Goal: Task Accomplishment & Management: Manage account settings

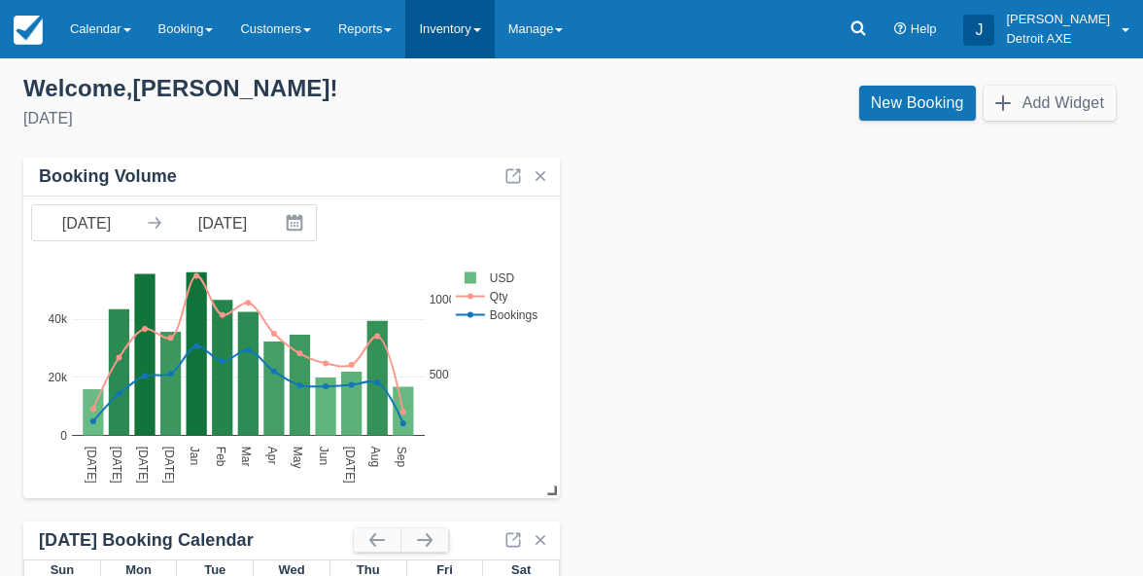
click at [484, 38] on link "Inventory" at bounding box center [449, 29] width 88 height 58
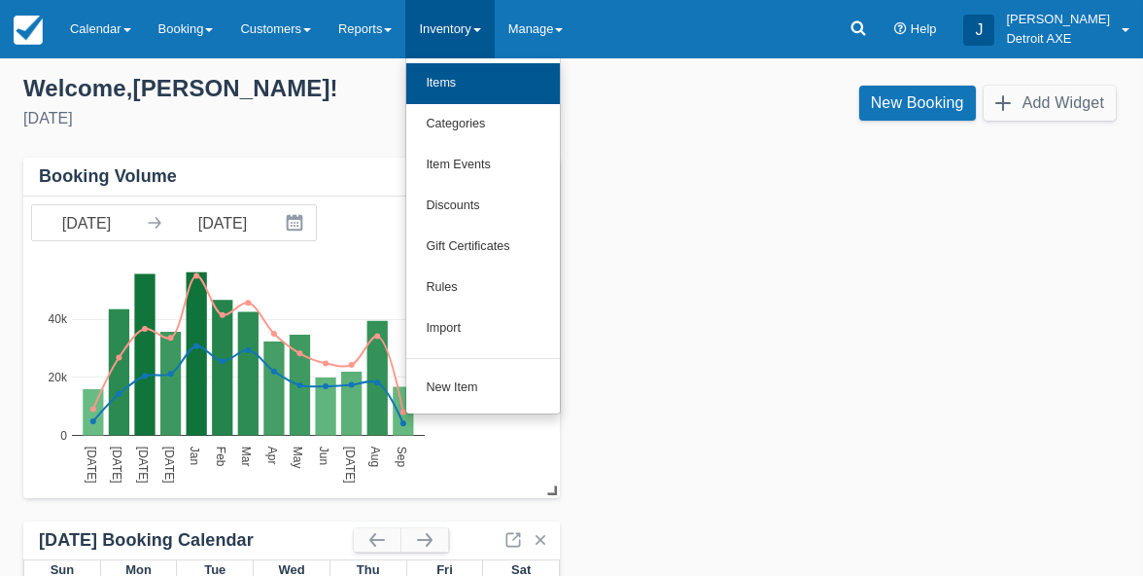
click at [469, 94] on link "Items" at bounding box center [483, 83] width 154 height 41
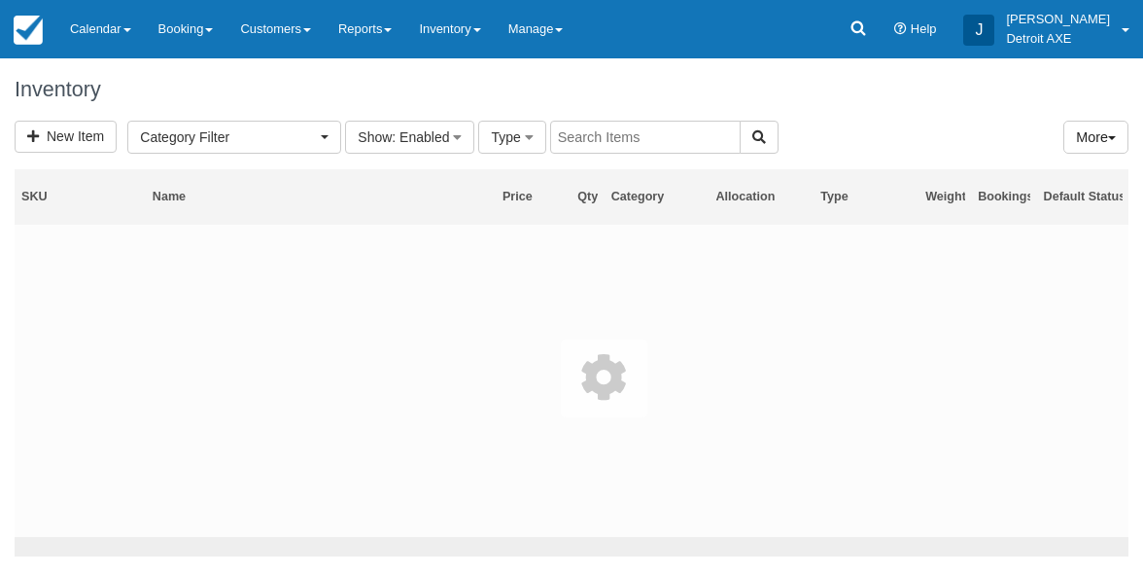
select select
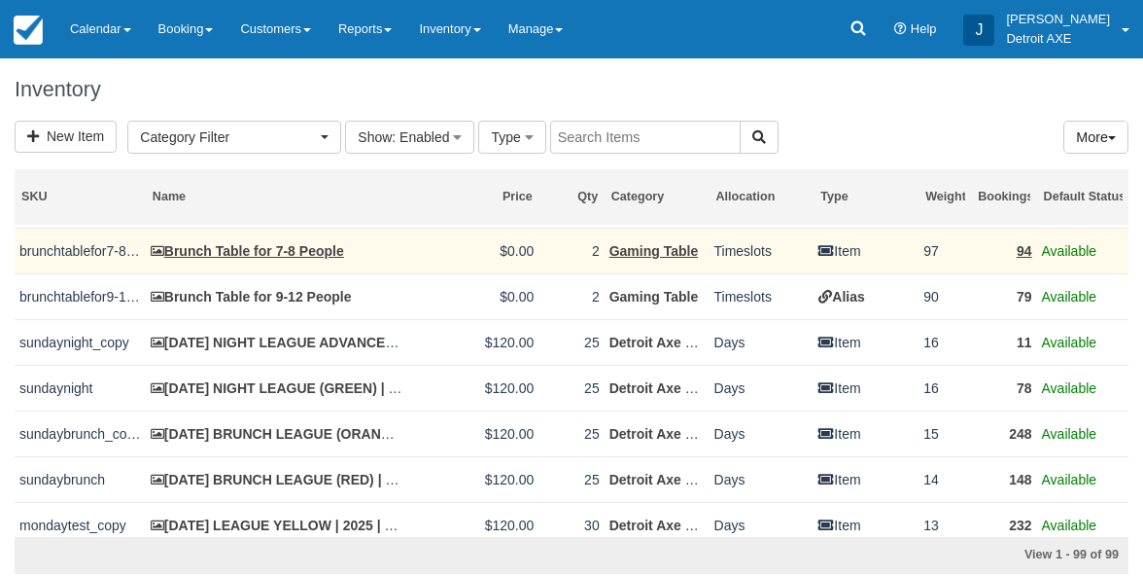
scroll to position [319, 0]
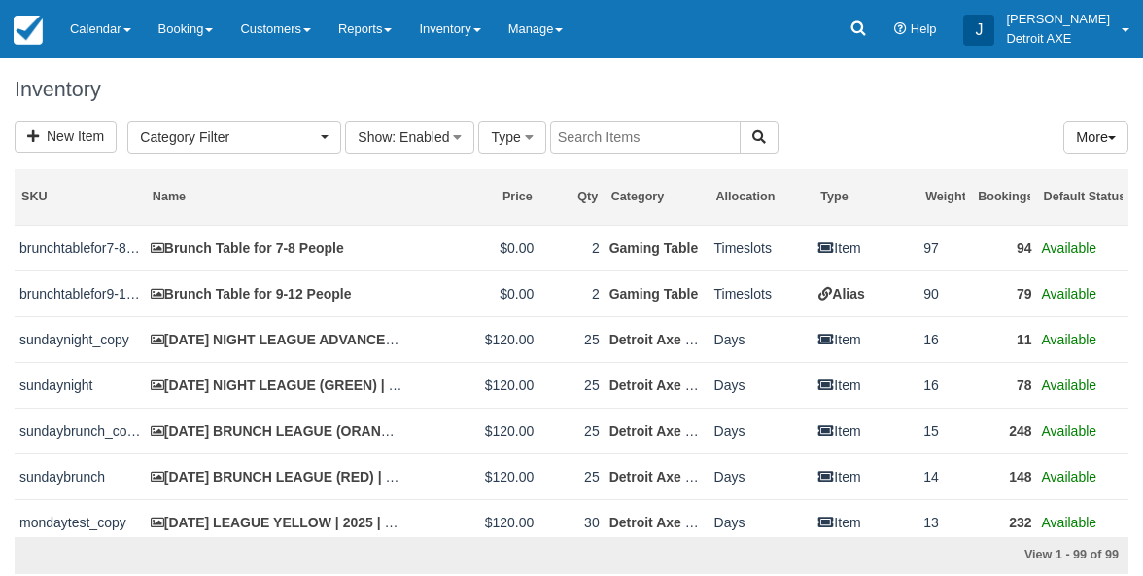
click at [643, 122] on input "text" at bounding box center [645, 137] width 191 height 33
type input "Detroit Axe food"
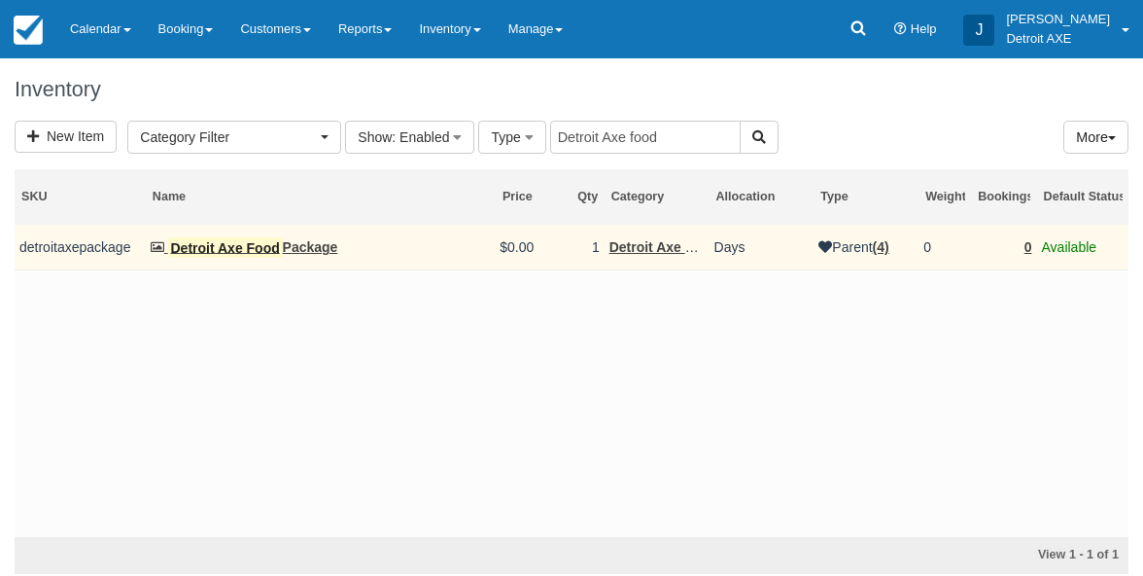
click at [256, 251] on mark "Detroit Axe Food" at bounding box center [225, 247] width 115 height 21
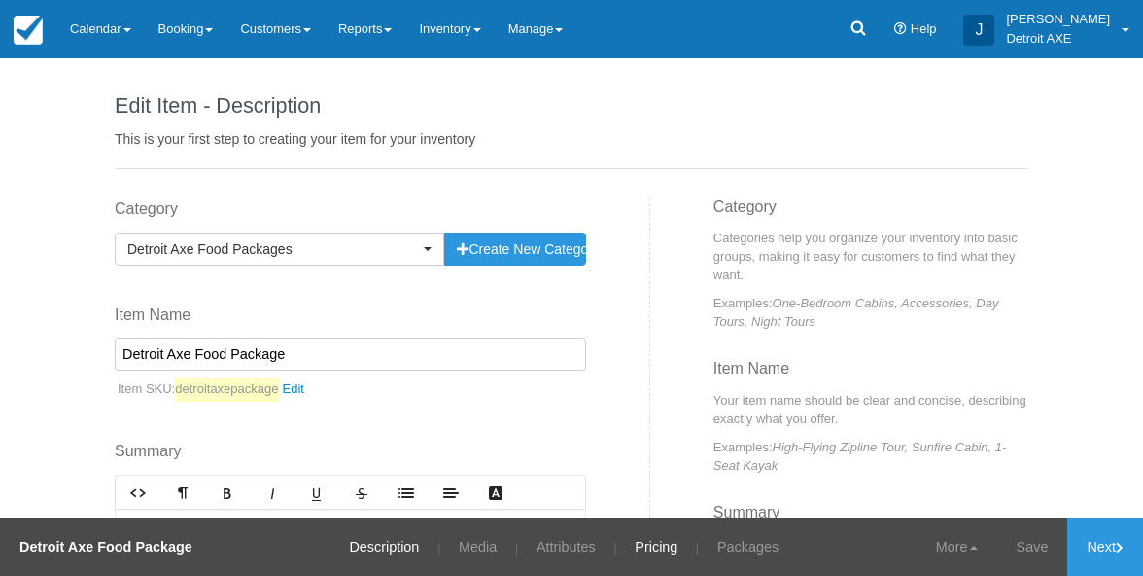
click at [643, 538] on link "Pricing" at bounding box center [656, 546] width 72 height 58
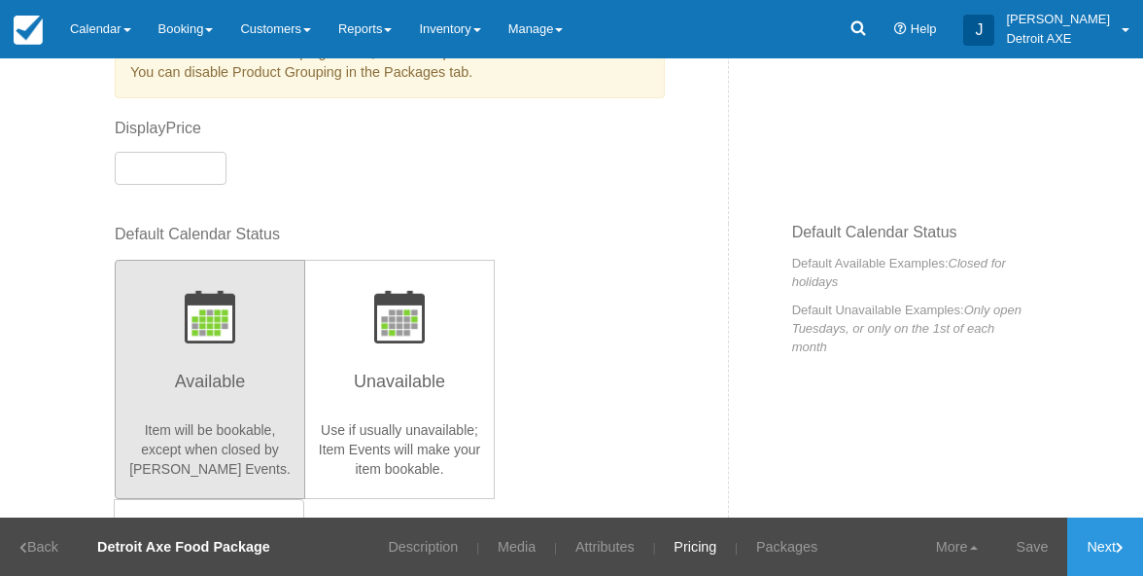
scroll to position [136, 0]
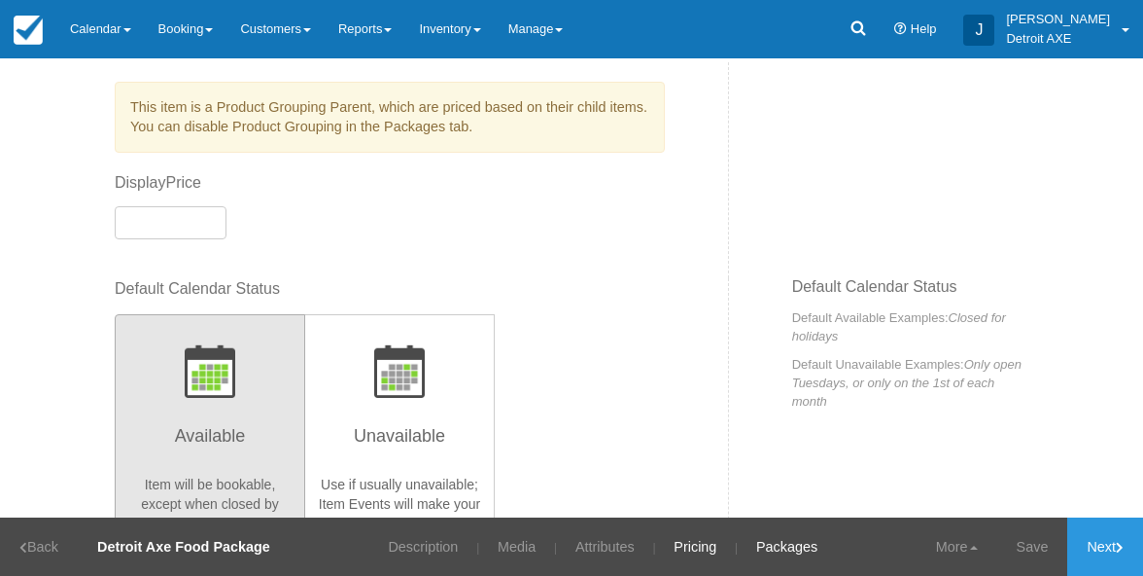
click at [766, 543] on link "Packages" at bounding box center [787, 546] width 90 height 58
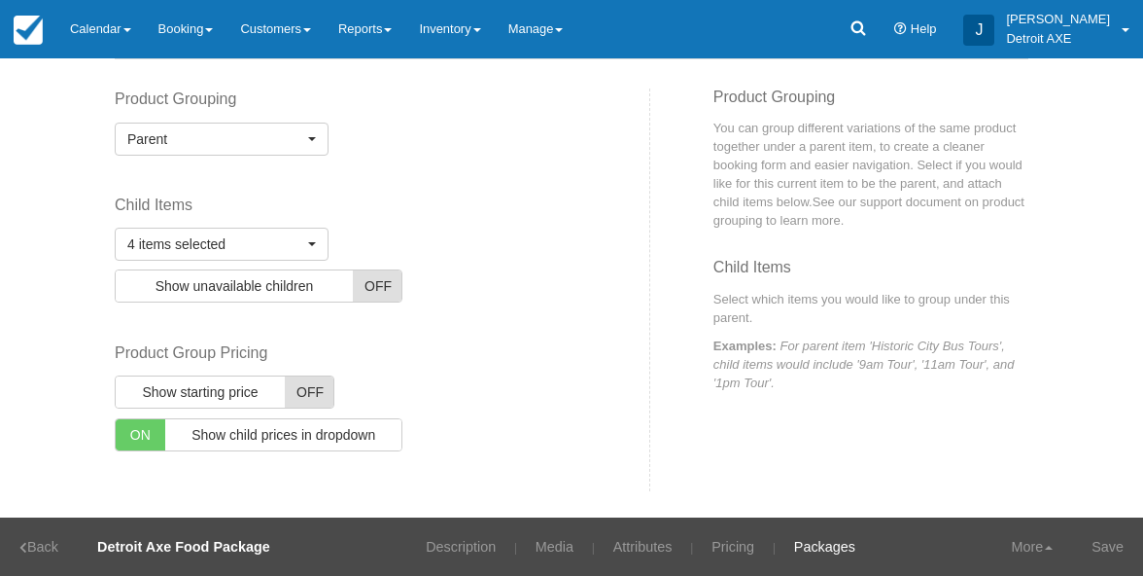
scroll to position [109, 0]
click at [646, 558] on link "Attributes" at bounding box center [643, 546] width 88 height 58
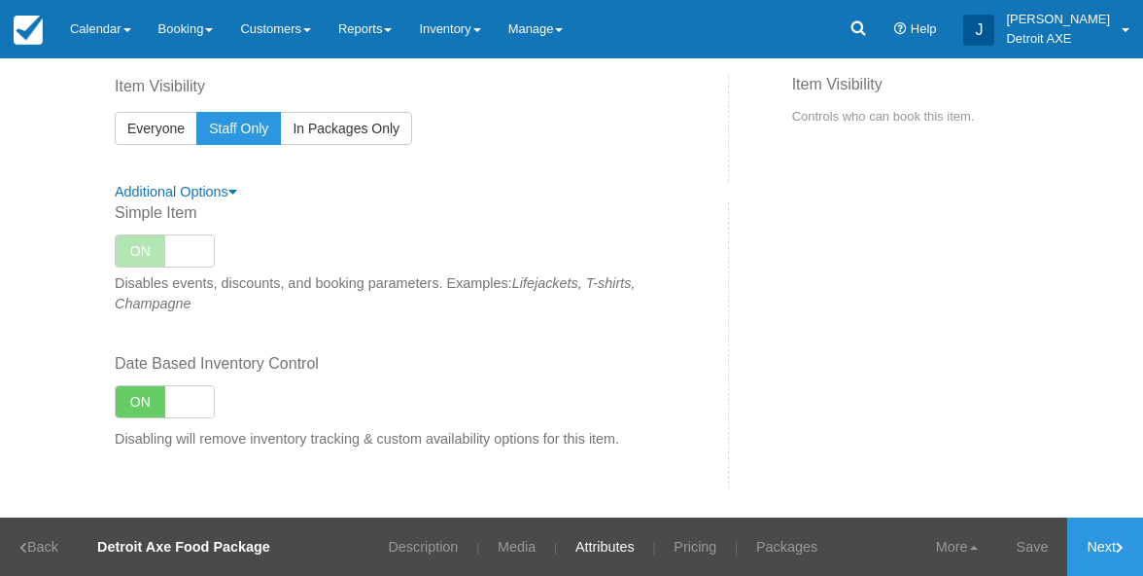
scroll to position [1016, 0]
click at [504, 544] on link "Media" at bounding box center [516, 546] width 67 height 58
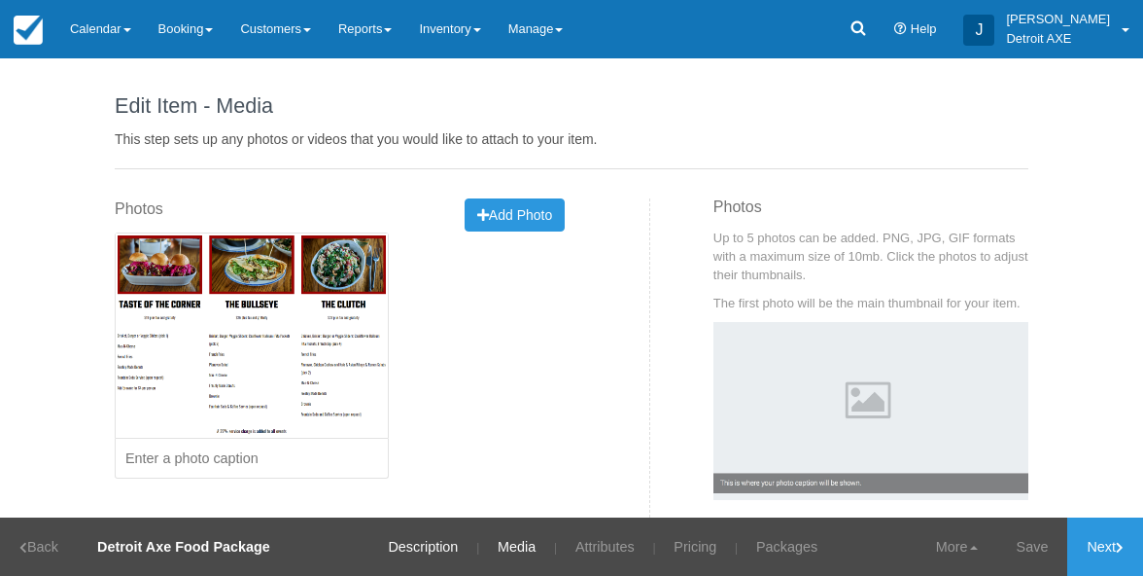
click at [429, 543] on link "Description" at bounding box center [422, 546] width 99 height 58
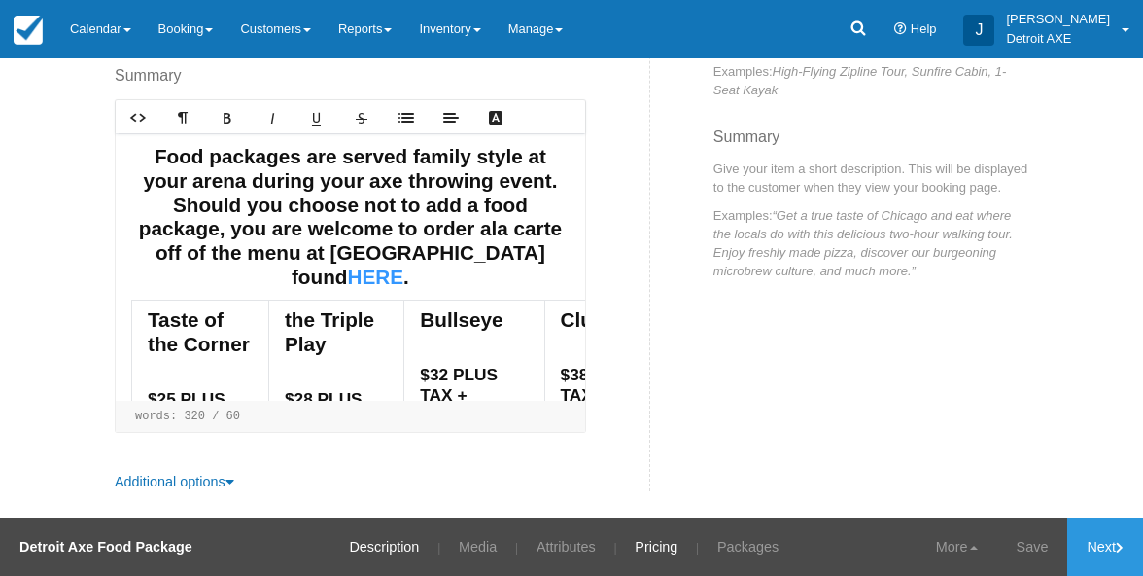
click at [668, 551] on link "Pricing" at bounding box center [656, 546] width 72 height 58
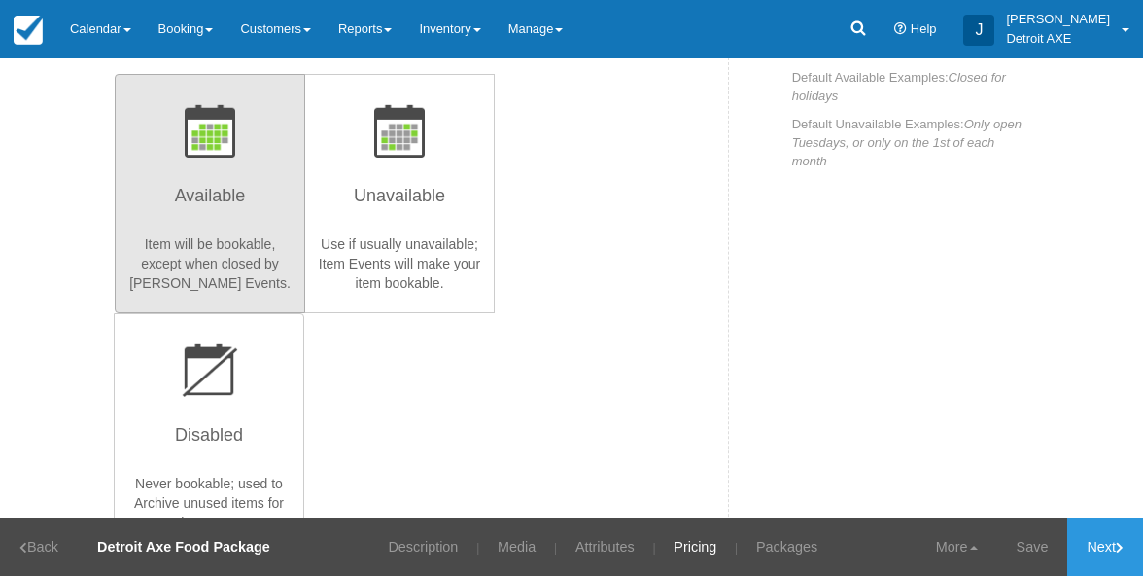
scroll to position [371, 0]
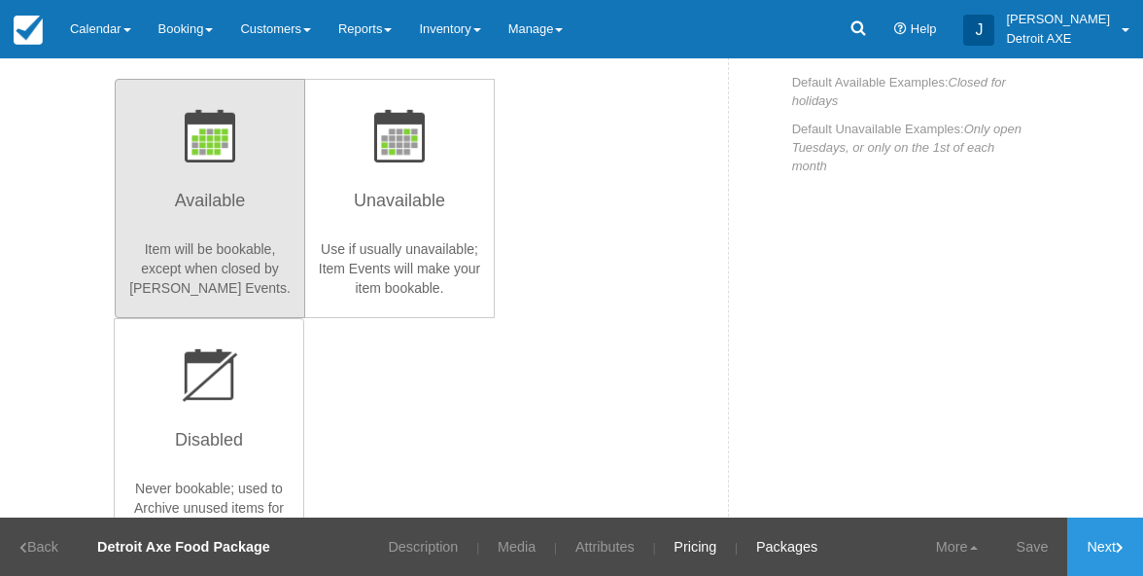
click at [772, 543] on link "Packages" at bounding box center [787, 546] width 90 height 58
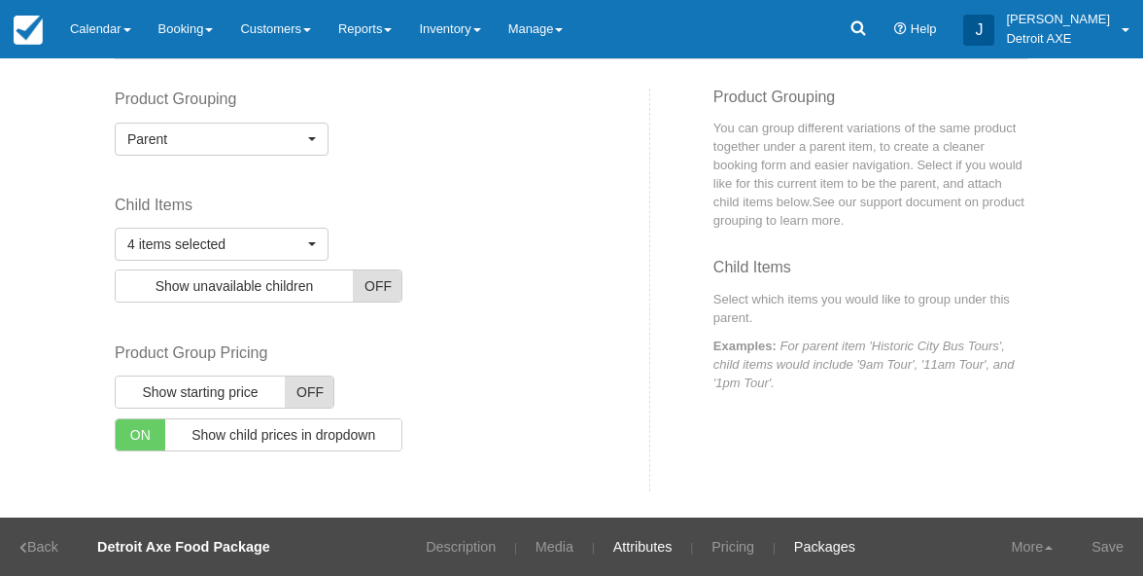
scroll to position [109, 0]
click at [665, 541] on link "Attributes" at bounding box center [643, 546] width 88 height 58
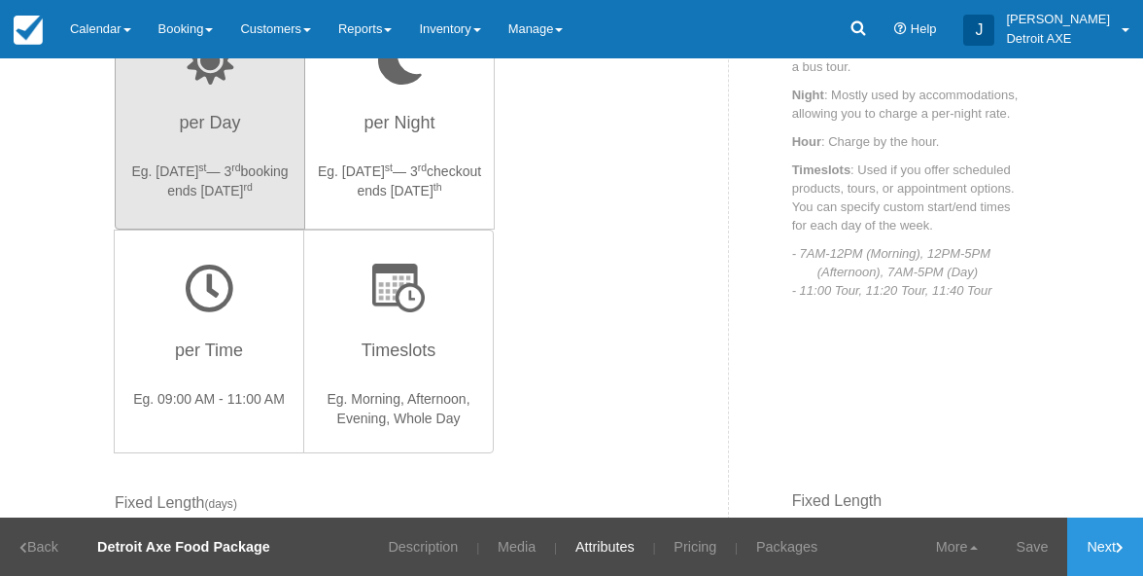
scroll to position [23, 0]
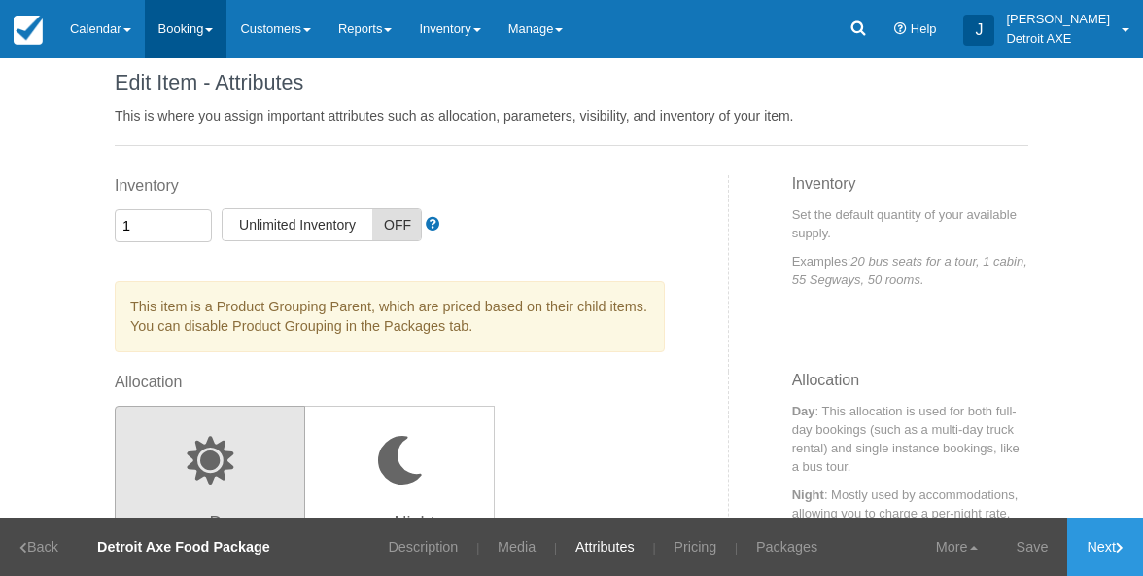
click at [179, 22] on link "Booking" at bounding box center [186, 29] width 83 height 58
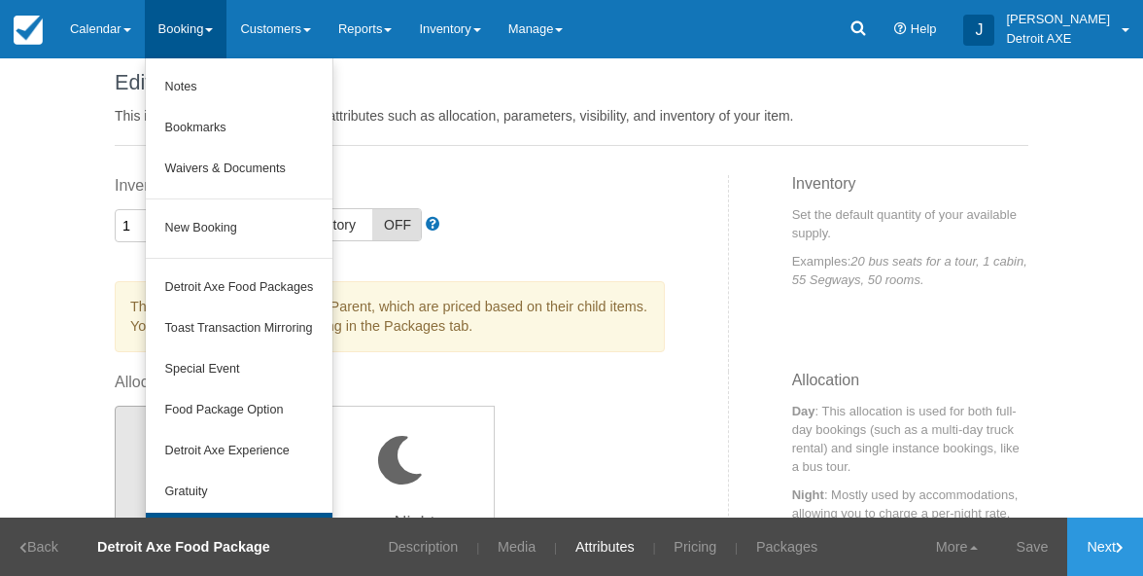
scroll to position [53, 0]
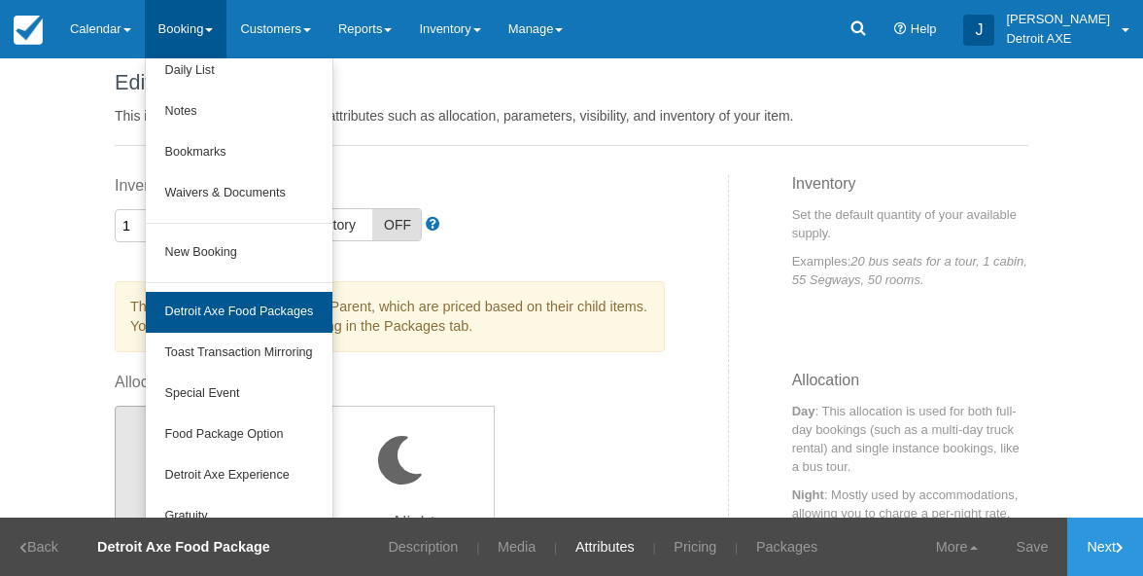
click at [257, 320] on link "Detroit Axe Food Packages" at bounding box center [240, 312] width 188 height 41
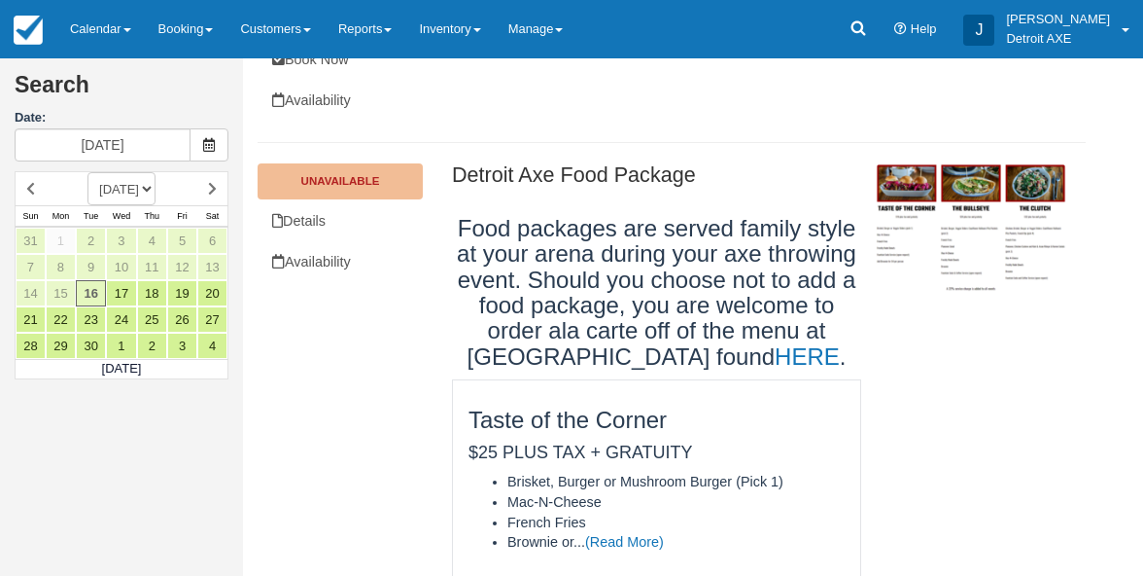
scroll to position [334, 0]
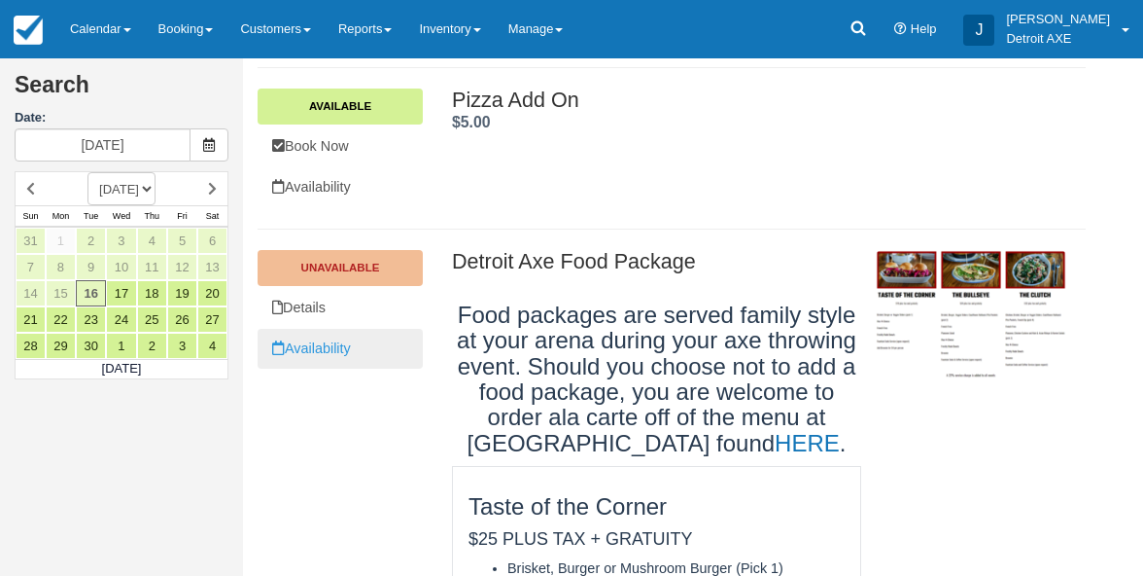
click at [330, 339] on link "Availability" at bounding box center [340, 349] width 165 height 40
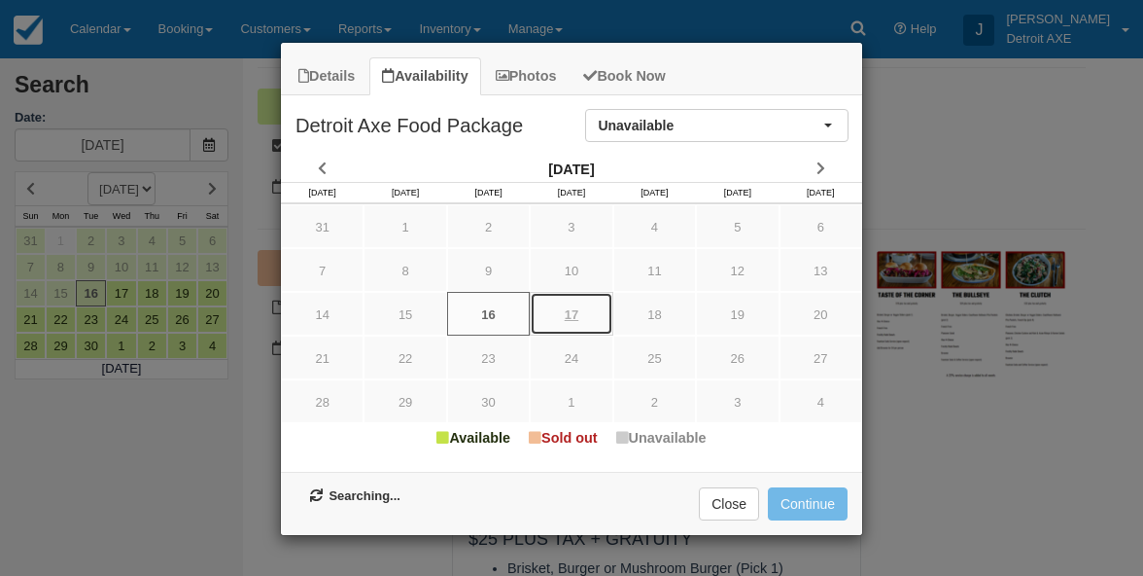
click at [560, 327] on link "17" at bounding box center [571, 314] width 83 height 44
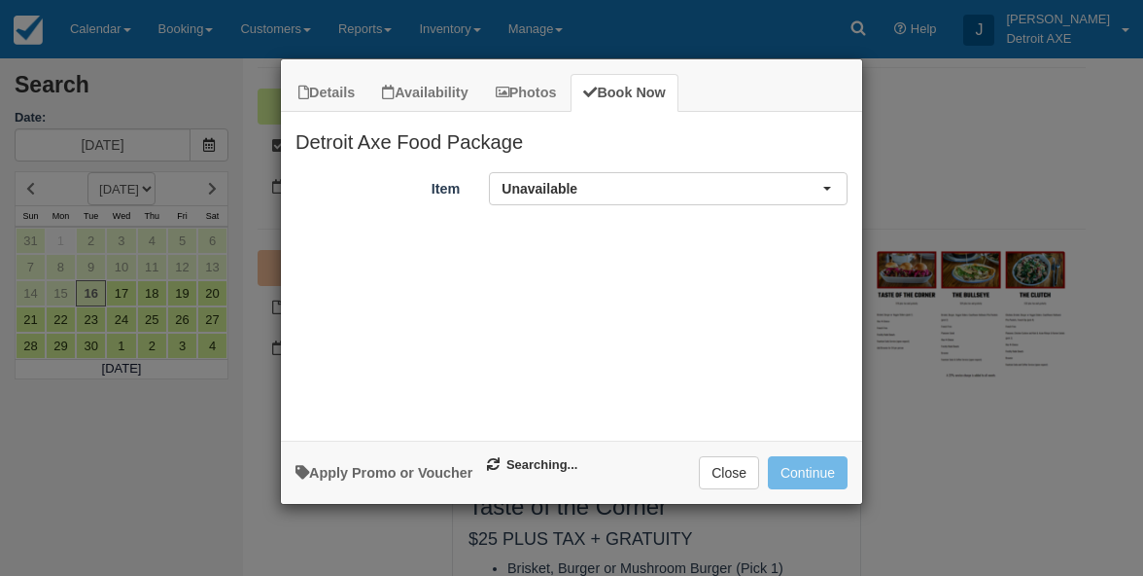
click at [650, 207] on div "Item Unavailable Start 09/16/25 End 09/16/25 Qty 1 Promo / Voucher Applied to f…" at bounding box center [571, 301] width 581 height 259
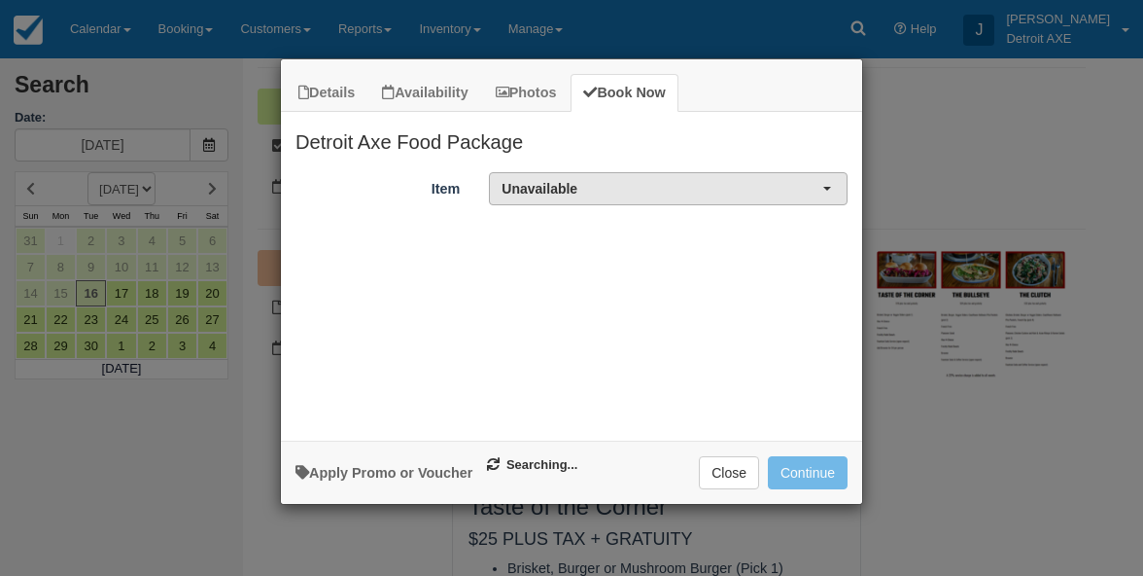
click at [659, 179] on span "Unavailable" at bounding box center [662, 188] width 321 height 19
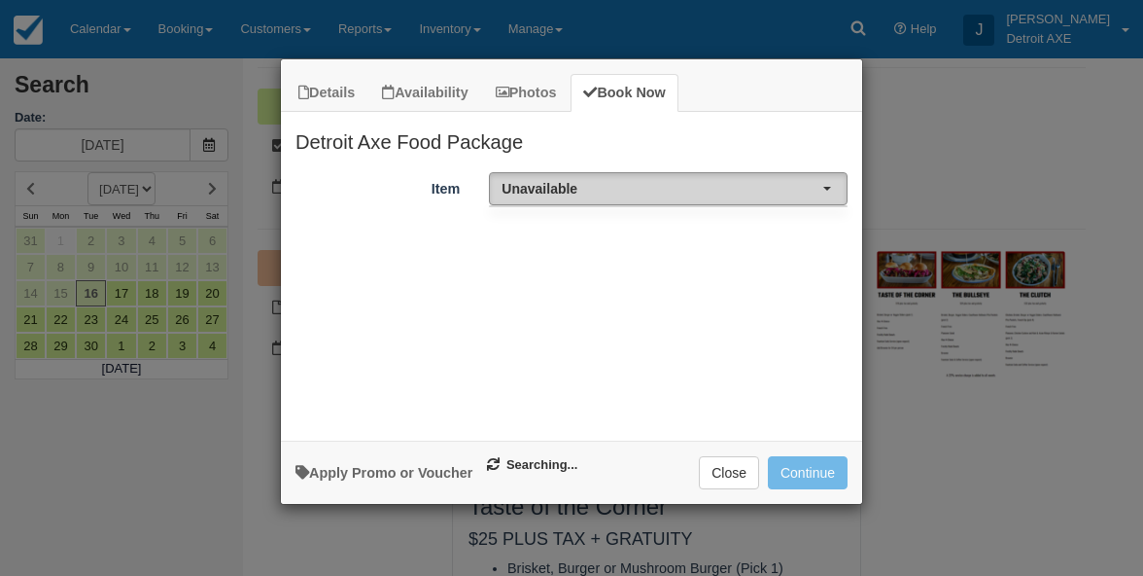
click at [659, 179] on span "Unavailable" at bounding box center [662, 188] width 321 height 19
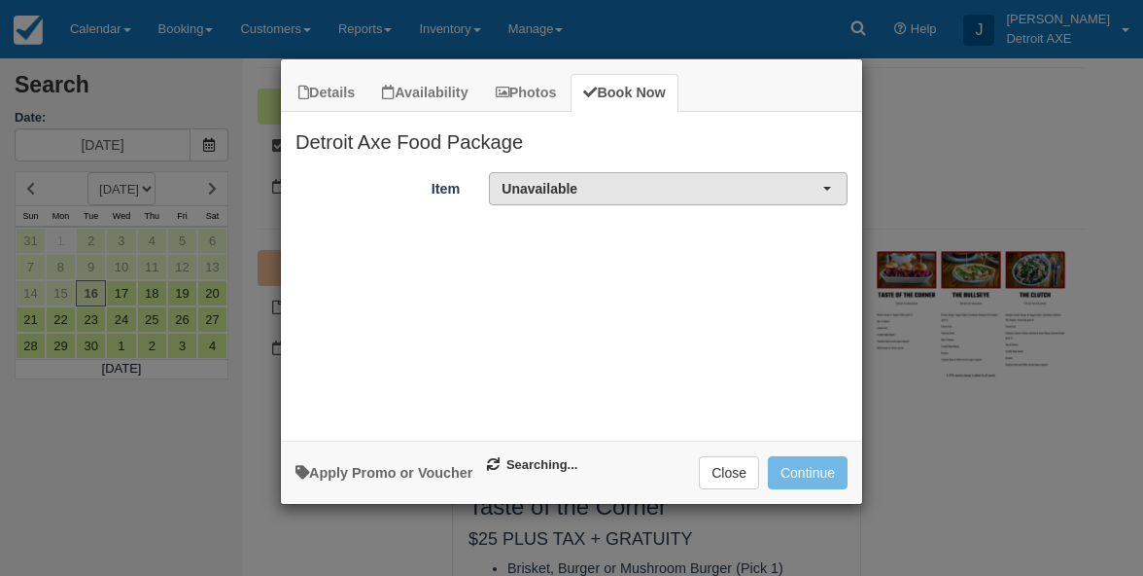
click at [659, 179] on span "Unavailable" at bounding box center [662, 188] width 321 height 19
click at [723, 473] on button "Close" at bounding box center [729, 472] width 60 height 33
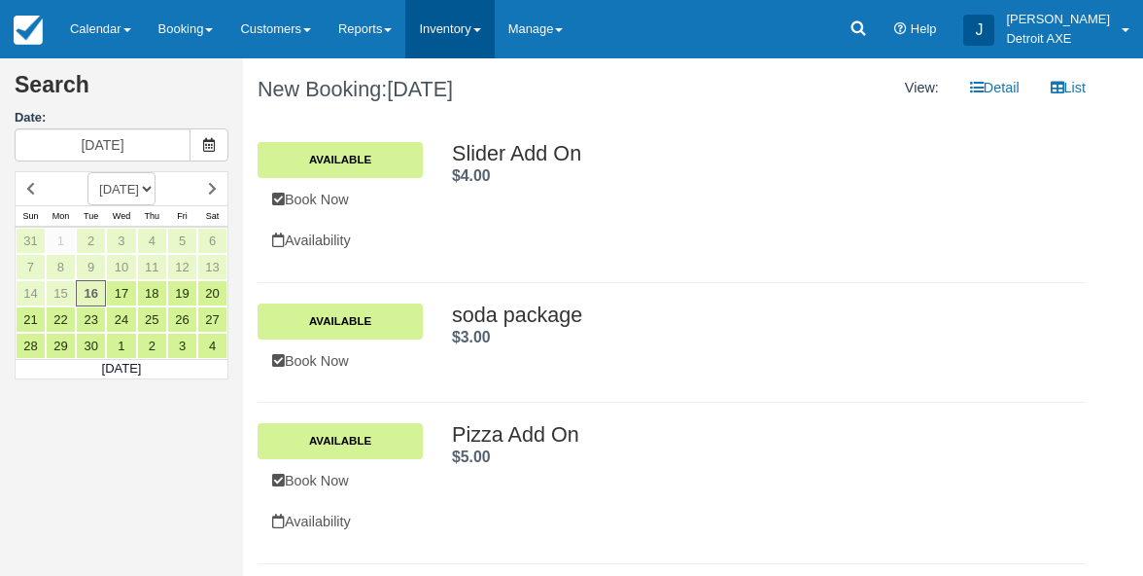
scroll to position [0, 0]
click at [470, 43] on link "Inventory" at bounding box center [449, 29] width 88 height 58
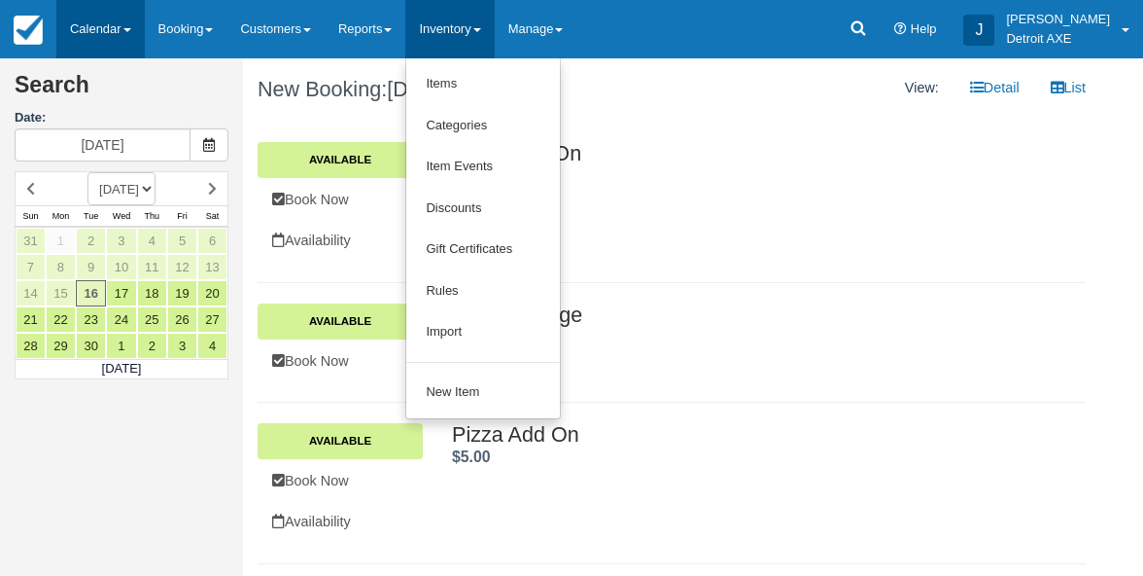
click at [126, 23] on link "Calendar" at bounding box center [100, 29] width 88 height 58
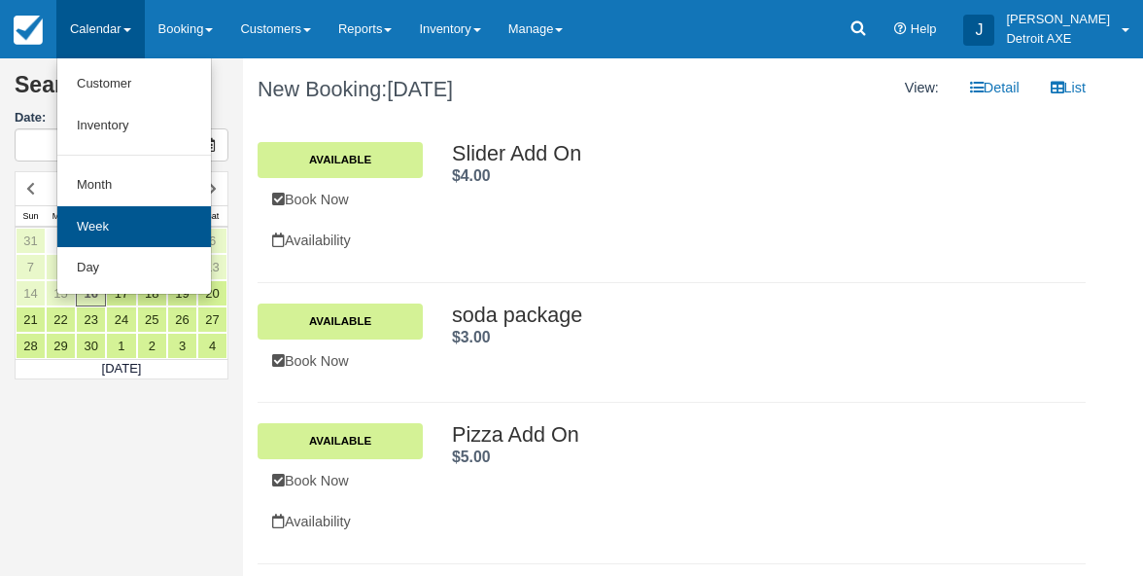
click at [133, 236] on link "Week" at bounding box center [134, 227] width 154 height 42
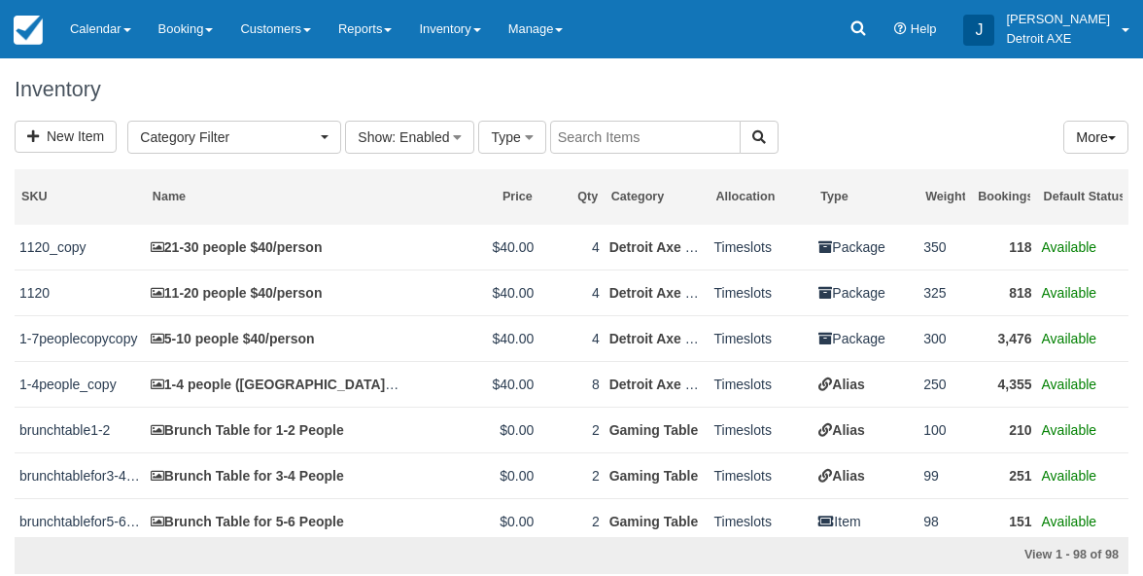
select select
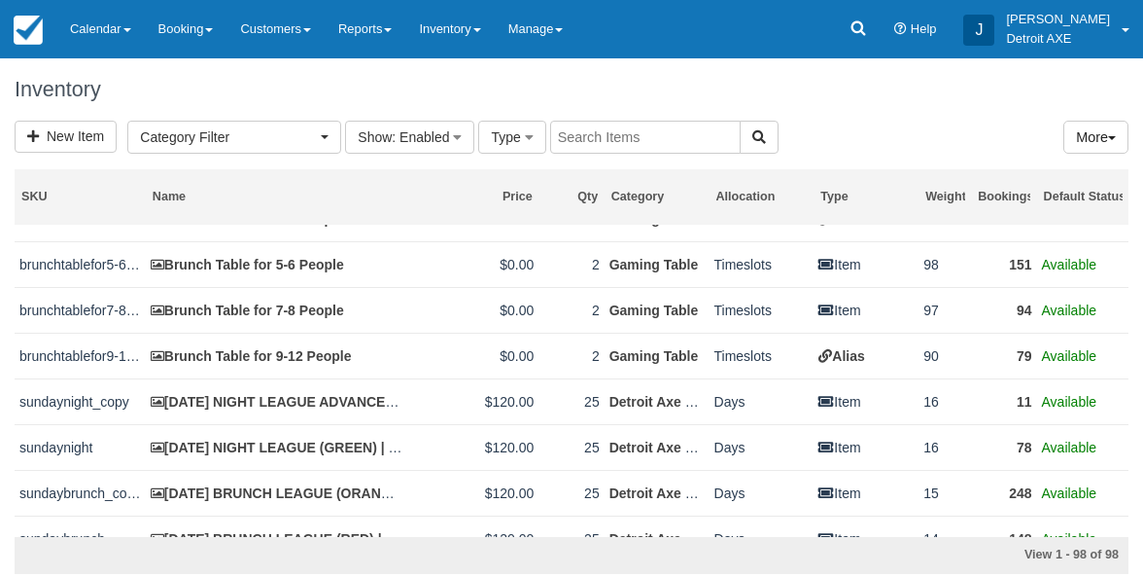
scroll to position [277, 0]
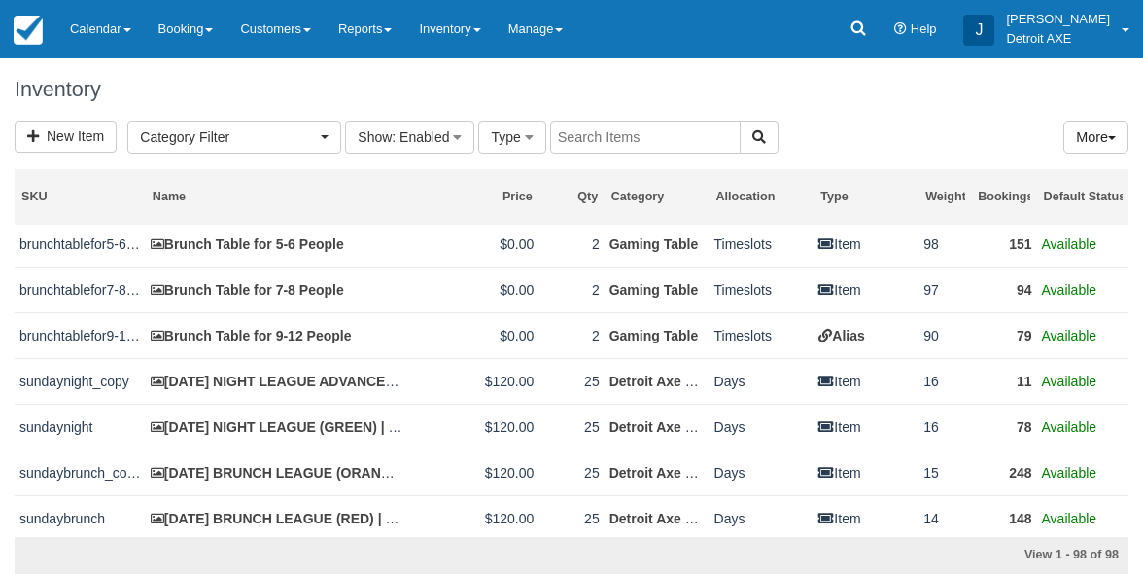
click at [574, 141] on input "text" at bounding box center [645, 137] width 191 height 33
type input "detroit axe"
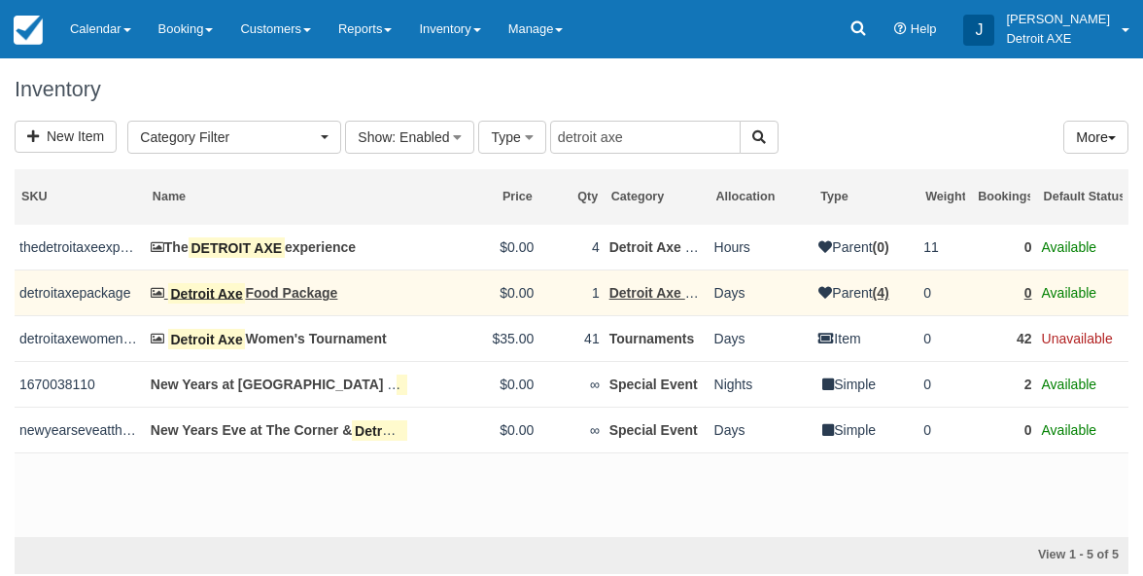
click at [299, 296] on link "Detroit Axe Food Package" at bounding box center [245, 293] width 188 height 16
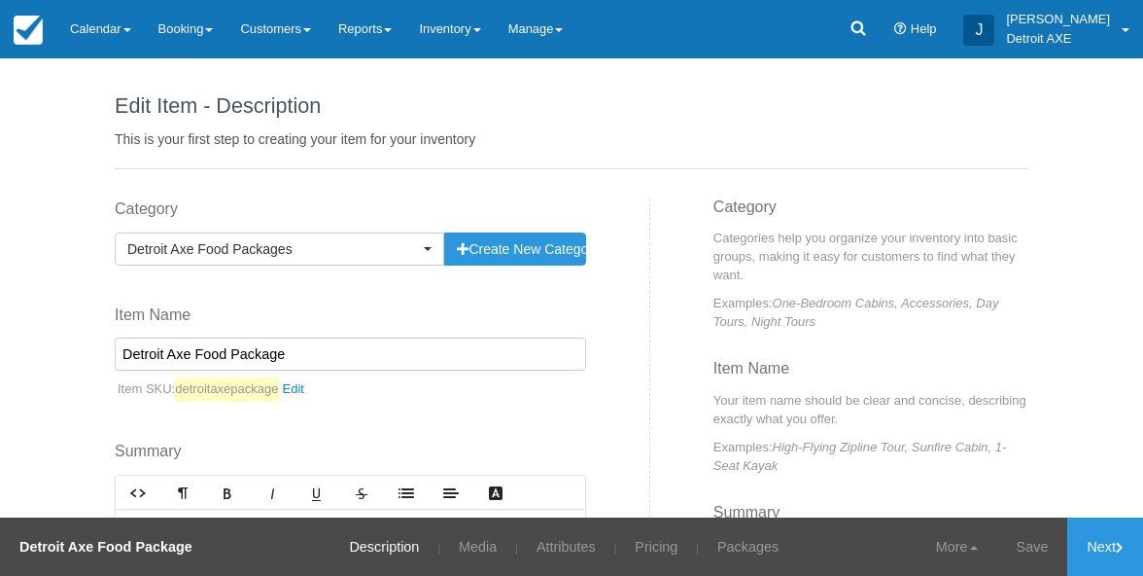
scroll to position [42, 0]
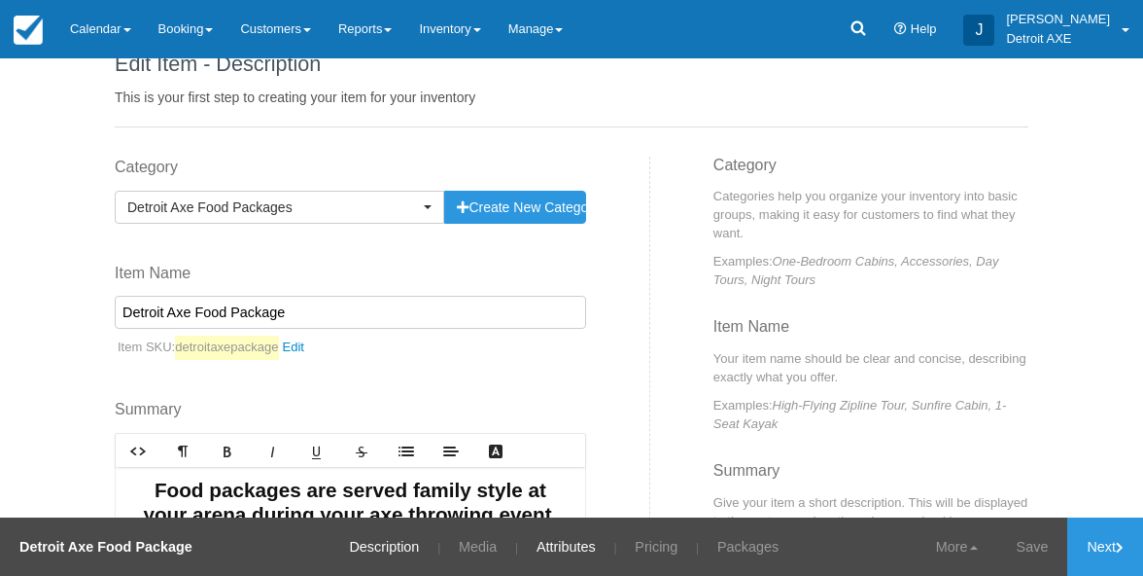
click at [562, 556] on link "Attributes" at bounding box center [566, 546] width 88 height 58
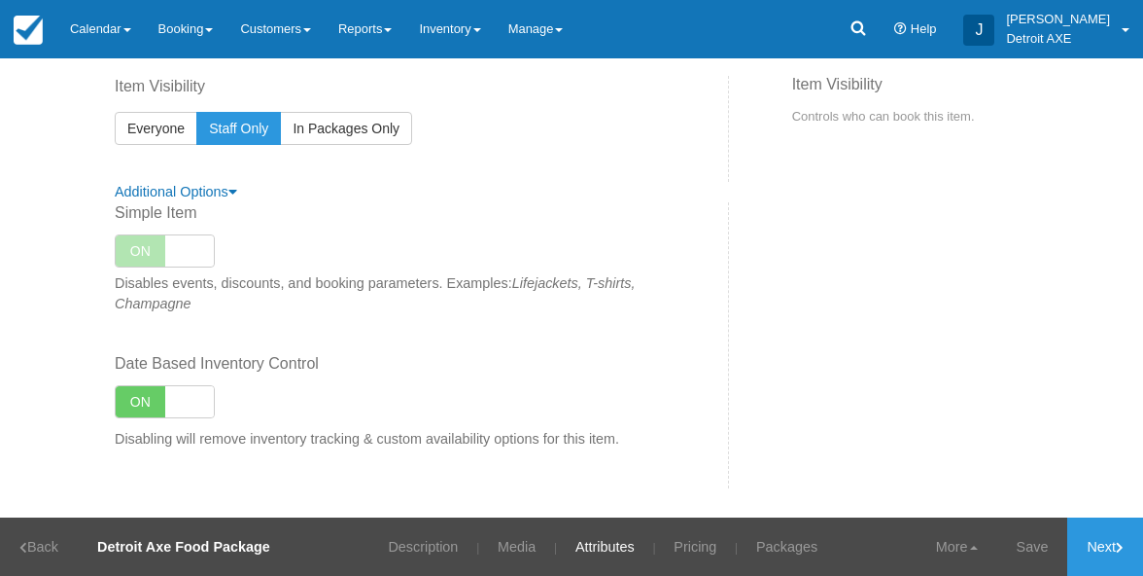
scroll to position [1016, 0]
click at [677, 542] on link "Pricing" at bounding box center [695, 546] width 72 height 58
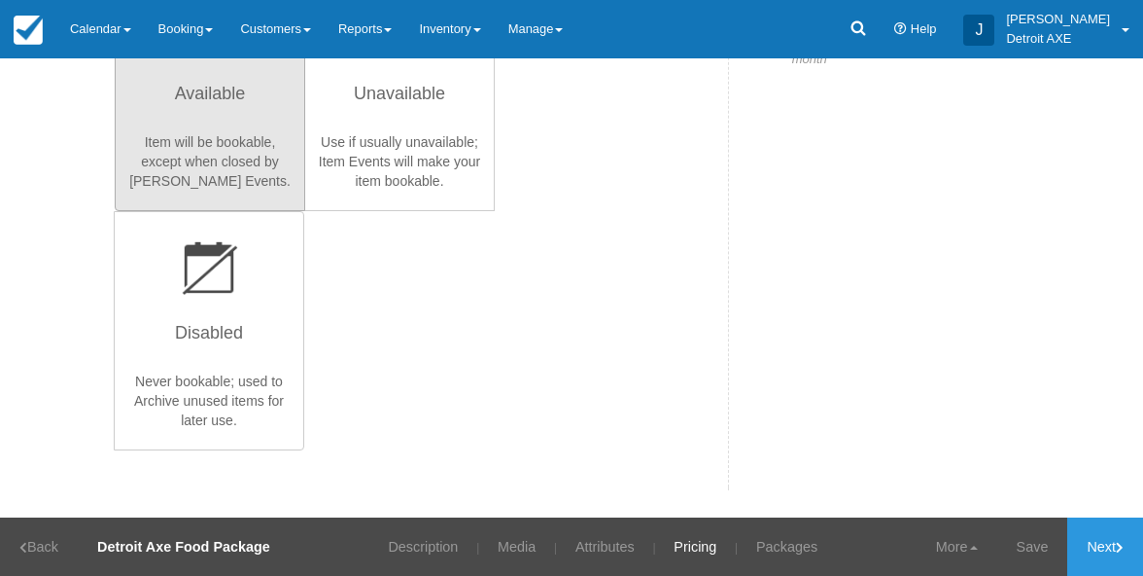
scroll to position [477, 0]
click at [774, 542] on link "Packages" at bounding box center [787, 546] width 90 height 58
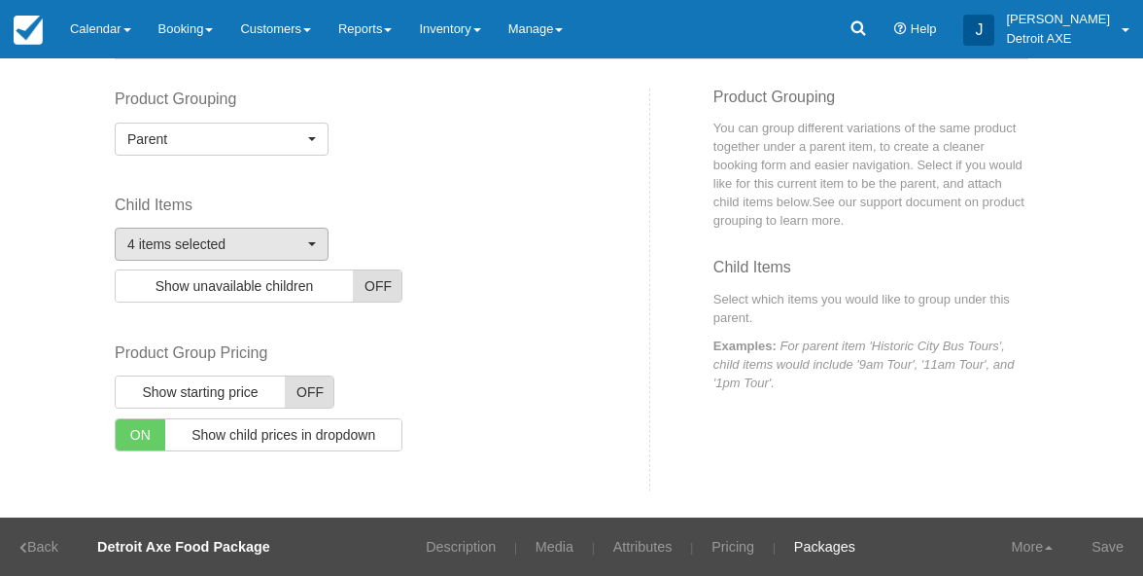
scroll to position [109, 0]
click at [307, 238] on button "4 items selected" at bounding box center [222, 244] width 214 height 33
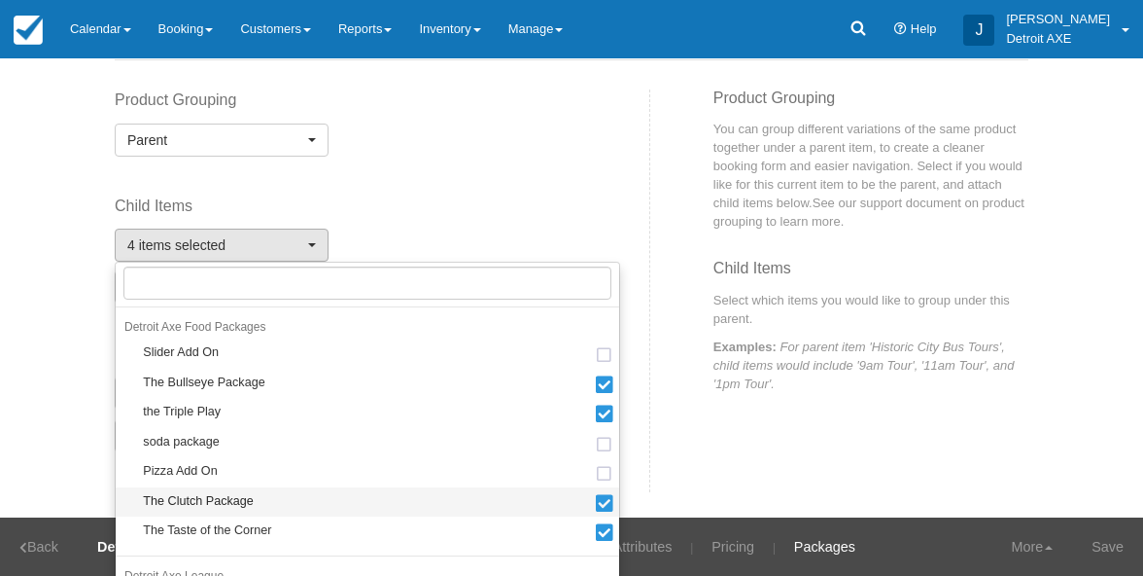
scroll to position [2226, 0]
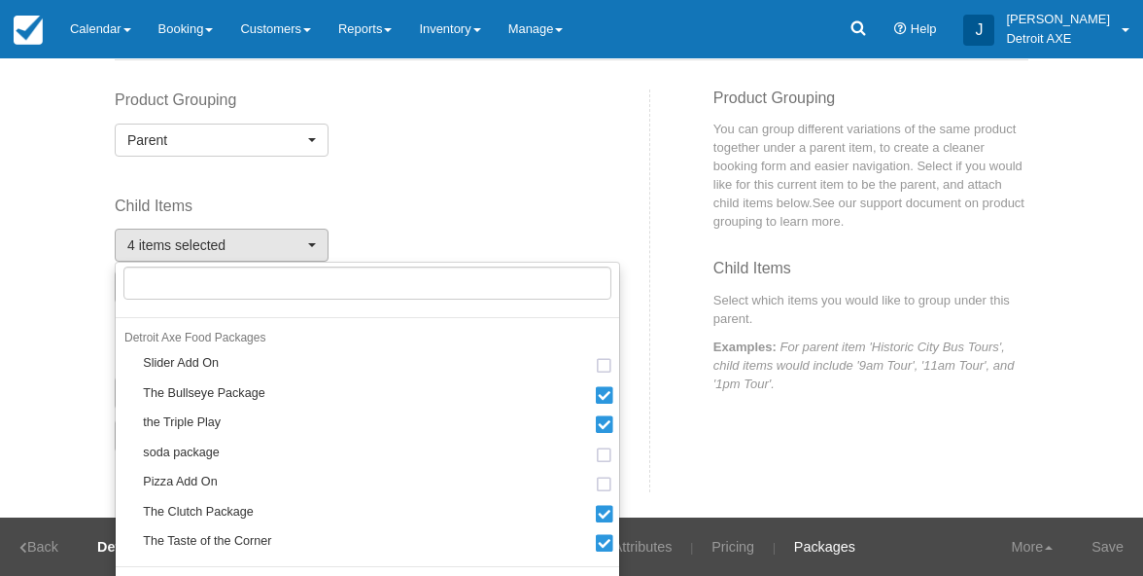
click at [482, 173] on div "Product Grouping Parent Disabled Parent Create new Category Specify a Group Typ…" at bounding box center [375, 290] width 550 height 403
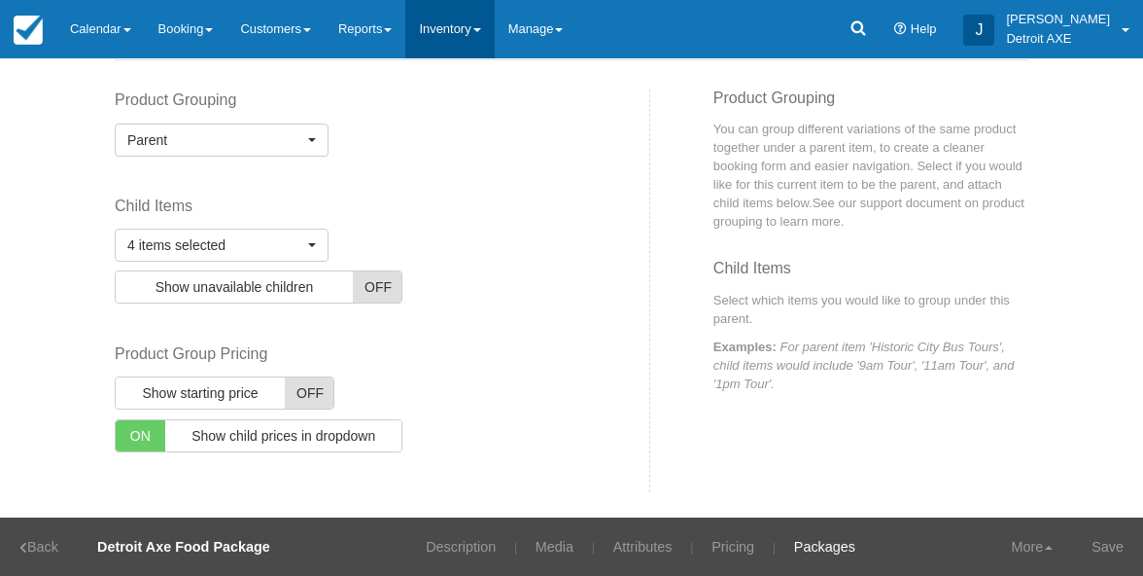
click at [491, 29] on link "Inventory" at bounding box center [449, 29] width 88 height 58
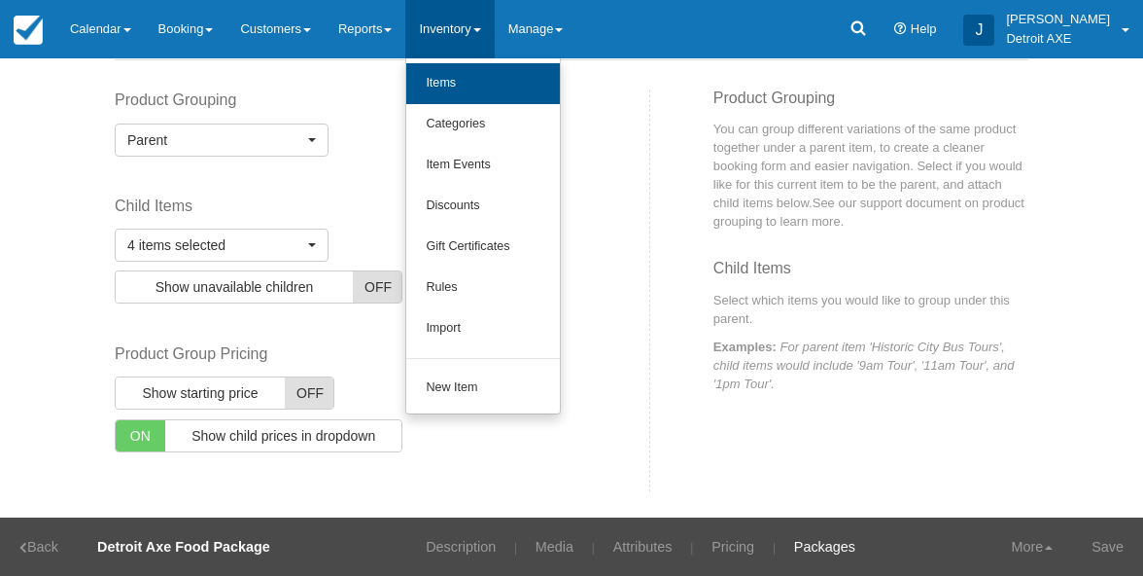
click at [485, 82] on link "Items" at bounding box center [483, 83] width 154 height 41
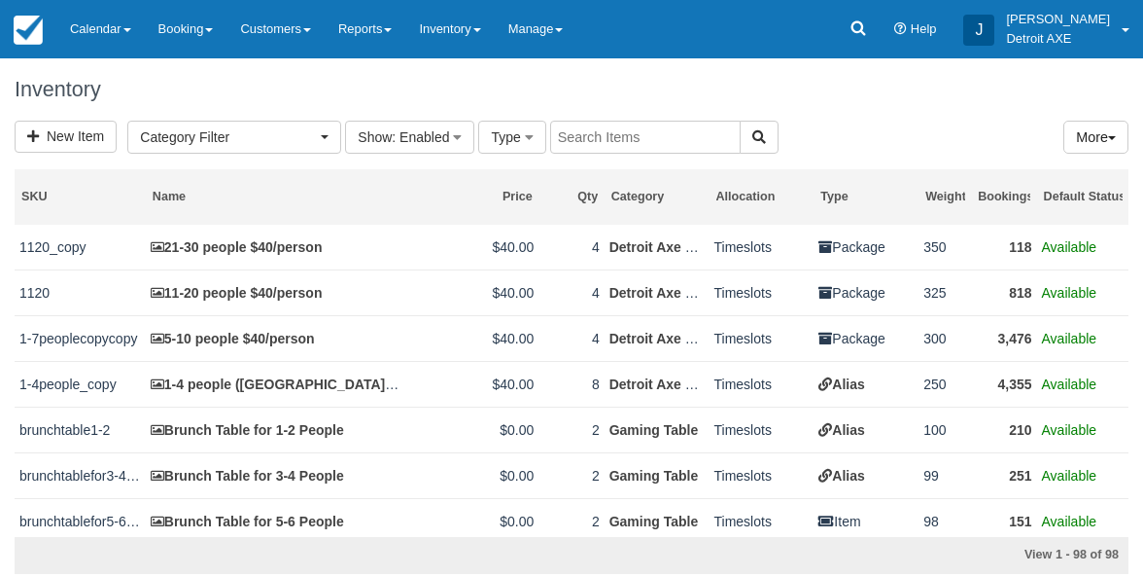
select select
click at [610, 132] on input "text" at bounding box center [645, 137] width 191 height 33
type input "taste"
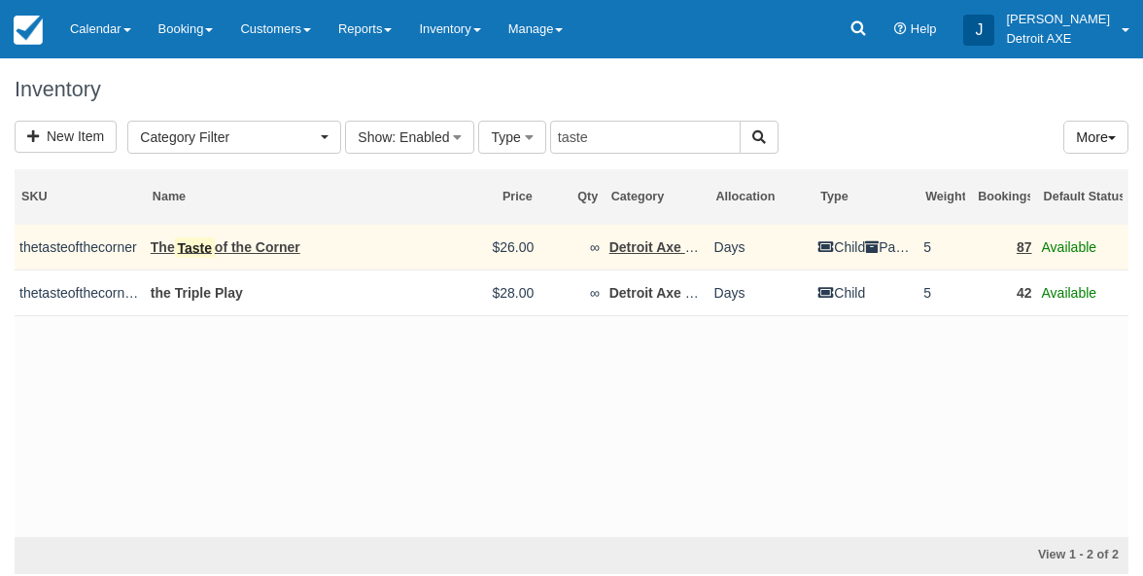
click at [258, 243] on link "The Taste of the Corner" at bounding box center [226, 247] width 150 height 21
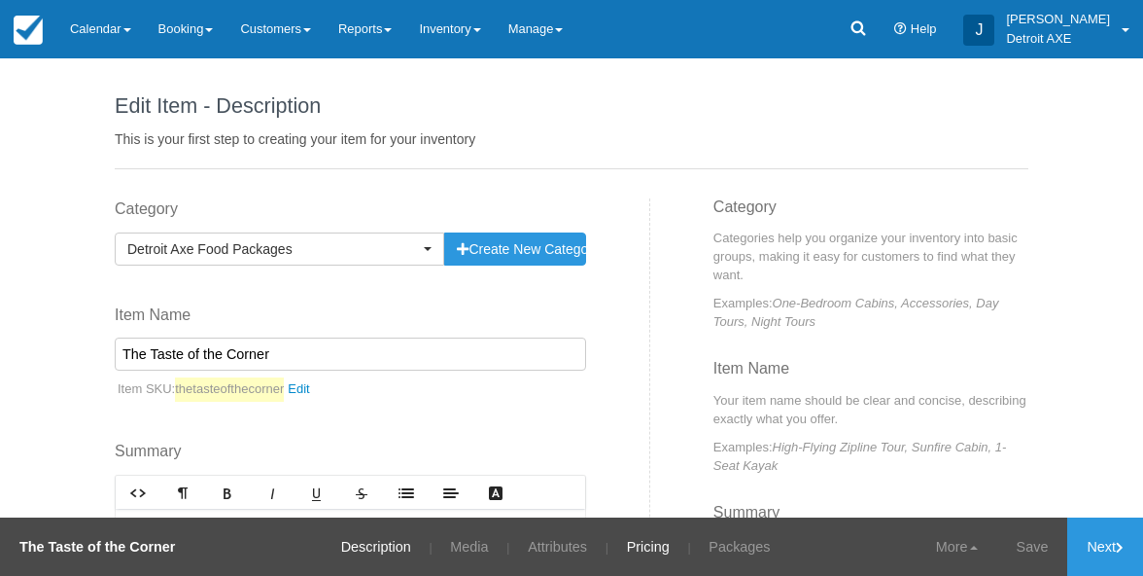
click at [650, 548] on link "Pricing" at bounding box center [649, 546] width 72 height 58
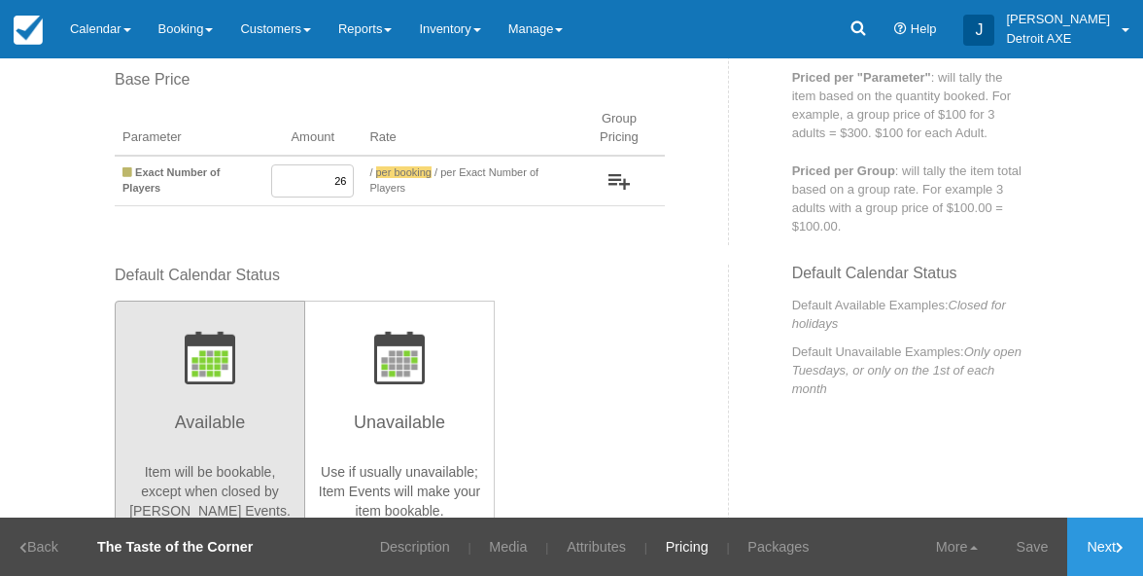
scroll to position [248, 0]
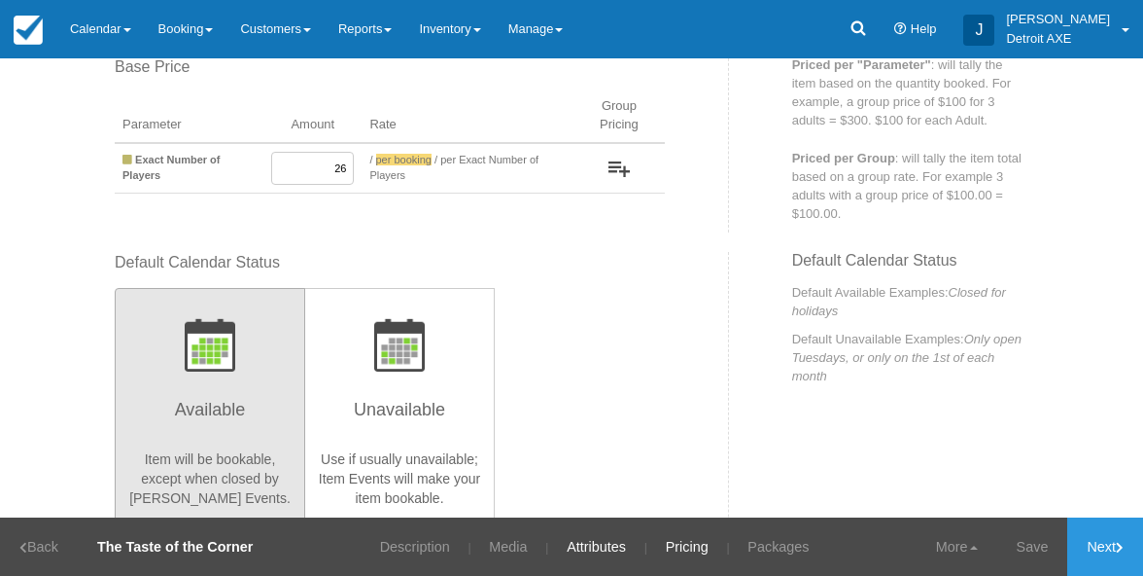
click at [608, 543] on link "Attributes" at bounding box center [596, 546] width 88 height 58
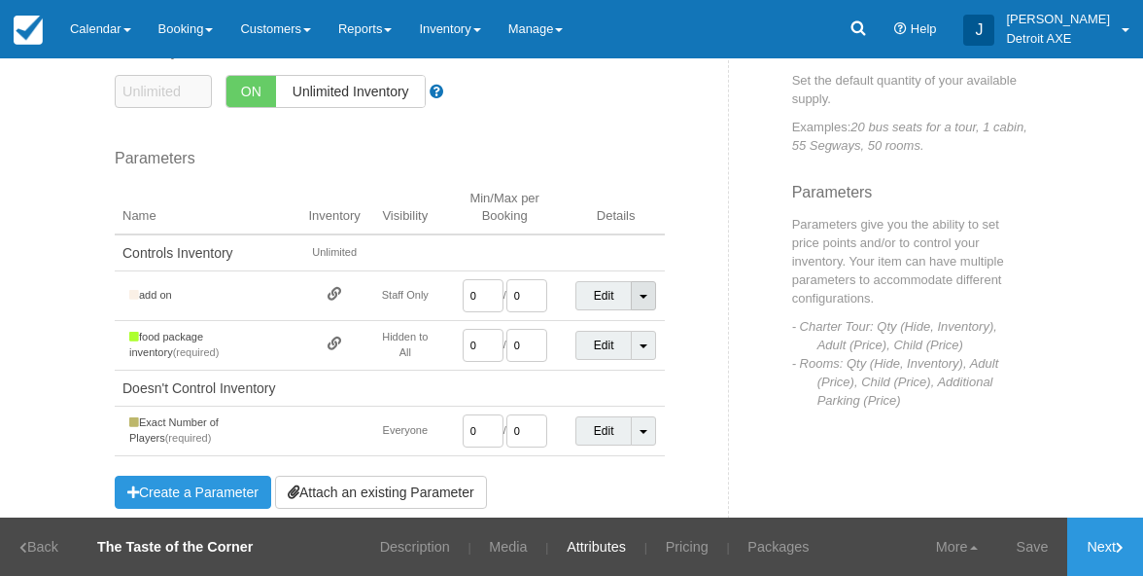
scroll to position [154, 0]
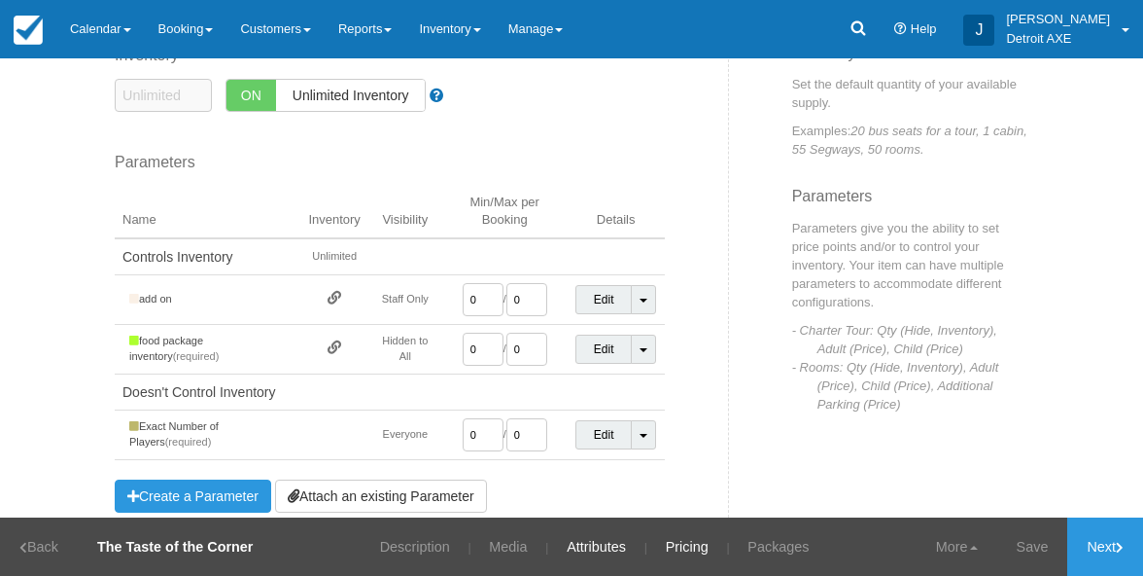
click at [682, 540] on link "Pricing" at bounding box center [687, 546] width 72 height 58
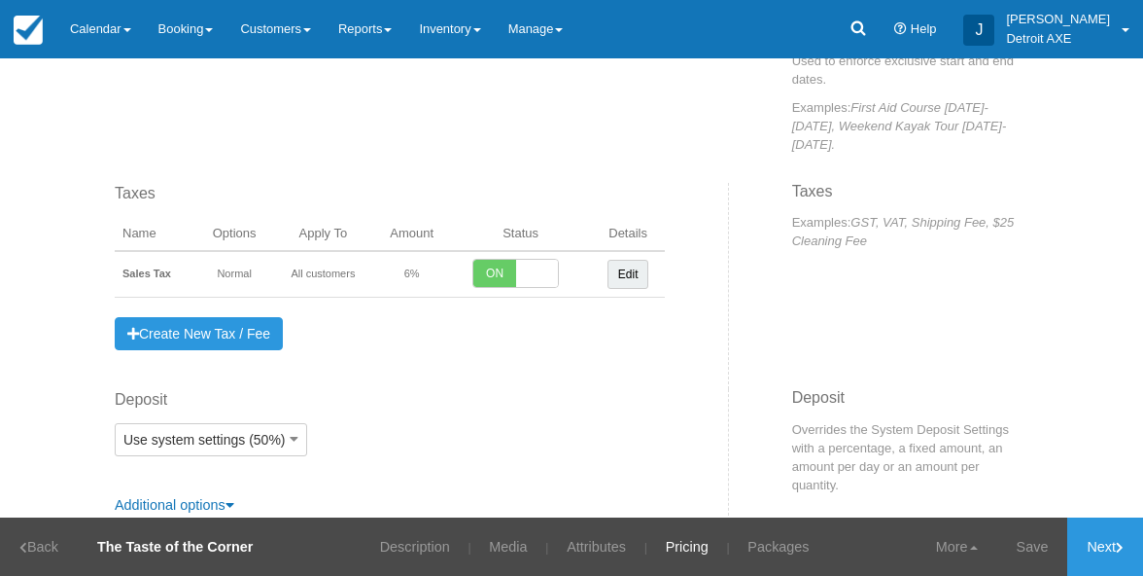
scroll to position [1452, 0]
click at [764, 543] on link "Packages" at bounding box center [778, 546] width 90 height 58
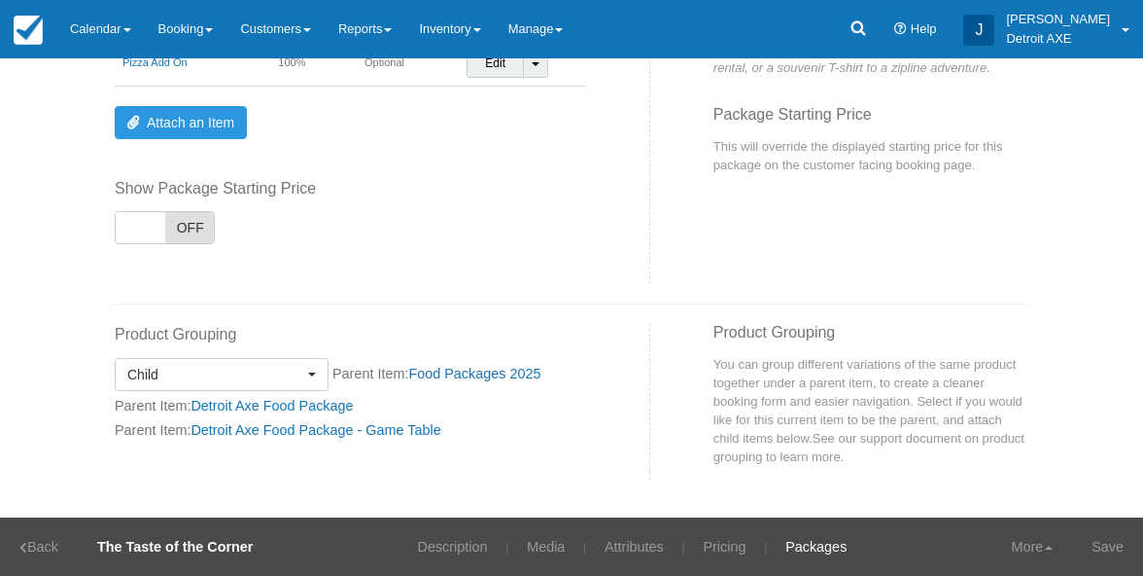
scroll to position [234, 0]
click at [454, 368] on link "Food Packages 2025" at bounding box center [474, 375] width 132 height 16
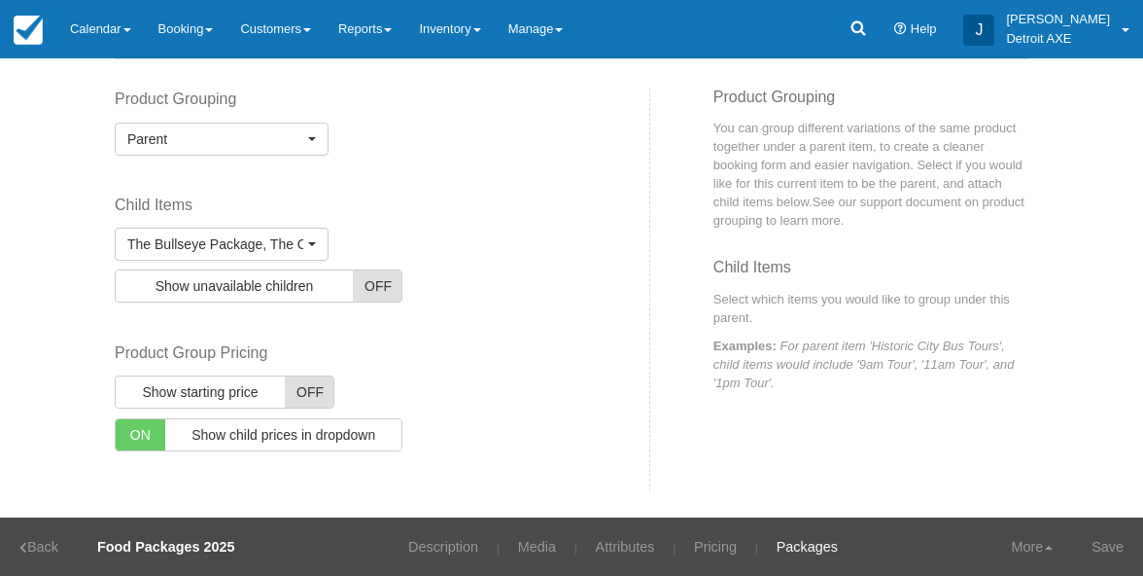
scroll to position [109, 0]
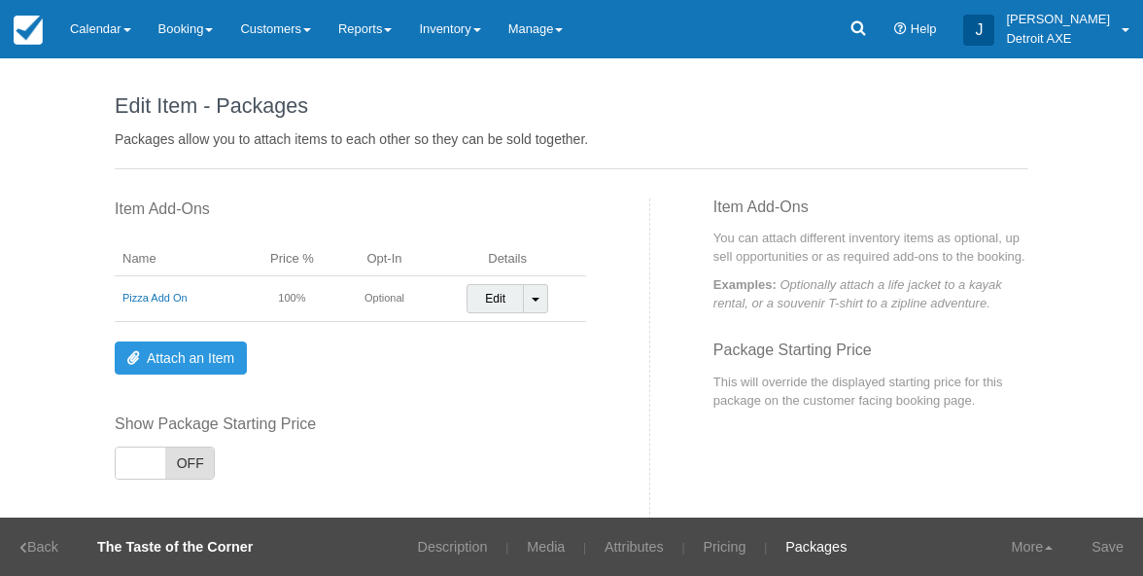
select select
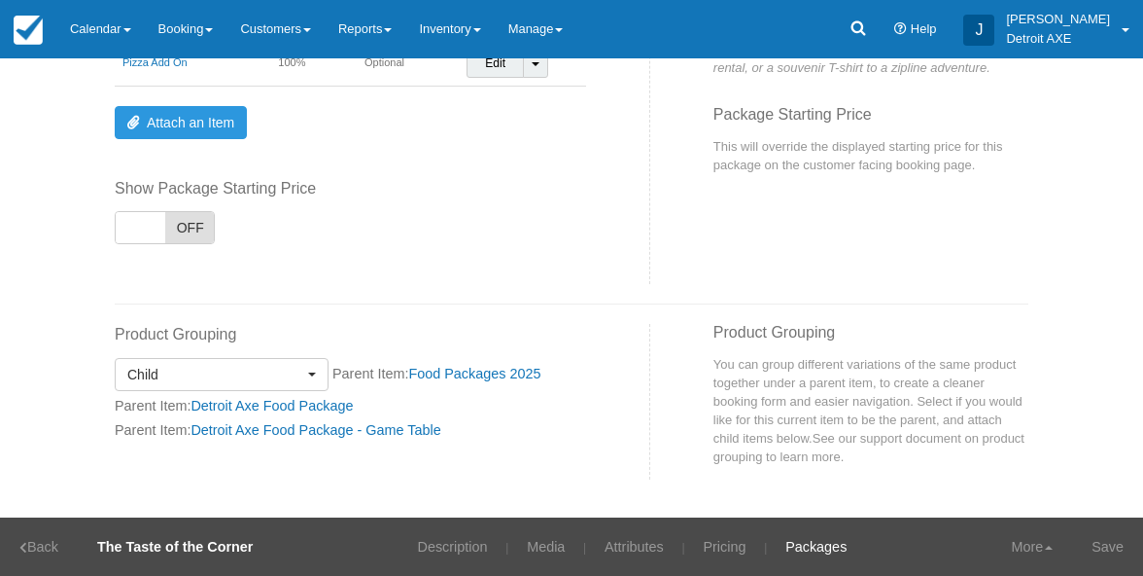
scroll to position [234, 0]
click at [1031, 545] on link "More" at bounding box center [1032, 546] width 81 height 58
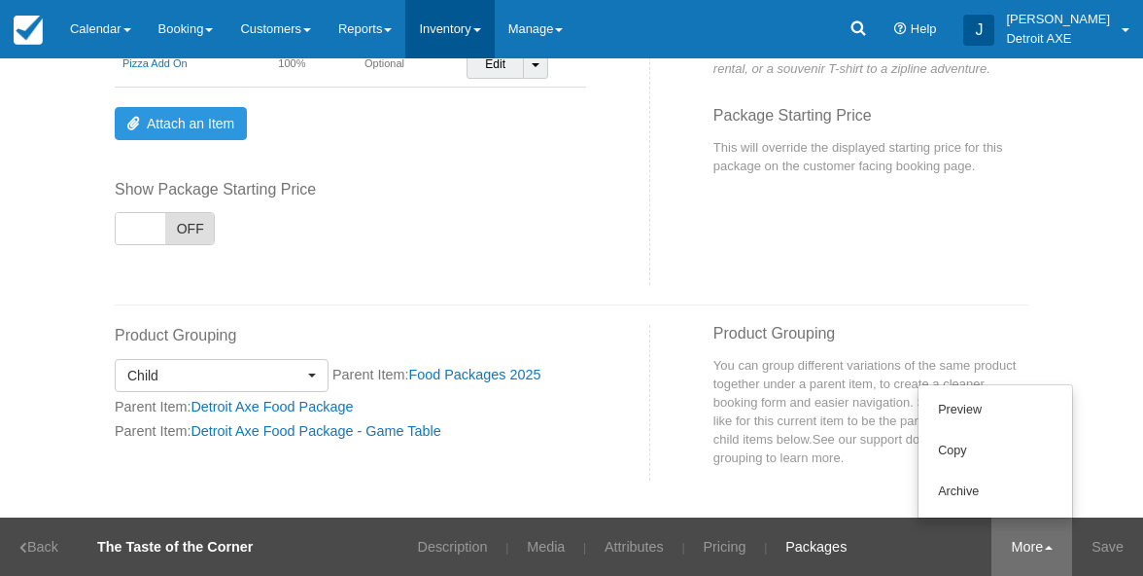
click at [484, 39] on link "Inventory" at bounding box center [449, 29] width 88 height 58
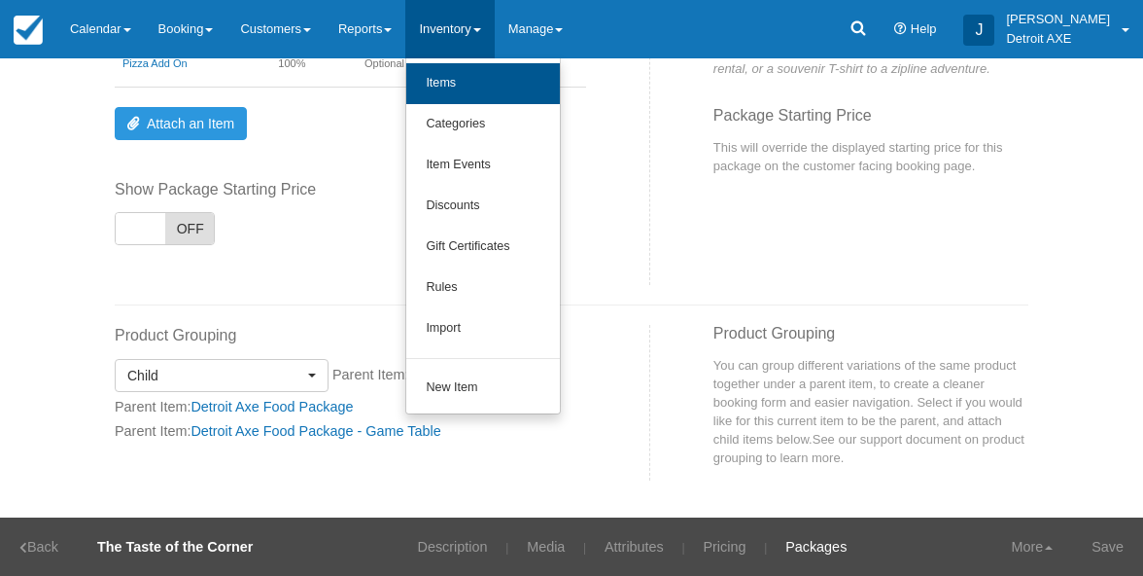
click at [481, 82] on link "Items" at bounding box center [483, 83] width 154 height 41
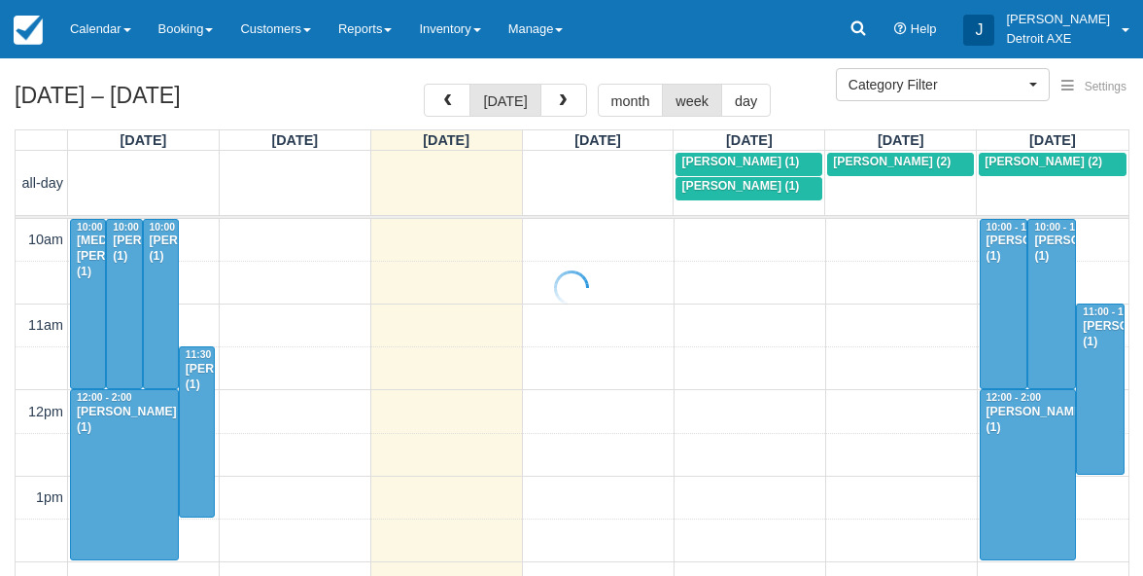
select select
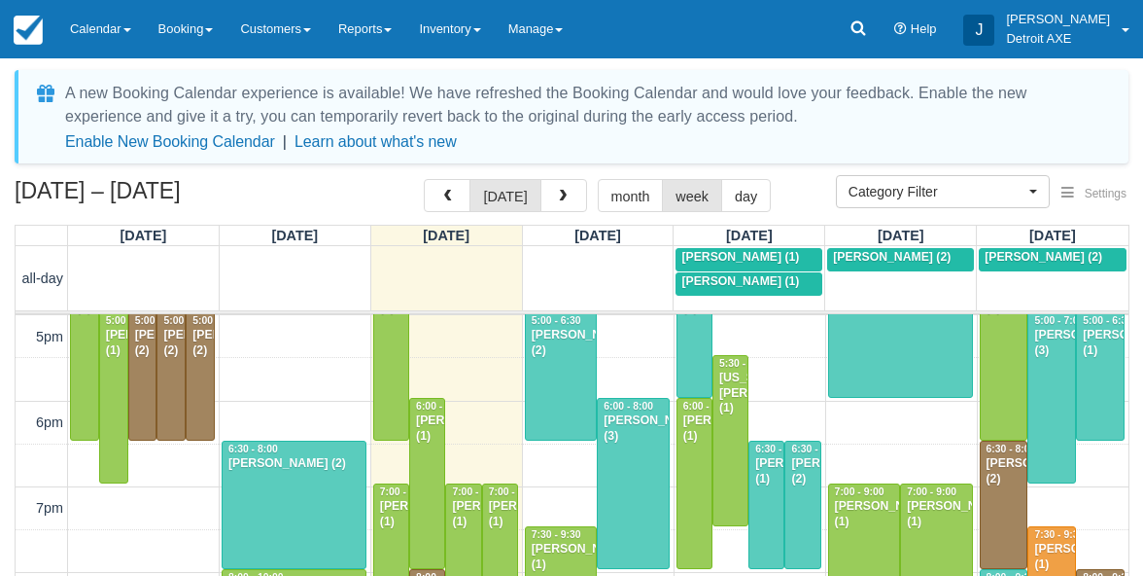
click at [587, 369] on div at bounding box center [561, 376] width 71 height 126
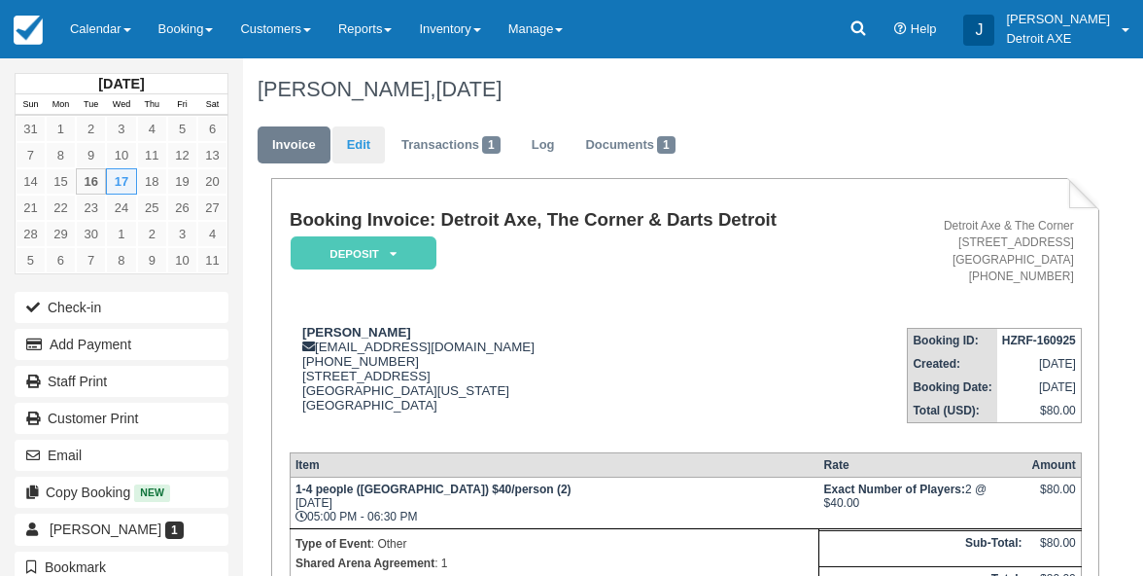
click at [363, 130] on link "Edit" at bounding box center [359, 145] width 53 height 38
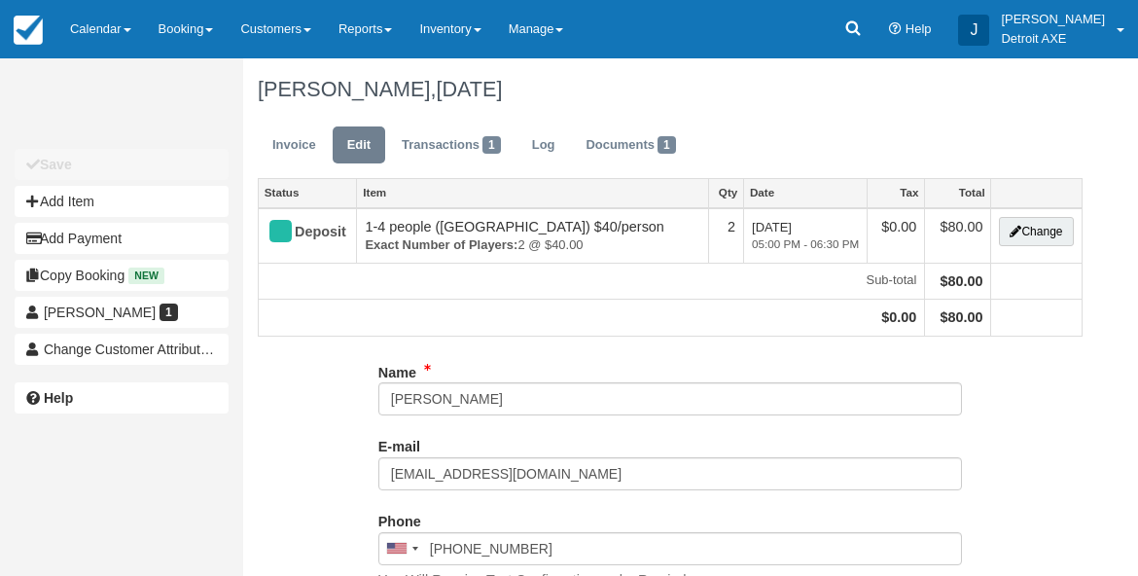
type input "[PHONE_NUMBER]"
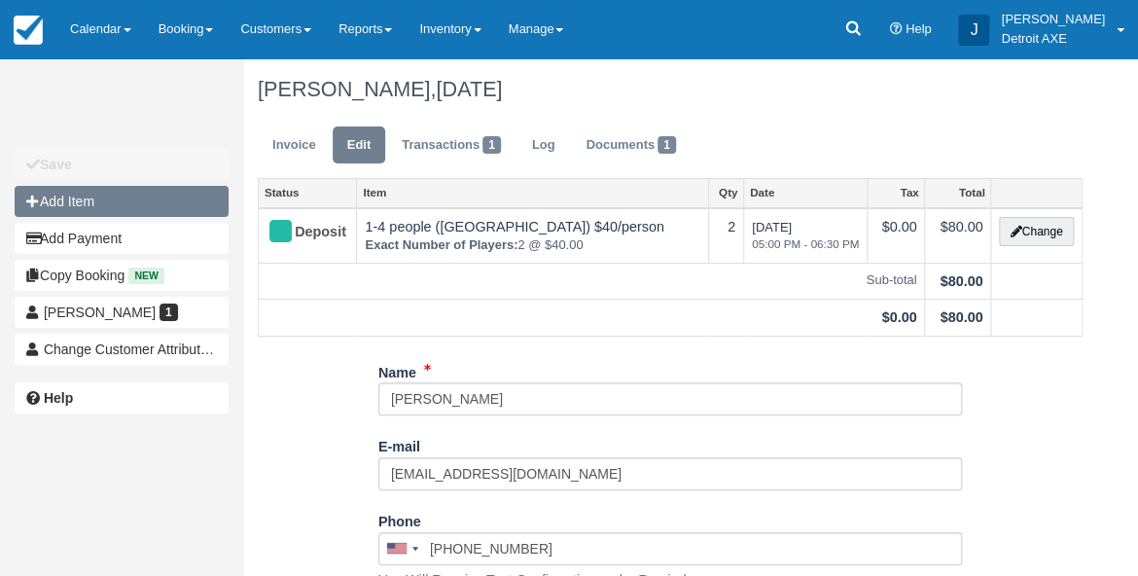
click at [181, 210] on button "Add Item" at bounding box center [122, 201] width 214 height 31
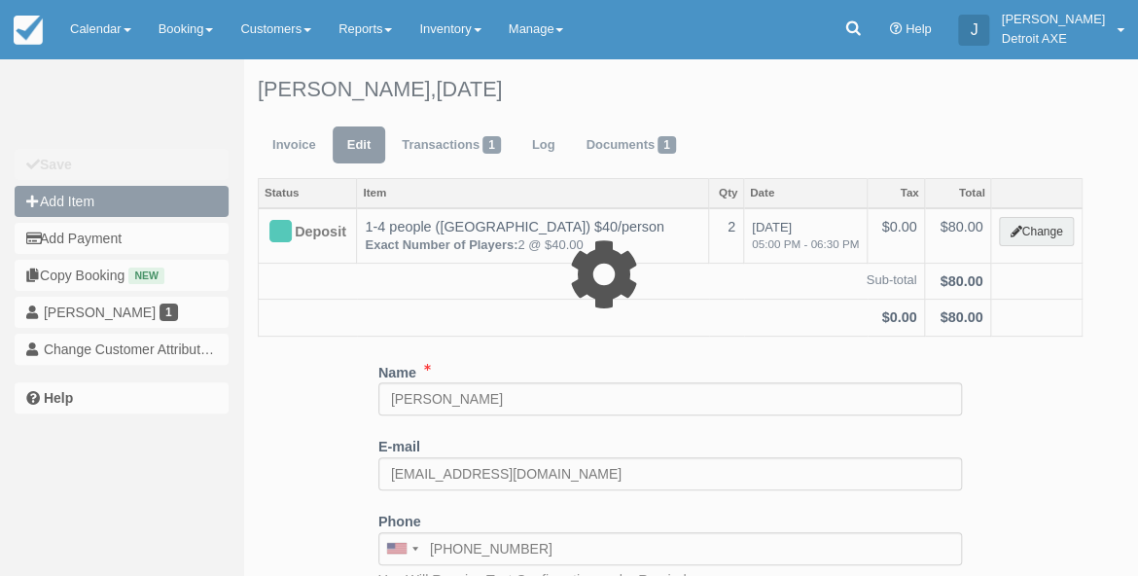
type input "0.00"
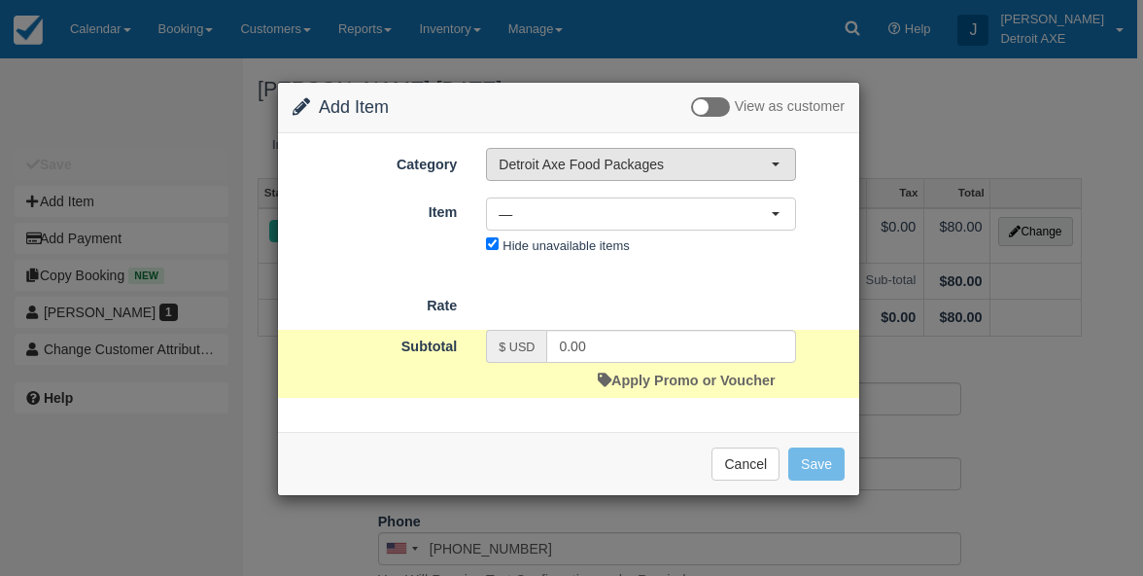
click at [558, 169] on span "Detroit Axe Food Packages" at bounding box center [635, 164] width 272 height 19
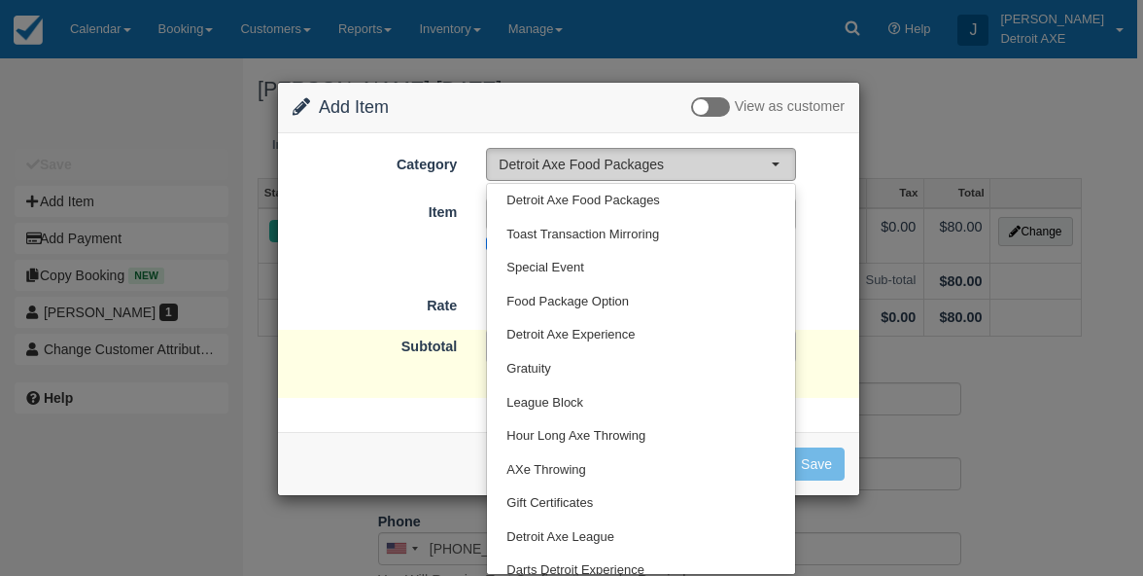
click at [558, 169] on span "Detroit Axe Food Packages" at bounding box center [635, 164] width 272 height 19
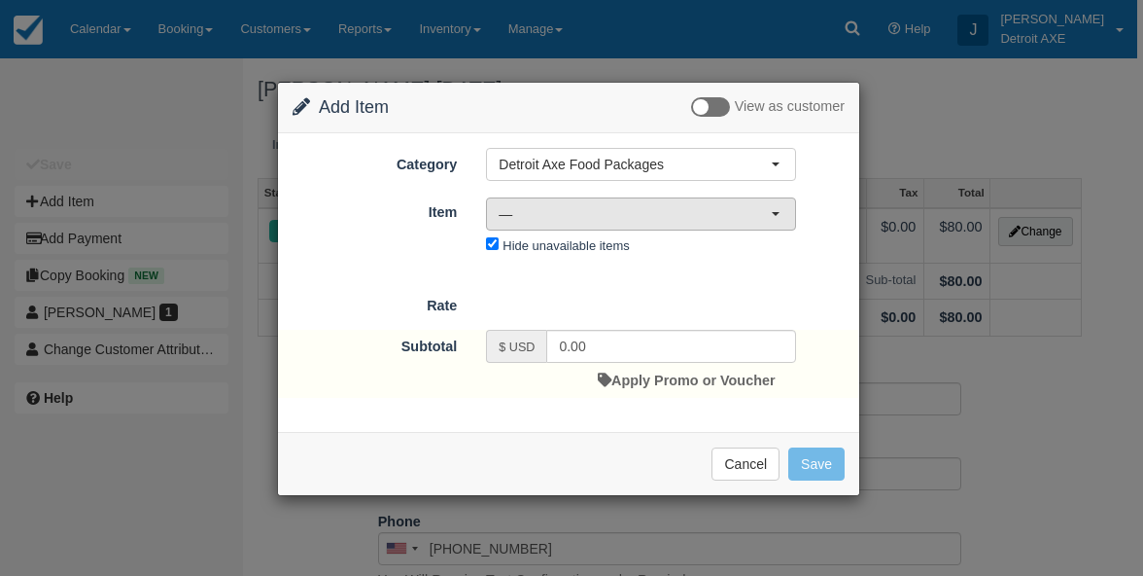
click at [552, 198] on button "—" at bounding box center [641, 213] width 310 height 33
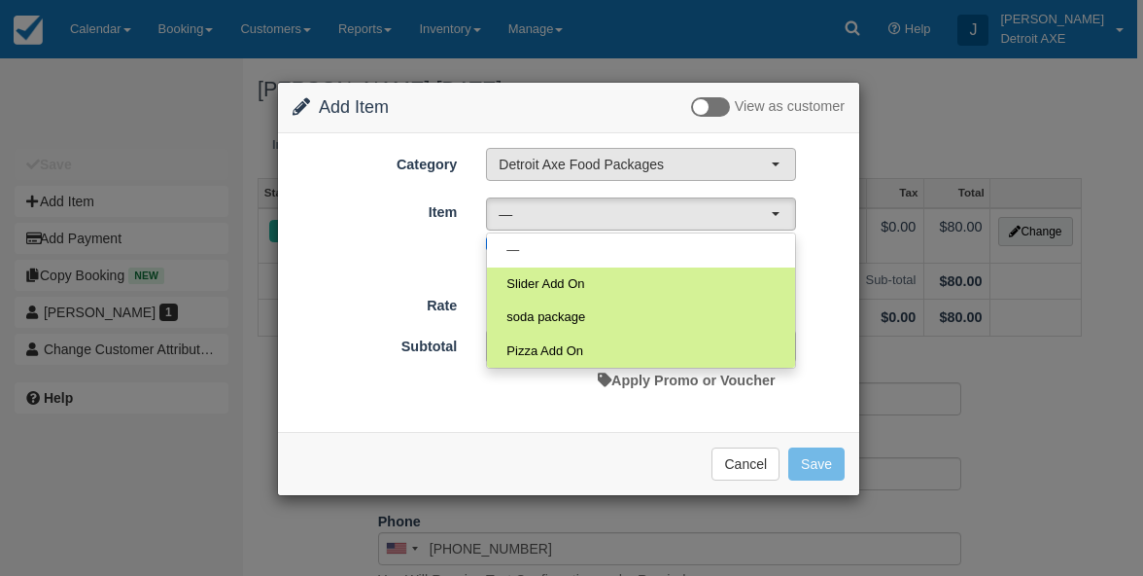
click at [578, 159] on span "Detroit Axe Food Packages" at bounding box center [635, 164] width 272 height 19
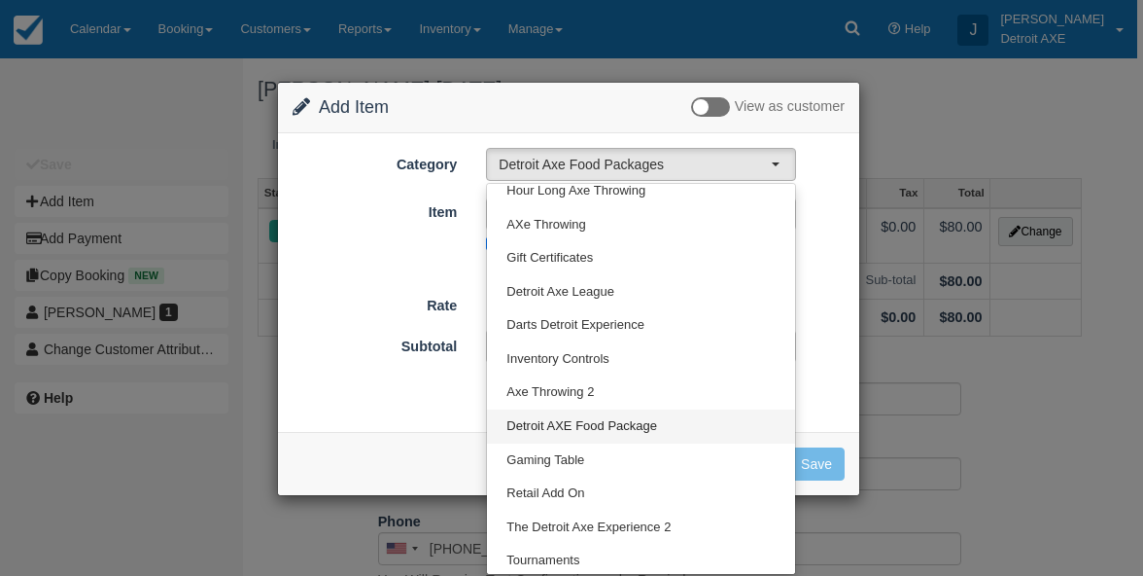
scroll to position [244, 0]
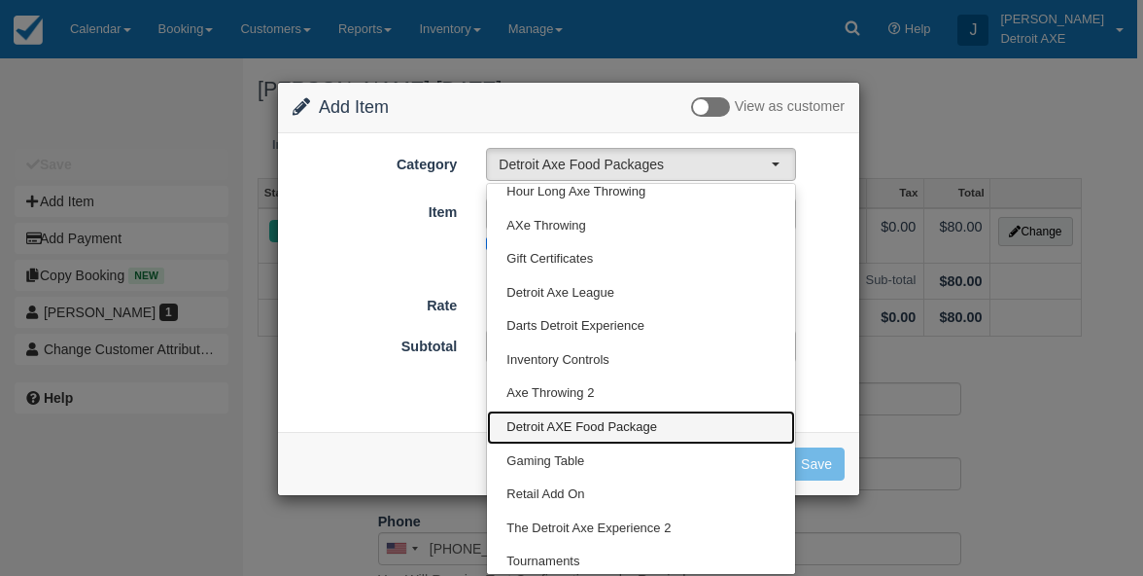
click at [579, 421] on span "Detroit AXE Food Package" at bounding box center [582, 427] width 151 height 18
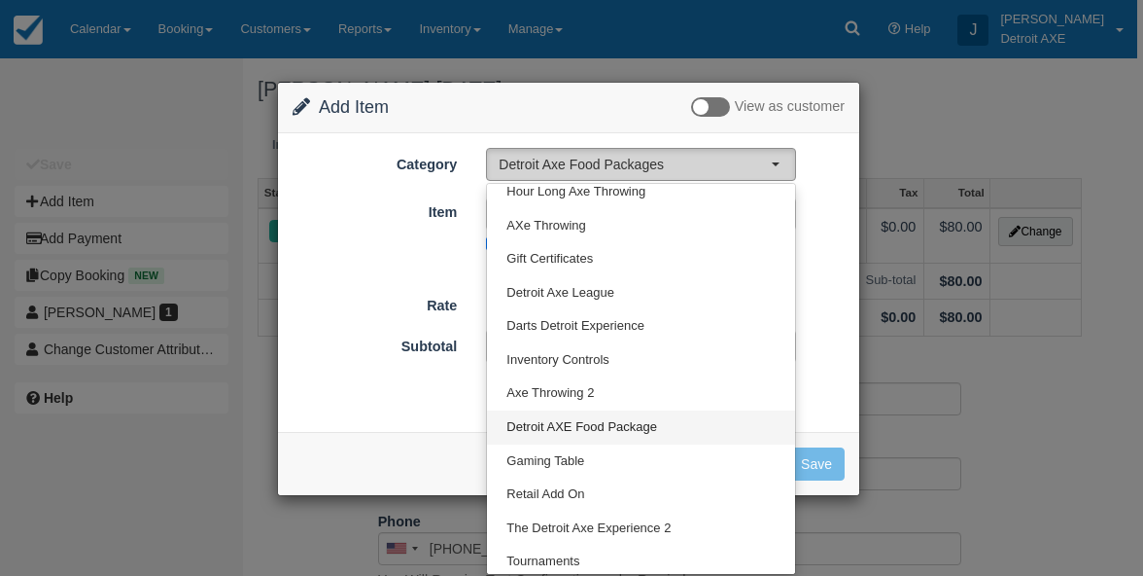
select select "5"
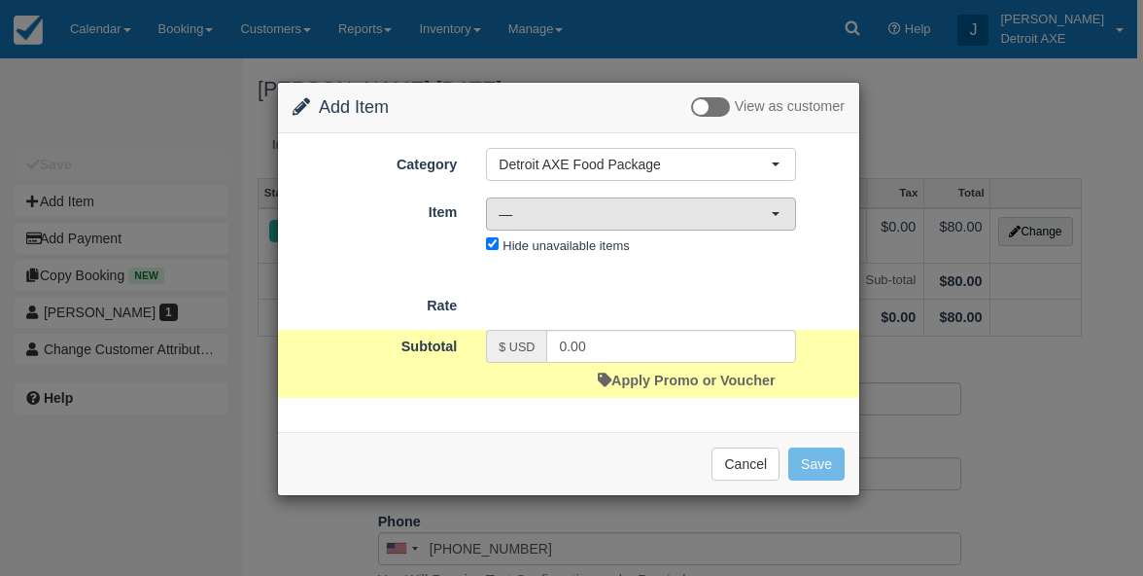
click at [629, 206] on span "—" at bounding box center [635, 213] width 272 height 19
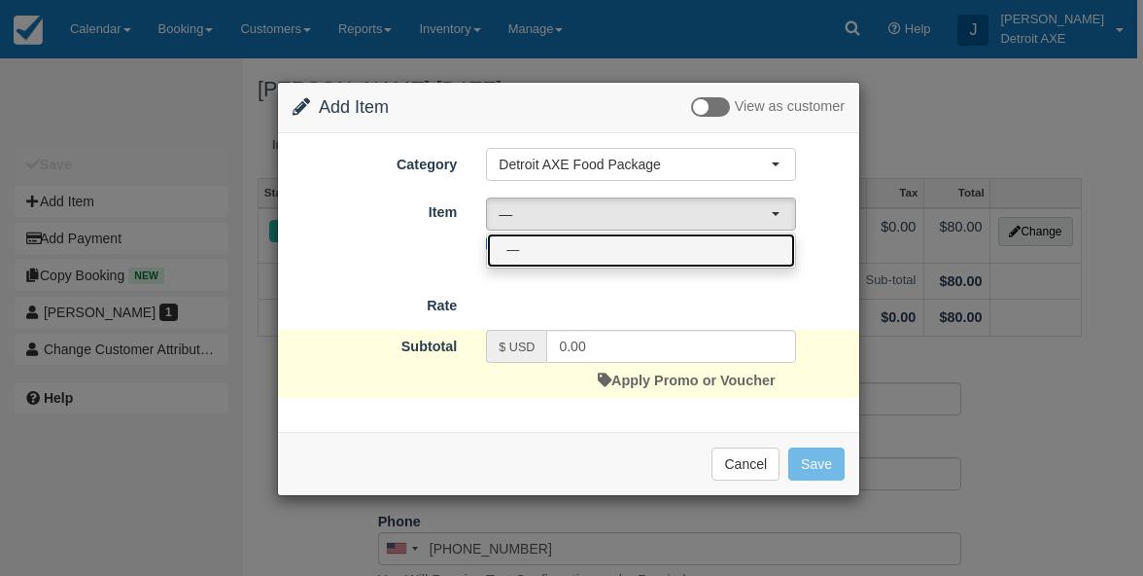
click at [611, 253] on link "—" at bounding box center [641, 250] width 308 height 34
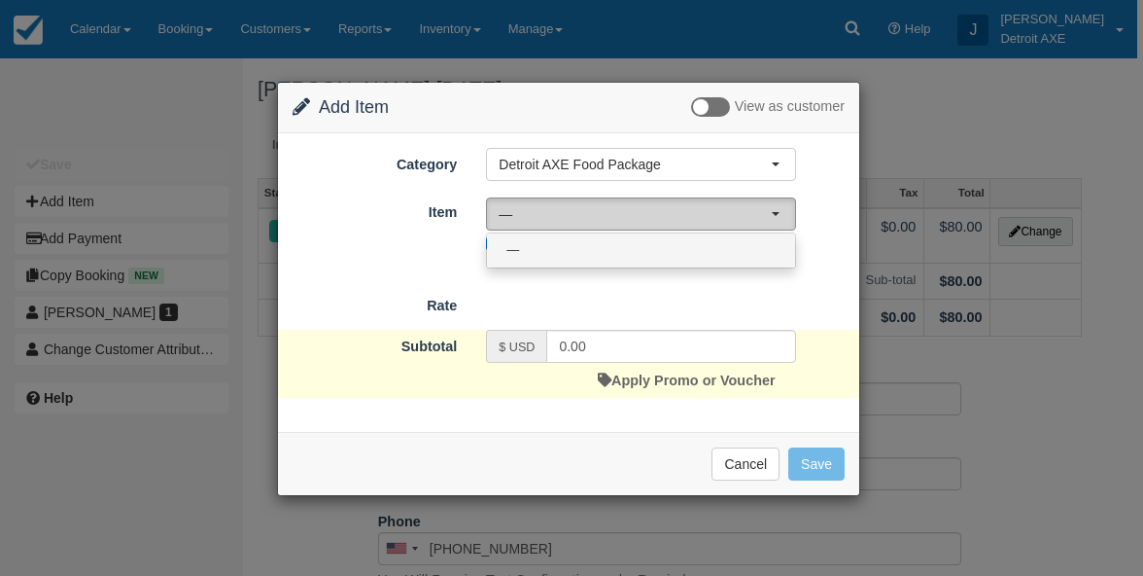
select select "0"
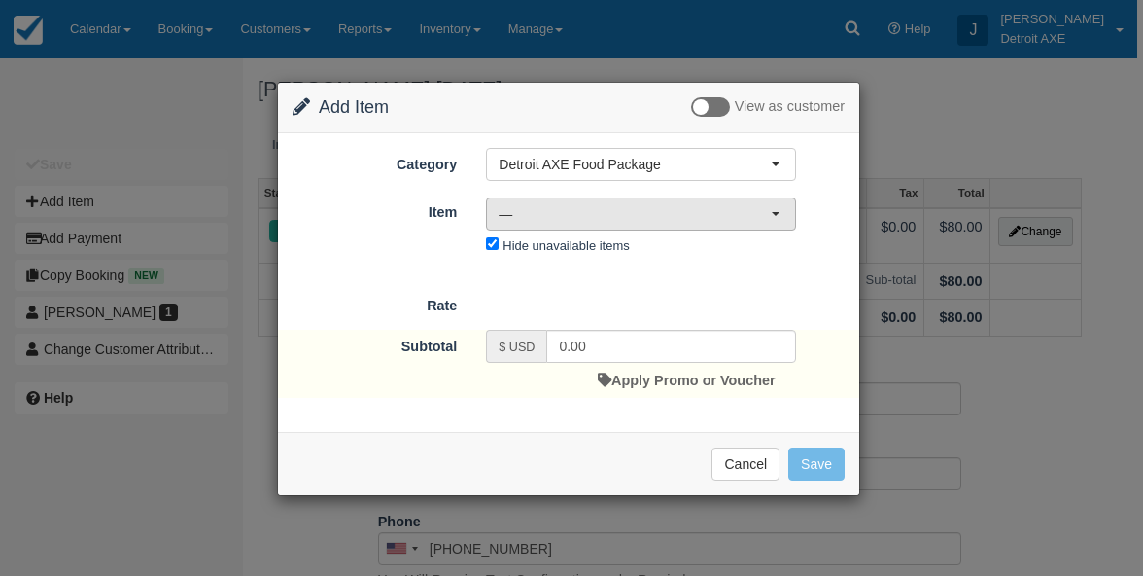
click at [684, 204] on span "—" at bounding box center [635, 213] width 272 height 19
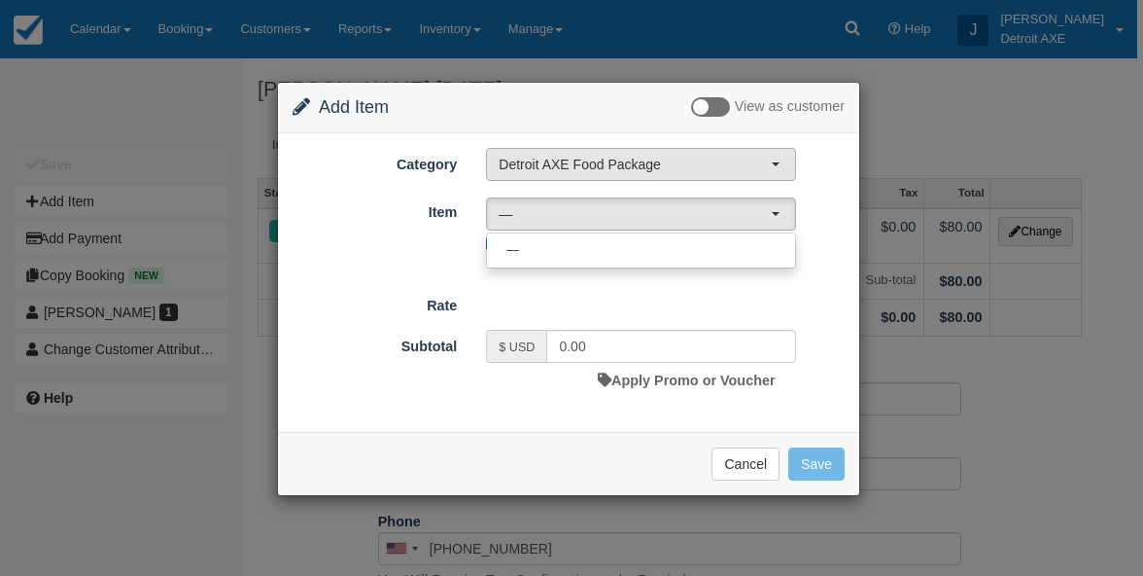
click at [704, 163] on span "Detroit AXE Food Package" at bounding box center [635, 164] width 272 height 19
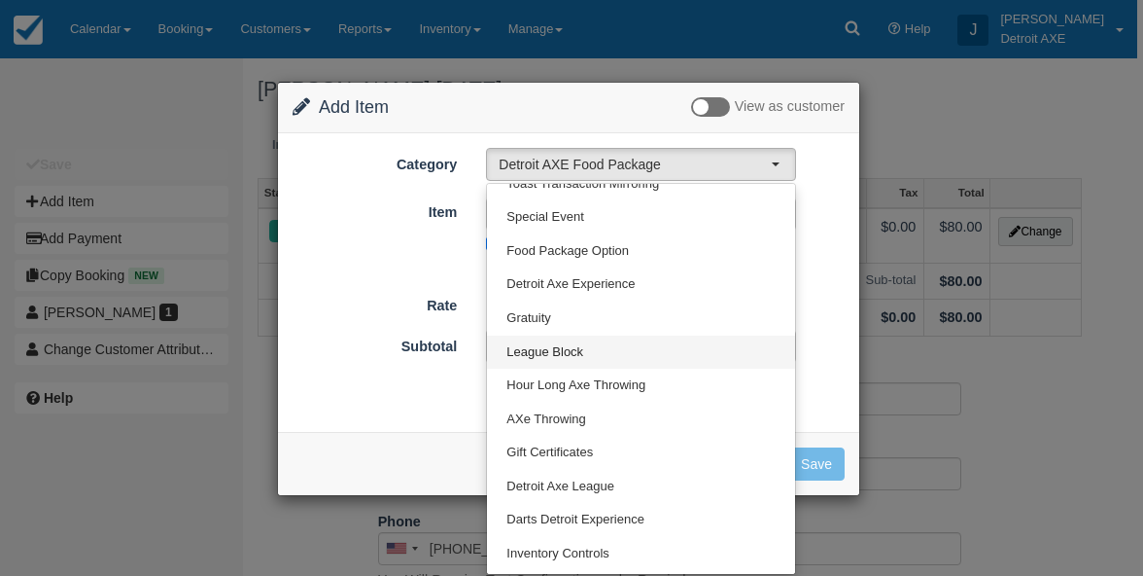
scroll to position [43, 0]
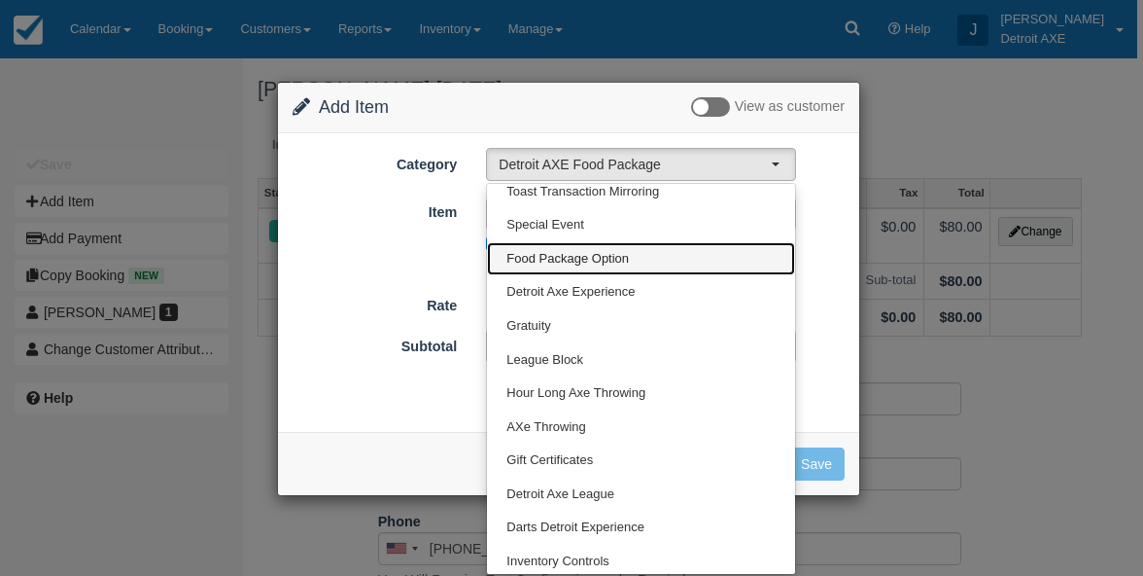
click at [629, 267] on link "Food Package Option" at bounding box center [641, 259] width 308 height 34
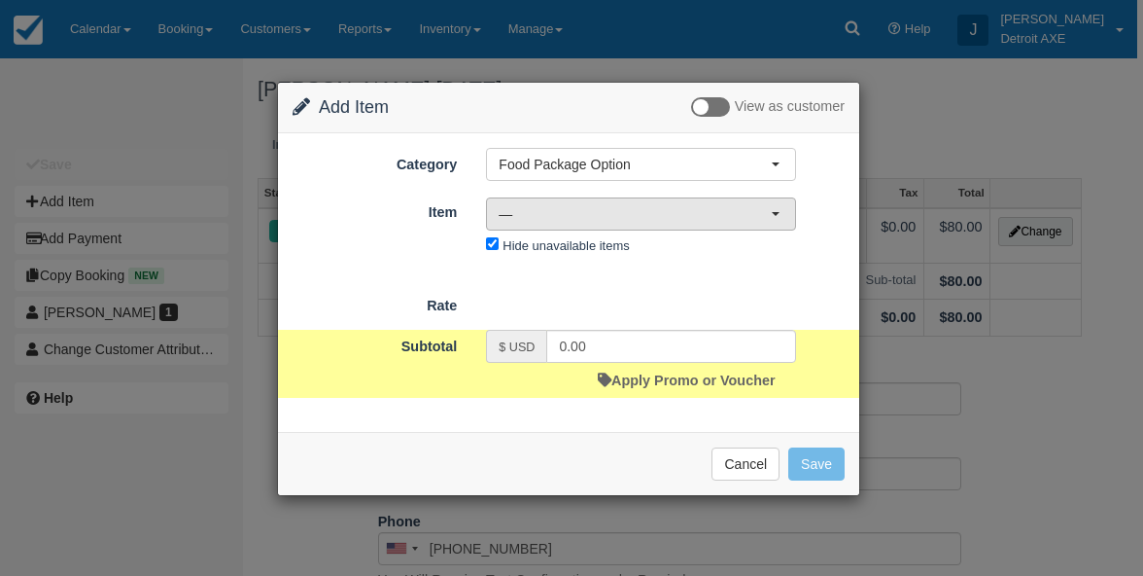
click at [642, 219] on span "—" at bounding box center [635, 213] width 272 height 19
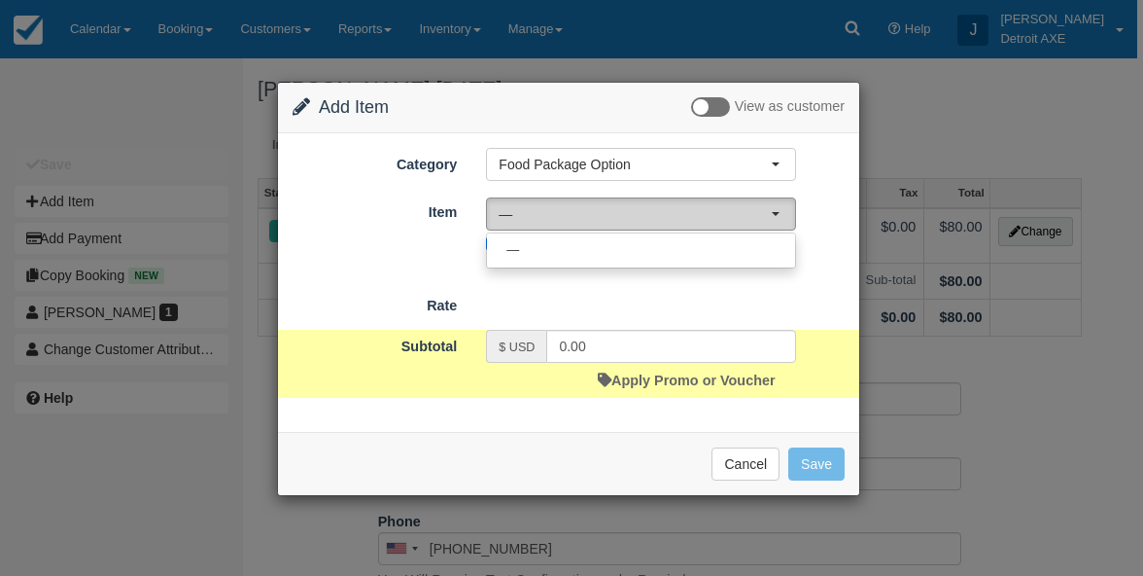
click at [642, 219] on span "—" at bounding box center [635, 213] width 272 height 19
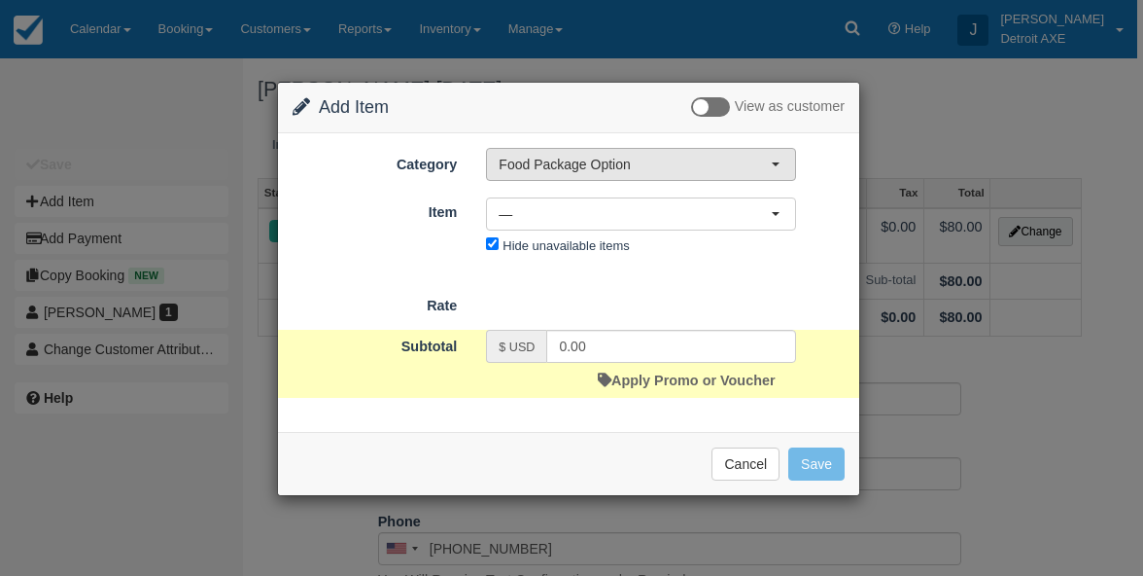
click at [645, 179] on button "Food Package Option" at bounding box center [641, 164] width 310 height 33
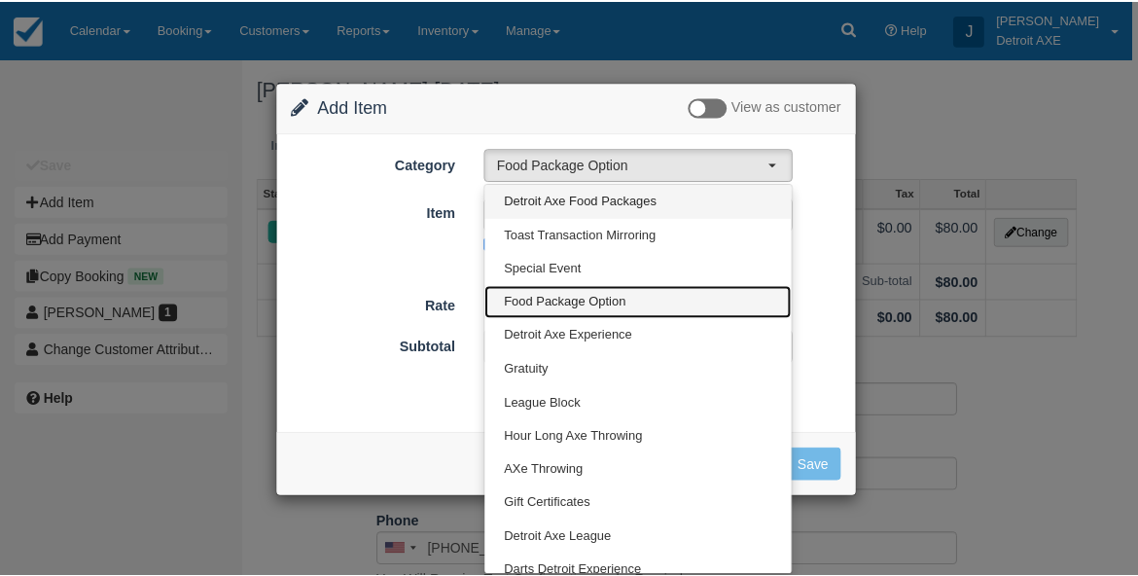
scroll to position [0, 0]
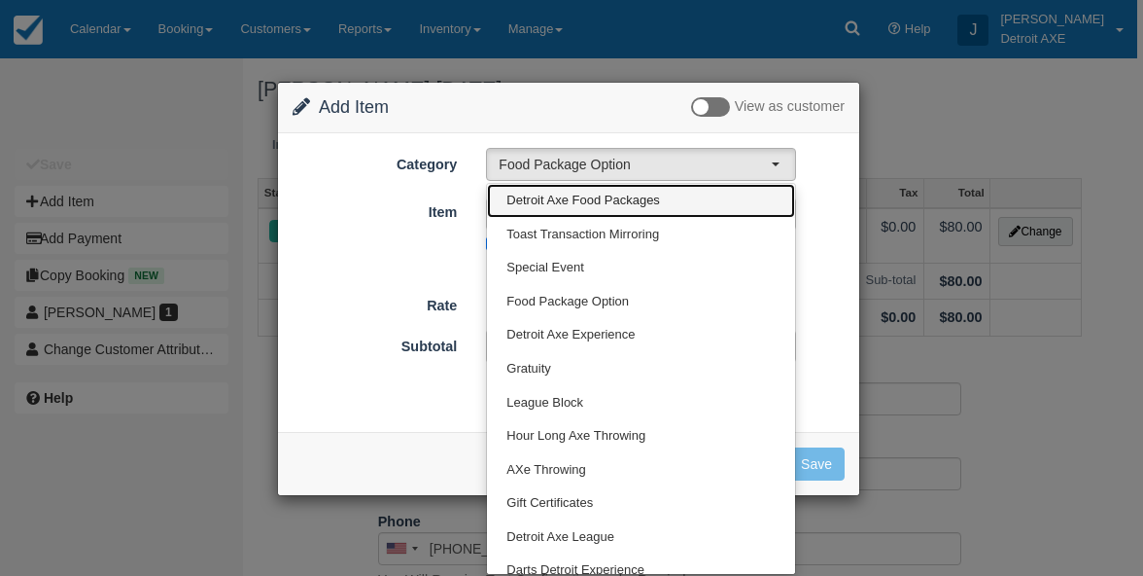
click at [636, 202] on span "Detroit Axe Food Packages" at bounding box center [584, 201] width 154 height 18
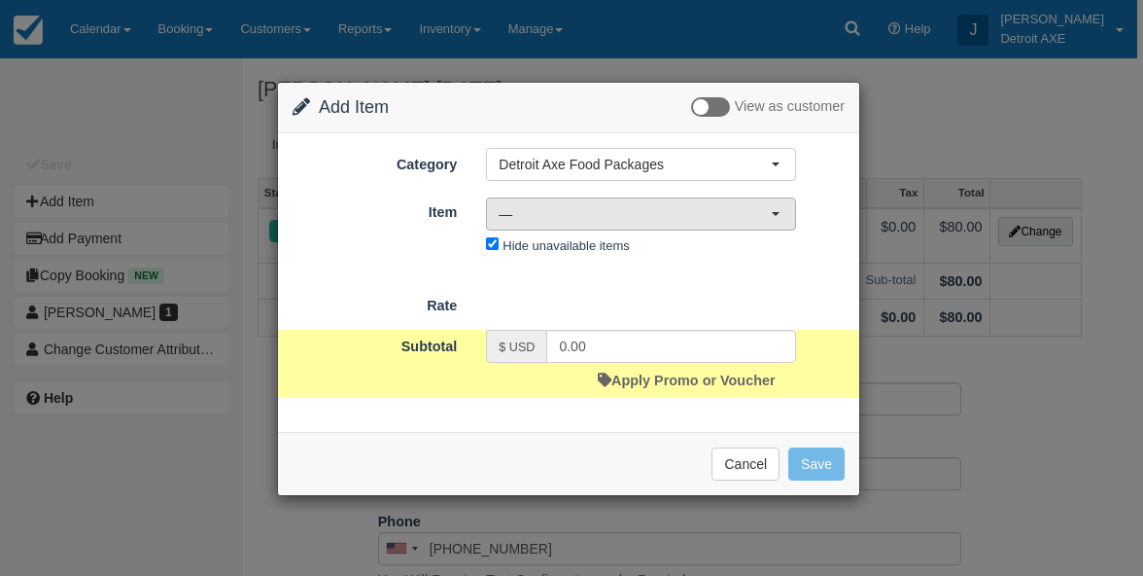
click at [706, 217] on span "—" at bounding box center [635, 213] width 272 height 19
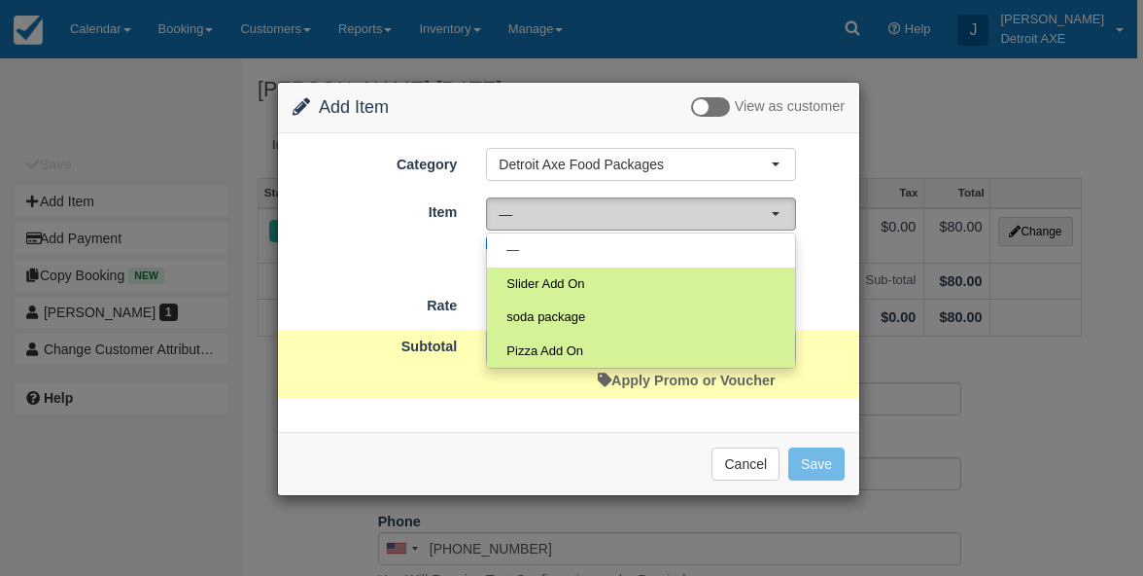
click at [706, 217] on span "—" at bounding box center [635, 213] width 272 height 19
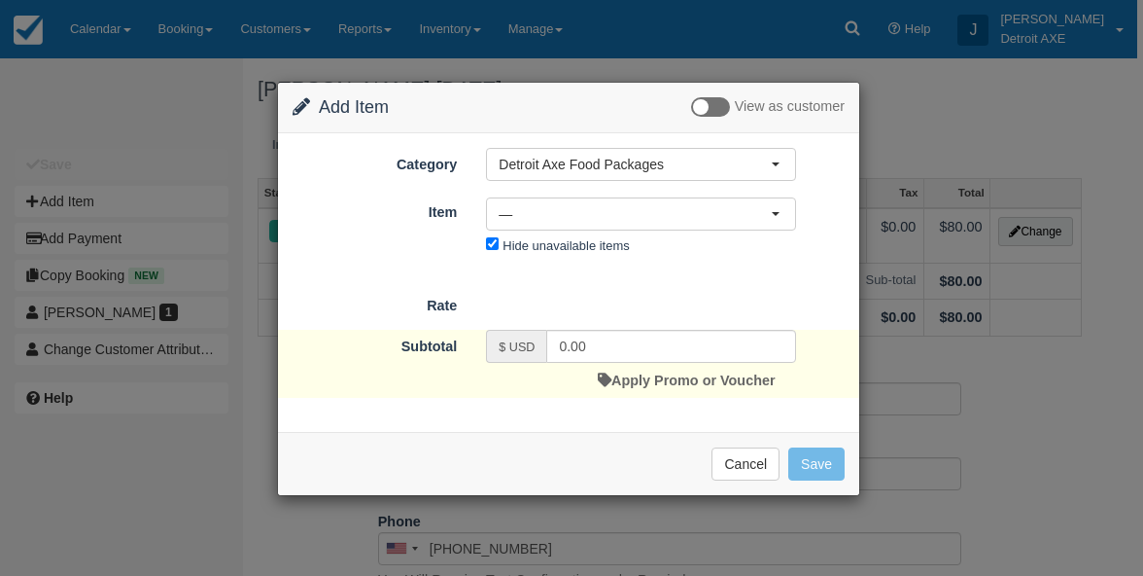
click at [741, 480] on div "Remove from Invoice Cancel Save" at bounding box center [568, 463] width 581 height 63
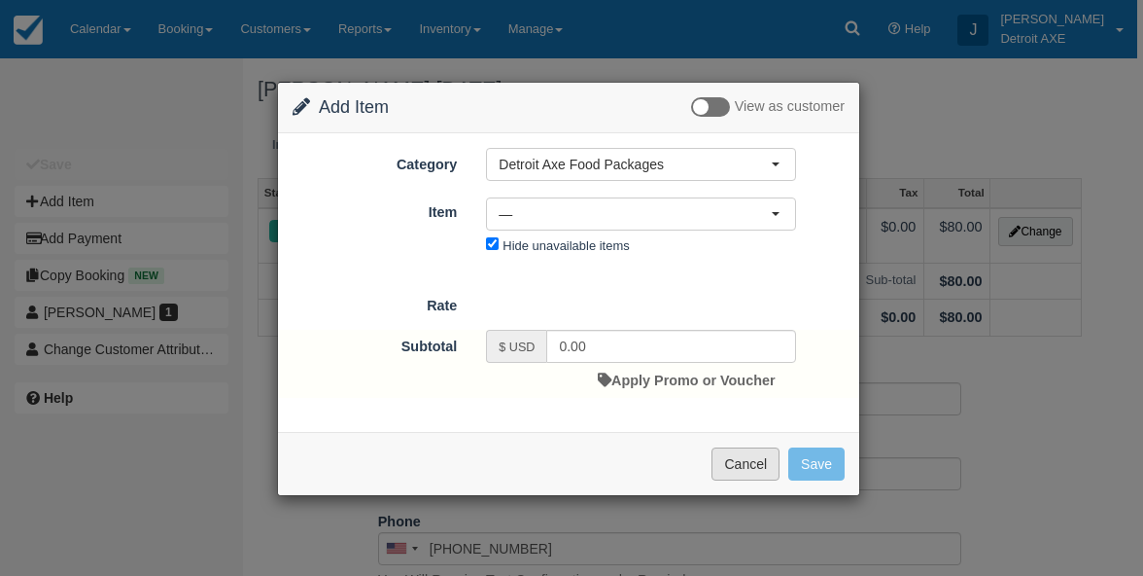
click at [755, 462] on button "Cancel" at bounding box center [746, 463] width 68 height 33
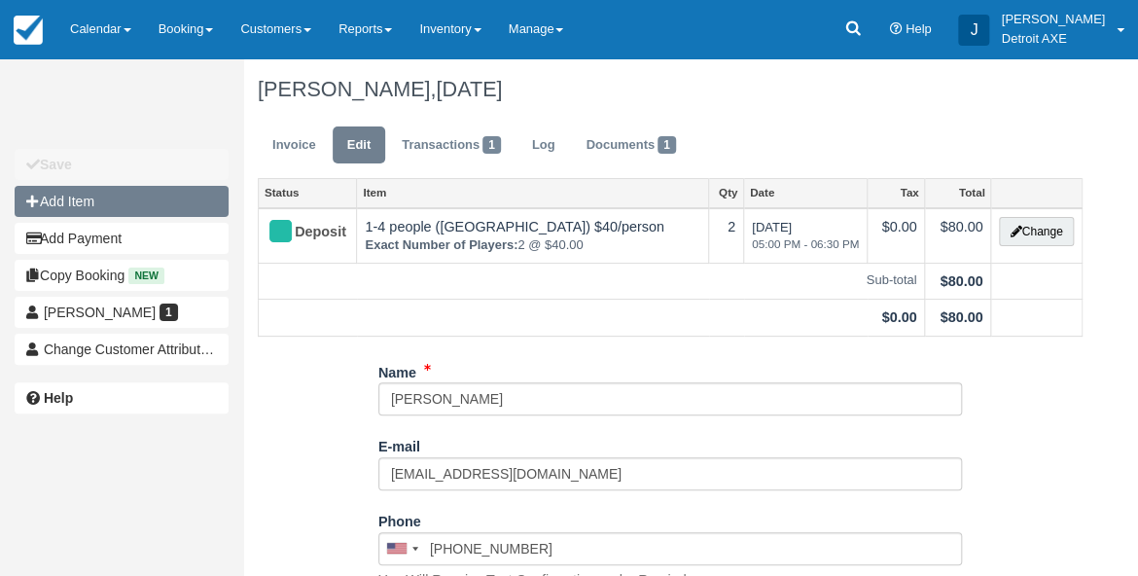
click at [200, 194] on button "Add Item" at bounding box center [122, 201] width 214 height 31
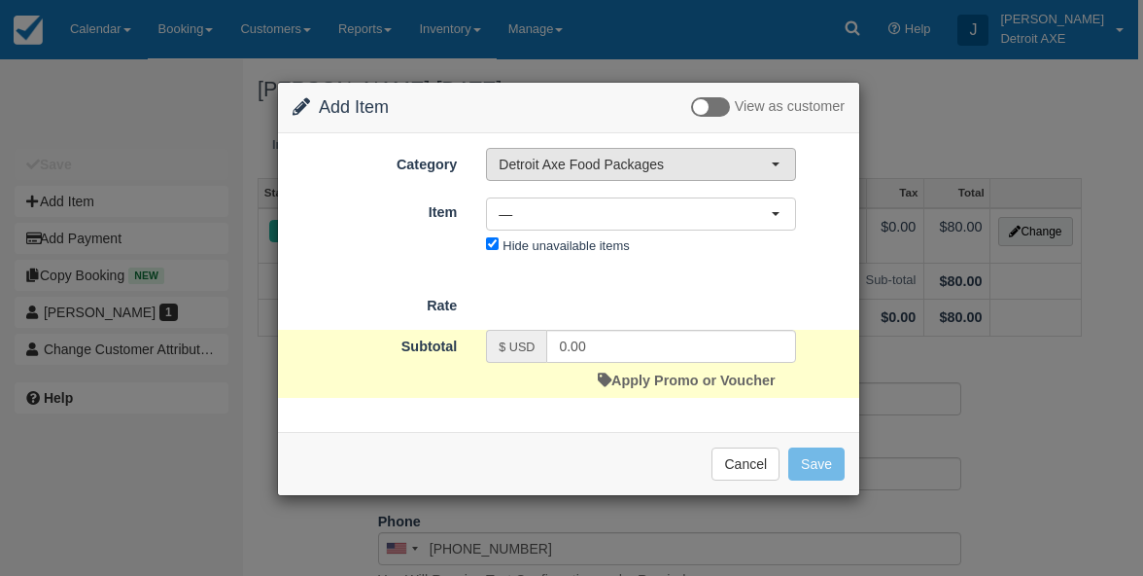
click at [552, 170] on span "Detroit Axe Food Packages" at bounding box center [635, 164] width 272 height 19
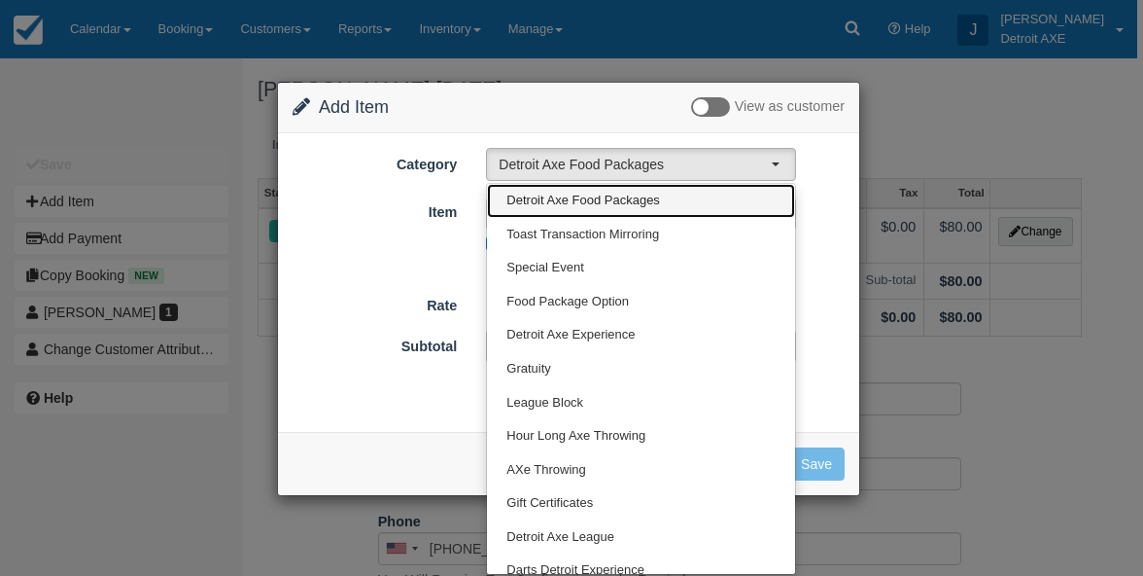
click at [583, 210] on link "Detroit Axe Food Packages" at bounding box center [641, 201] width 308 height 34
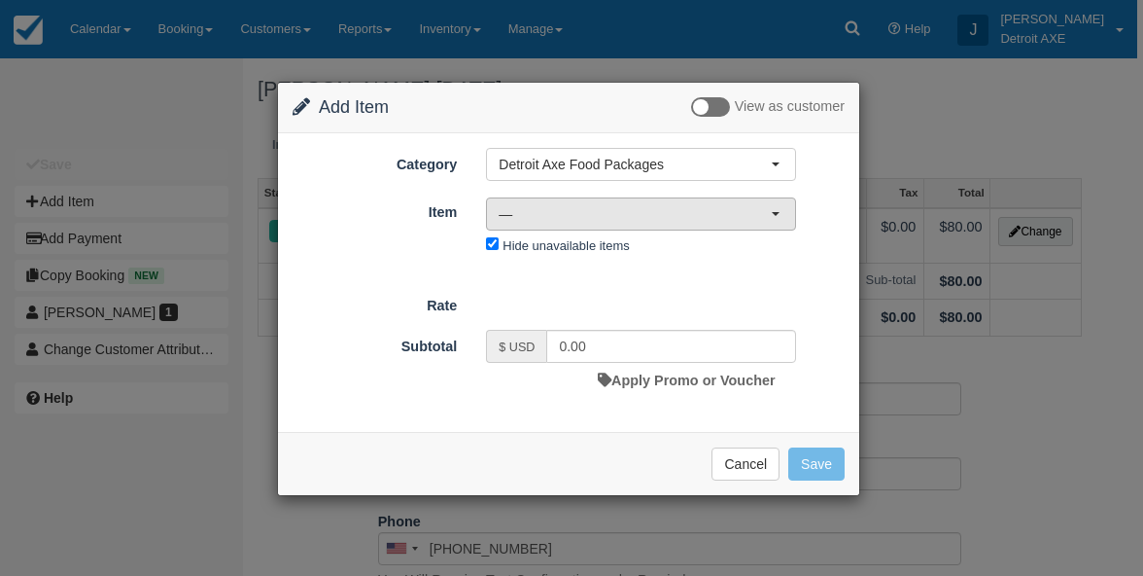
click at [583, 210] on span "—" at bounding box center [635, 213] width 272 height 19
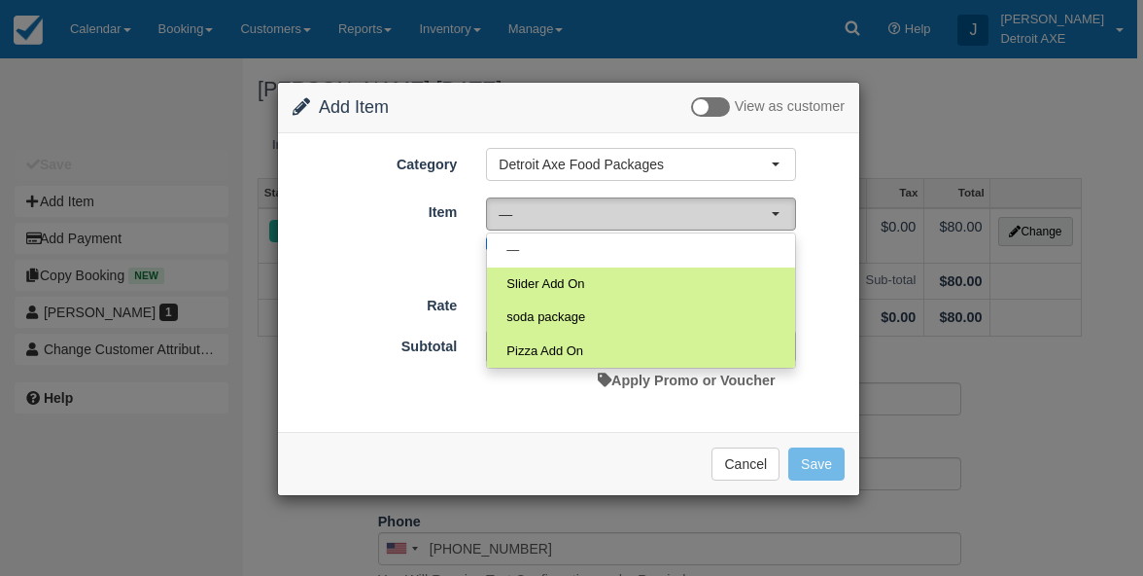
click at [583, 210] on span "—" at bounding box center [635, 213] width 272 height 19
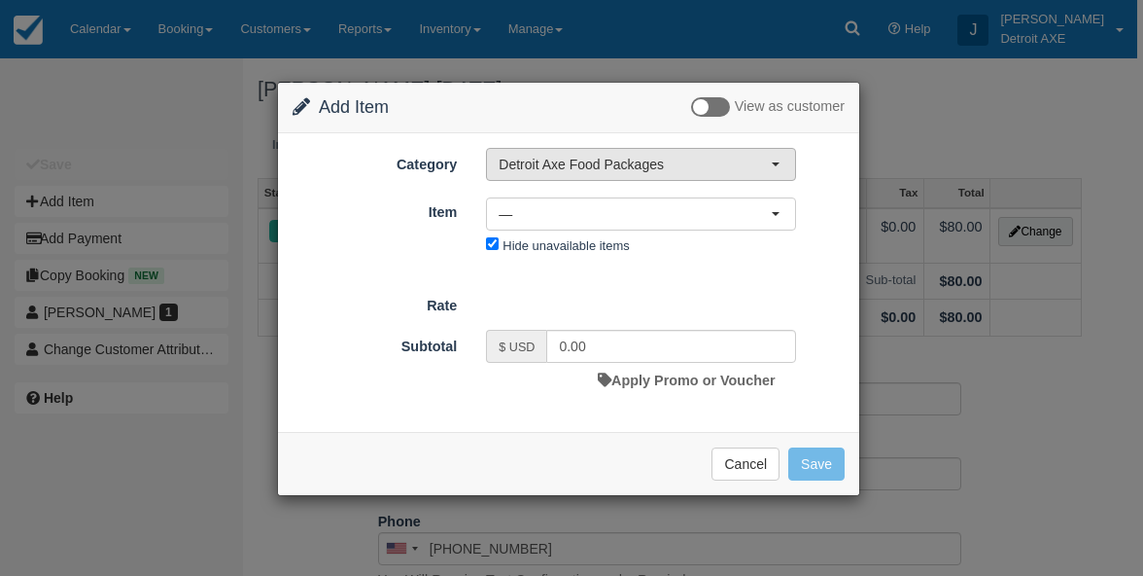
click at [612, 158] on span "Detroit Axe Food Packages" at bounding box center [635, 164] width 272 height 19
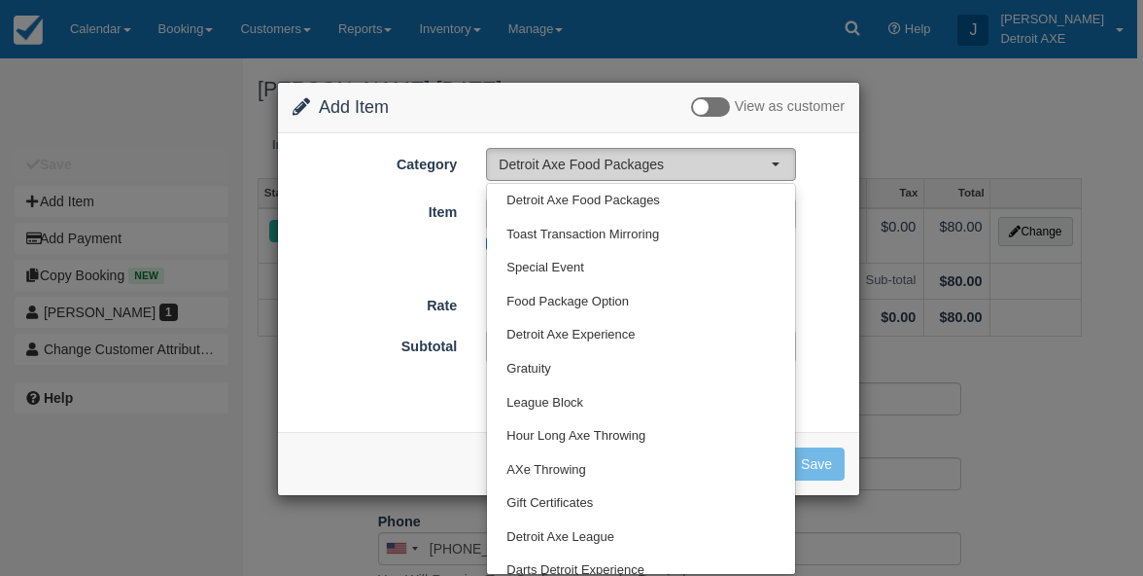
click at [612, 164] on span "Detroit Axe Food Packages" at bounding box center [635, 164] width 272 height 19
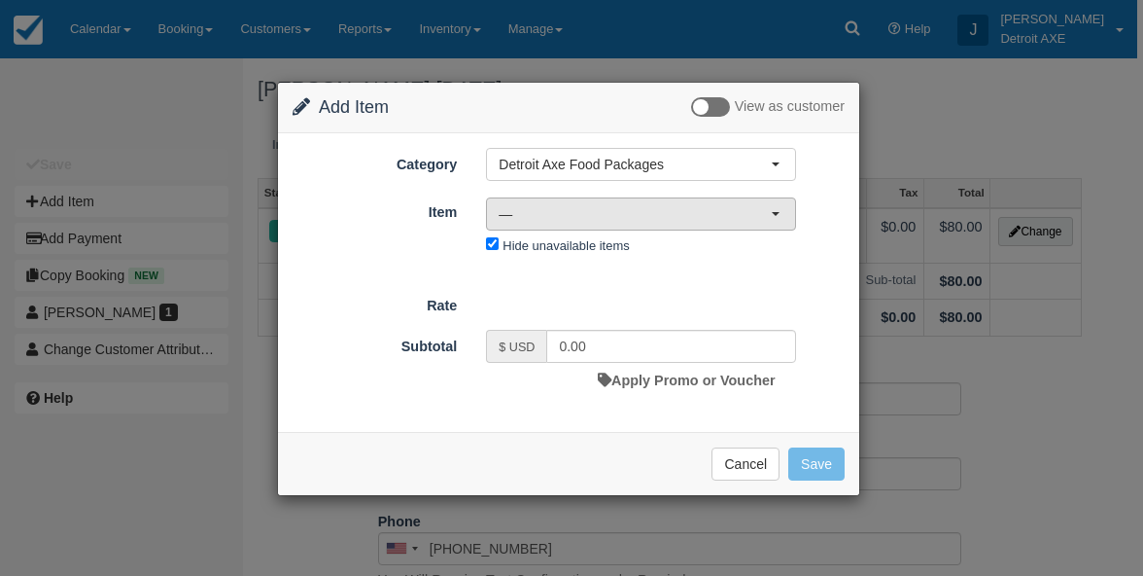
click at [603, 202] on button "—" at bounding box center [641, 213] width 310 height 33
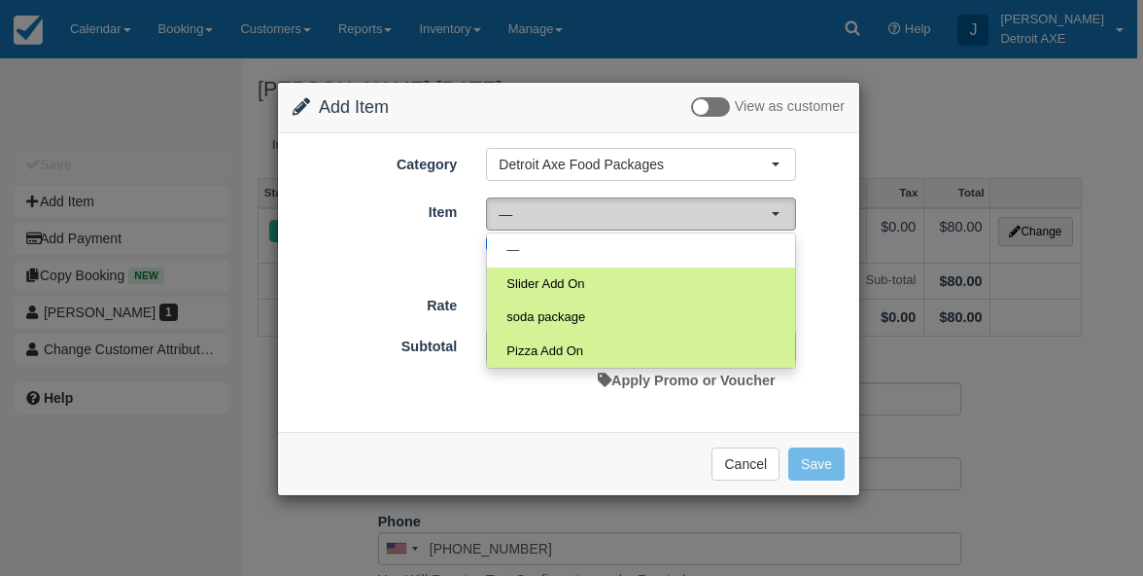
click at [603, 202] on button "—" at bounding box center [641, 213] width 310 height 33
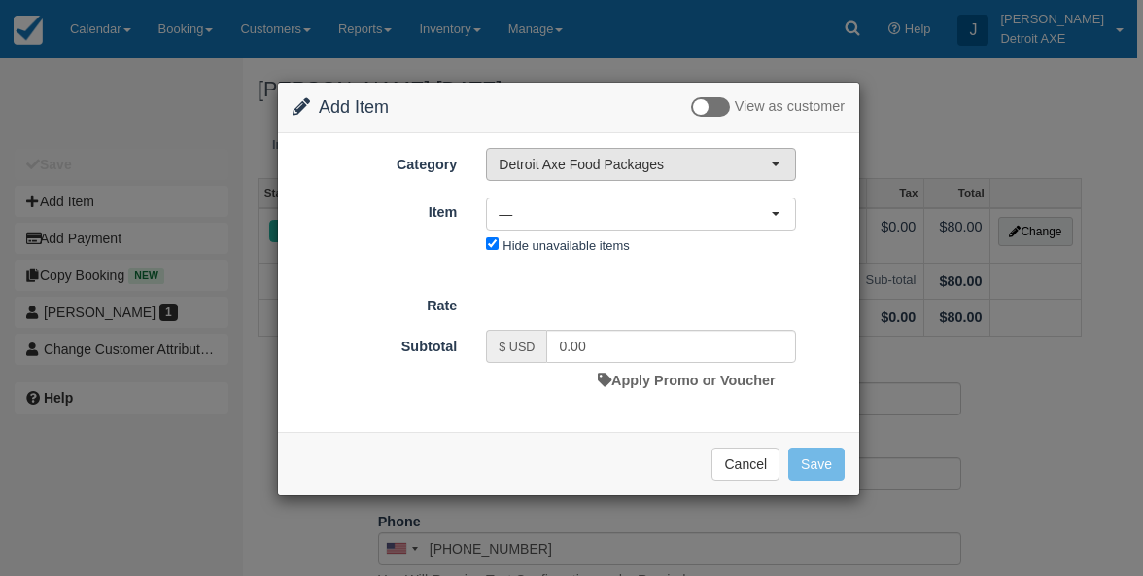
click at [607, 171] on span "Detroit Axe Food Packages" at bounding box center [635, 164] width 272 height 19
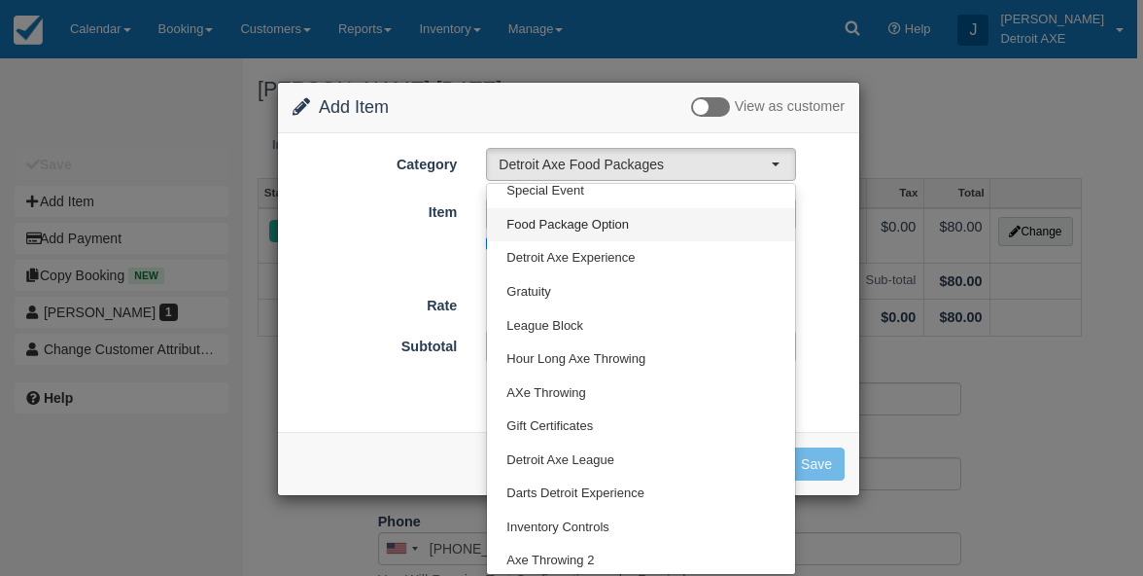
scroll to position [81, 0]
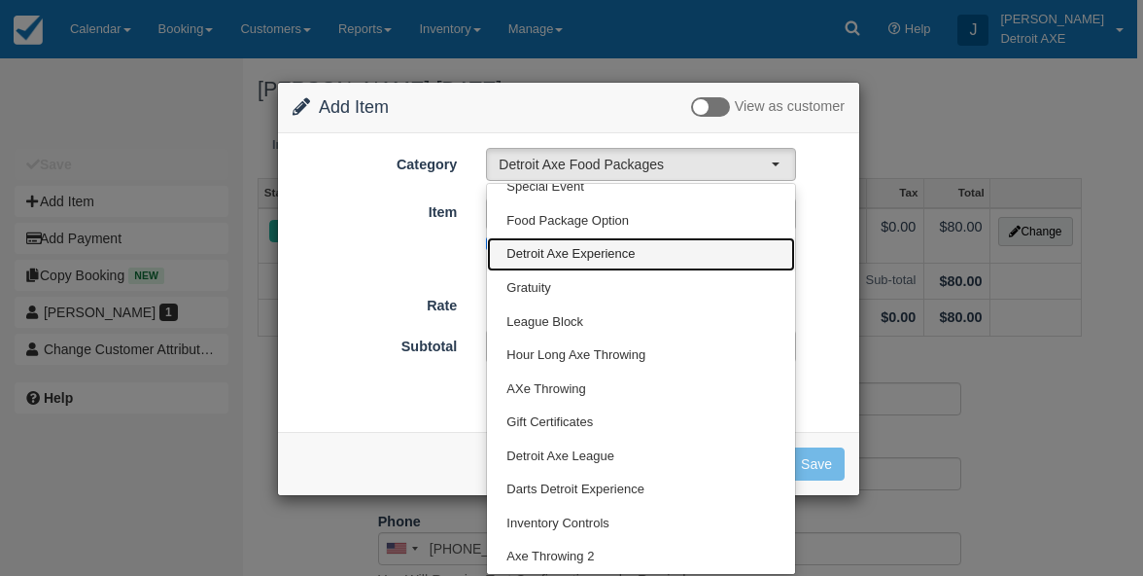
click at [604, 255] on span "Detroit Axe Experience" at bounding box center [571, 254] width 128 height 18
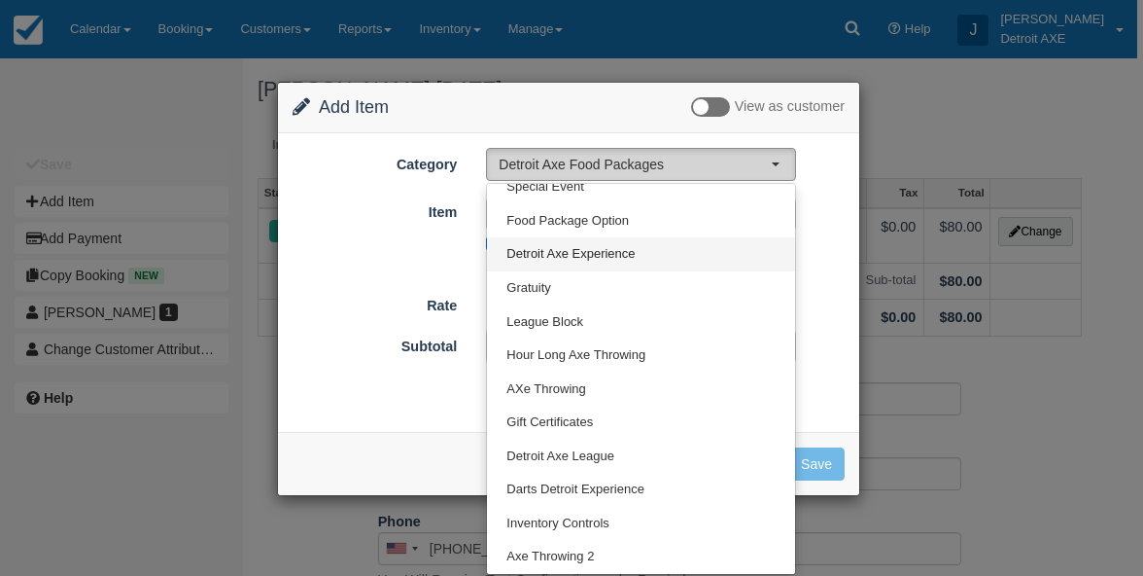
select select "14"
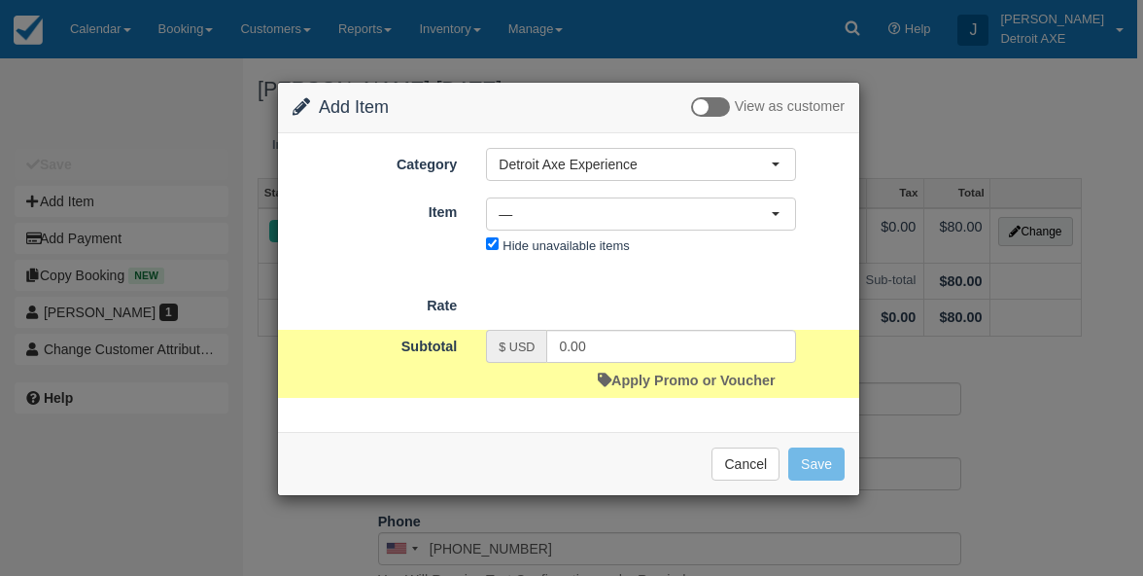
click at [637, 232] on div "Nothing selected — — Bar Tab Buyout Gratuity Gratuity for Axes and Food 31-40 p…" at bounding box center [641, 229] width 339 height 64
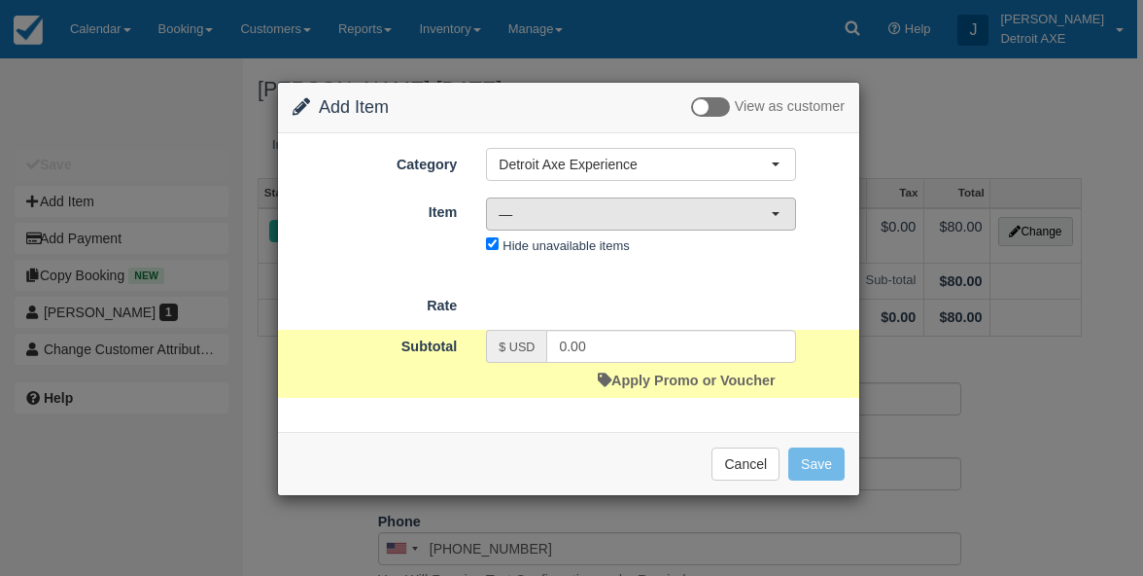
click at [644, 224] on button "—" at bounding box center [641, 213] width 310 height 33
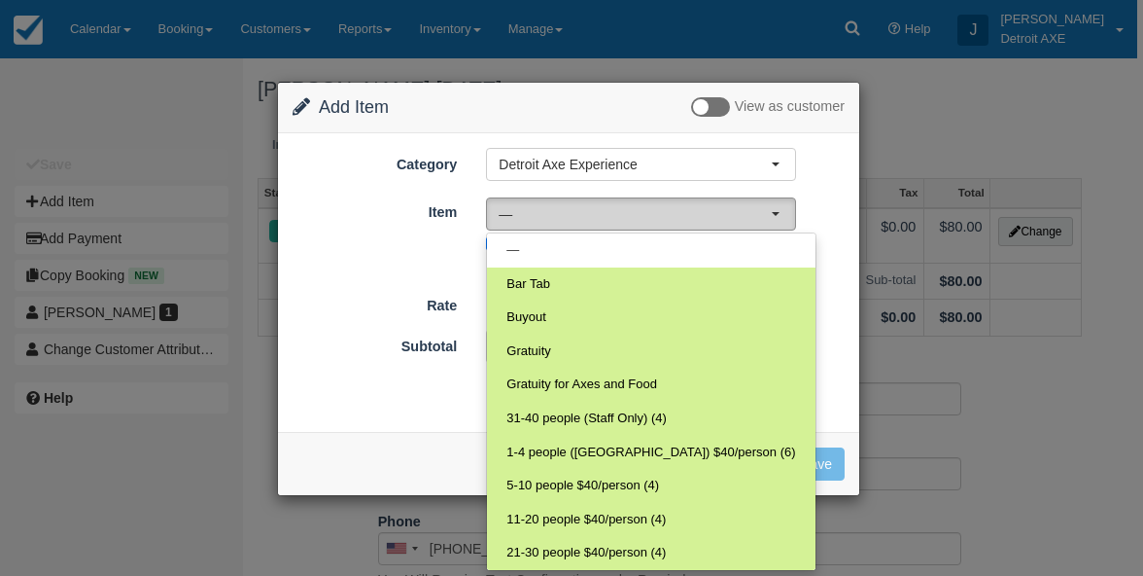
click at [743, 214] on span "—" at bounding box center [635, 213] width 272 height 19
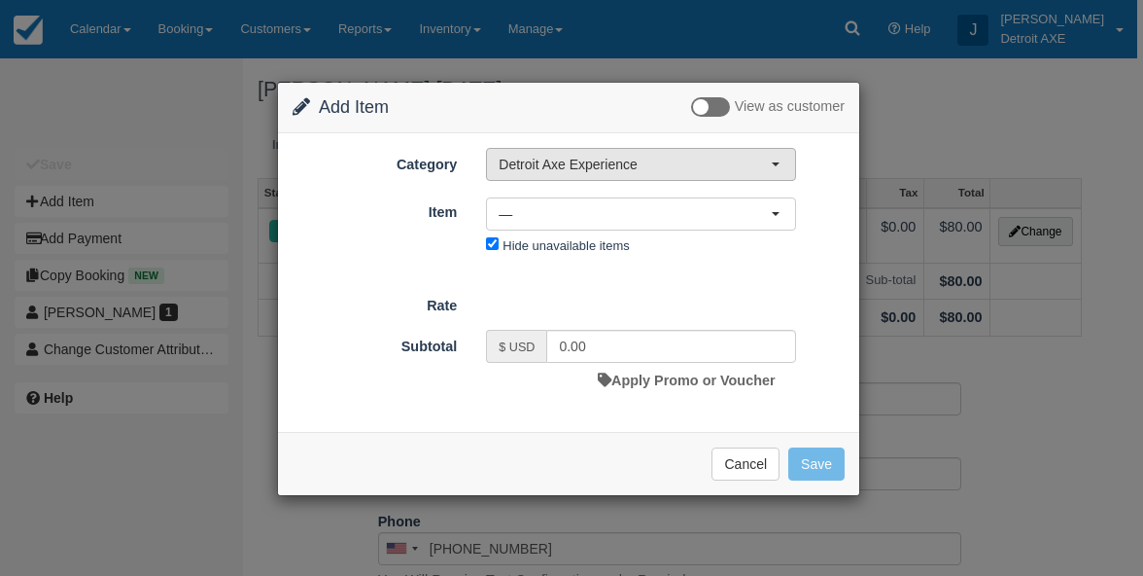
click at [705, 168] on span "Detroit Axe Experience" at bounding box center [635, 164] width 272 height 19
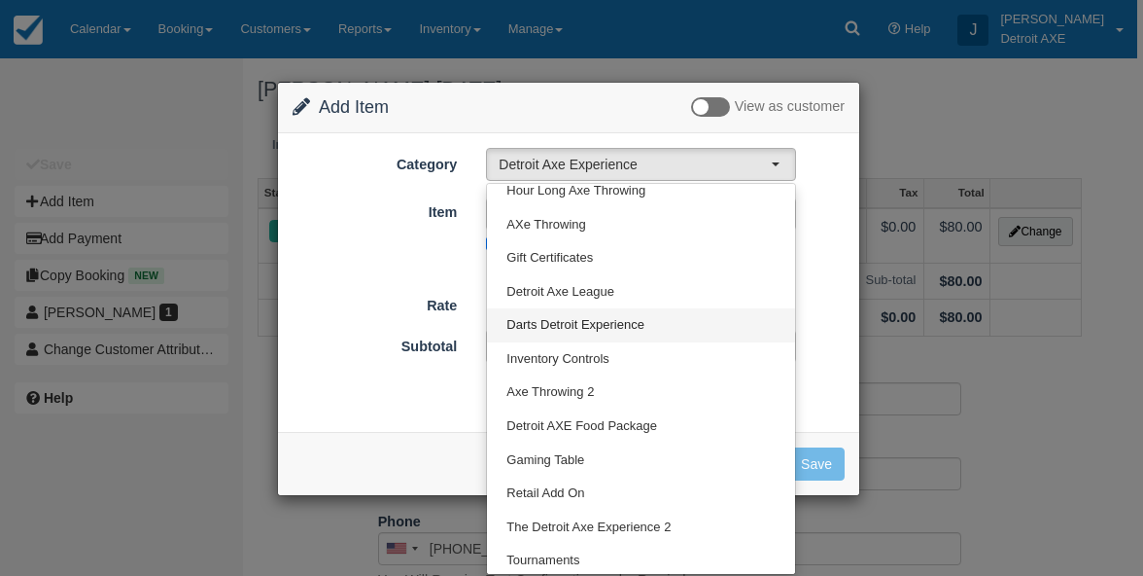
scroll to position [244, 0]
click at [795, 298] on ul "Detroit Axe Food Packages Toast Transaction Mirroring Special Event Food Packag…" at bounding box center [641, 380] width 308 height 392
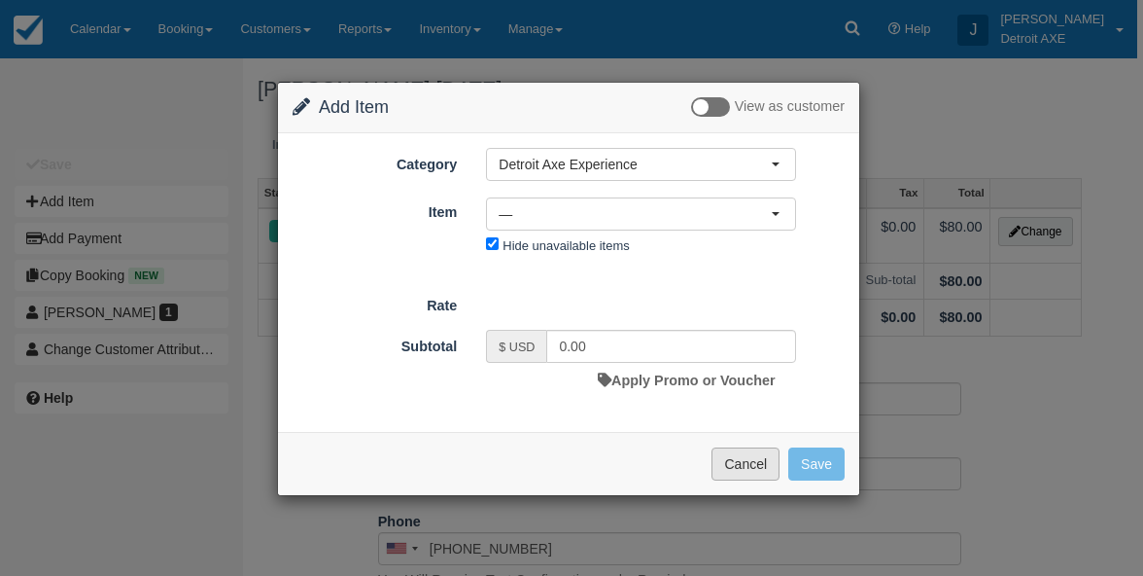
click at [740, 462] on button "Cancel" at bounding box center [746, 463] width 68 height 33
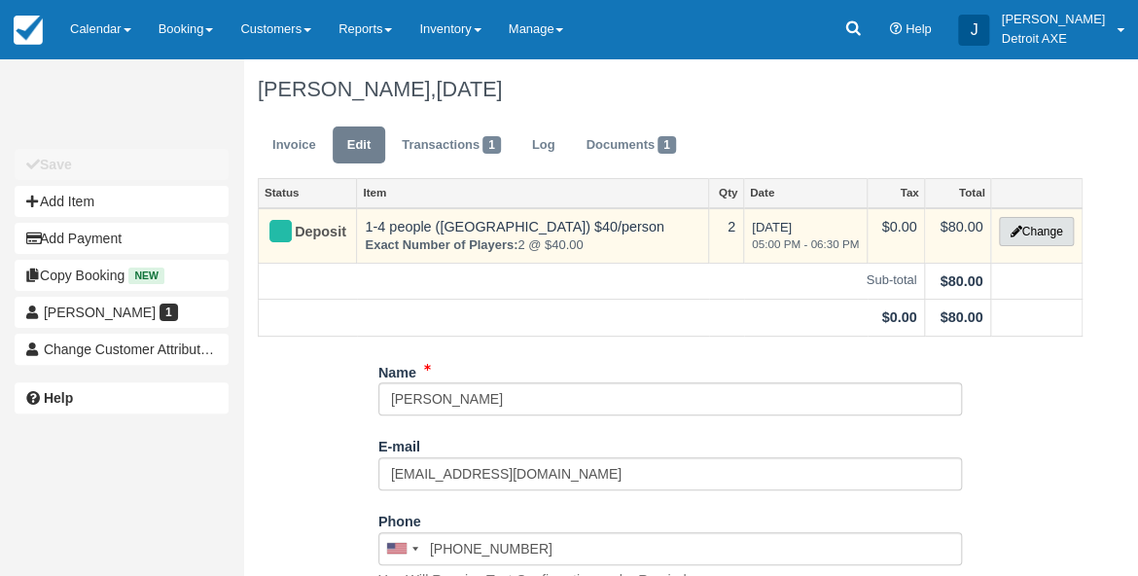
click at [999, 226] on button "Change" at bounding box center [1036, 231] width 74 height 29
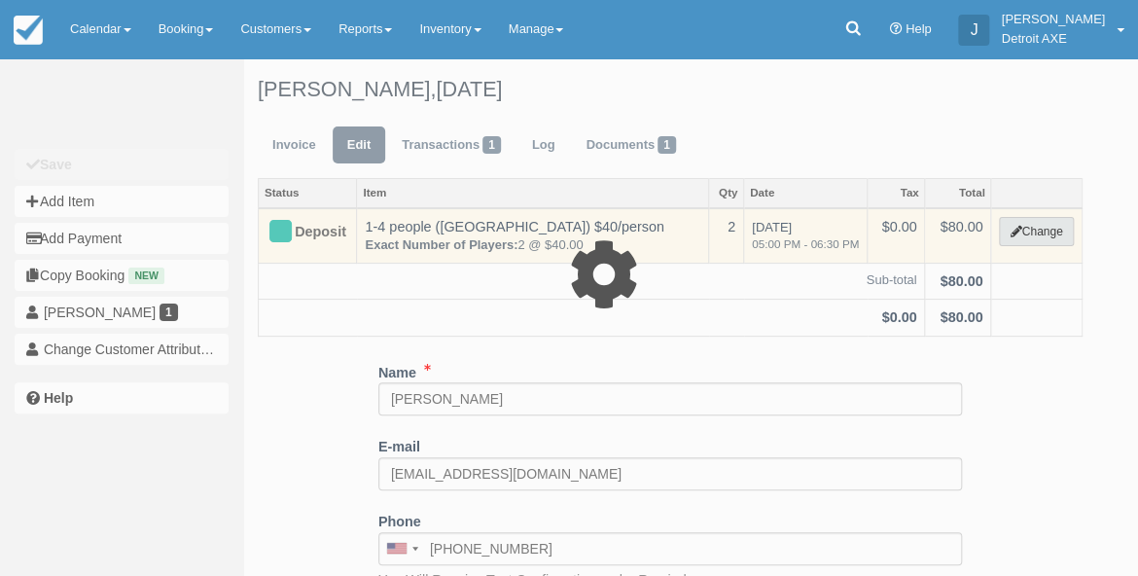
type input "80.00"
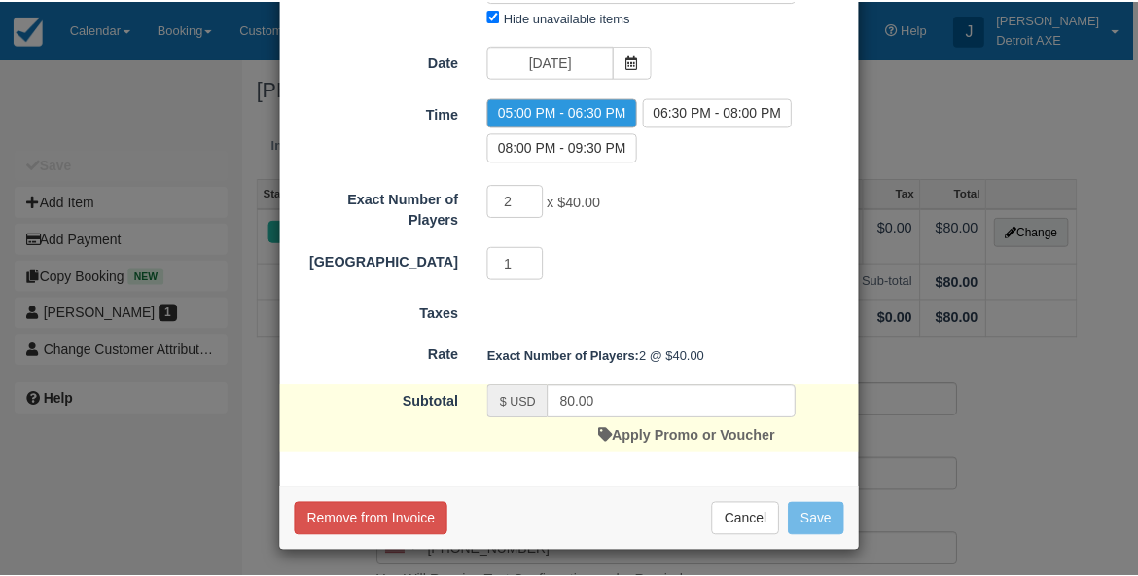
scroll to position [175, 0]
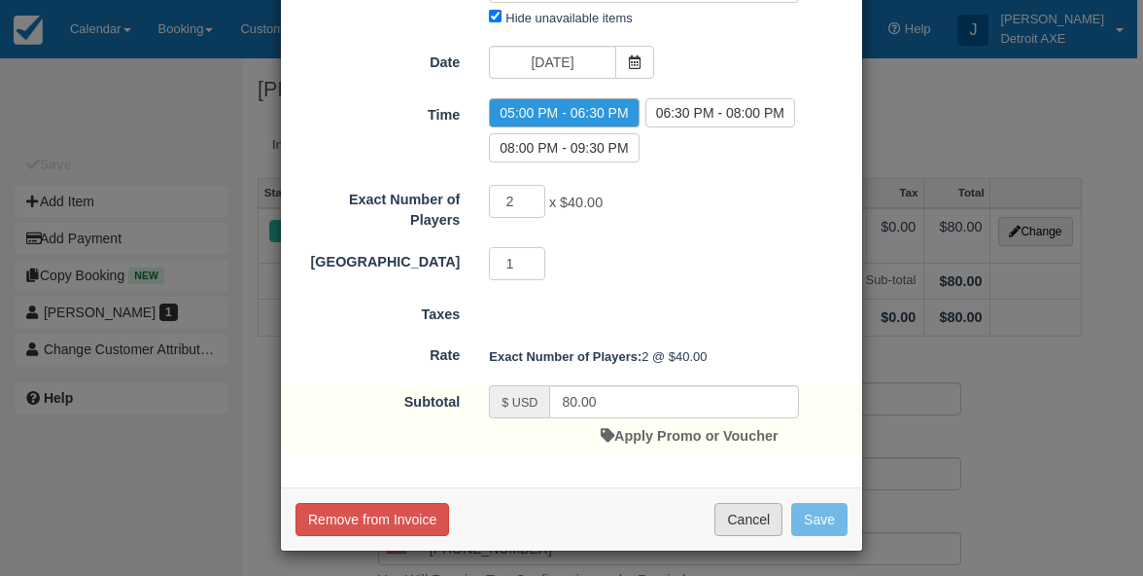
click at [735, 524] on button "Cancel" at bounding box center [749, 519] width 68 height 33
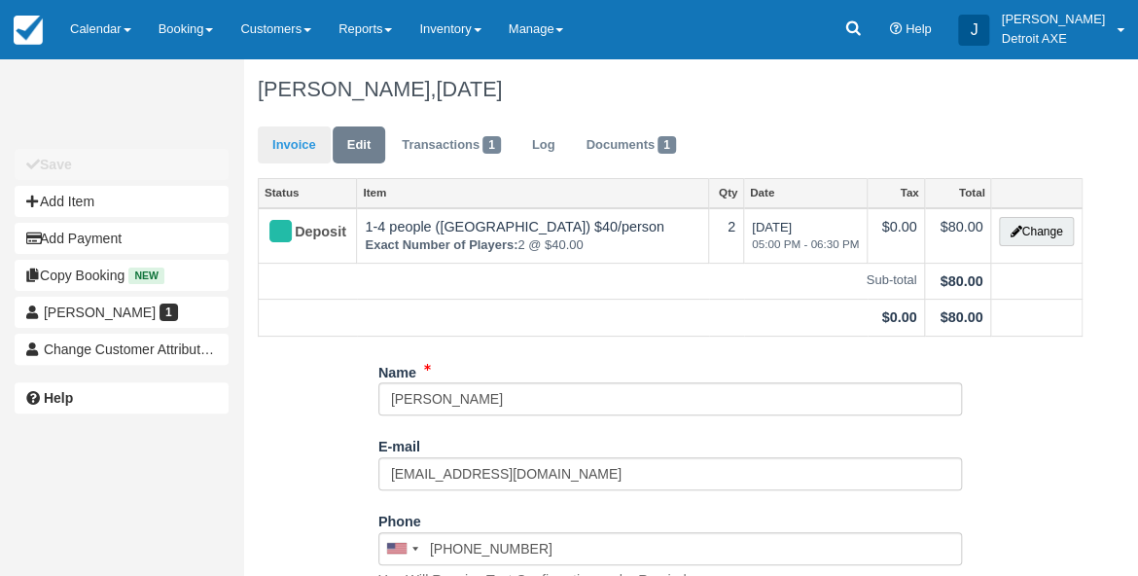
click at [301, 134] on link "Invoice" at bounding box center [294, 145] width 73 height 38
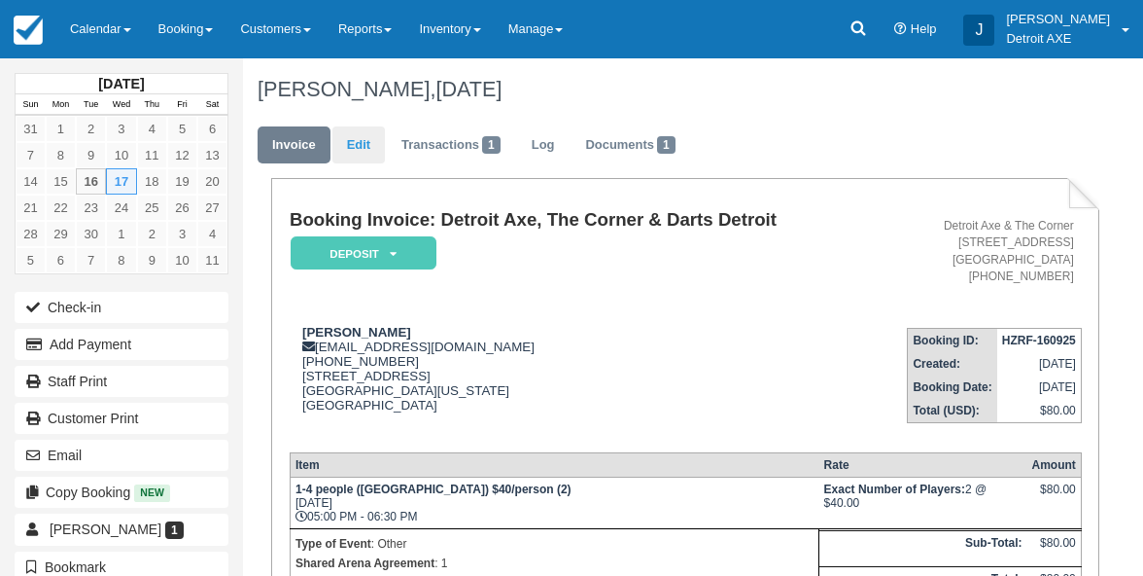
click at [352, 148] on link "Edit" at bounding box center [359, 145] width 53 height 38
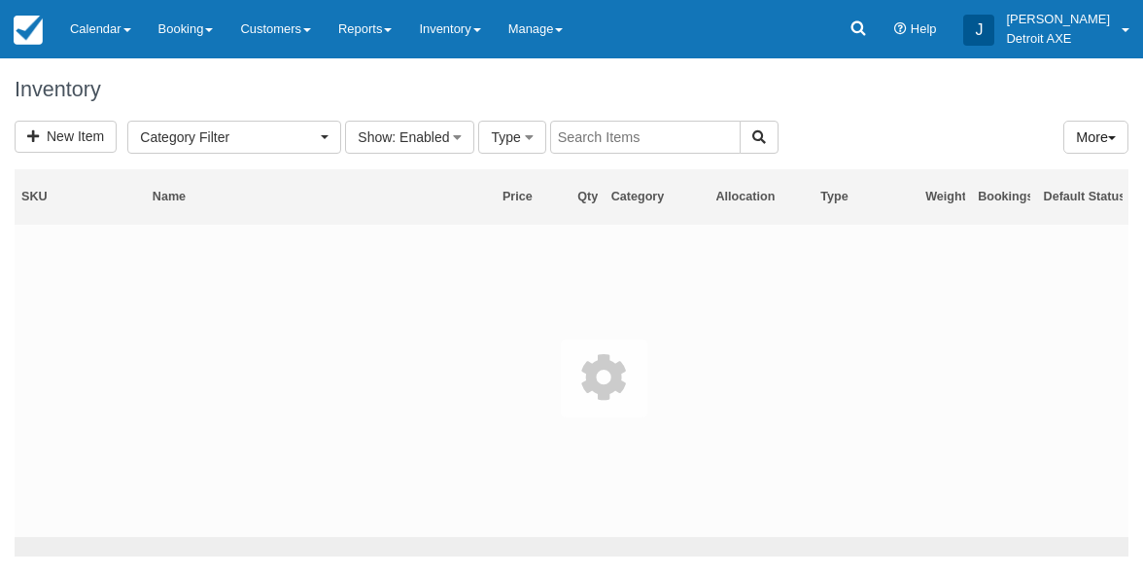
select select
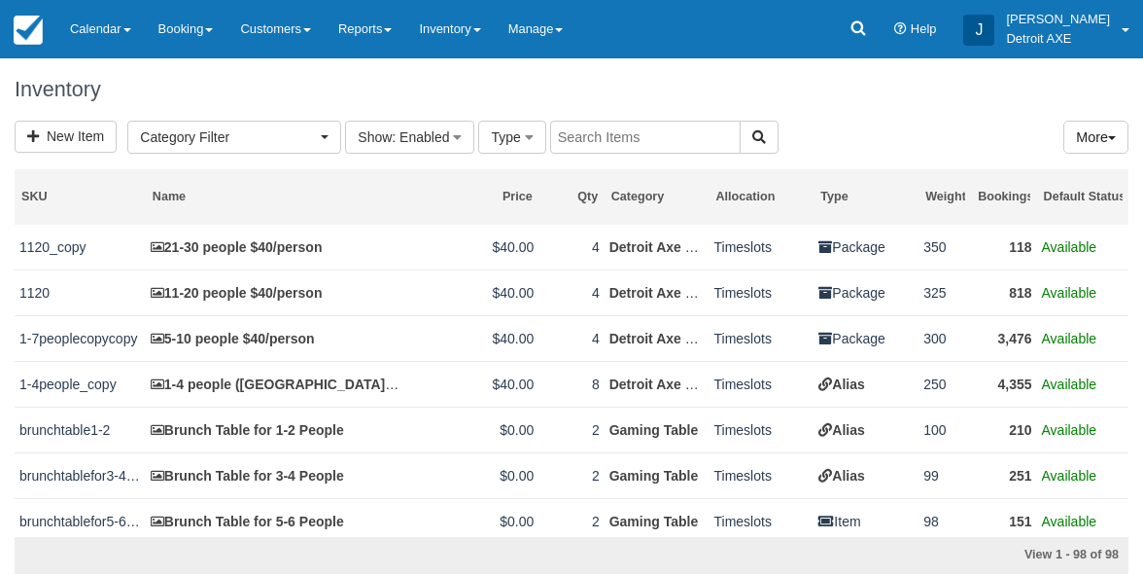
click at [648, 136] on input "text" at bounding box center [645, 137] width 191 height 33
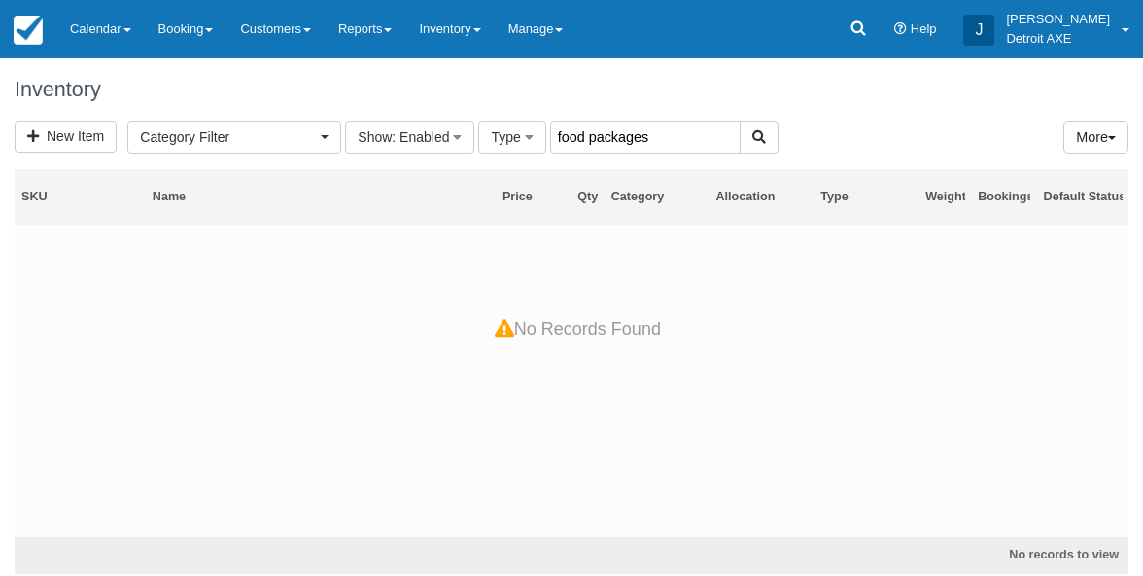
click at [655, 131] on input "food packages" at bounding box center [645, 137] width 191 height 33
type input "food package"
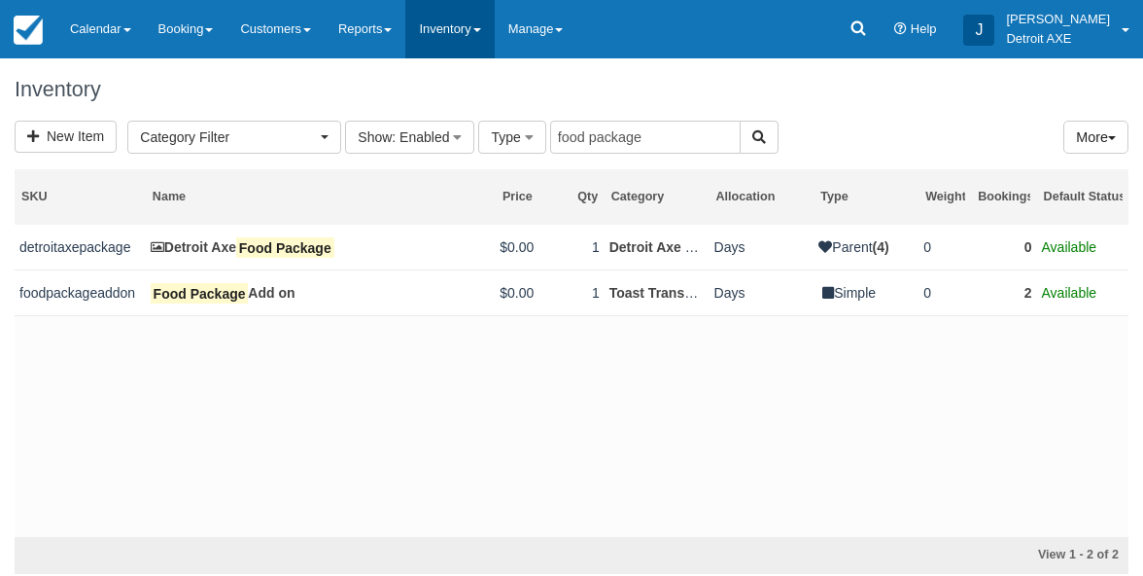
click at [467, 39] on link "Inventory" at bounding box center [449, 29] width 88 height 58
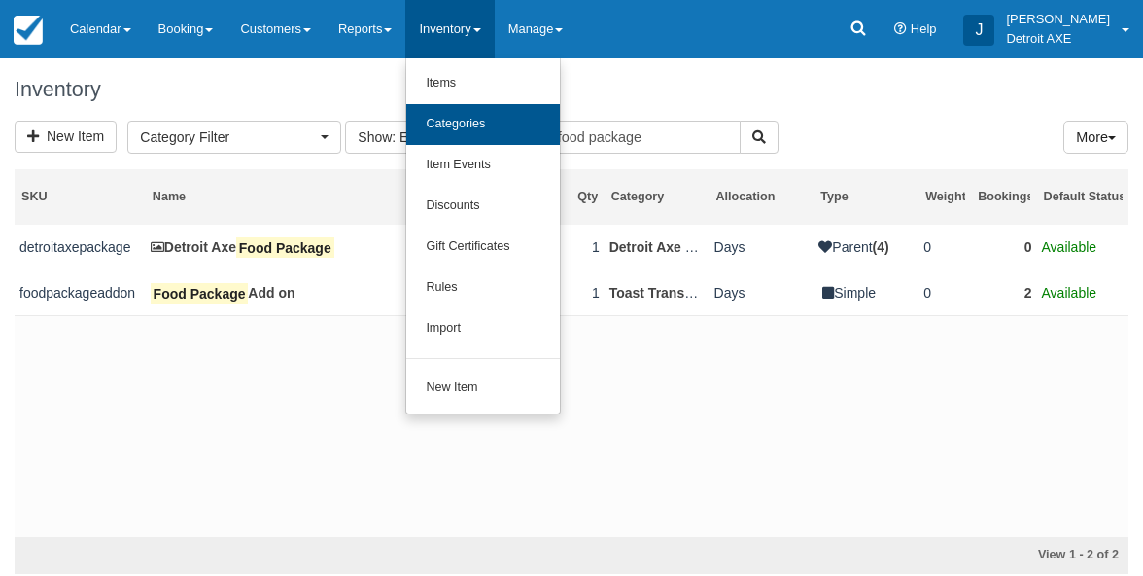
click at [487, 143] on link "Categories" at bounding box center [483, 124] width 154 height 41
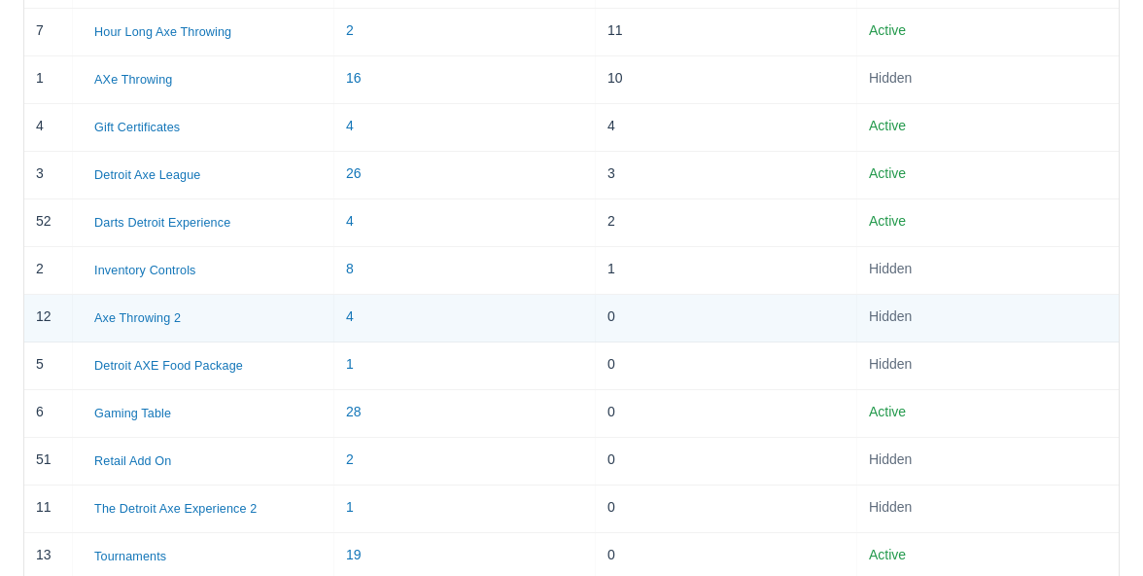
scroll to position [634, 0]
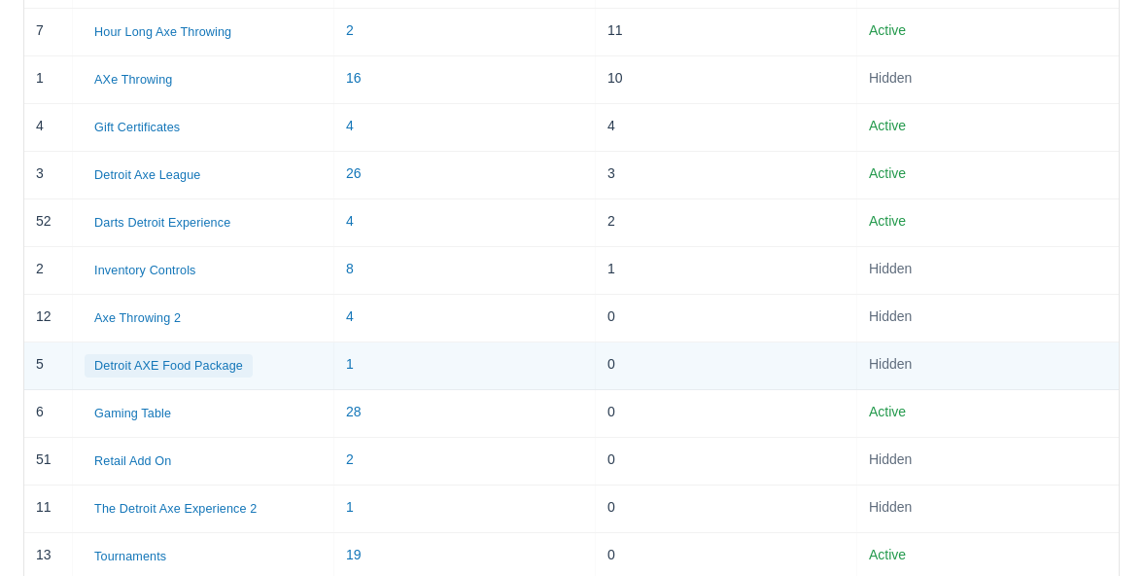
click at [221, 360] on button "Detroit AXE Food Package" at bounding box center [169, 365] width 168 height 23
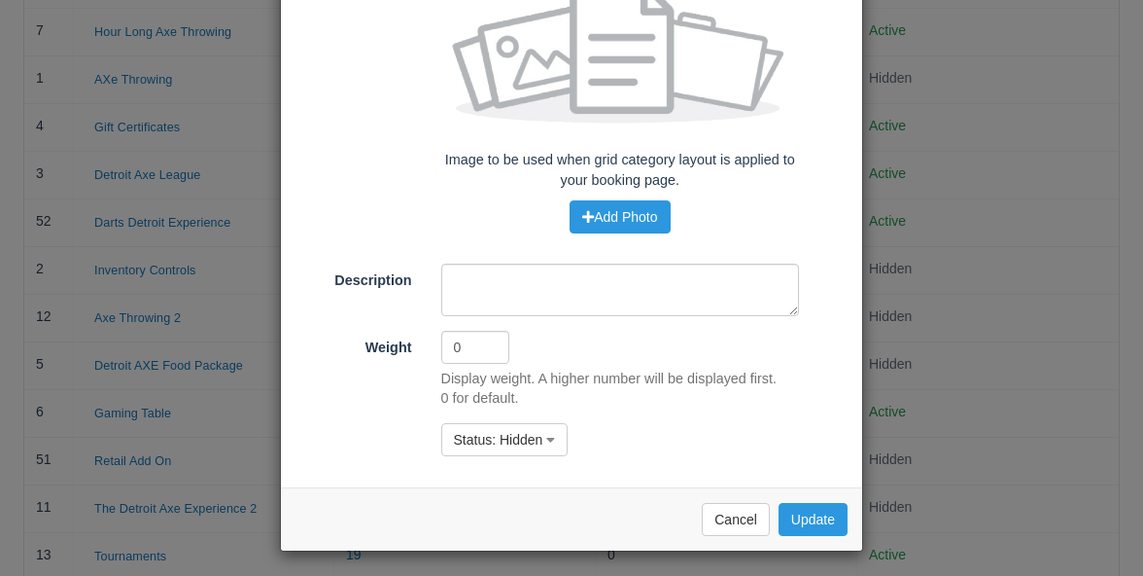
scroll to position [183, 0]
click at [717, 510] on button "Cancel" at bounding box center [736, 520] width 68 height 33
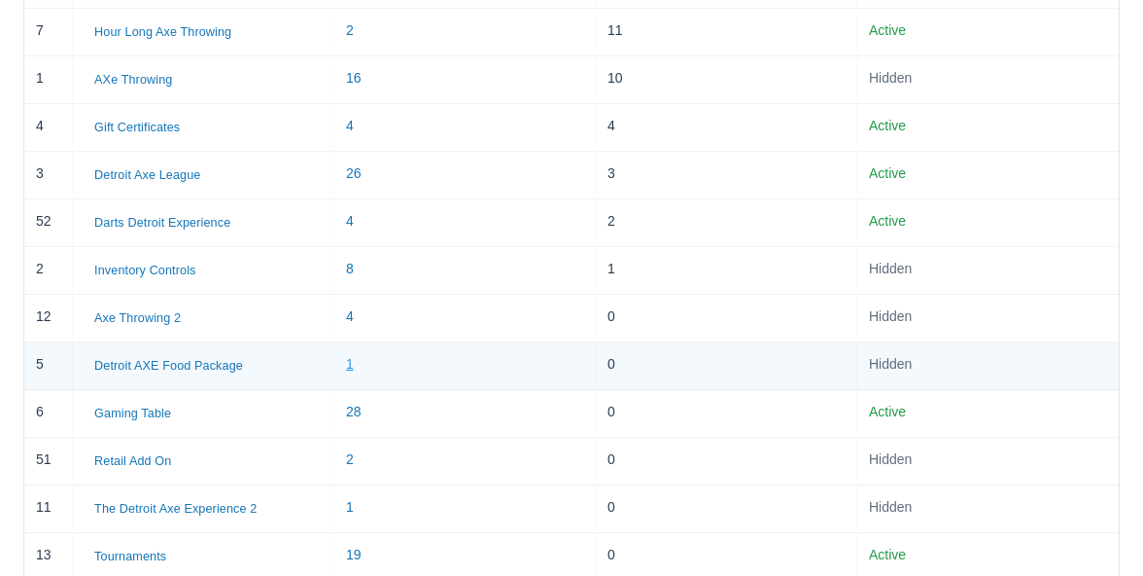
click at [350, 362] on link "1" at bounding box center [350, 364] width 8 height 16
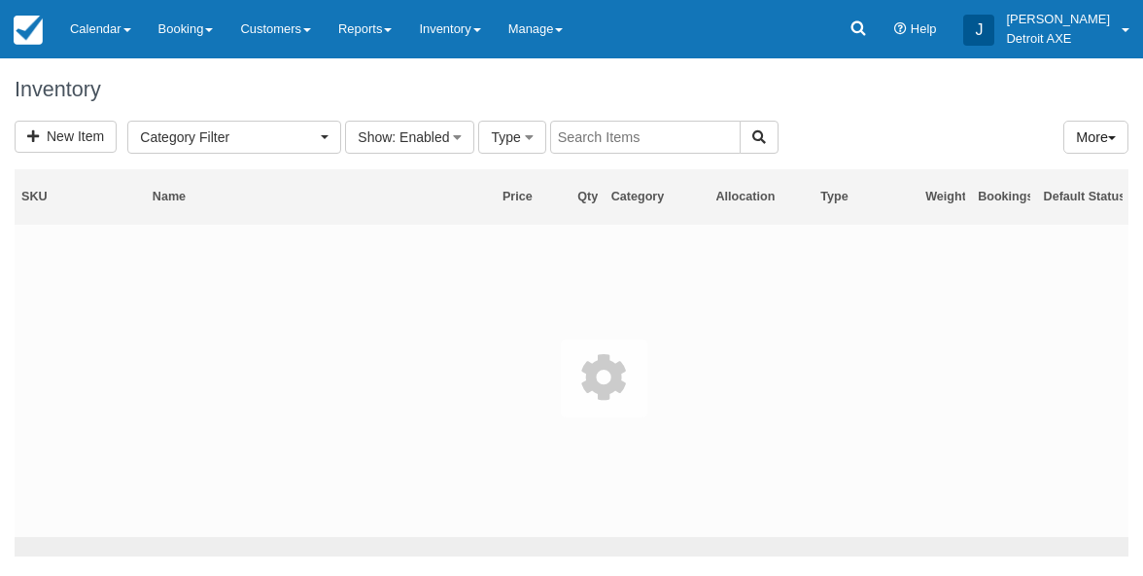
select select
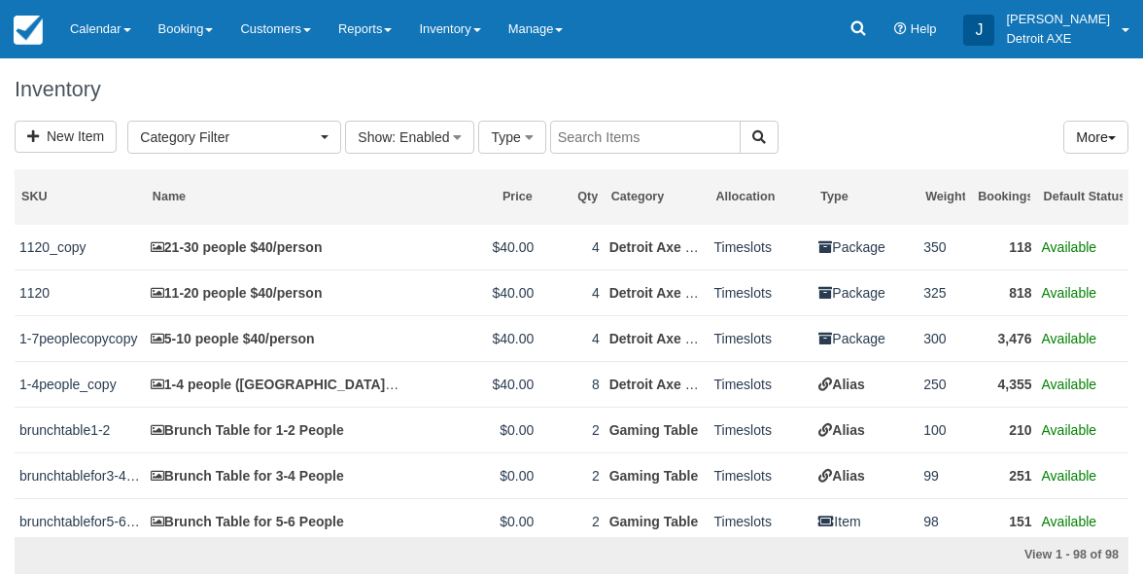
click at [591, 135] on input "text" at bounding box center [645, 137] width 191 height 33
click at [309, 147] on button "Category Filter" at bounding box center [234, 137] width 214 height 33
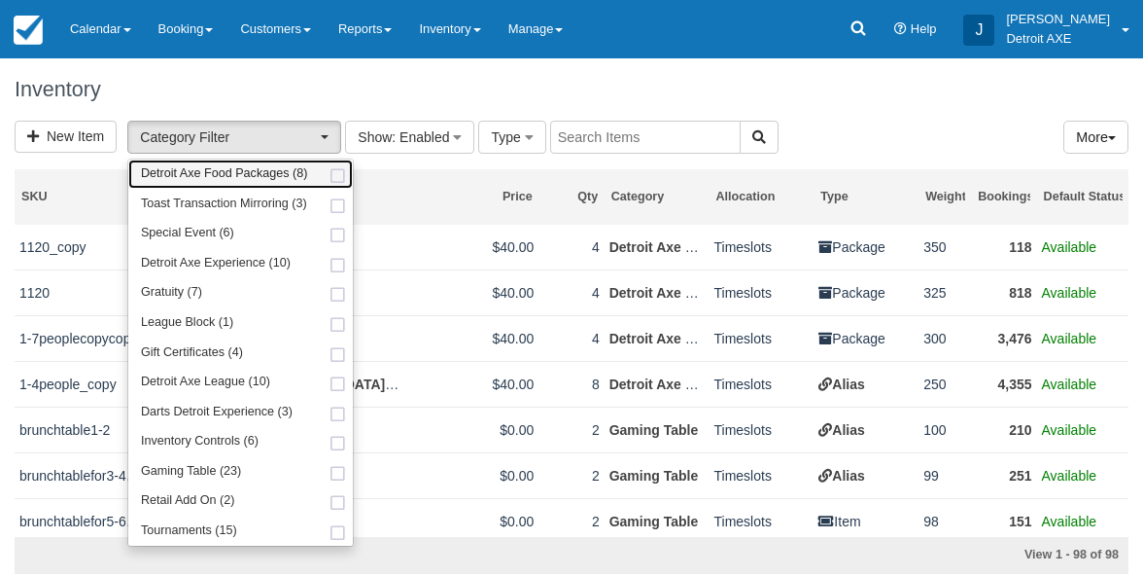
click at [302, 175] on span "Detroit Axe Food Packages (8)" at bounding box center [224, 174] width 167 height 18
select select "9"
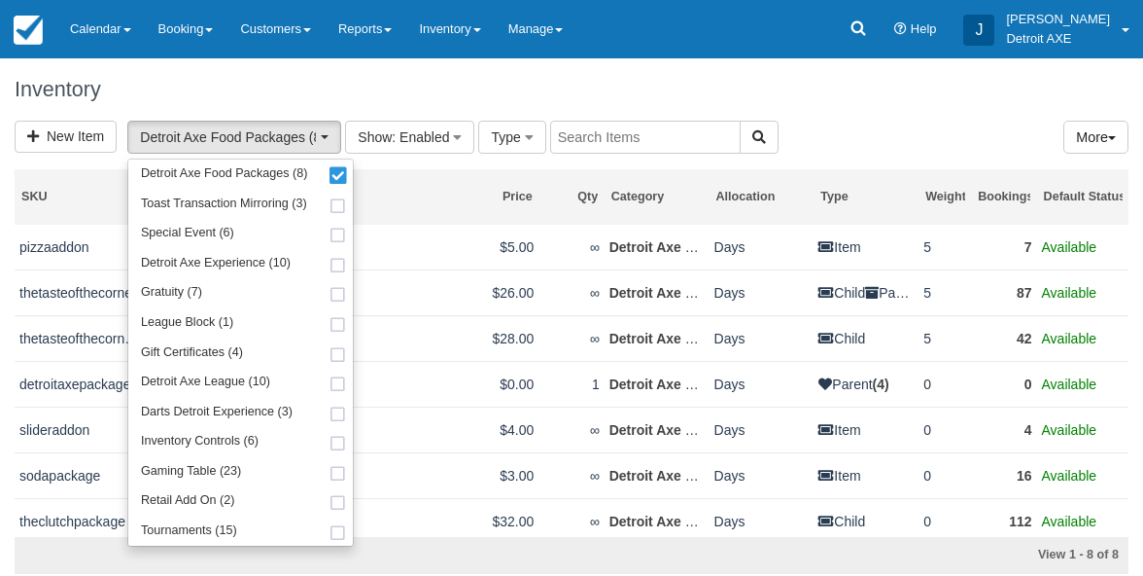
click at [327, 85] on h1 "Inventory" at bounding box center [572, 89] width 1114 height 23
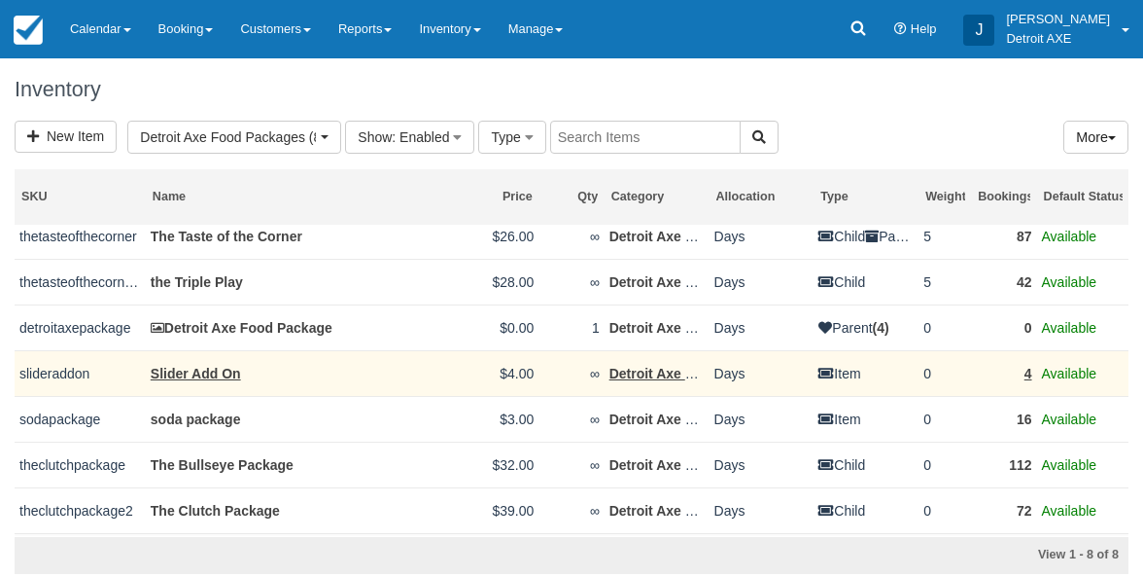
scroll to position [59, 0]
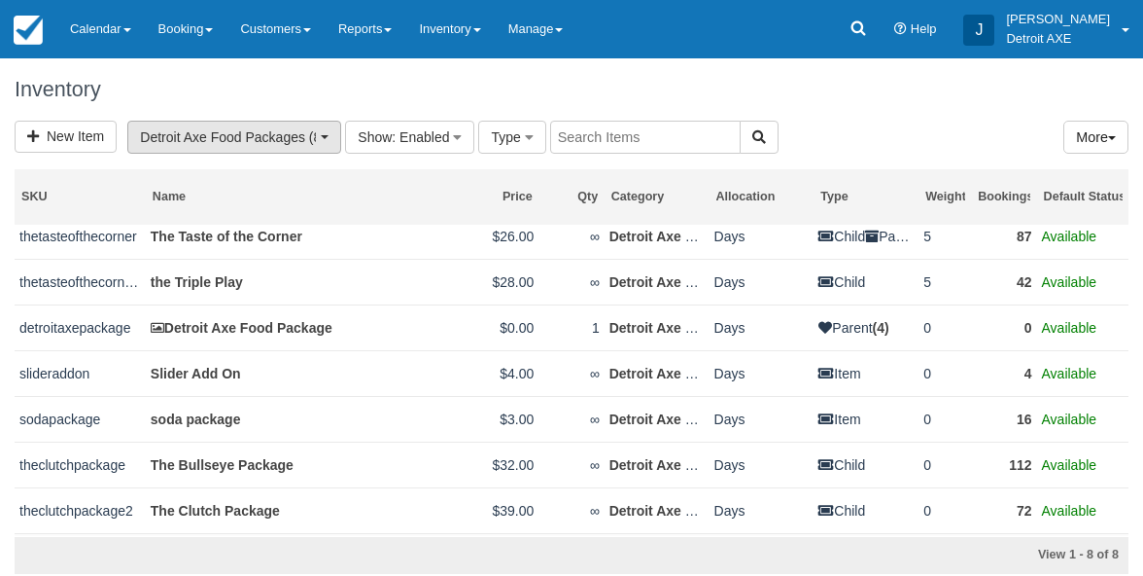
click at [300, 139] on span "Detroit Axe Food Packages (8)" at bounding box center [228, 136] width 176 height 19
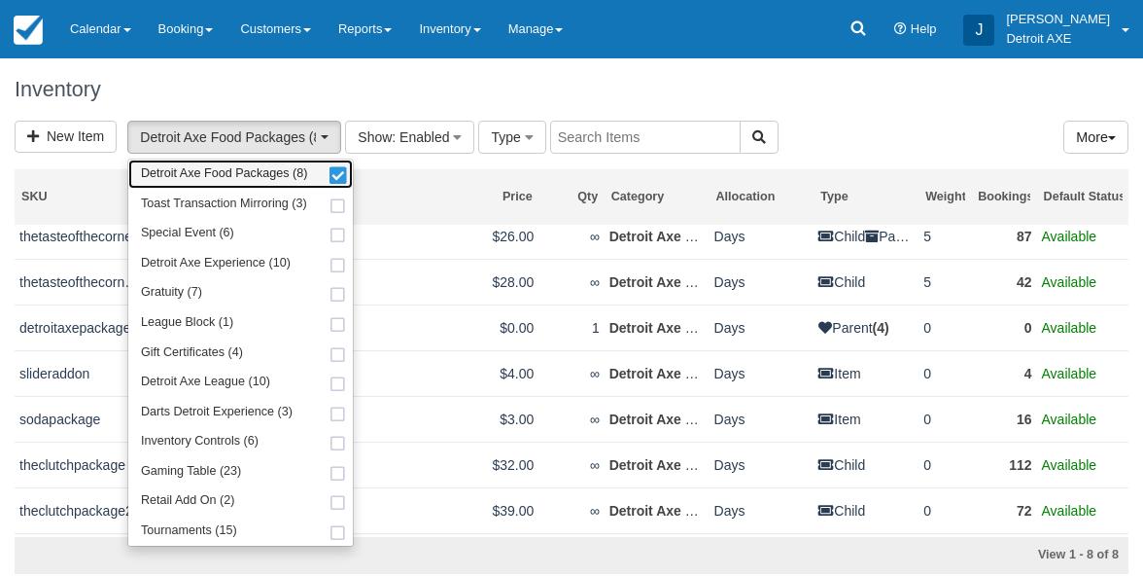
click at [312, 178] on link "Detroit Axe Food Packages (8)" at bounding box center [240, 174] width 225 height 30
select select
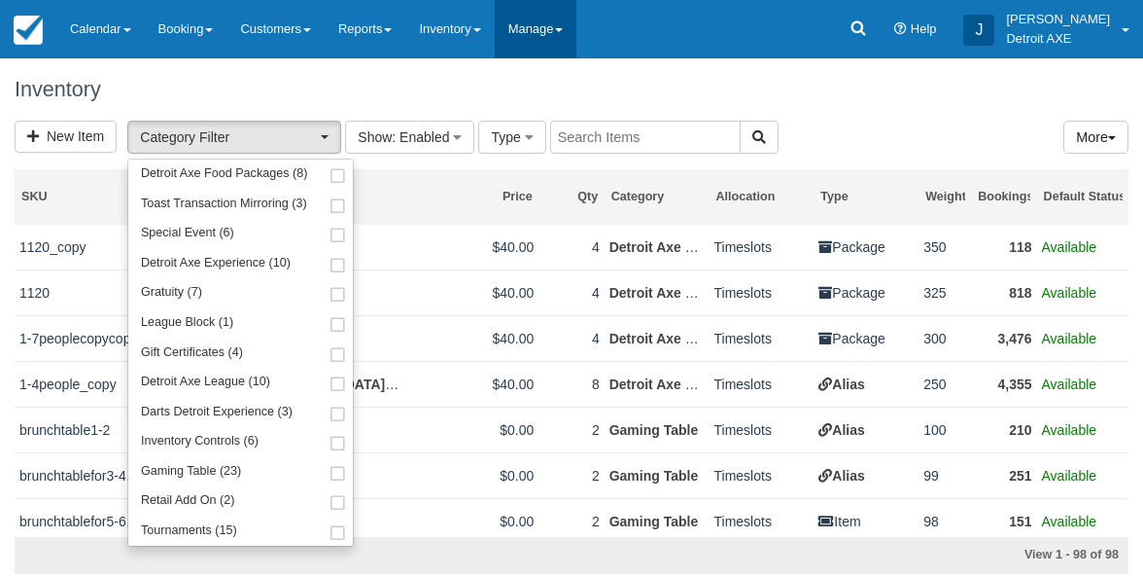
click at [544, 27] on link "Manage" at bounding box center [536, 29] width 83 height 58
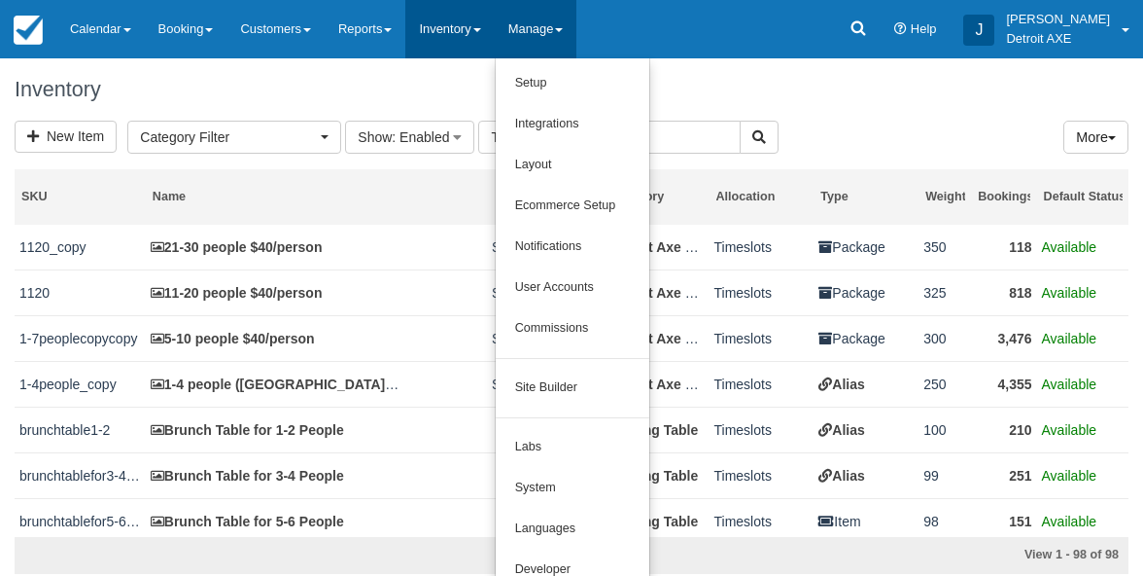
click at [478, 16] on link "Inventory" at bounding box center [449, 29] width 88 height 58
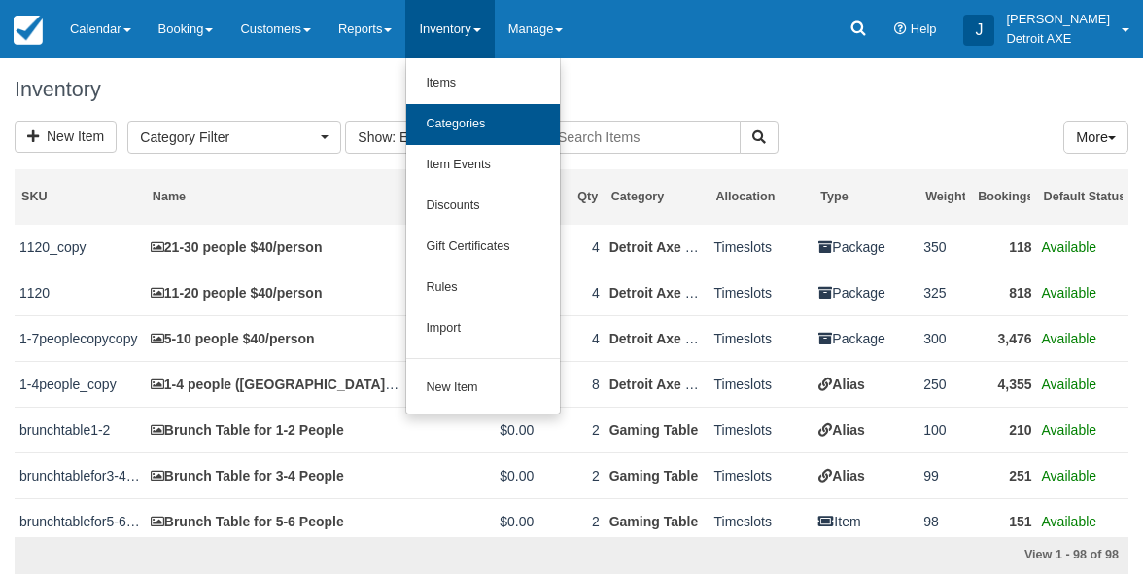
click at [501, 130] on link "Categories" at bounding box center [483, 124] width 154 height 41
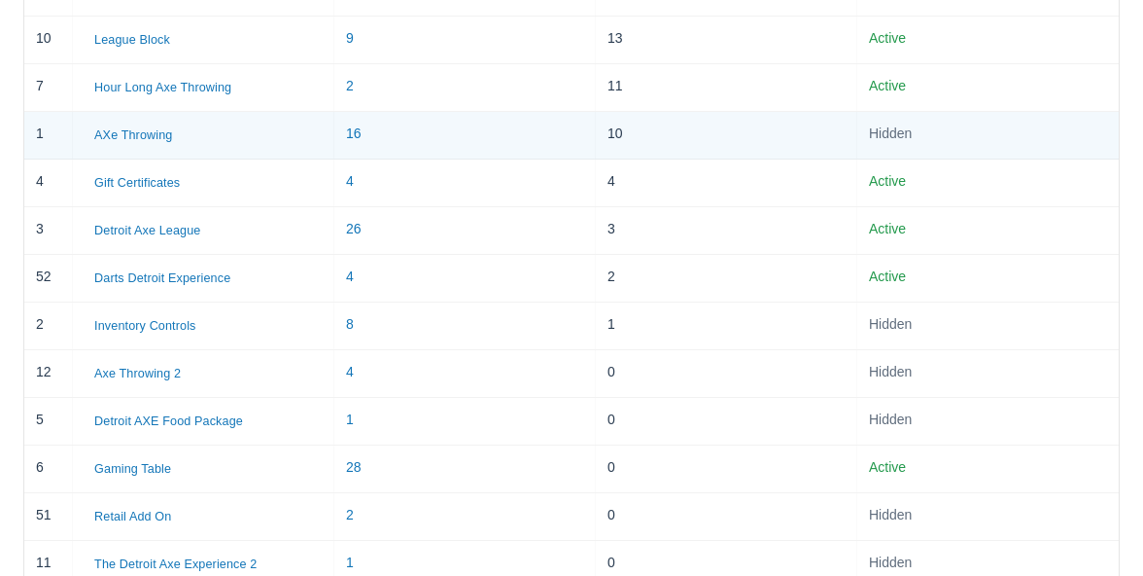
scroll to position [591, 0]
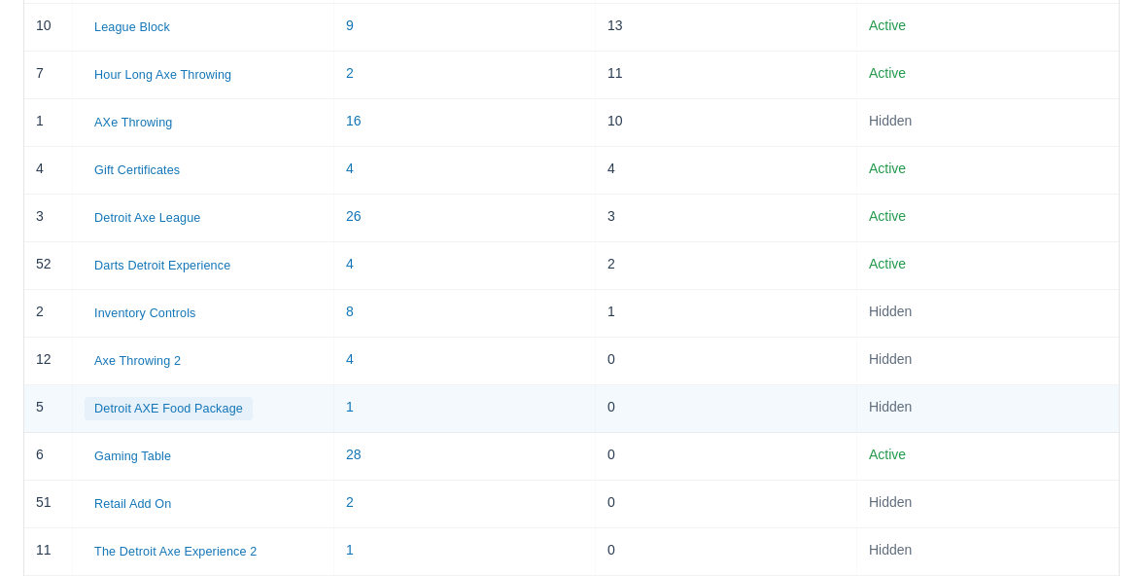
click at [234, 401] on button "Detroit AXE Food Package" at bounding box center [169, 408] width 168 height 23
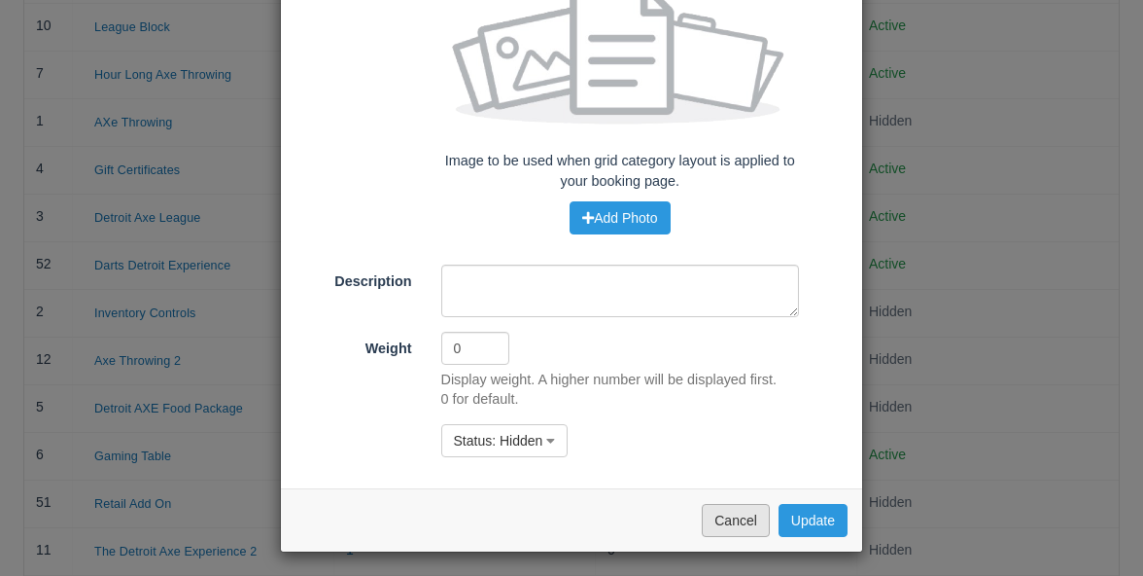
scroll to position [183, 0]
click at [721, 518] on button "Cancel" at bounding box center [736, 520] width 68 height 33
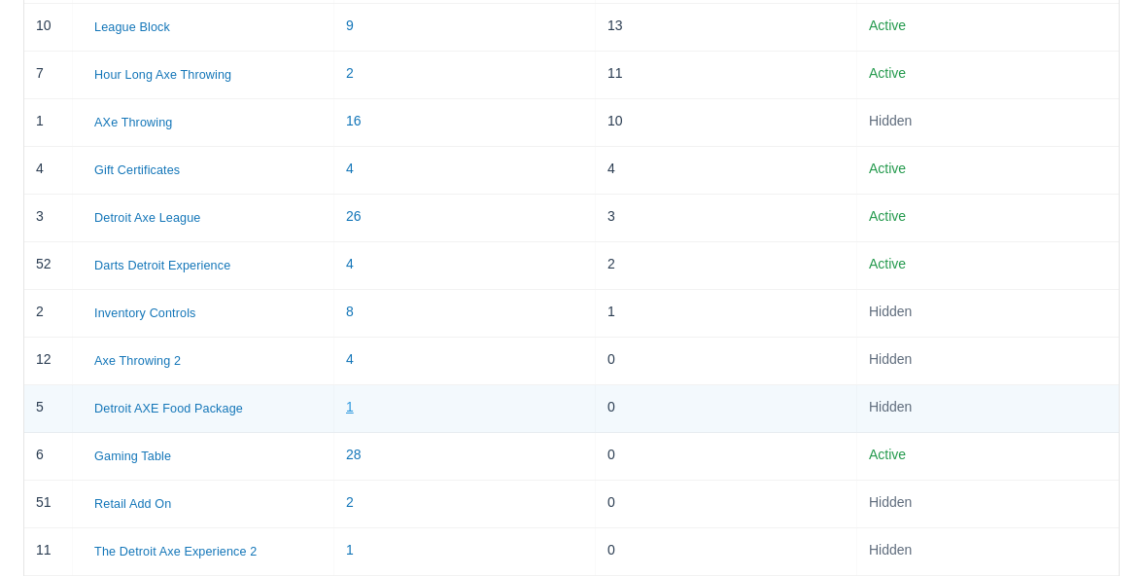
click at [351, 403] on link "1" at bounding box center [350, 407] width 8 height 16
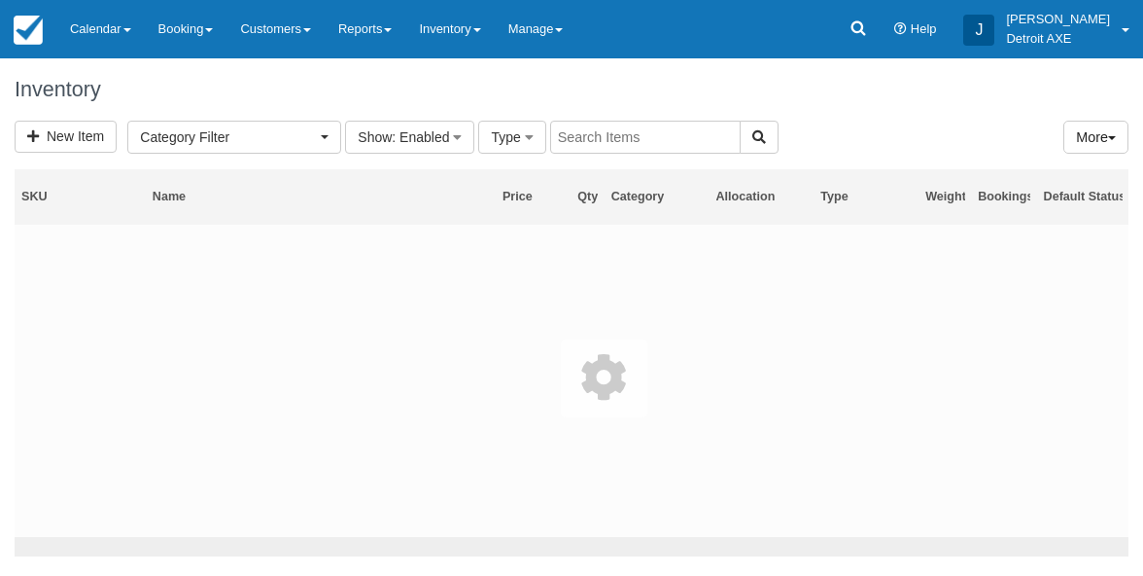
select select
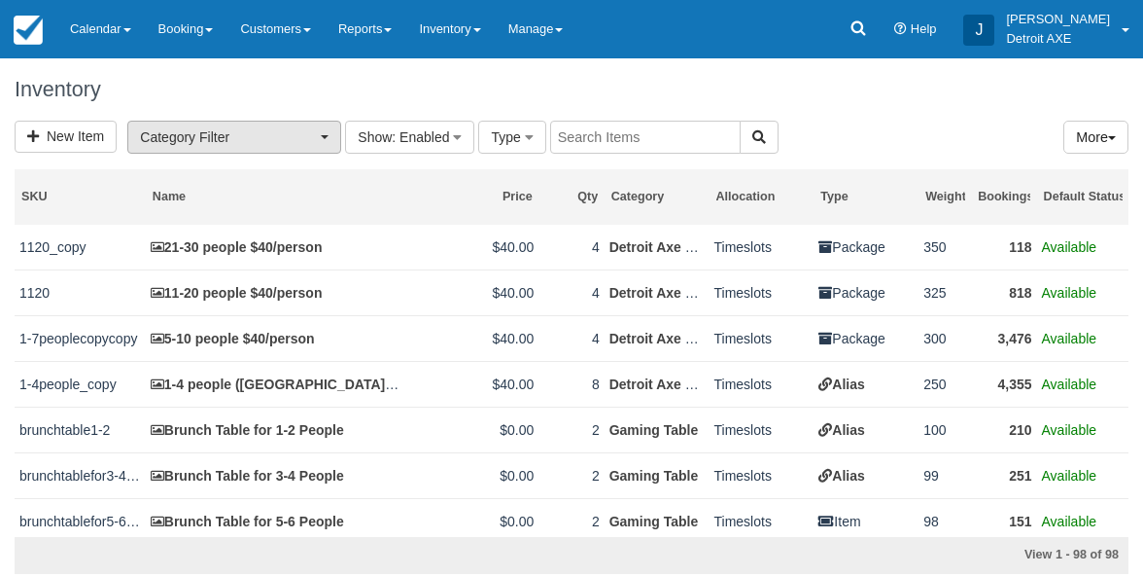
click at [314, 142] on span "Category Filter" at bounding box center [228, 136] width 176 height 19
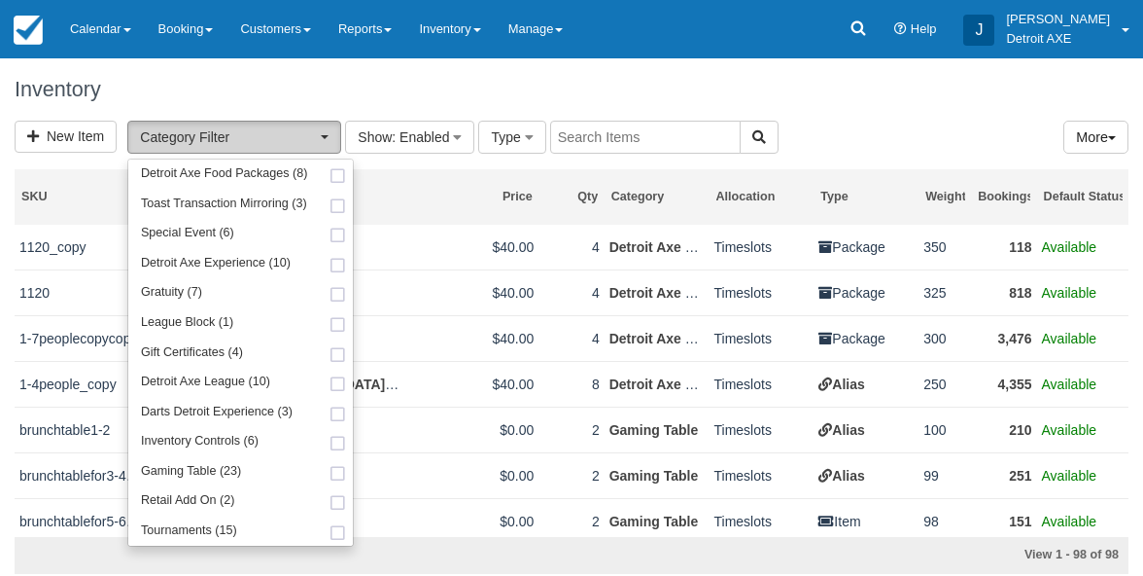
click at [314, 142] on span "Category Filter" at bounding box center [228, 136] width 176 height 19
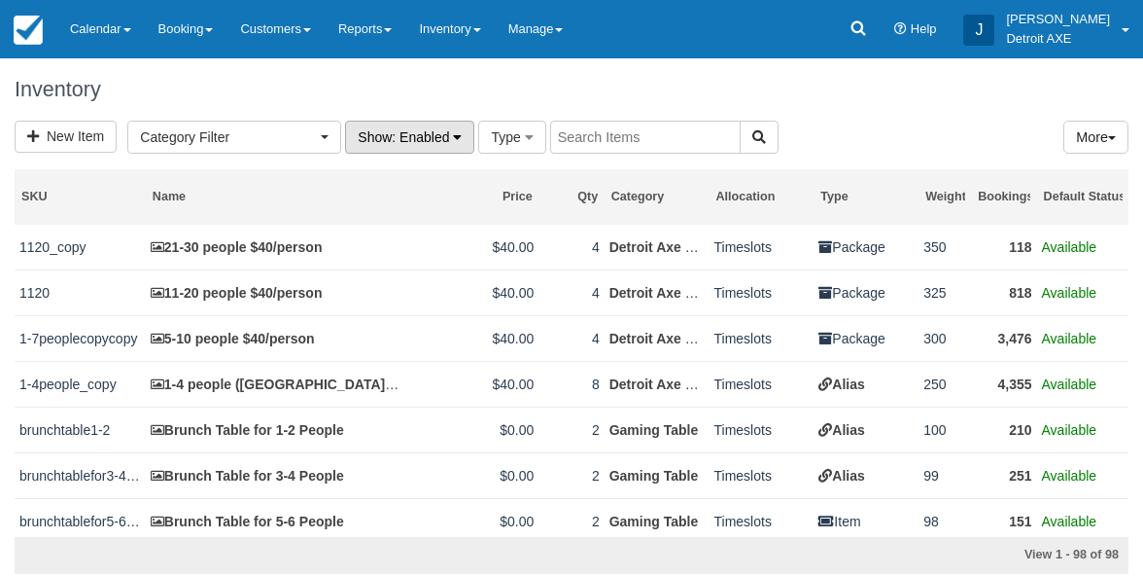
click at [437, 144] on button "Show : Enabled" at bounding box center [409, 137] width 129 height 33
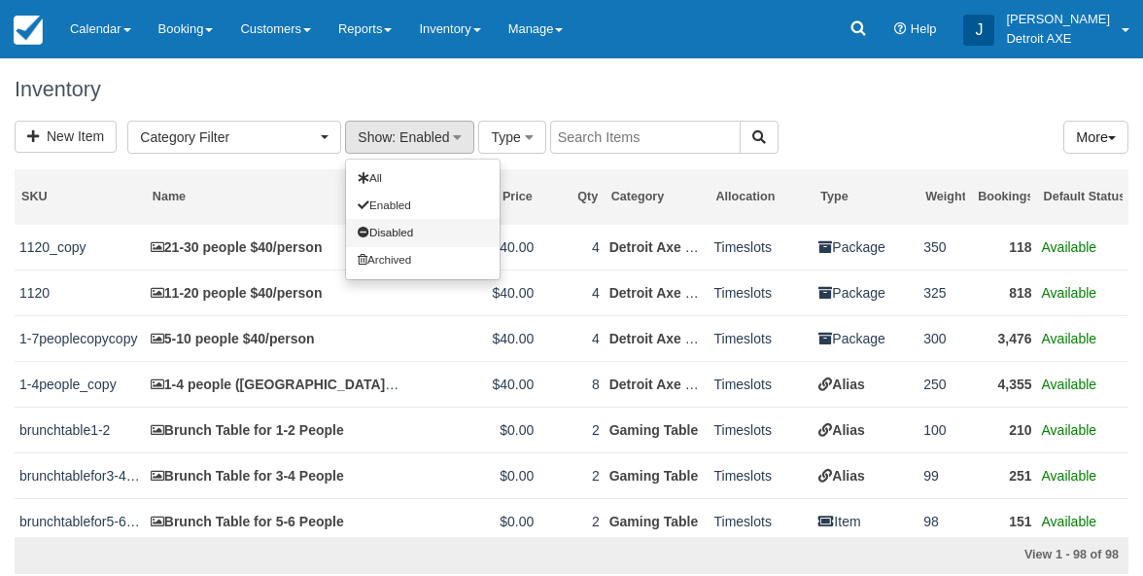
click at [404, 233] on link "Disabled" at bounding box center [423, 232] width 154 height 27
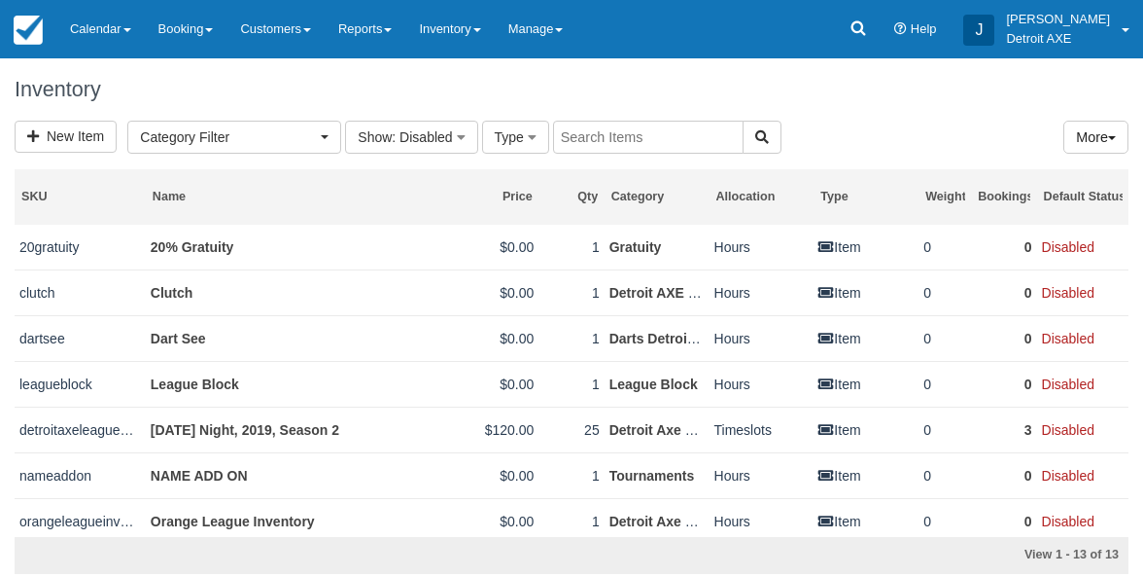
click at [357, 83] on h1 "Inventory" at bounding box center [572, 89] width 1114 height 23
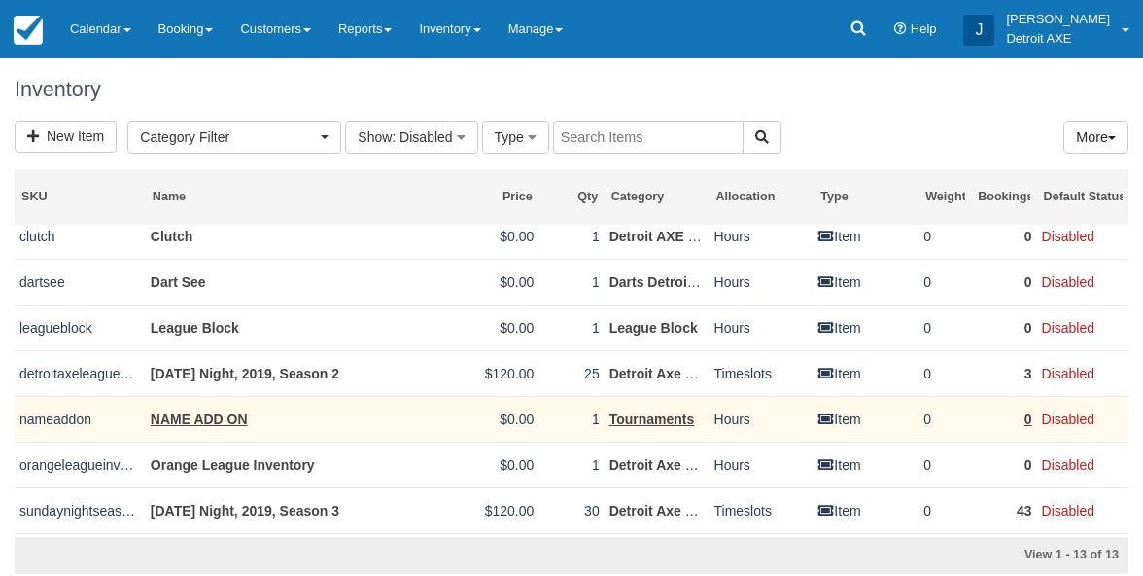
scroll to position [53, 0]
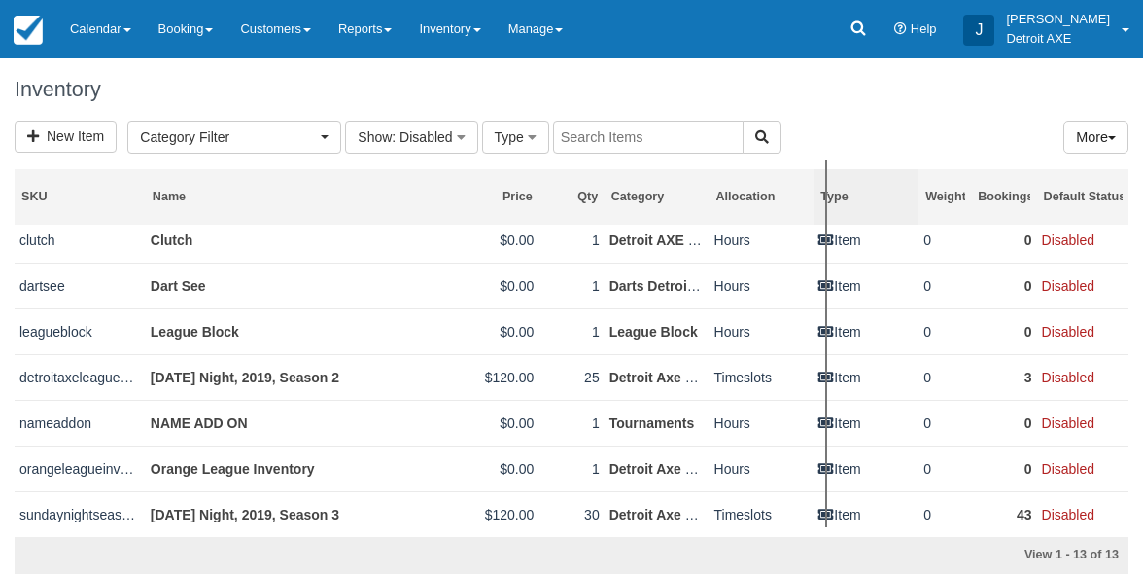
drag, startPoint x: 705, startPoint y: 193, endPoint x: 868, endPoint y: 183, distance: 163.6
click at [867, 183] on tr "SKU Name Price Qty Category Allocation Type Weight Bookings Default Status" at bounding box center [572, 196] width 1114 height 55
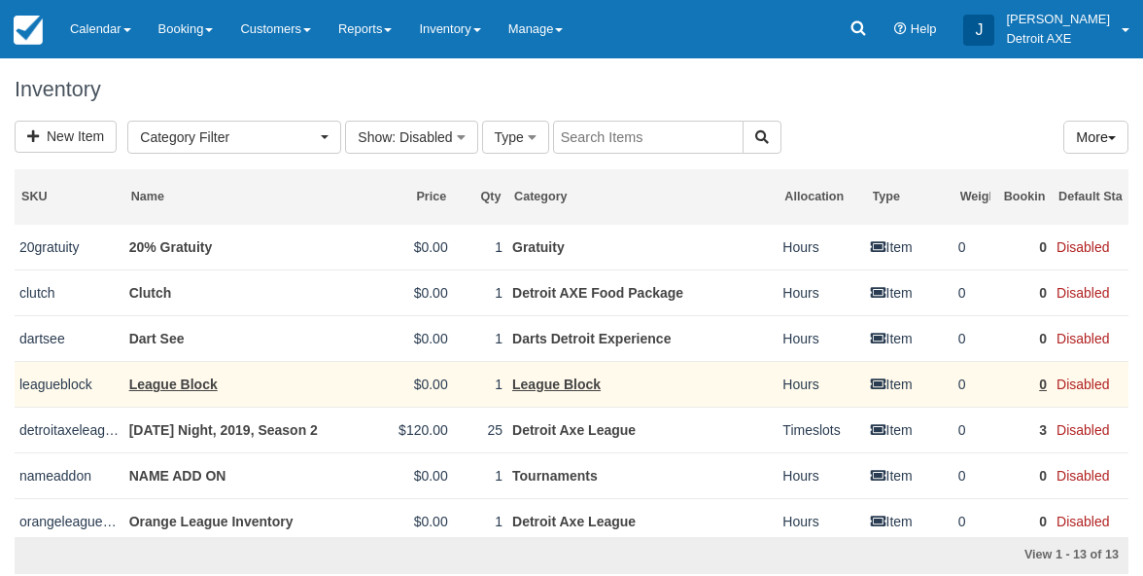
scroll to position [0, 0]
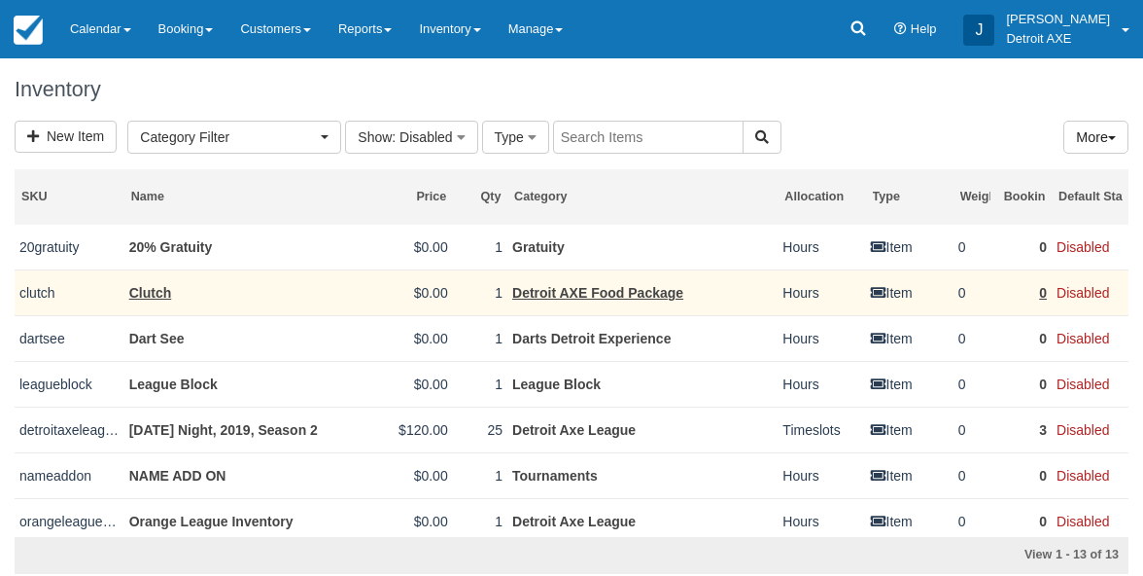
click at [552, 291] on link "Detroit AXE Food Package" at bounding box center [597, 293] width 171 height 16
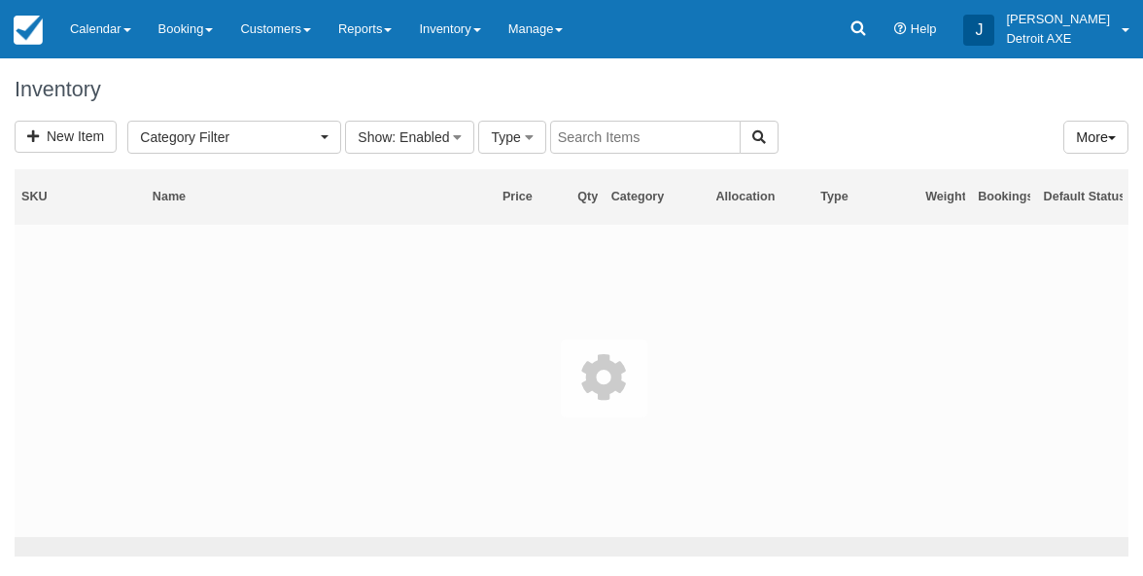
select select
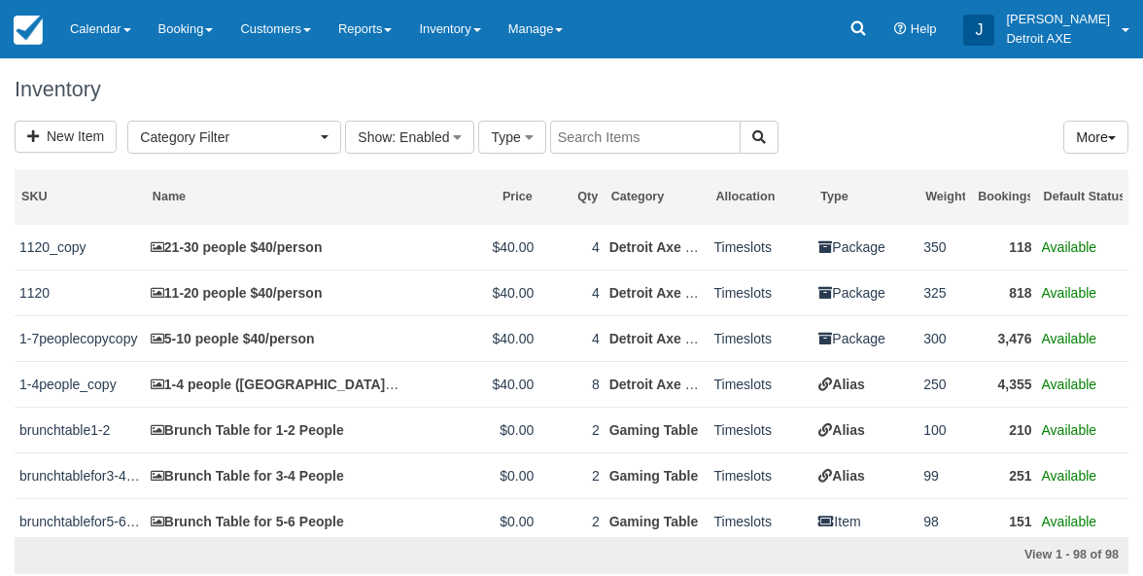
click at [647, 134] on input "text" at bounding box center [645, 137] width 191 height 33
type input "food"
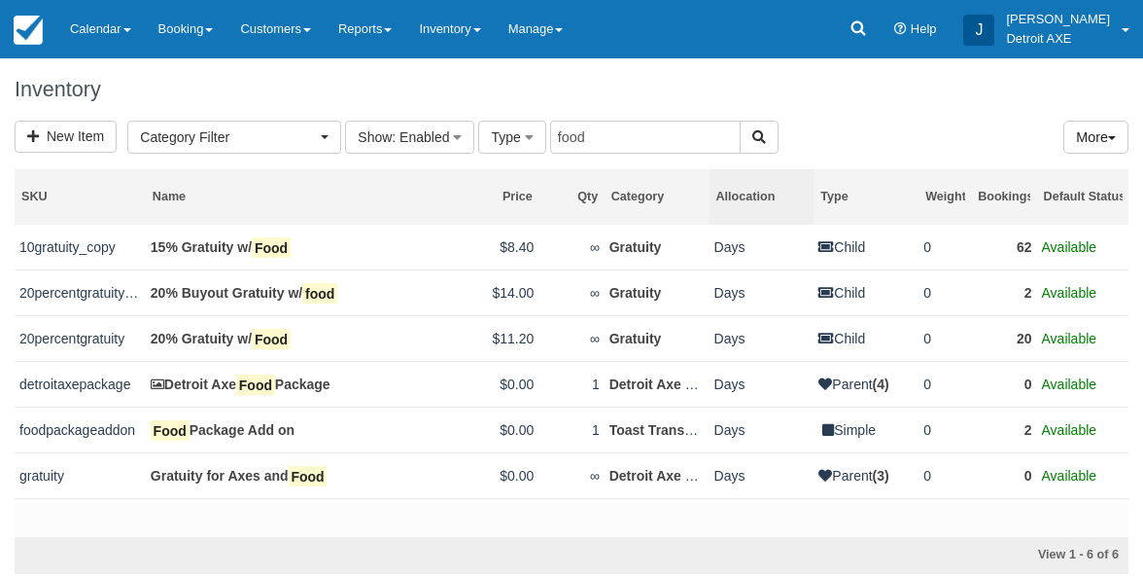
drag, startPoint x: 708, startPoint y: 211, endPoint x: 762, endPoint y: 209, distance: 54.5
click at [762, 209] on tr "SKU Name Price Qty Category Allocation Type Weight Bookings Default Status" at bounding box center [572, 196] width 1114 height 55
click at [688, 199] on div "Category" at bounding box center [657, 197] width 91 height 17
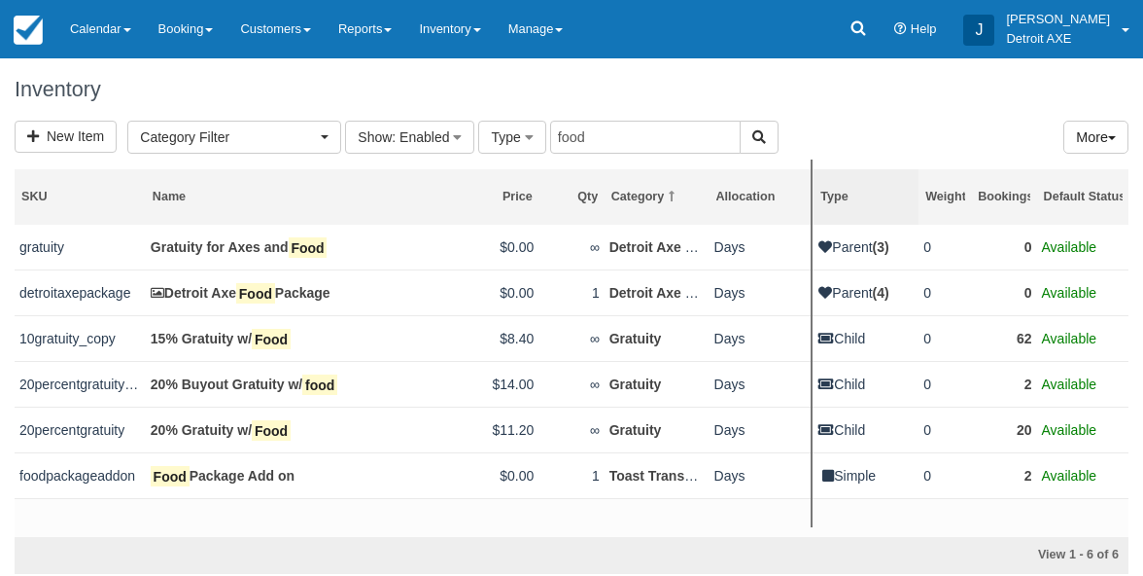
drag, startPoint x: 704, startPoint y: 201, endPoint x: 828, endPoint y: 206, distance: 124.5
click at [828, 206] on tr "SKU Name Price Qty Category Allocation Type Weight Bookings Default Status" at bounding box center [572, 196] width 1114 height 55
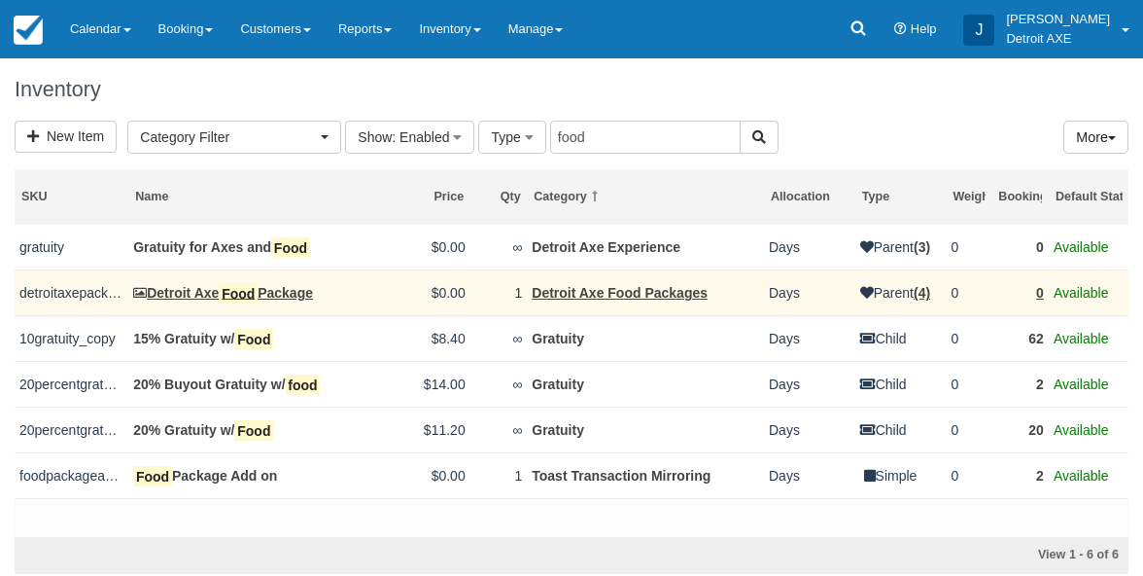
click at [284, 292] on link "Detroit Axe Food Package" at bounding box center [223, 293] width 180 height 16
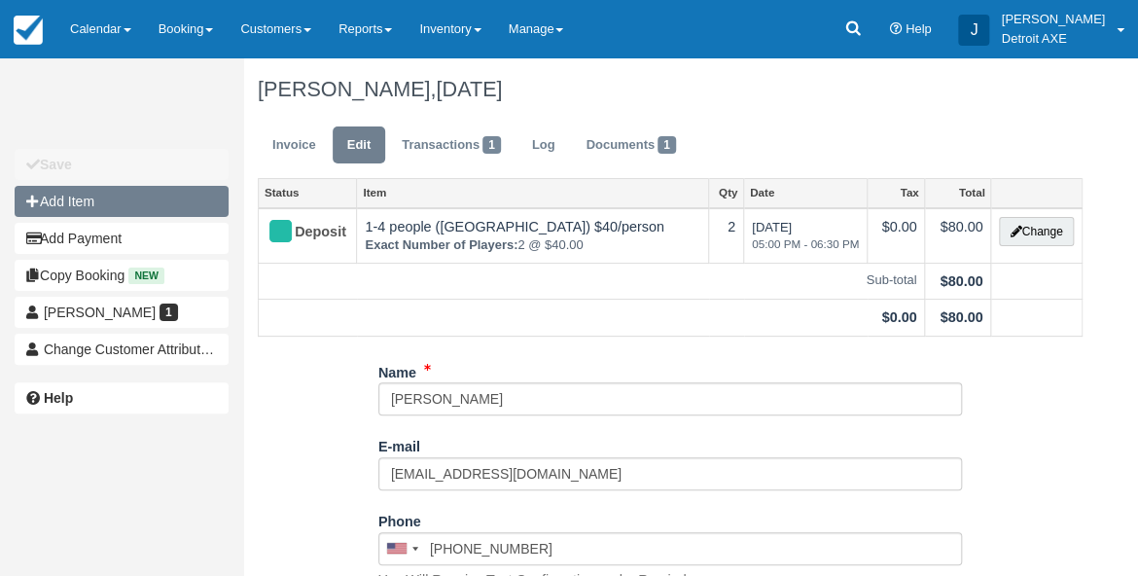
click at [160, 195] on button "Add Item" at bounding box center [122, 201] width 214 height 31
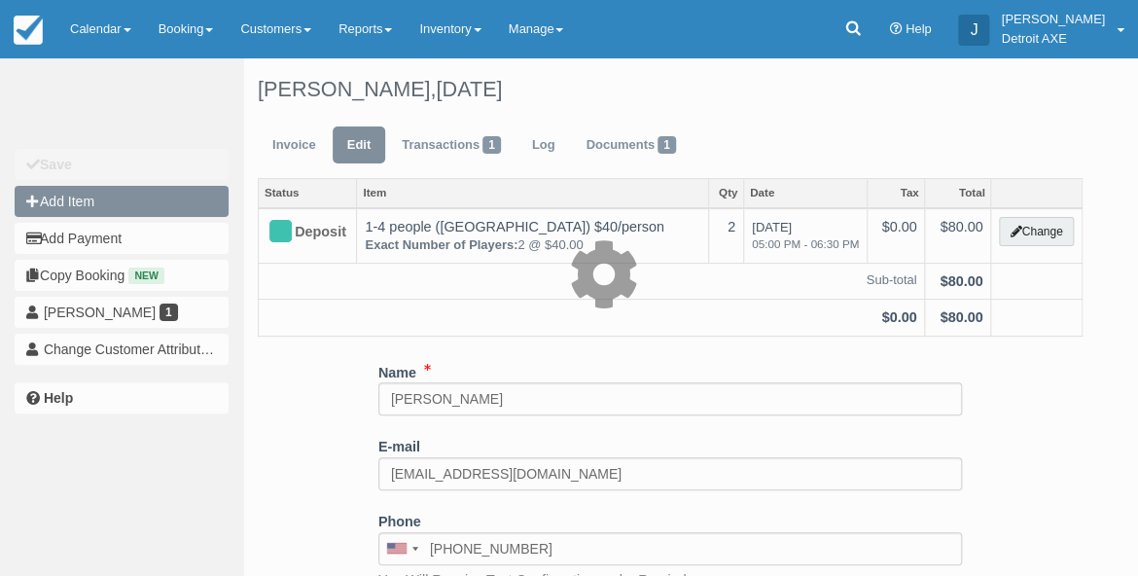
type input "0.00"
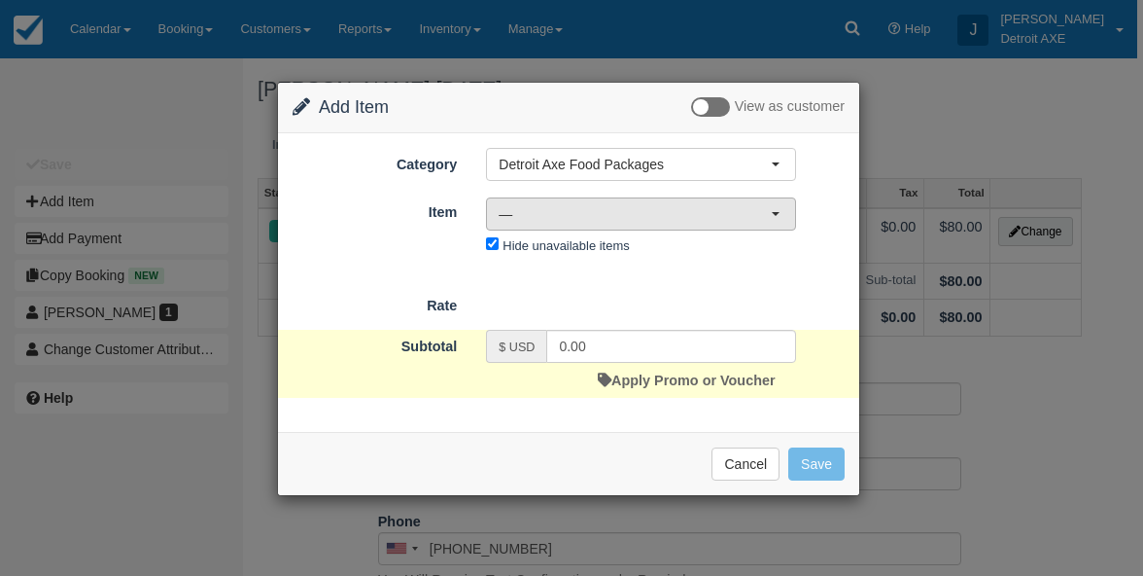
click at [524, 222] on span "—" at bounding box center [635, 213] width 272 height 19
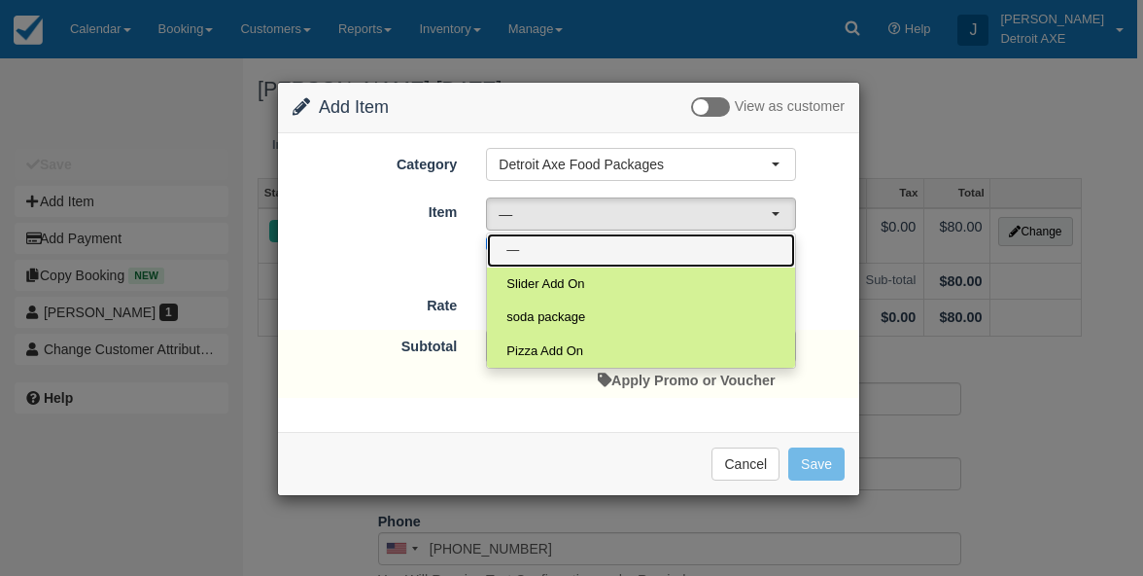
click at [525, 243] on link "—" at bounding box center [641, 250] width 308 height 34
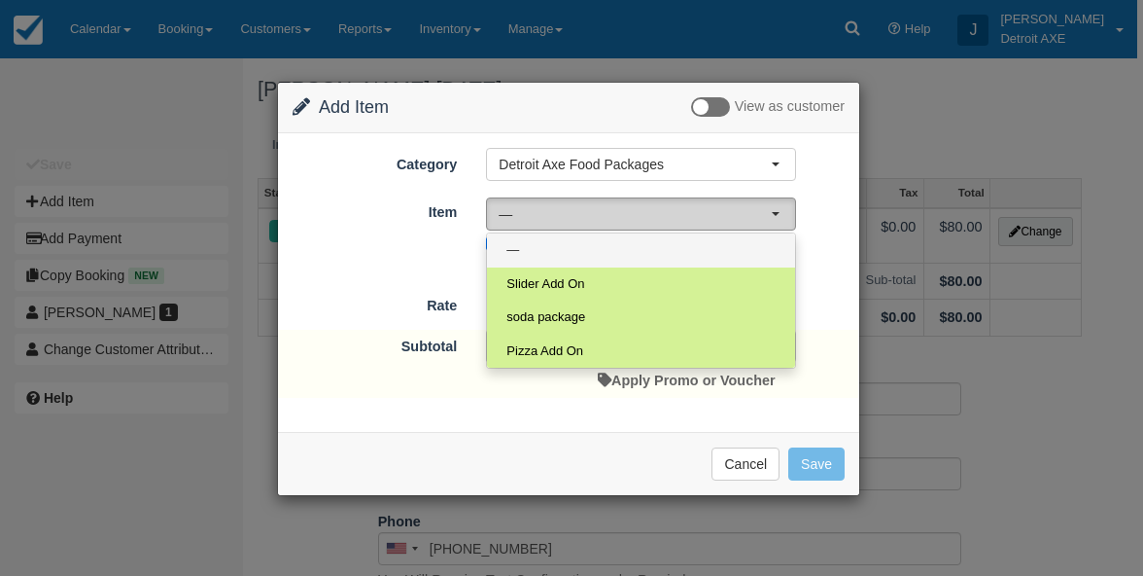
select select "0"
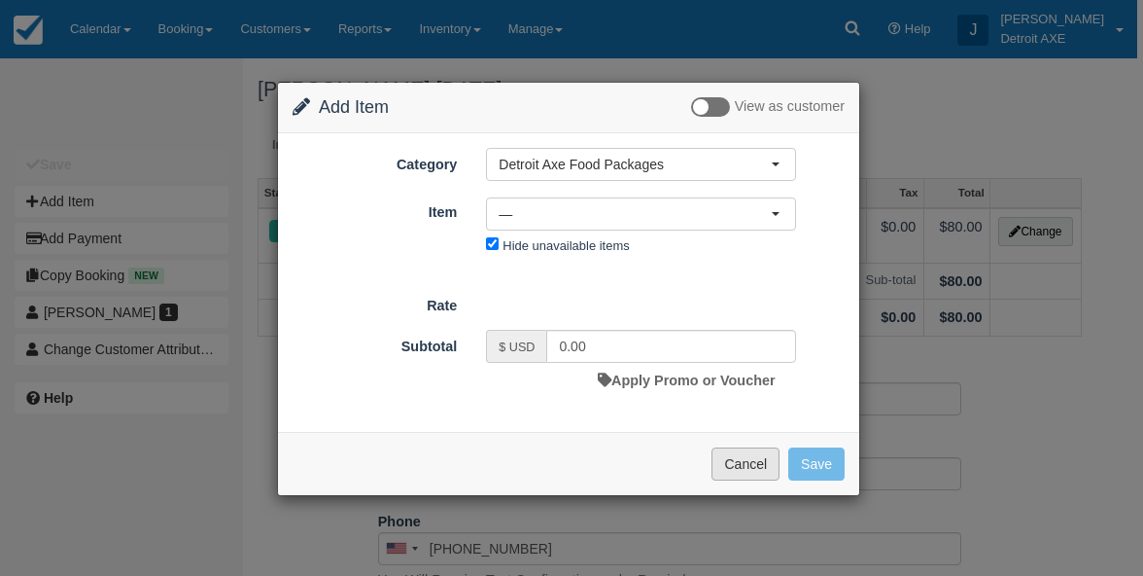
click at [760, 467] on button "Cancel" at bounding box center [746, 463] width 68 height 33
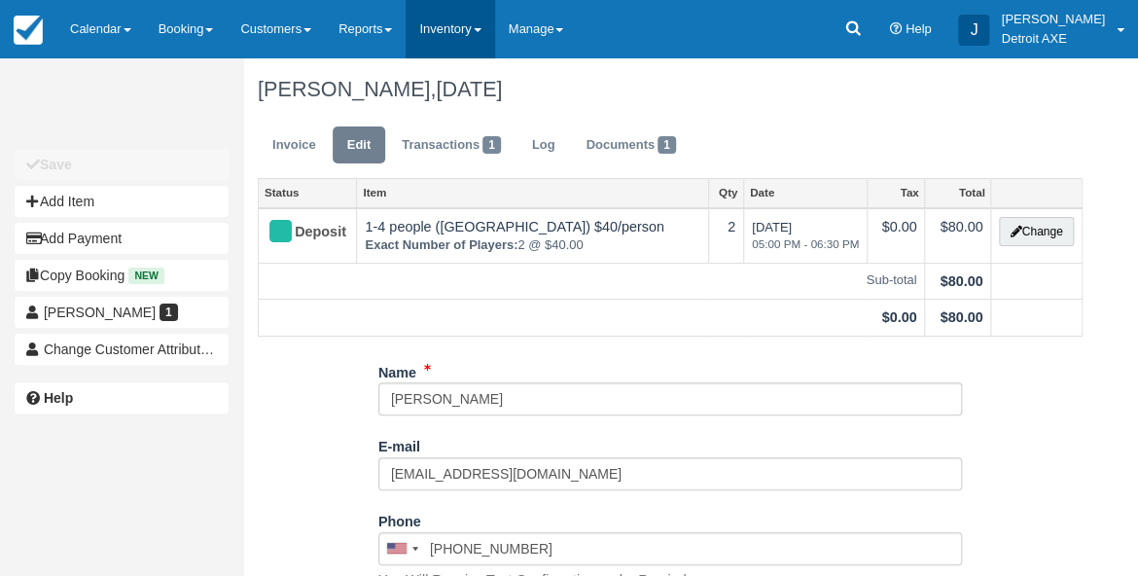
click at [473, 29] on link "Inventory" at bounding box center [449, 29] width 88 height 58
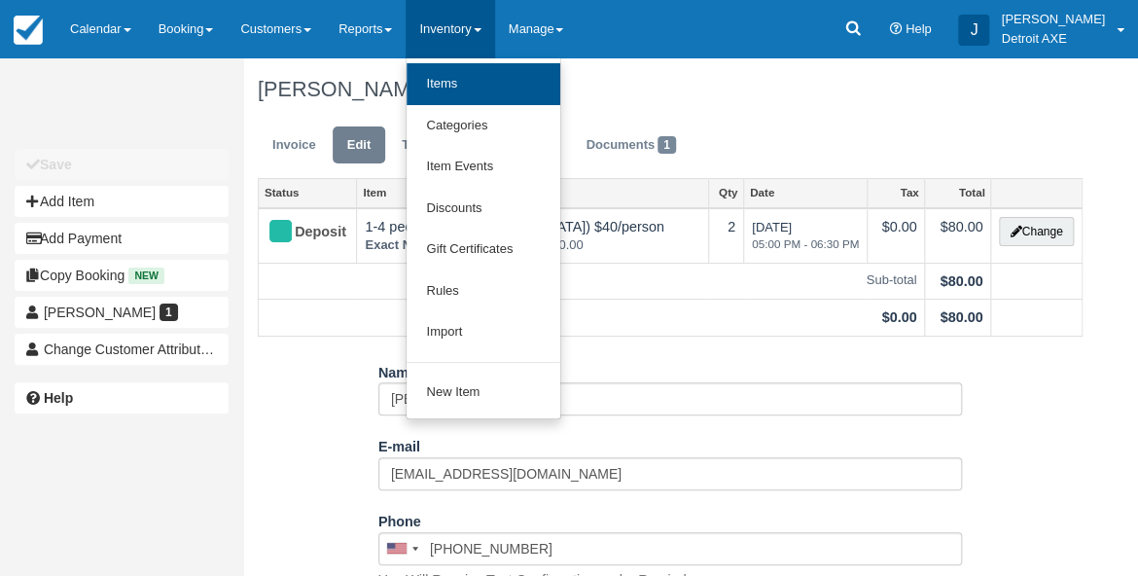
click at [467, 77] on link "Items" at bounding box center [483, 84] width 154 height 42
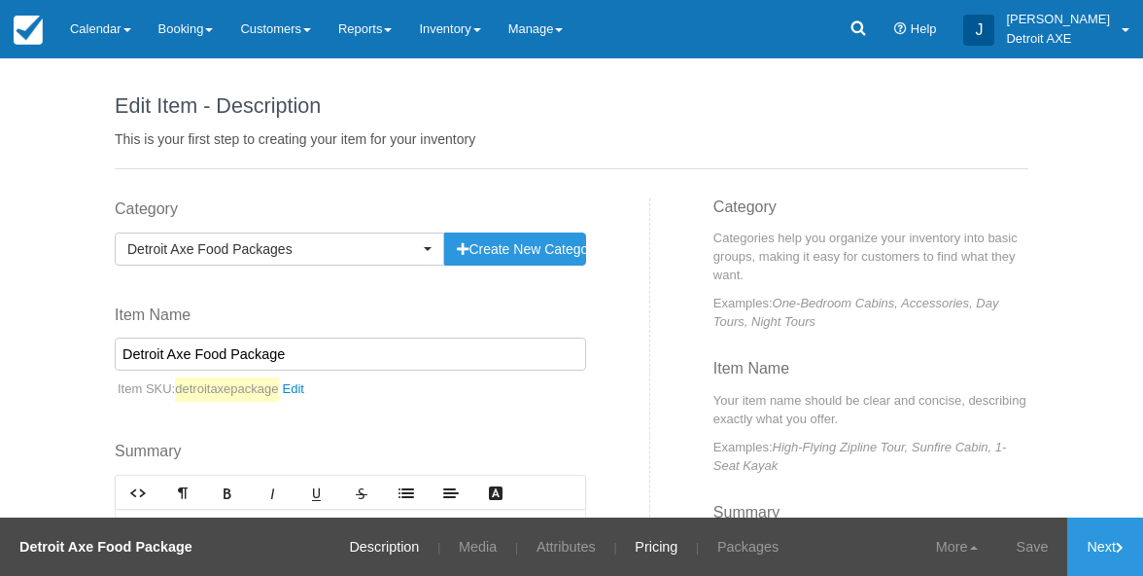
click at [648, 542] on link "Pricing" at bounding box center [656, 546] width 72 height 58
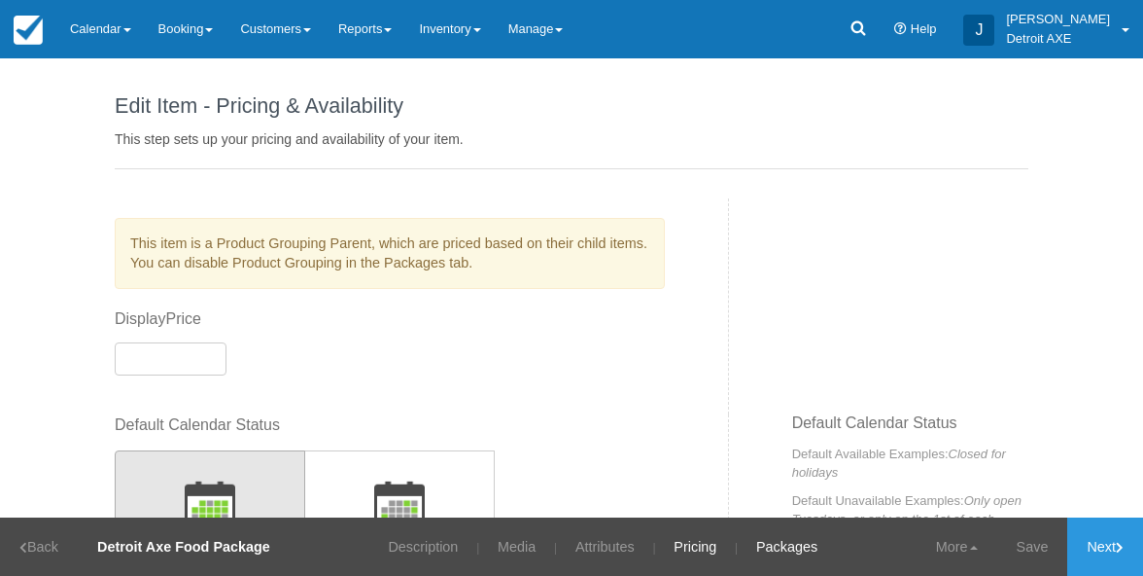
click at [773, 548] on link "Packages" at bounding box center [787, 546] width 90 height 58
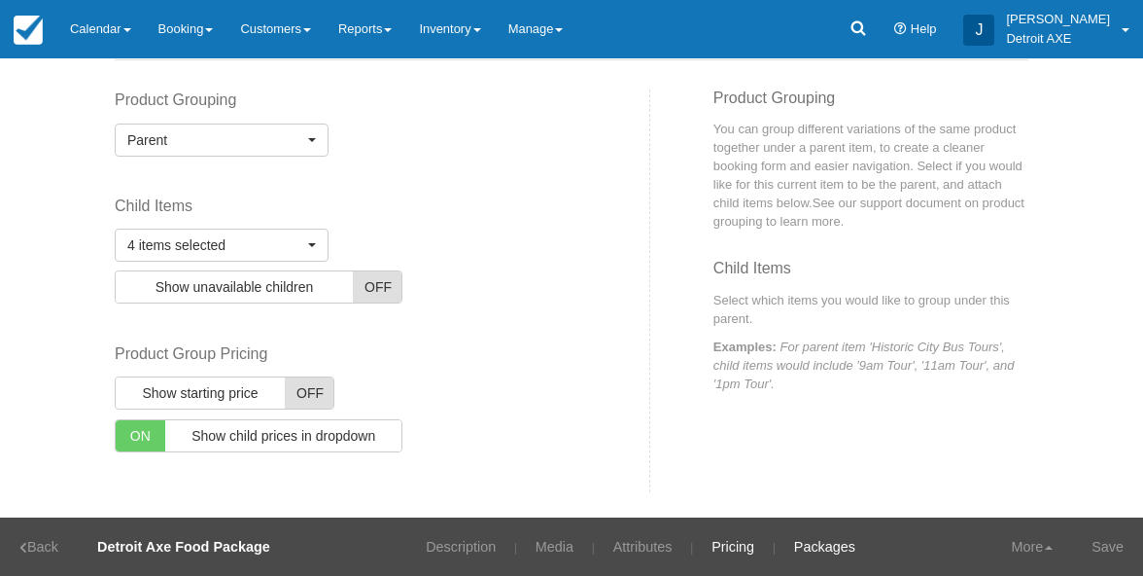
click at [735, 551] on link "Pricing" at bounding box center [733, 546] width 72 height 58
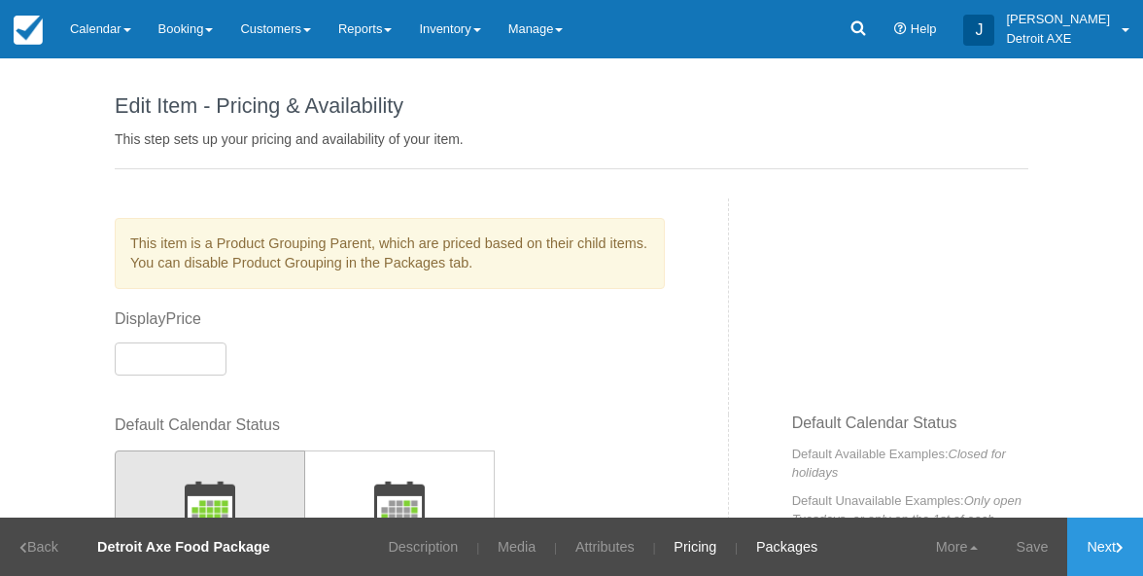
click at [779, 540] on link "Packages" at bounding box center [787, 546] width 90 height 58
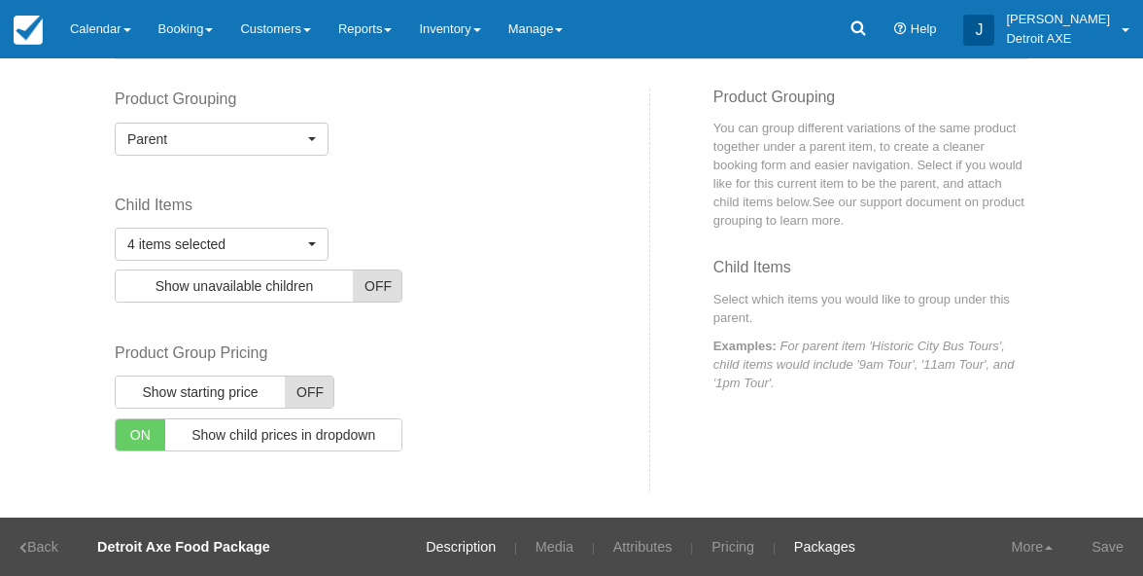
scroll to position [109, 0]
click at [470, 538] on link "Description" at bounding box center [460, 546] width 99 height 58
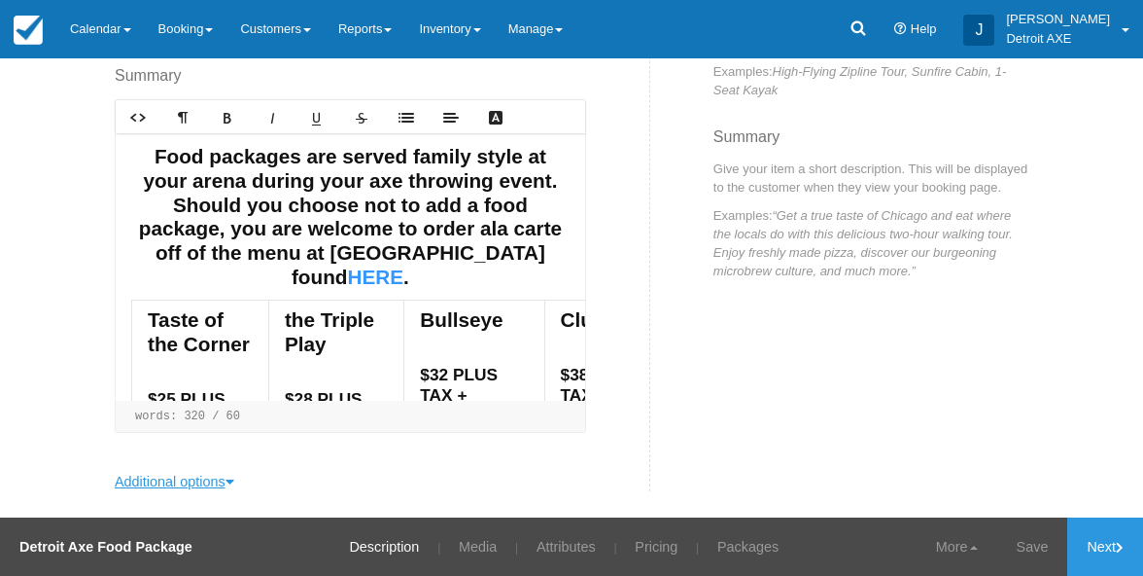
click at [234, 484] on icon at bounding box center [230, 481] width 9 height 14
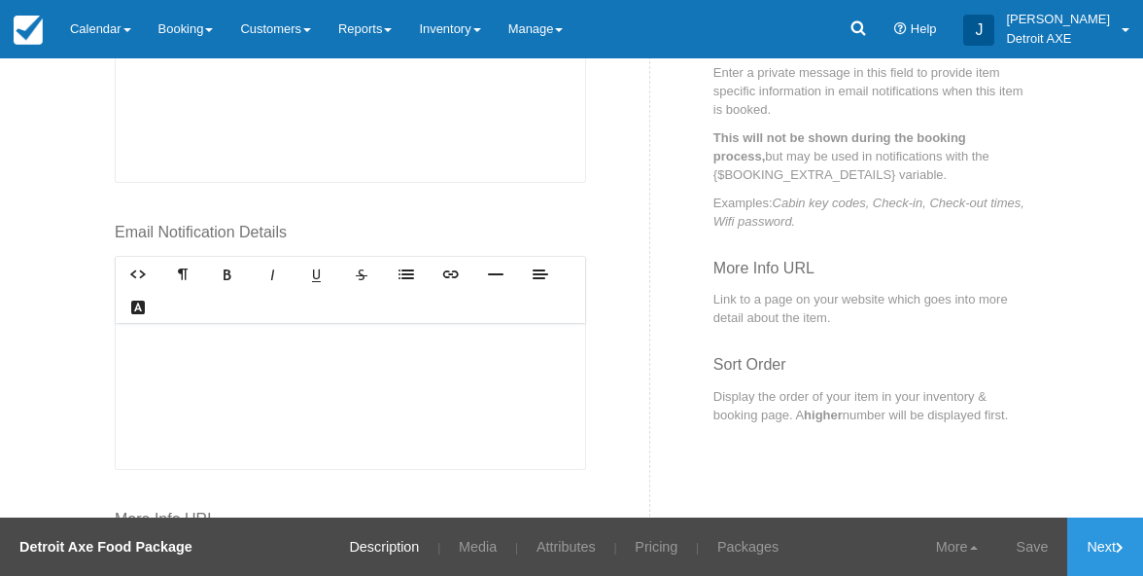
scroll to position [1054, 0]
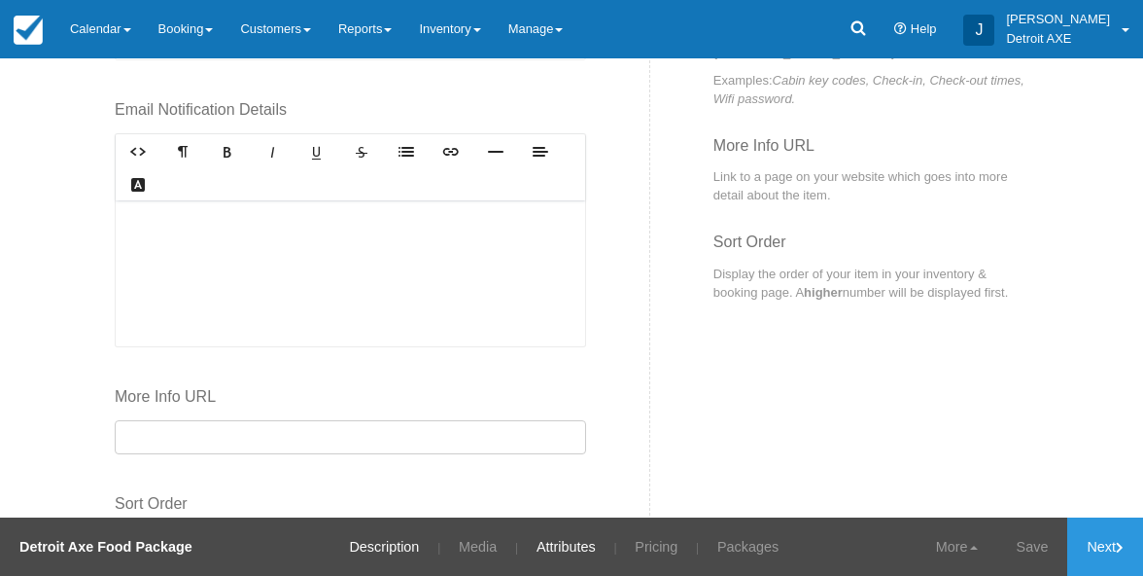
click at [565, 564] on link "Attributes" at bounding box center [566, 546] width 88 height 58
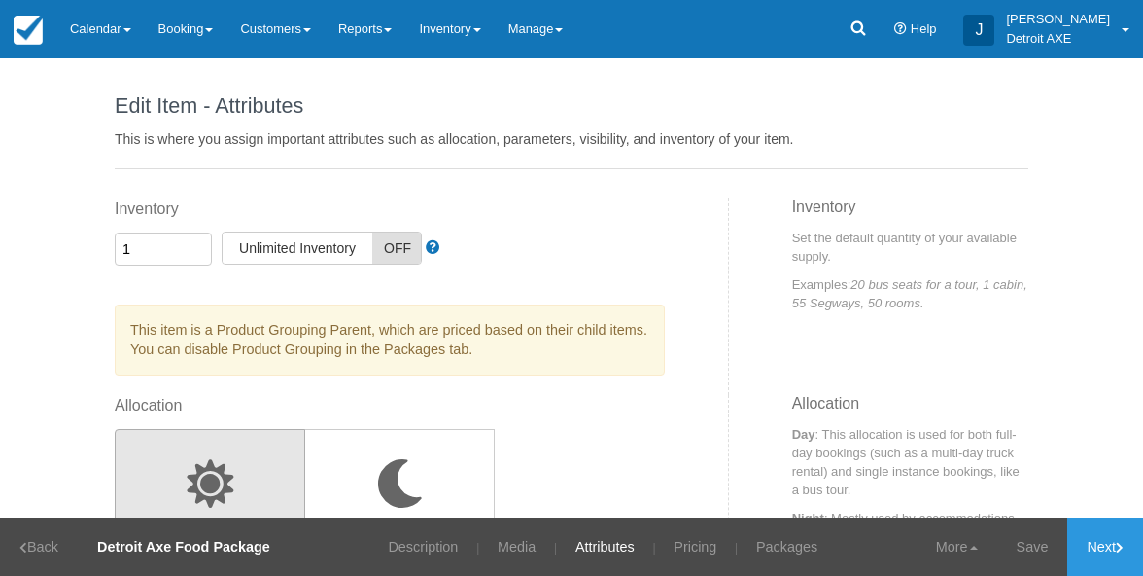
click at [383, 258] on span "OFF" at bounding box center [397, 247] width 50 height 31
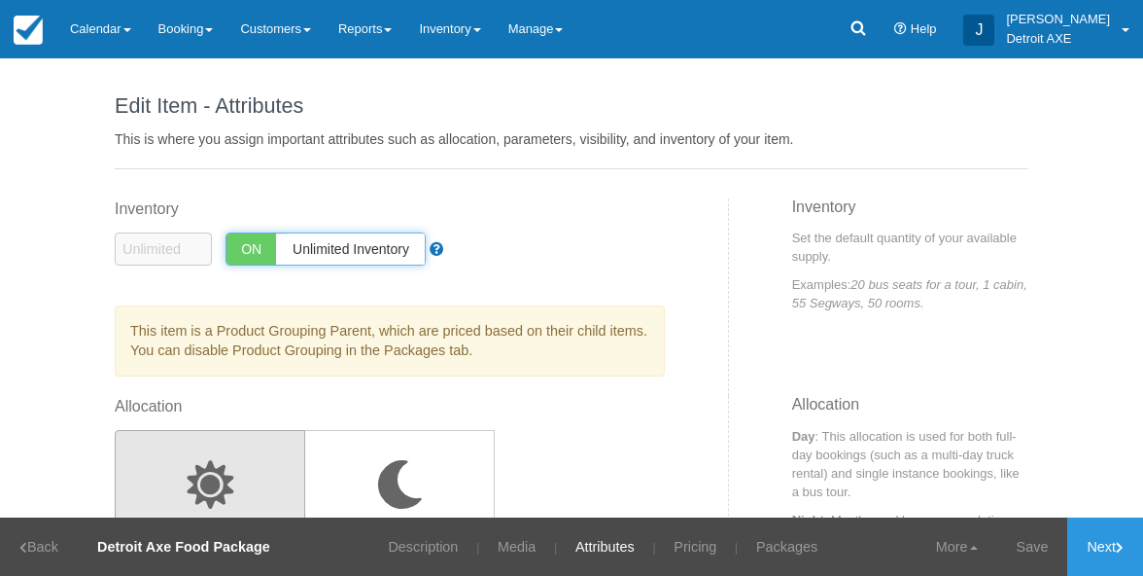
click at [323, 255] on span "Unlimited Inventory" at bounding box center [351, 248] width 150 height 31
checkbox input "false"
click at [438, 545] on link "Description" at bounding box center [422, 546] width 99 height 58
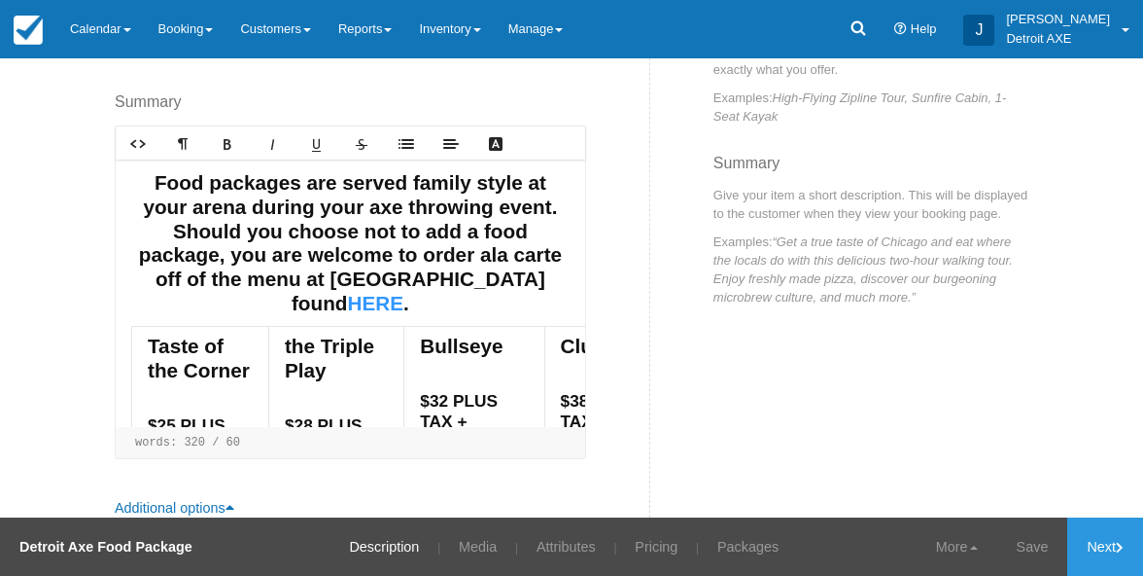
scroll to position [236, 0]
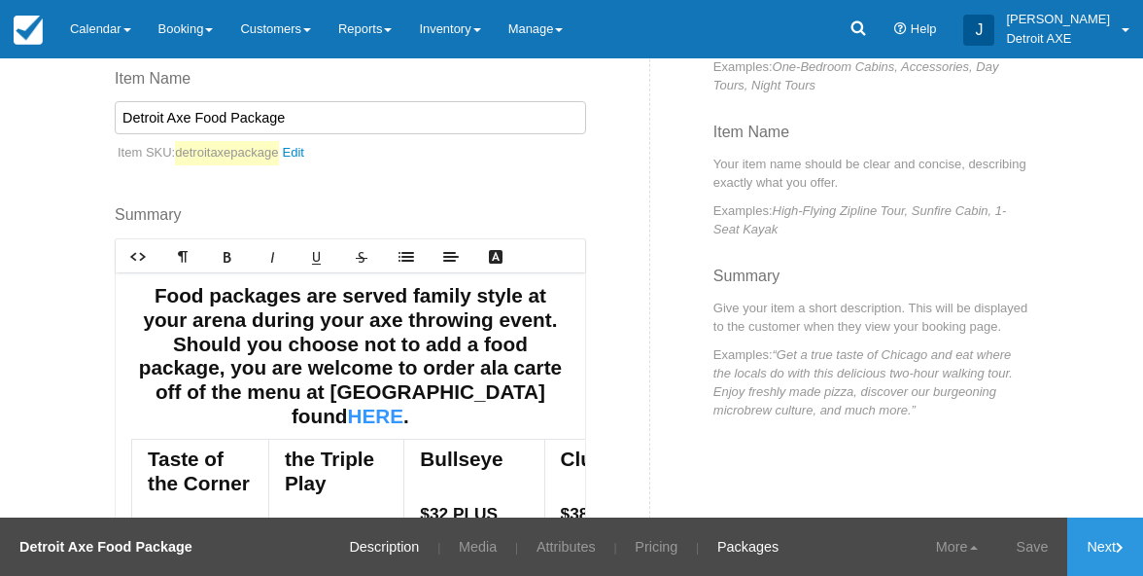
click at [746, 552] on link "Packages" at bounding box center [748, 546] width 90 height 58
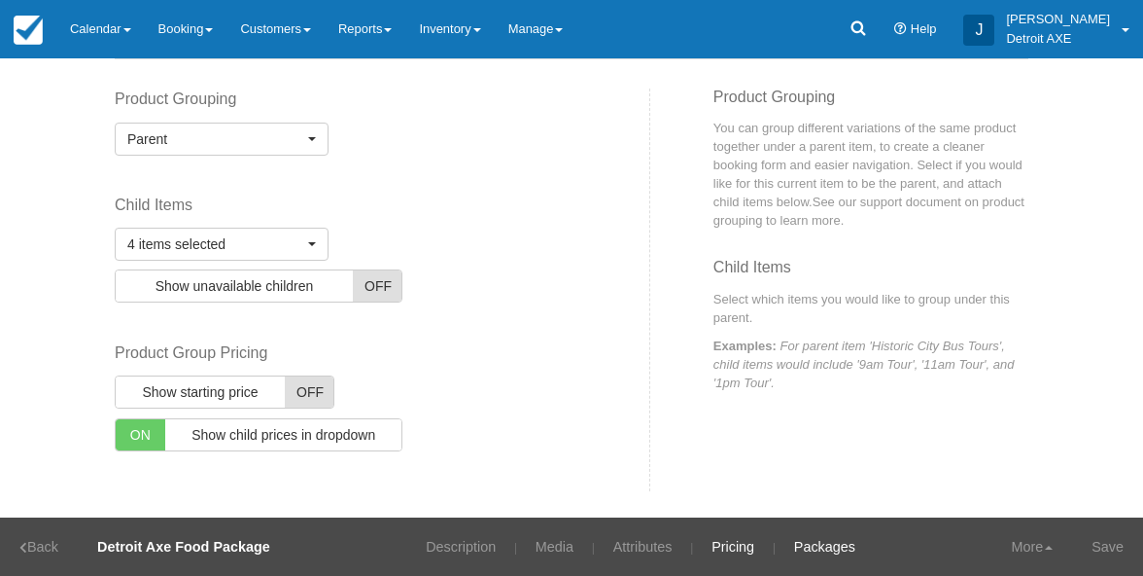
scroll to position [109, 0]
click at [745, 543] on link "Pricing" at bounding box center [733, 546] width 72 height 58
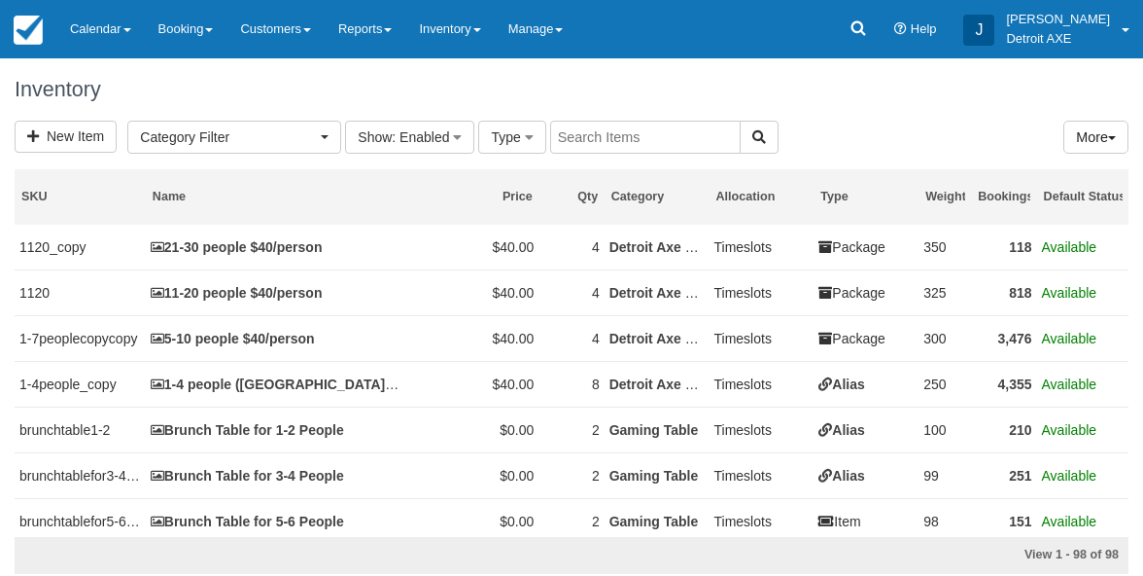
select select
click at [597, 124] on input "text" at bounding box center [645, 137] width 191 height 33
type input "clutch"
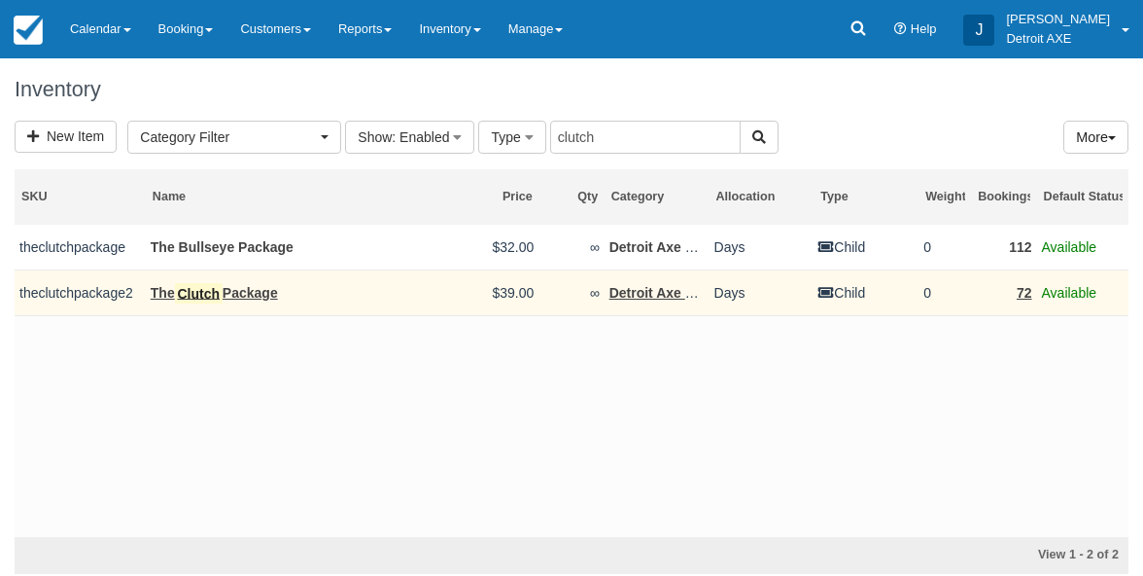
click at [254, 292] on link "The Clutch Package" at bounding box center [214, 293] width 127 height 21
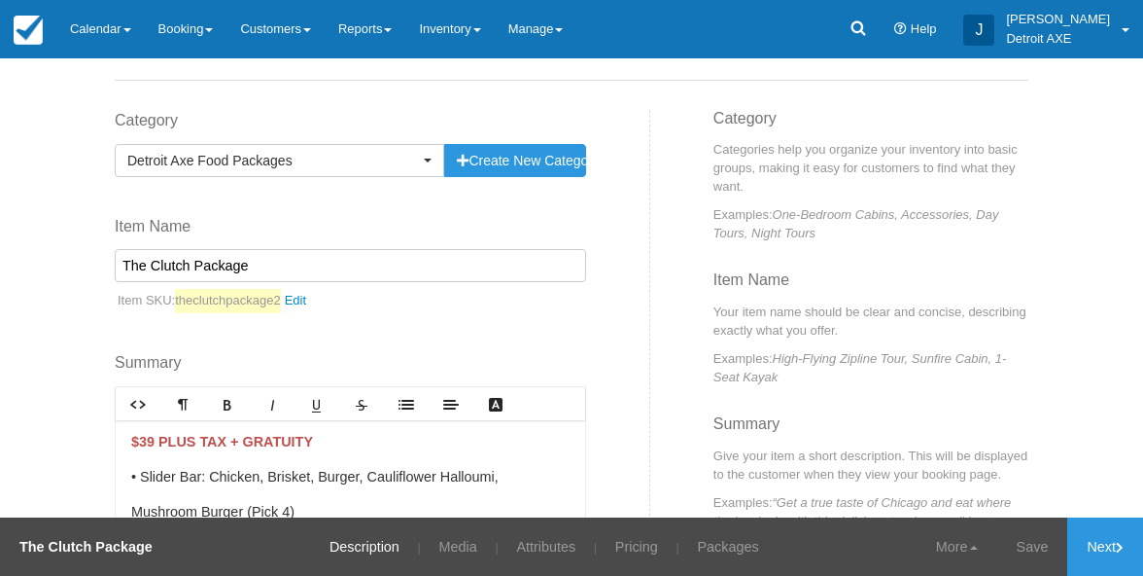
scroll to position [109, 0]
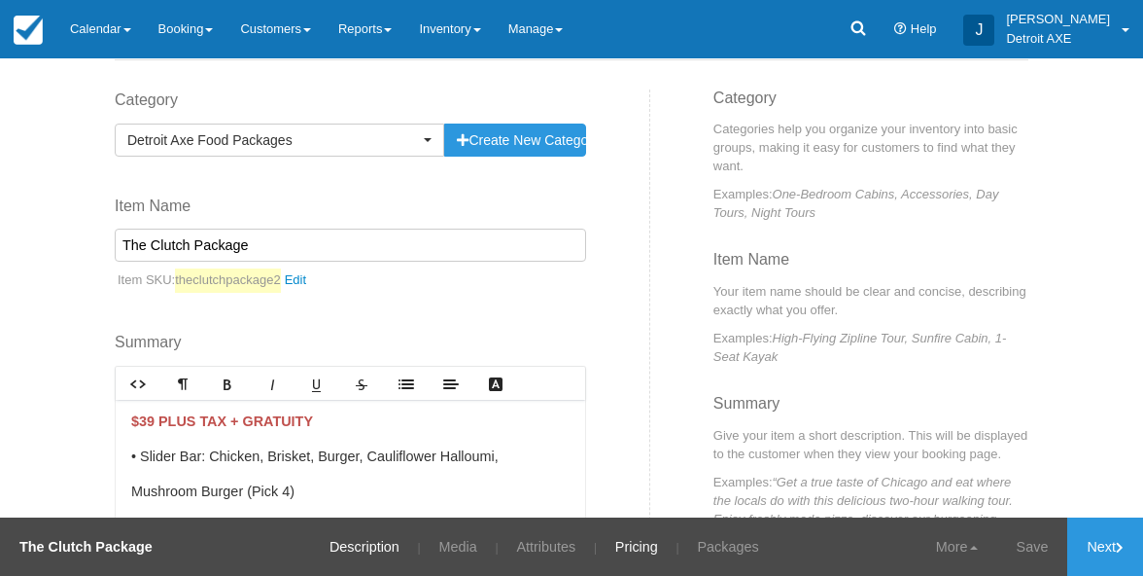
click at [635, 543] on link "Pricing" at bounding box center [637, 546] width 72 height 58
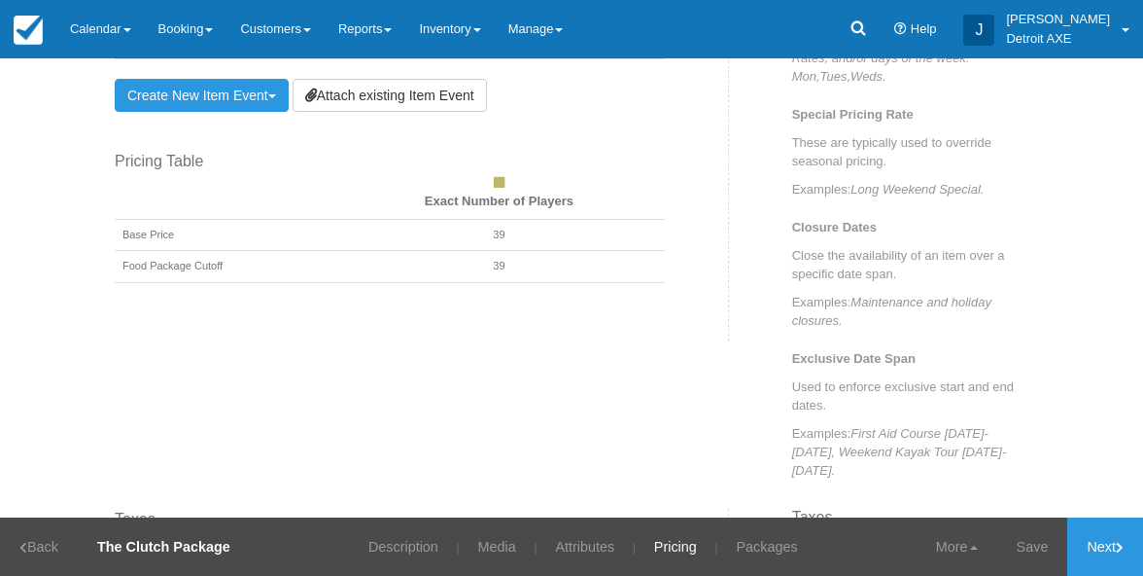
scroll to position [1008, 0]
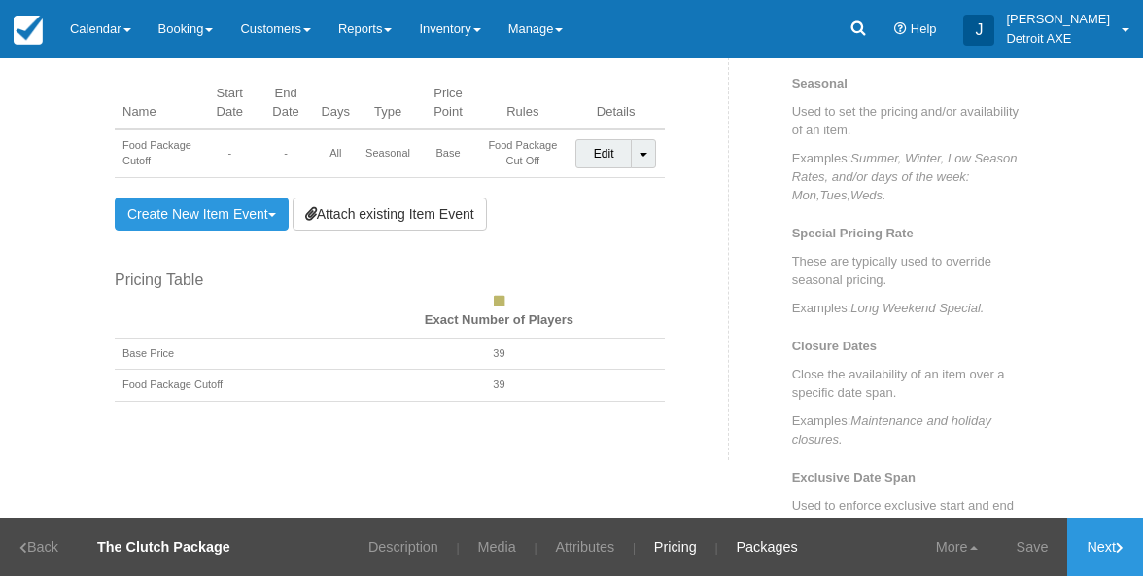
click at [769, 548] on link "Packages" at bounding box center [766, 546] width 90 height 58
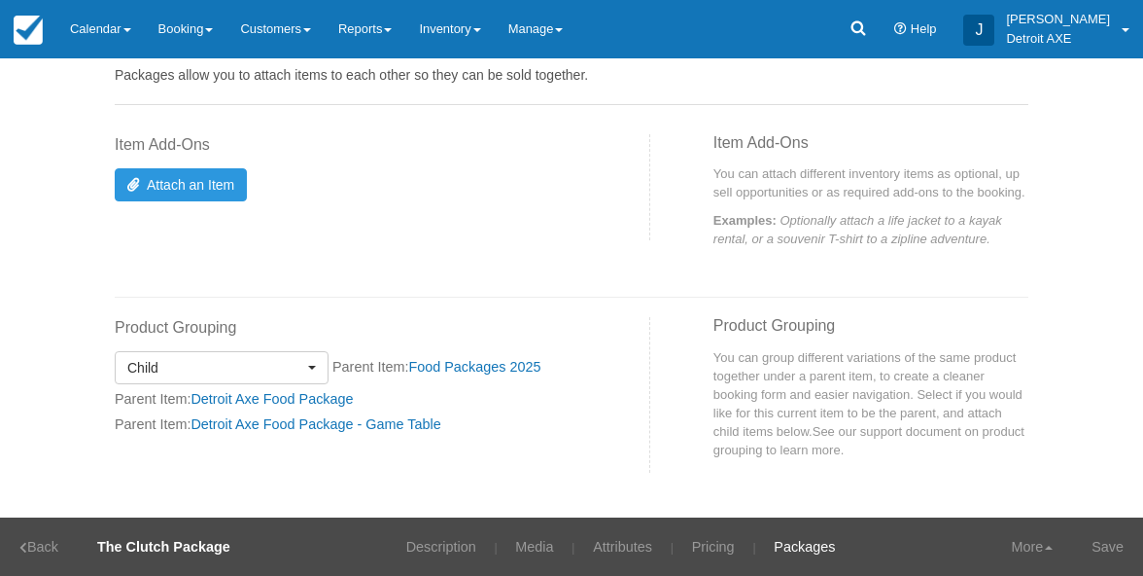
scroll to position [77, 0]
click at [515, 368] on link "Food Packages 2025" at bounding box center [474, 367] width 132 height 16
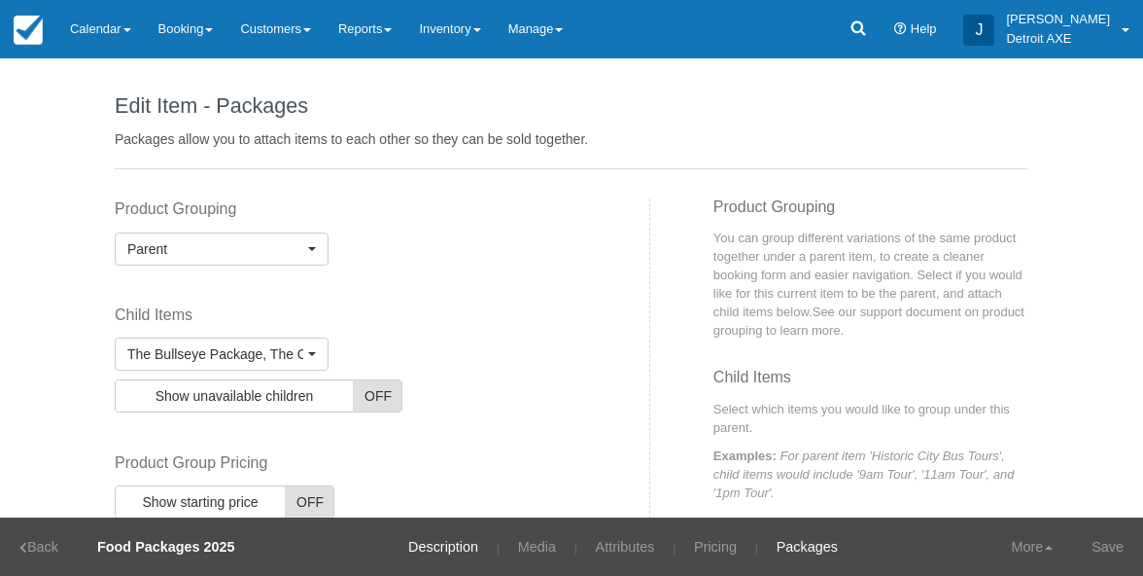
click at [456, 544] on link "Description" at bounding box center [443, 546] width 99 height 58
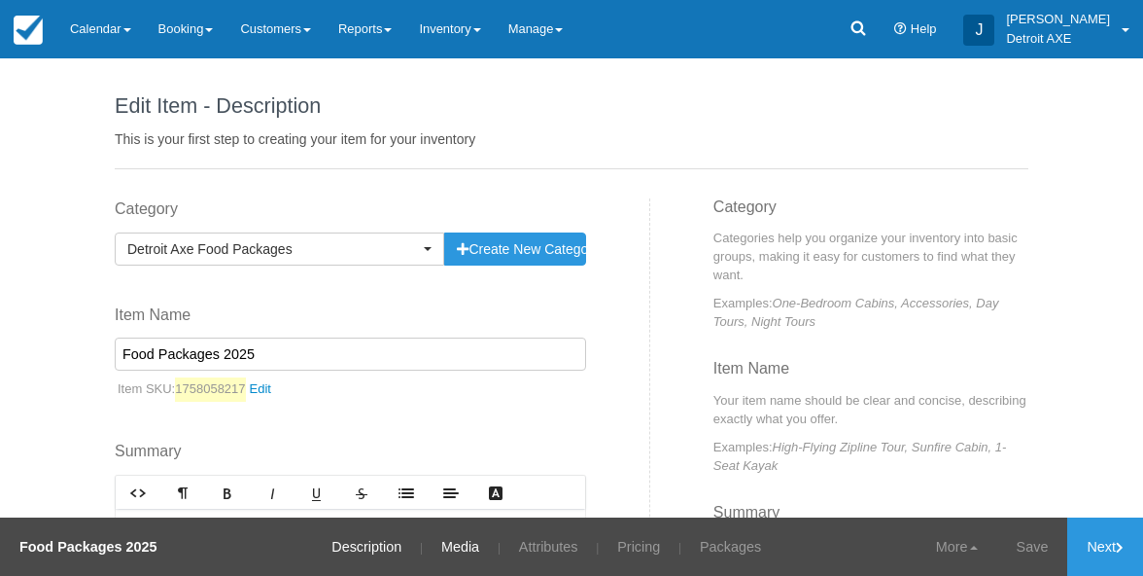
click at [463, 550] on link "Media" at bounding box center [460, 546] width 67 height 58
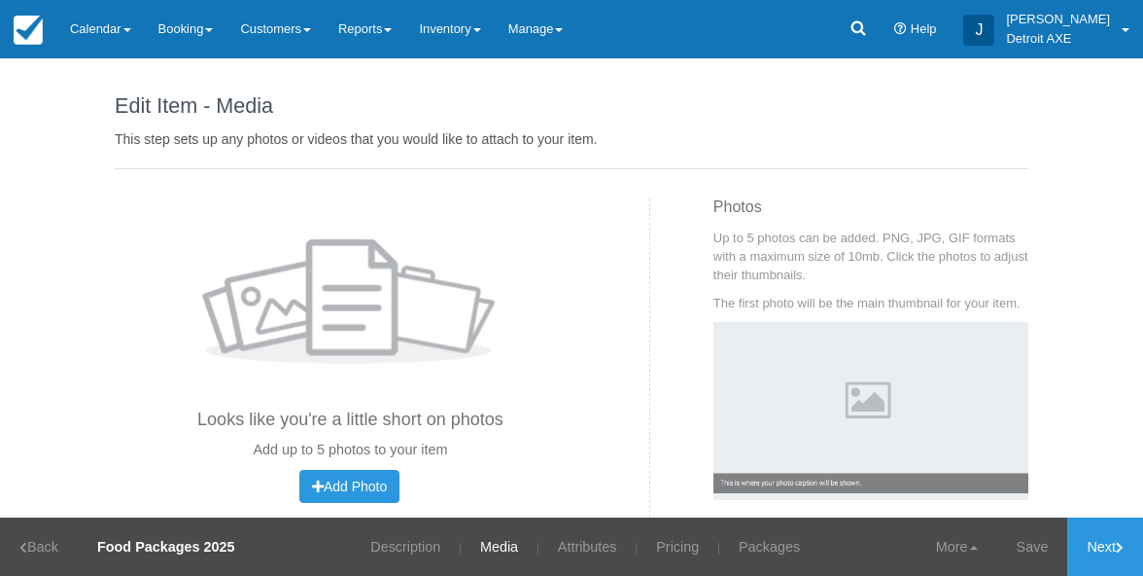
click at [517, 553] on link "Media" at bounding box center [499, 546] width 67 height 58
click at [405, 544] on link "Description" at bounding box center [405, 546] width 99 height 58
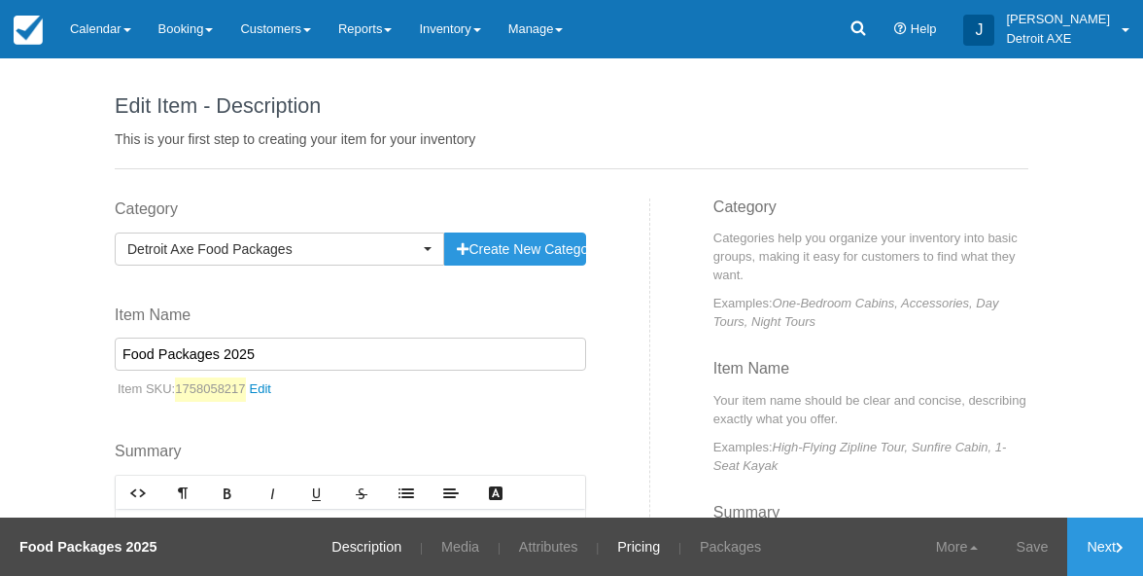
click at [632, 553] on link "Pricing" at bounding box center [639, 546] width 72 height 58
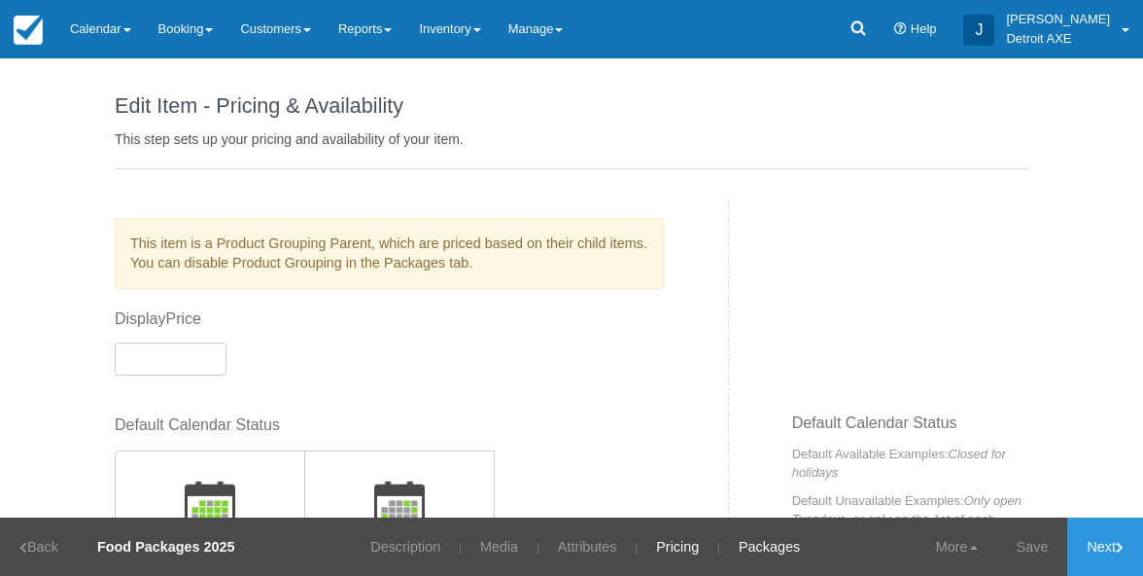
click at [752, 554] on link "Packages" at bounding box center [769, 546] width 90 height 58
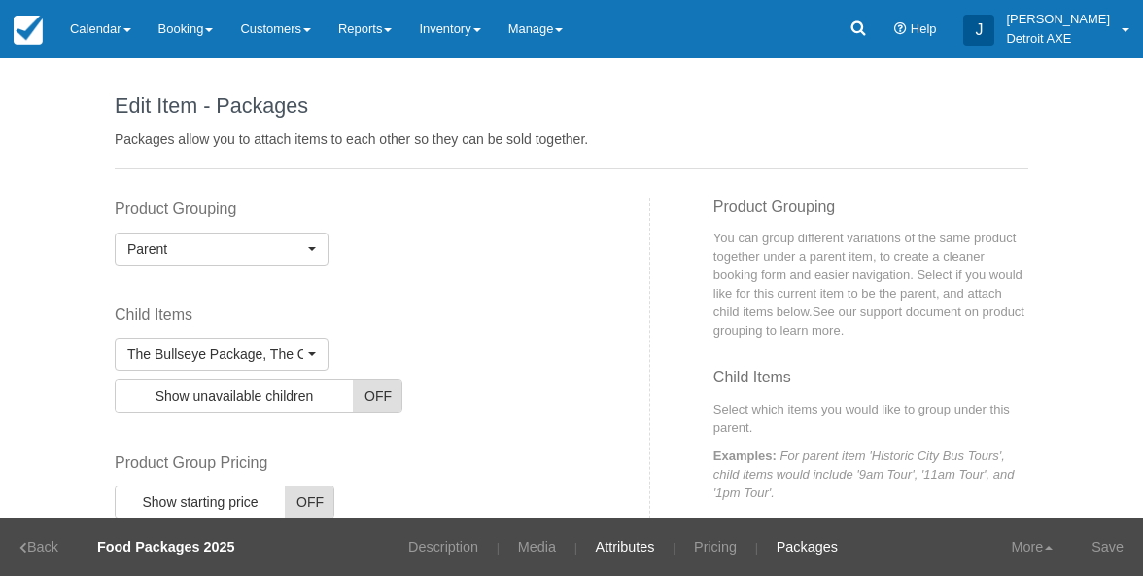
click at [623, 548] on link "Attributes" at bounding box center [625, 546] width 88 height 58
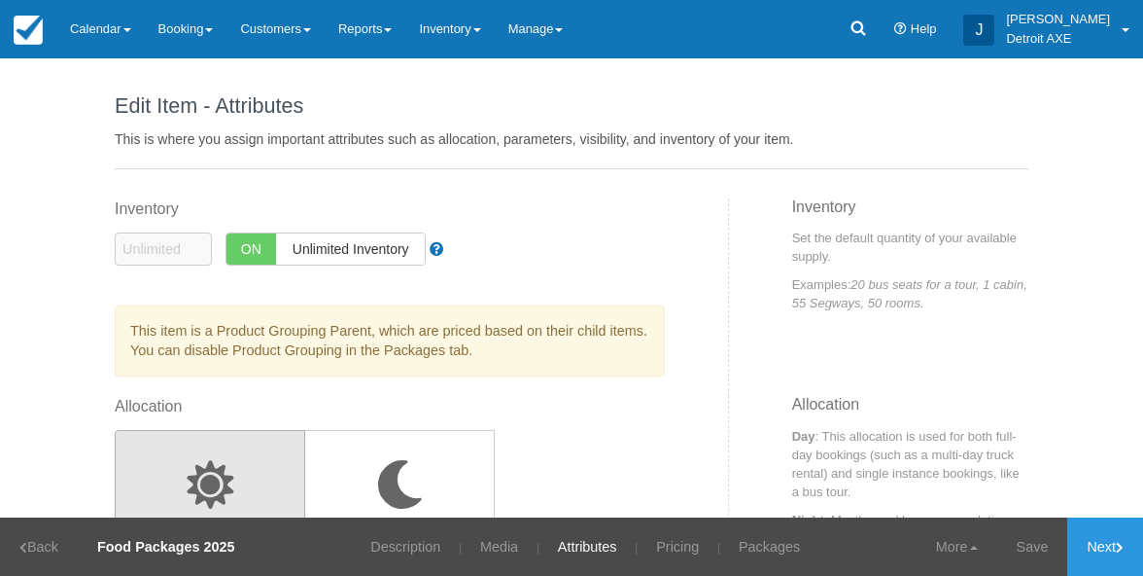
click at [537, 555] on li "Media" at bounding box center [503, 546] width 74 height 58
click at [498, 556] on link "Media" at bounding box center [499, 546] width 67 height 58
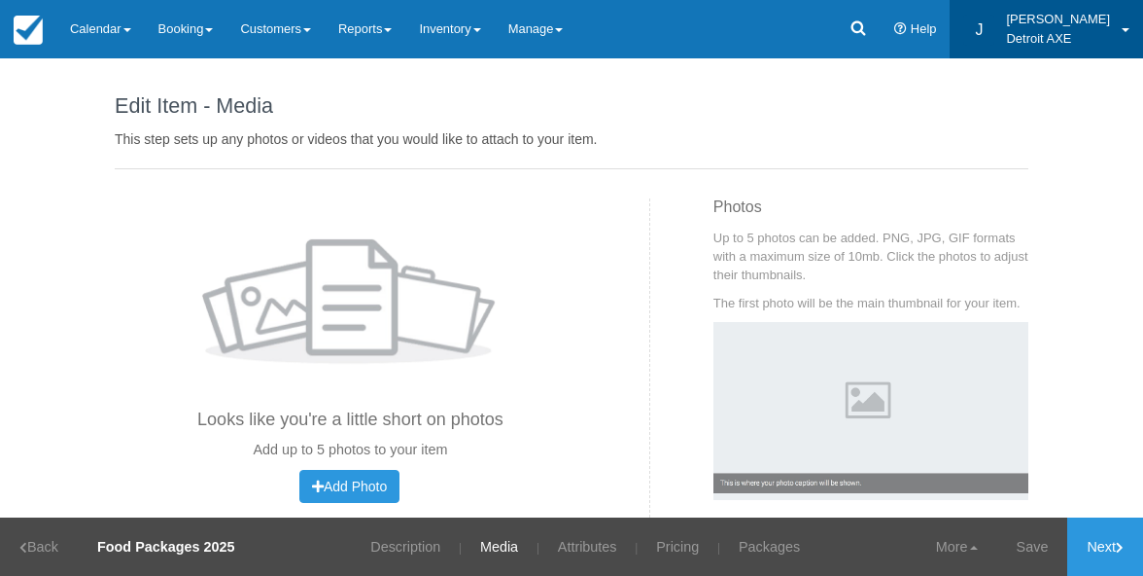
click at [1050, 43] on p "Detroit AXE" at bounding box center [1058, 38] width 104 height 19
click at [539, 76] on div "Edit Item - Media This step sets up any photos or videos that you would like to…" at bounding box center [572, 113] width 914 height 111
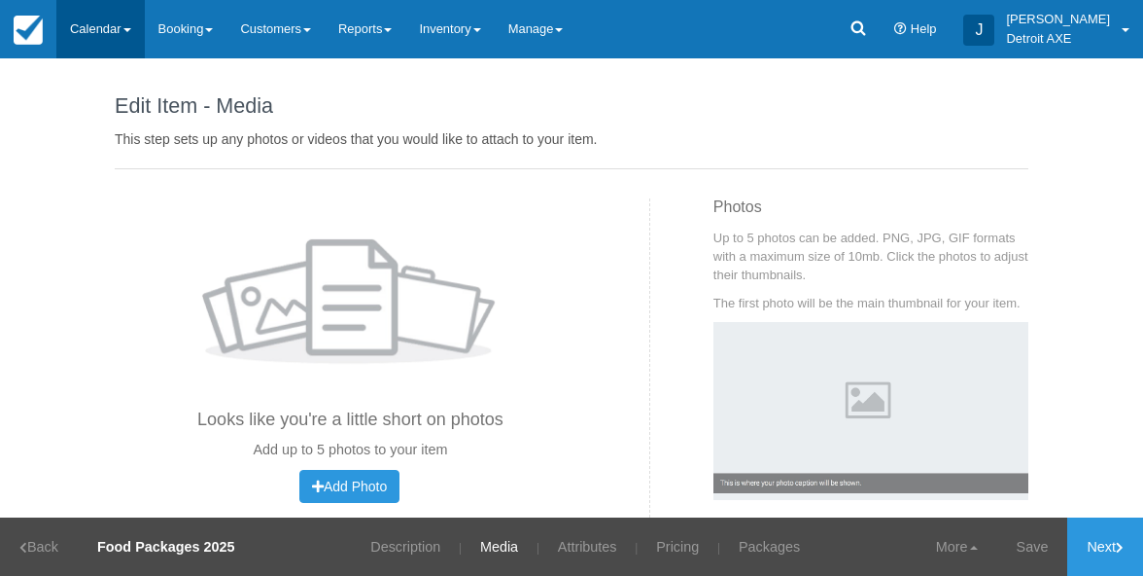
click at [76, 29] on link "Calendar" at bounding box center [100, 29] width 88 height 58
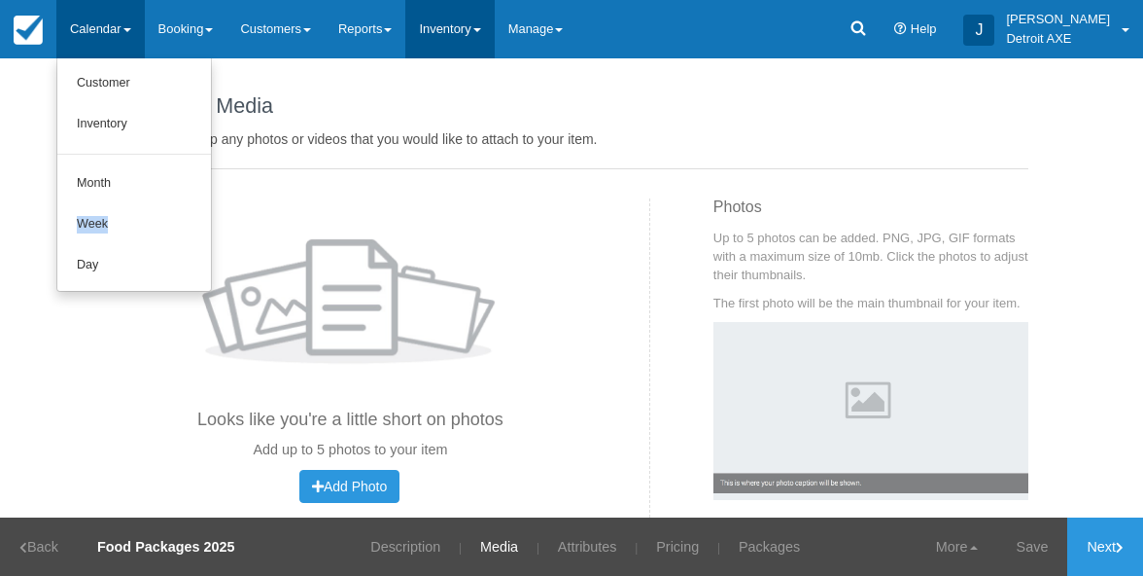
click at [475, 26] on link "Inventory" at bounding box center [449, 29] width 88 height 58
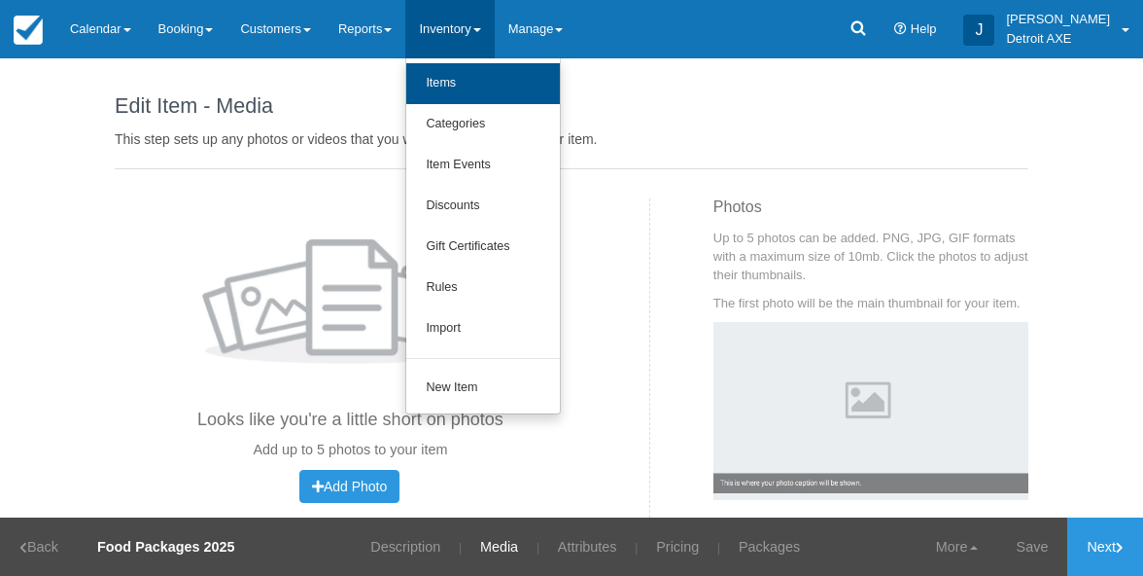
click at [478, 84] on link "Items" at bounding box center [483, 83] width 154 height 41
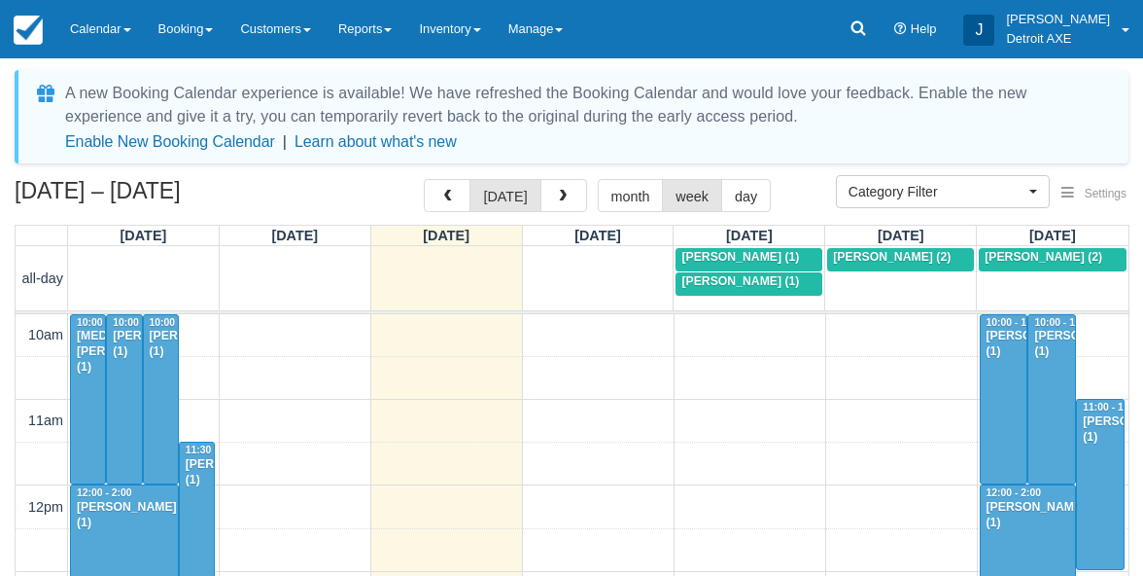
select select
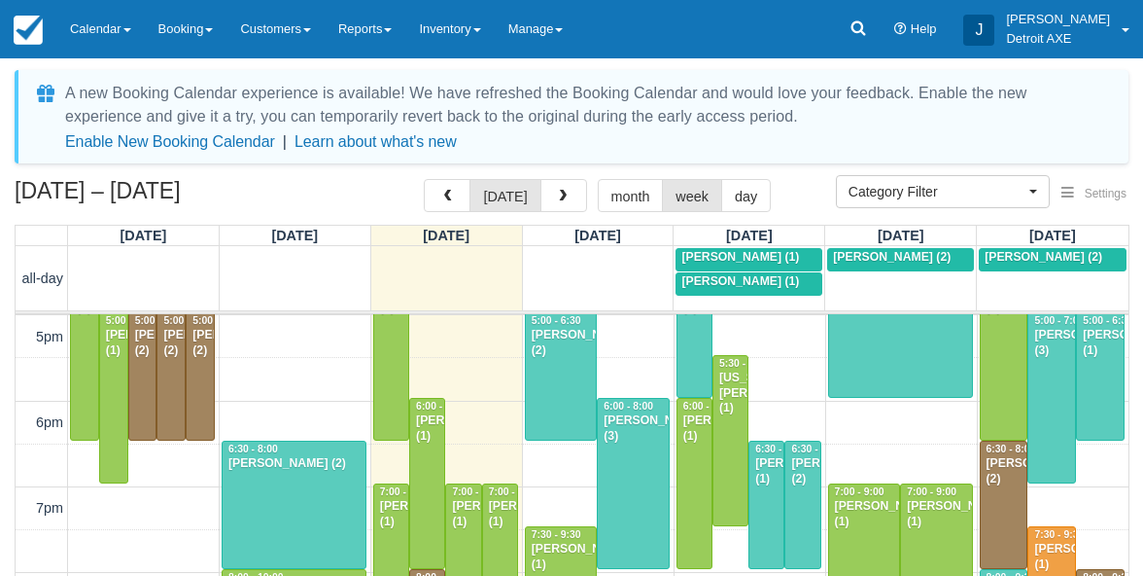
click at [809, 287] on link "Joey Fundaro (1)" at bounding box center [749, 283] width 147 height 23
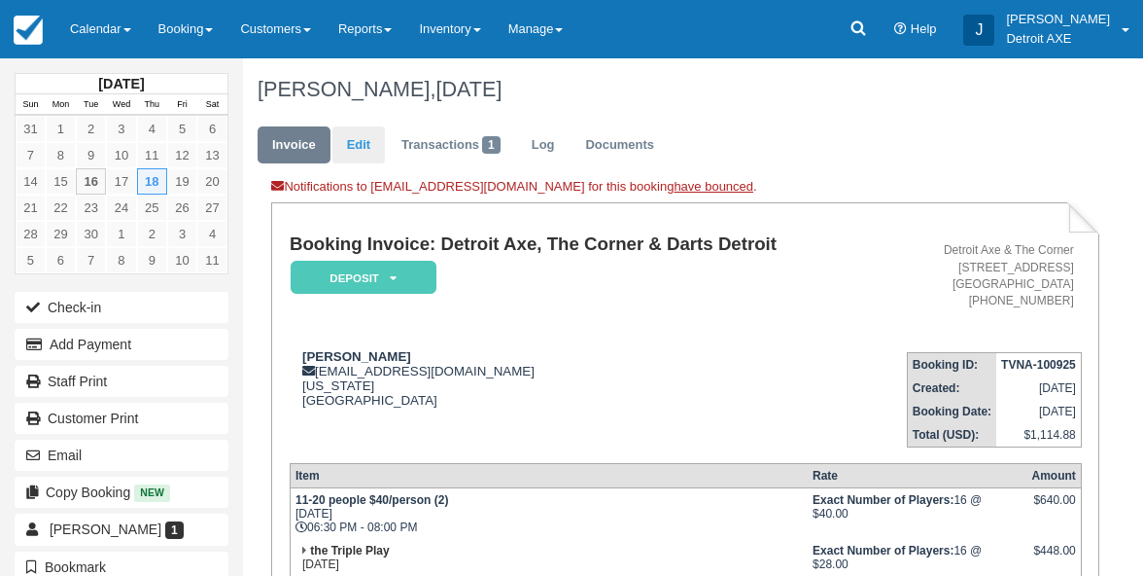
click at [358, 133] on link "Edit" at bounding box center [359, 145] width 53 height 38
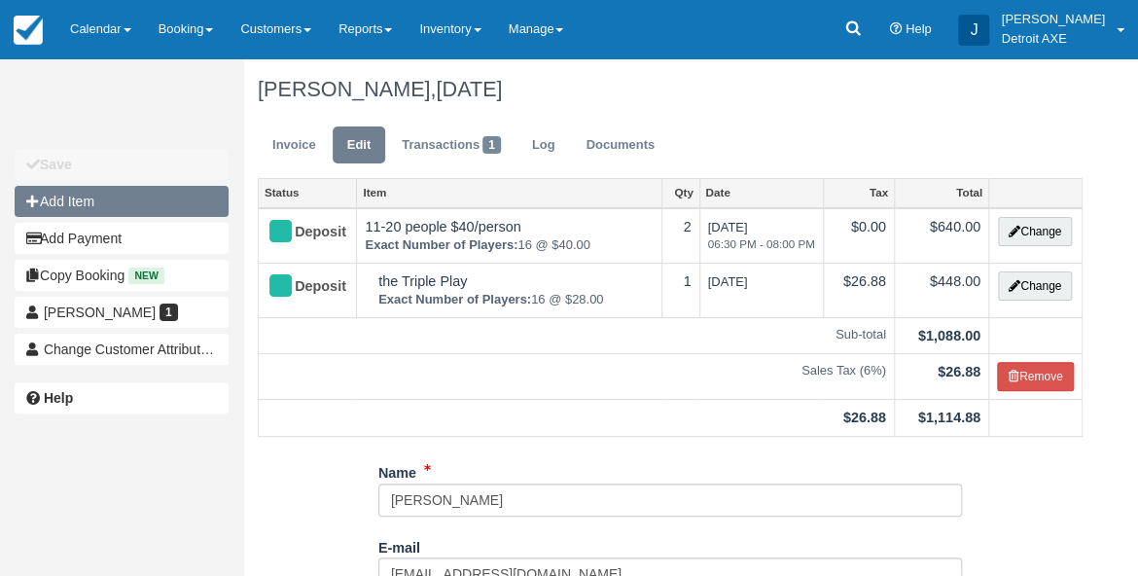
click at [192, 211] on button "Add Item" at bounding box center [122, 201] width 214 height 31
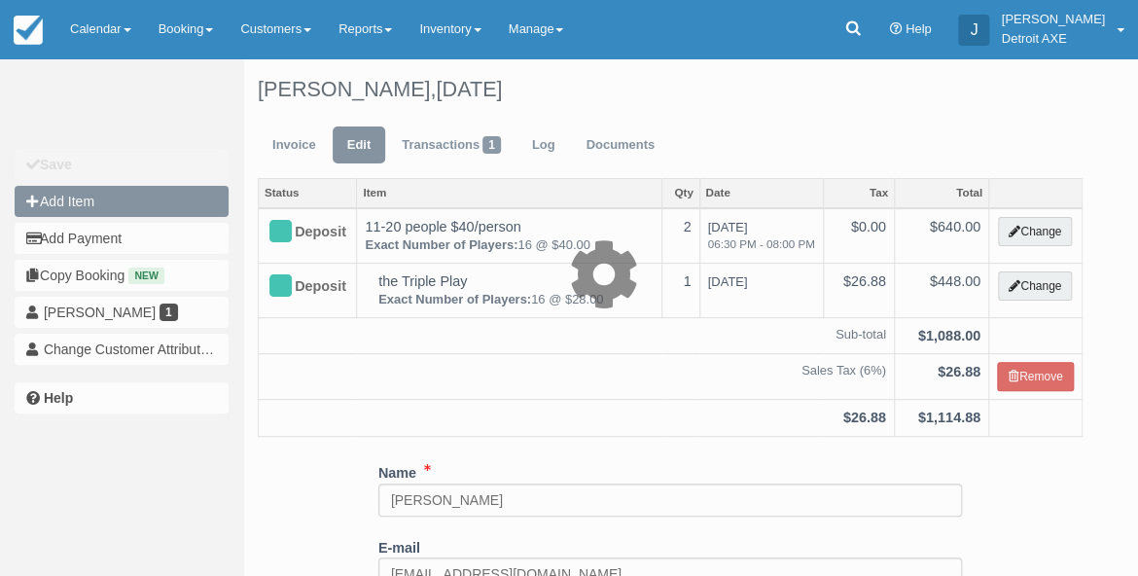
type input "0.00"
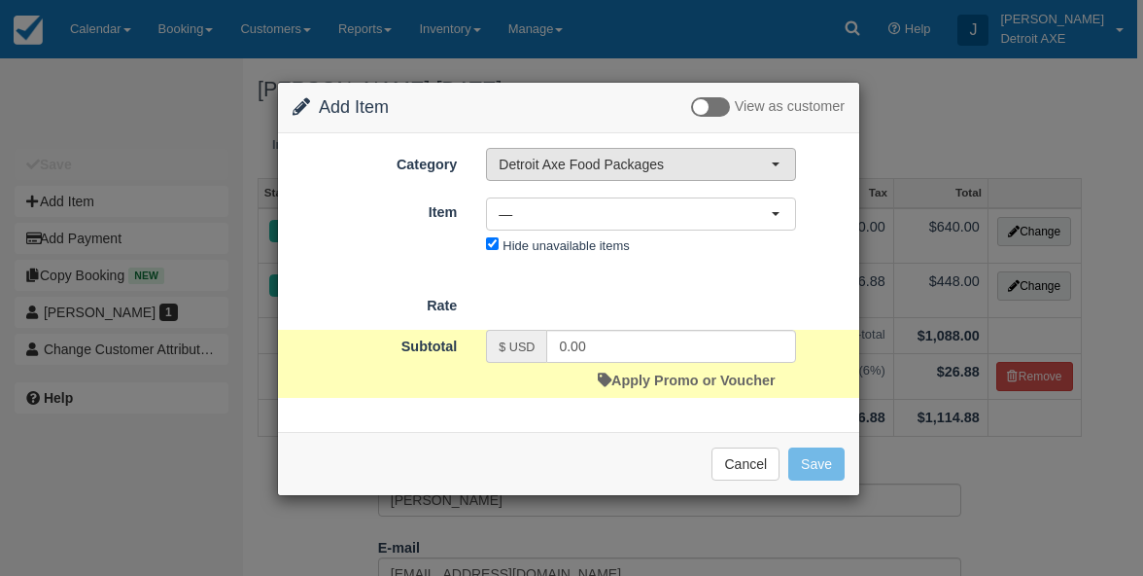
click at [568, 158] on span "Detroit Axe Food Packages" at bounding box center [635, 164] width 272 height 19
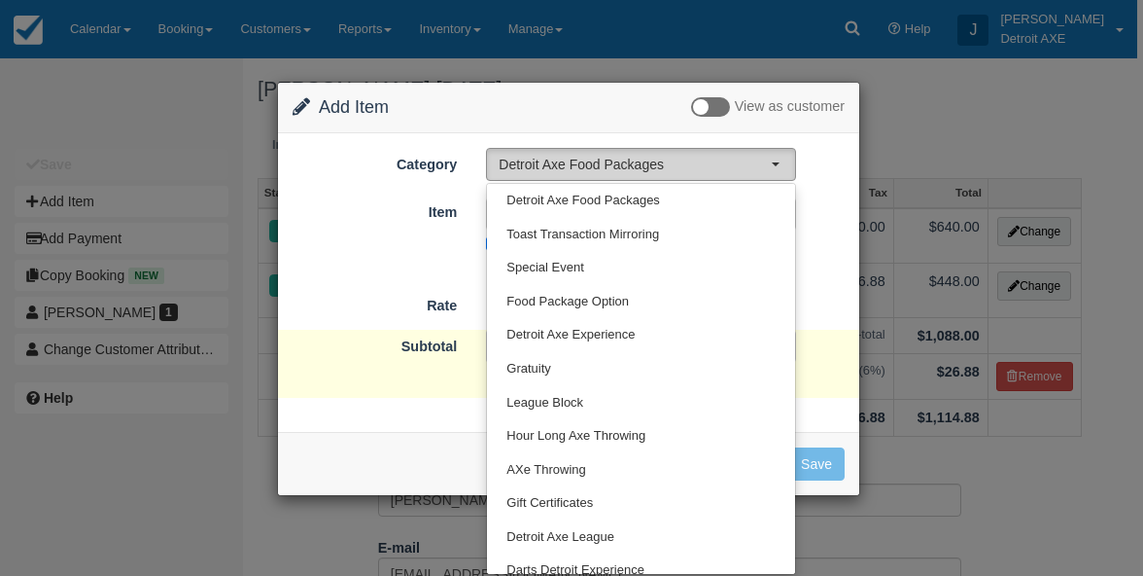
click at [568, 158] on span "Detroit Axe Food Packages" at bounding box center [635, 164] width 272 height 19
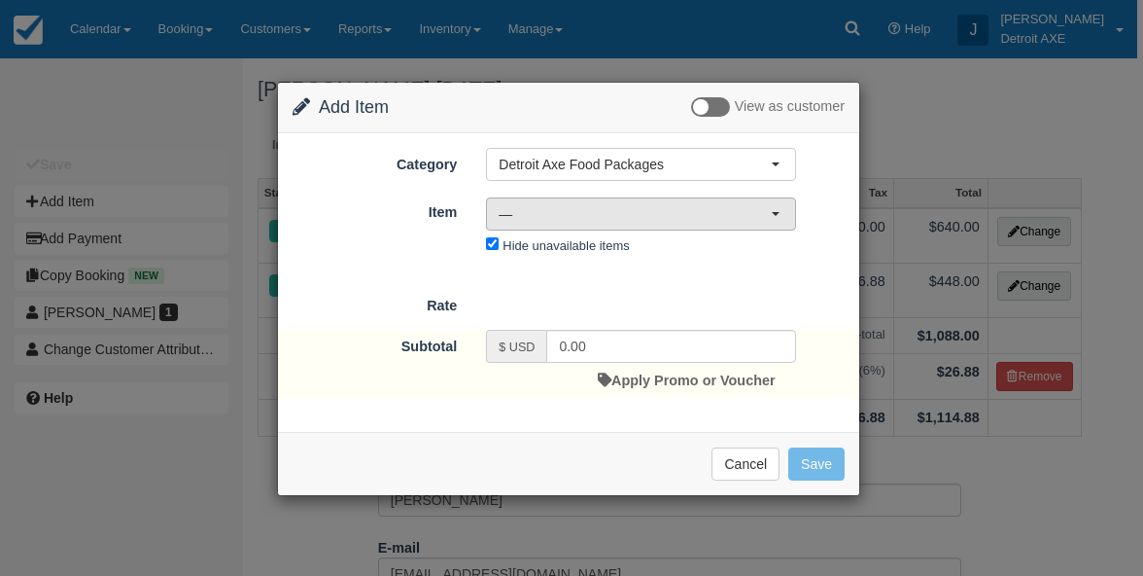
click at [564, 222] on span "—" at bounding box center [635, 213] width 272 height 19
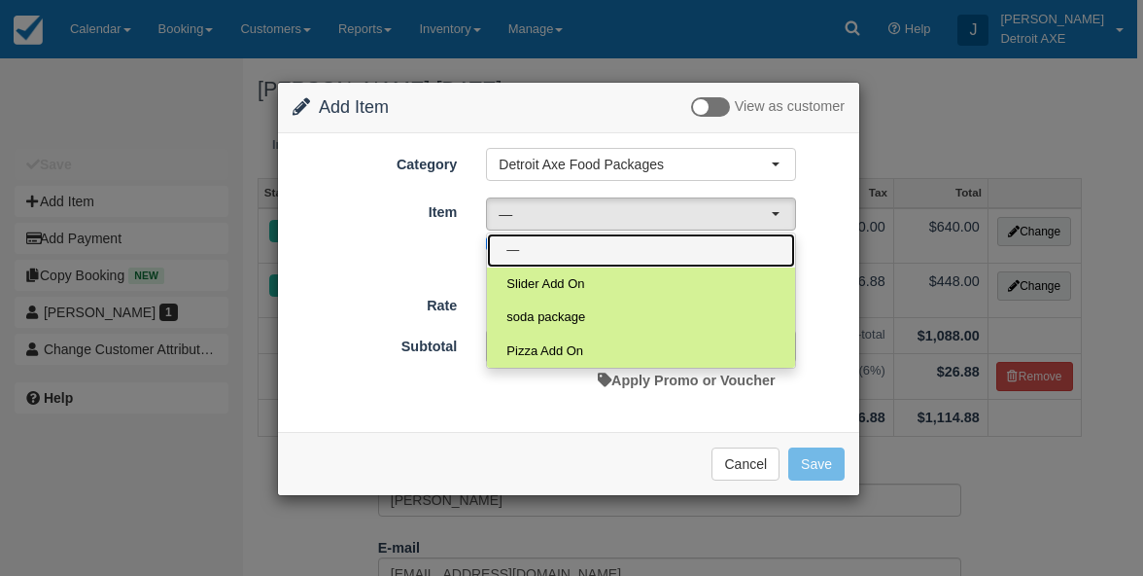
click at [559, 256] on link "—" at bounding box center [641, 250] width 308 height 34
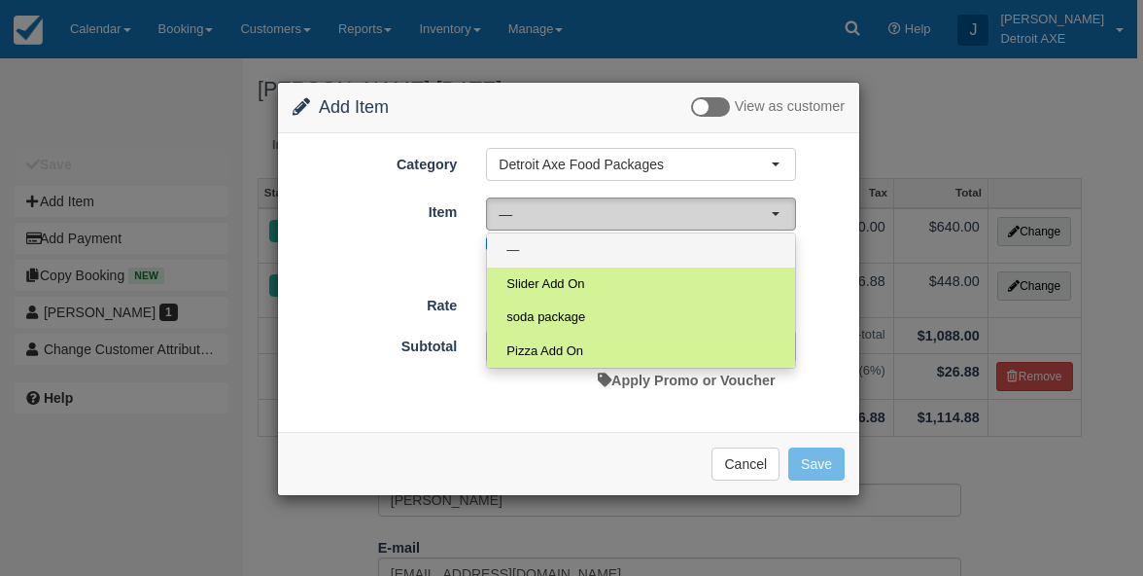
select select "0"
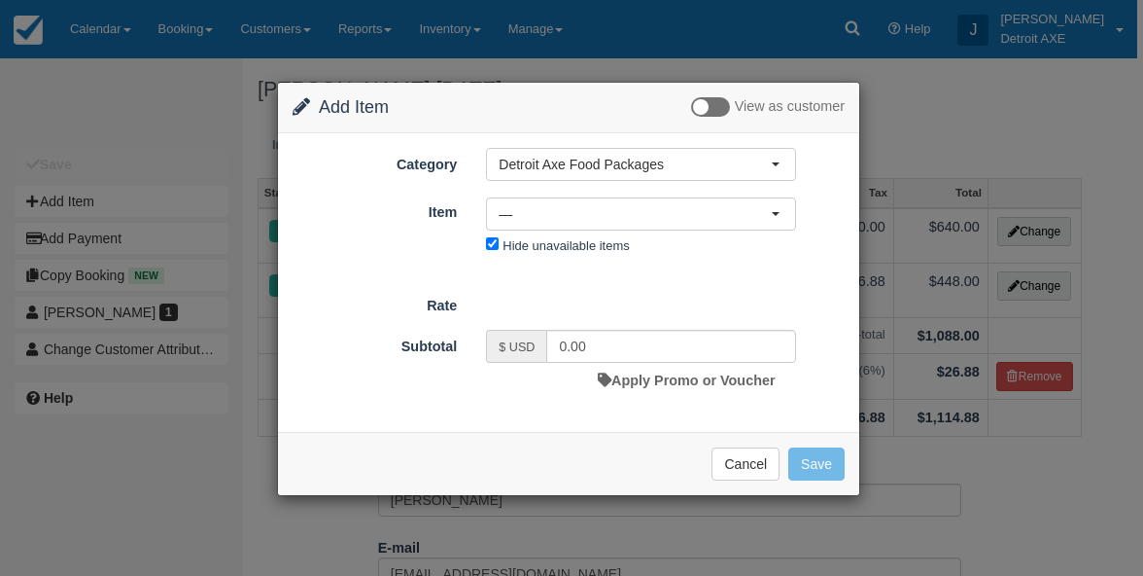
click at [576, 254] on div "Nothing selected — — Slider Add On soda package Pizza Add On — Slider Add On so…" at bounding box center [641, 229] width 339 height 64
click at [583, 247] on label "Hide unavailable items" at bounding box center [566, 245] width 126 height 15
click at [499, 247] on input "Hide unavailable items" at bounding box center [492, 243] width 13 height 13
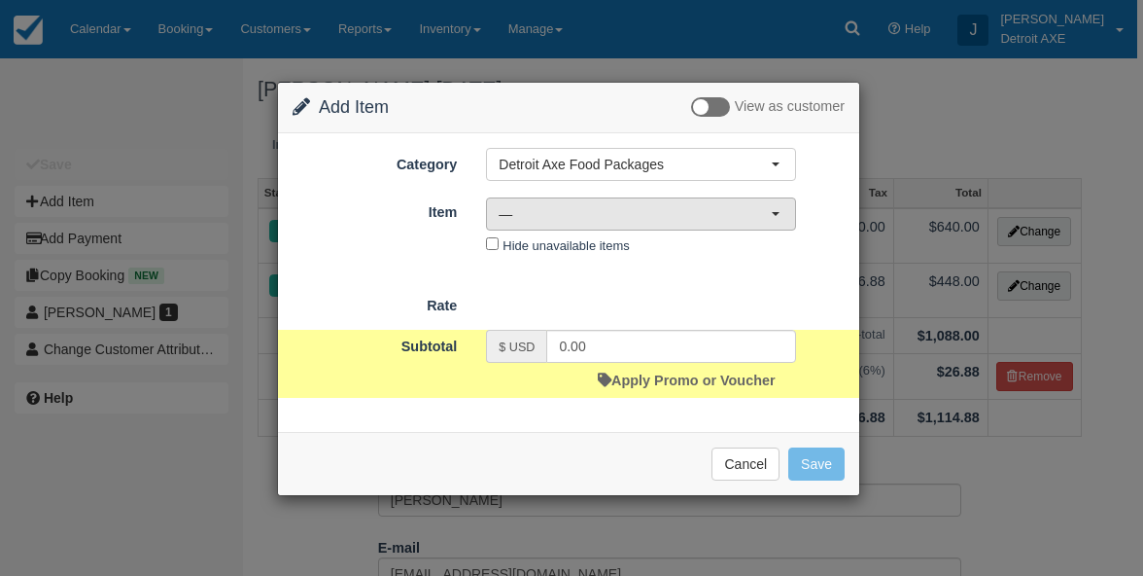
click at [618, 213] on span "—" at bounding box center [635, 213] width 272 height 19
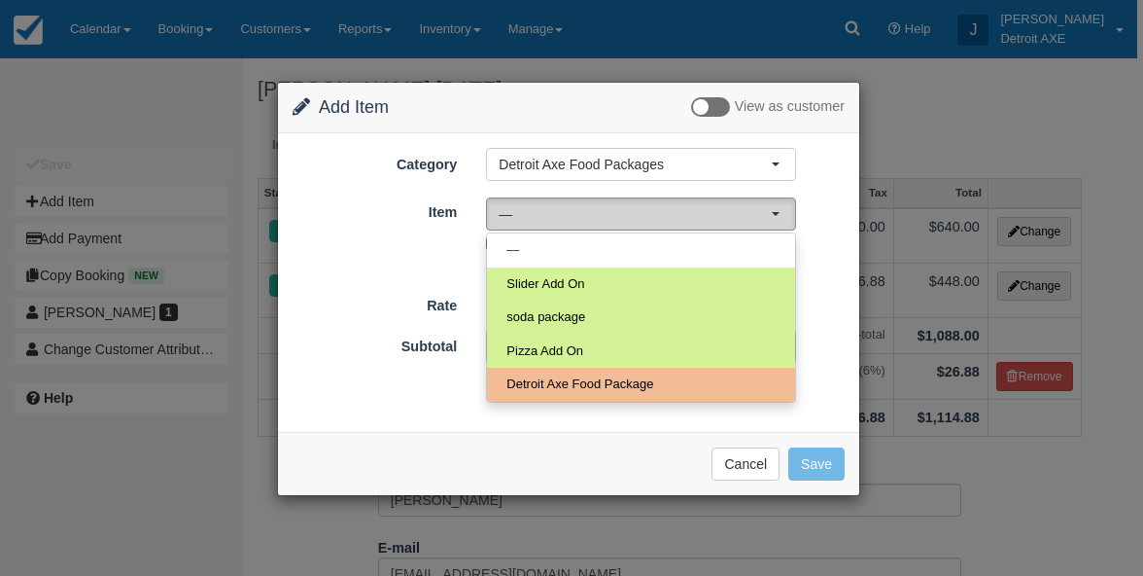
click at [630, 217] on span "—" at bounding box center [635, 213] width 272 height 19
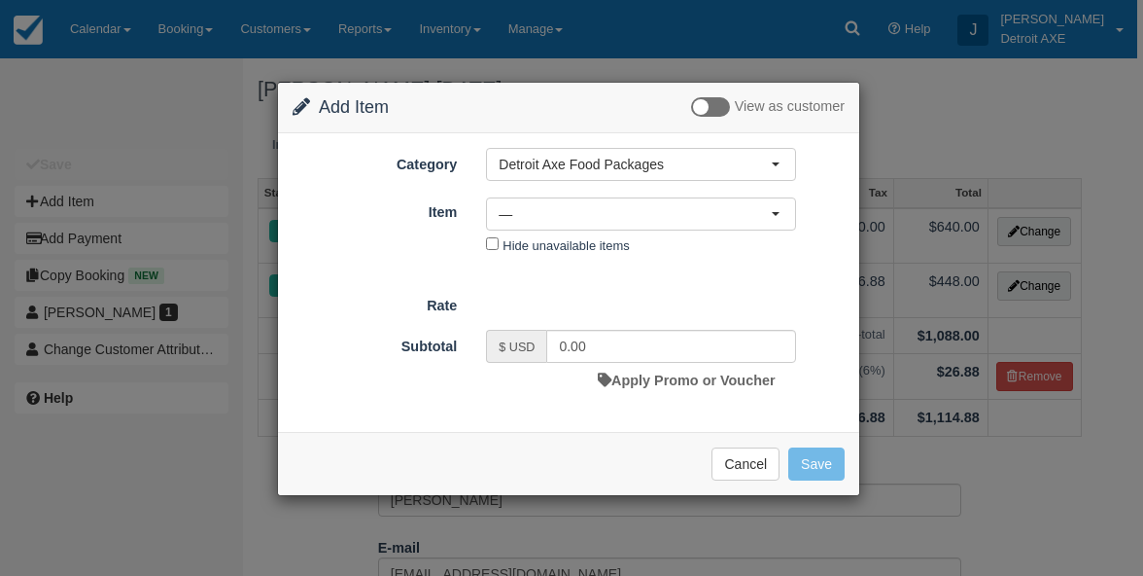
click at [571, 257] on div "Nothing selected — — Slider Add On soda package Pizza Add On Detroit Axe Food P…" at bounding box center [641, 229] width 339 height 64
click at [581, 252] on div "Nothing selected — — Slider Add On soda package Pizza Add On Detroit Axe Food P…" at bounding box center [641, 229] width 339 height 64
click at [556, 249] on label "Hide unavailable items" at bounding box center [566, 245] width 126 height 15
click at [499, 249] on input "Hide unavailable items" at bounding box center [492, 243] width 13 height 13
checkbox input "true"
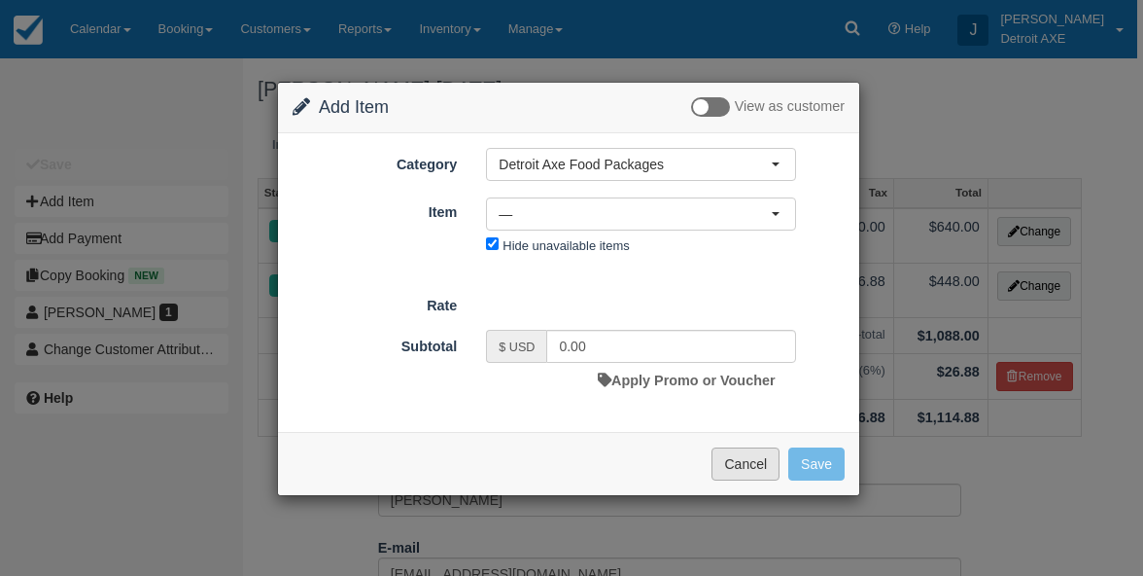
click at [751, 469] on button "Cancel" at bounding box center [746, 463] width 68 height 33
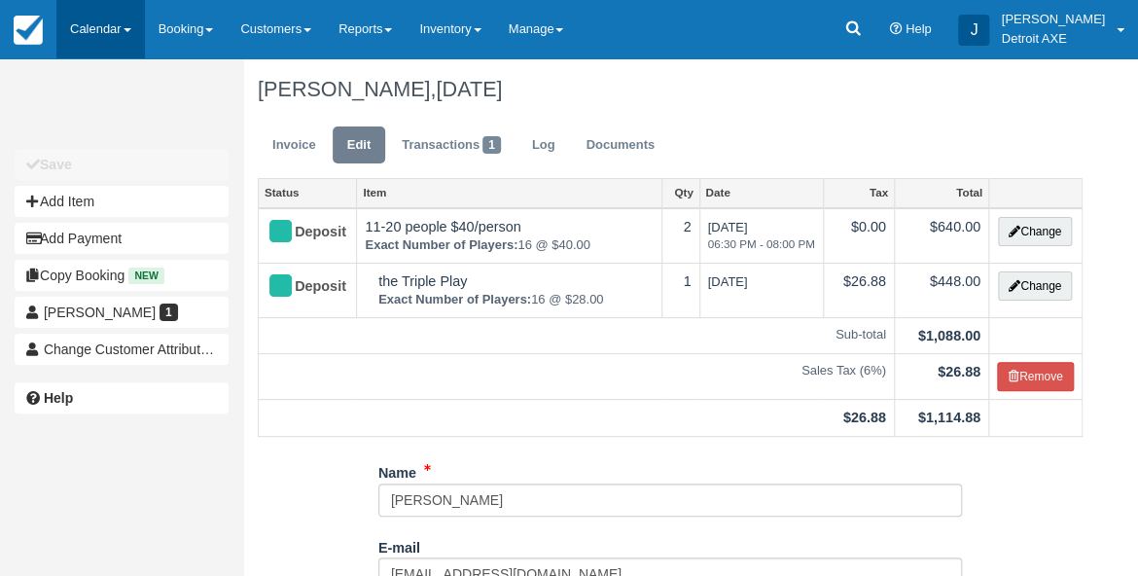
click at [116, 39] on link "Calendar" at bounding box center [100, 29] width 88 height 58
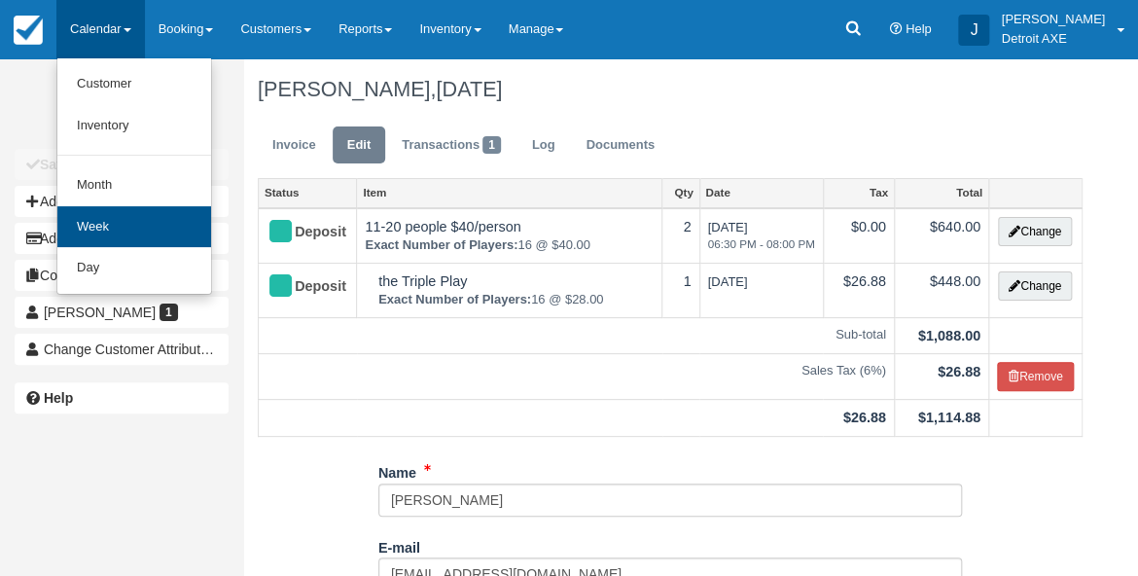
click at [135, 229] on link "Week" at bounding box center [134, 227] width 154 height 42
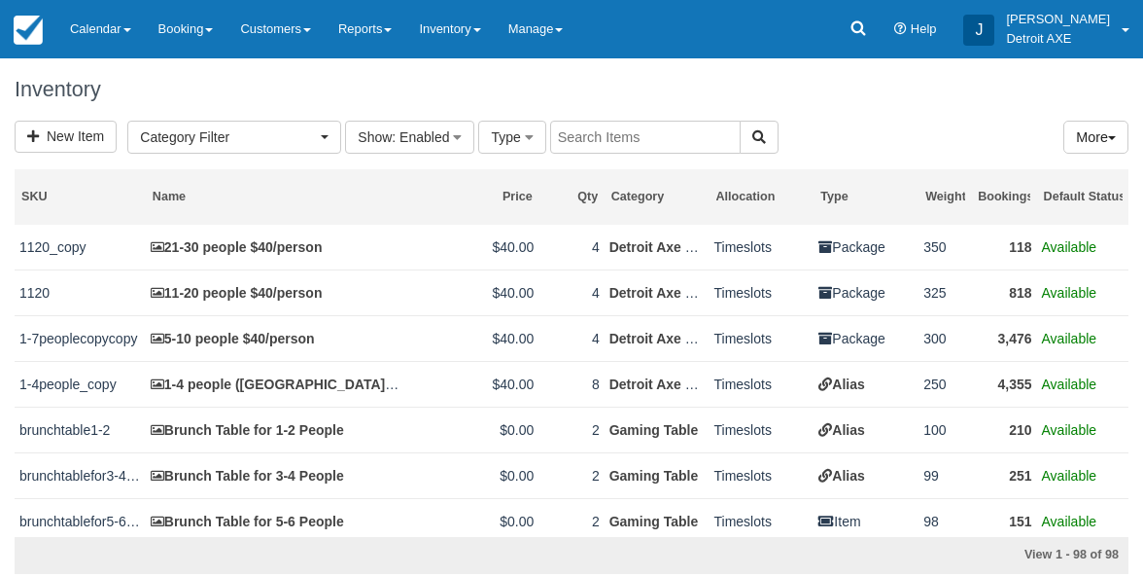
select select
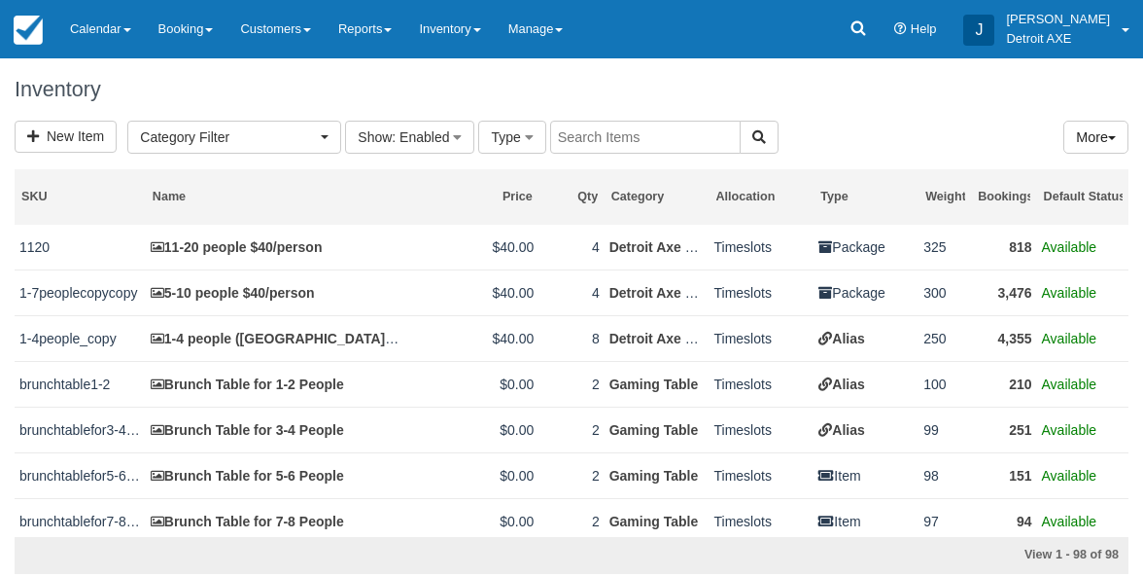
scroll to position [48, 0]
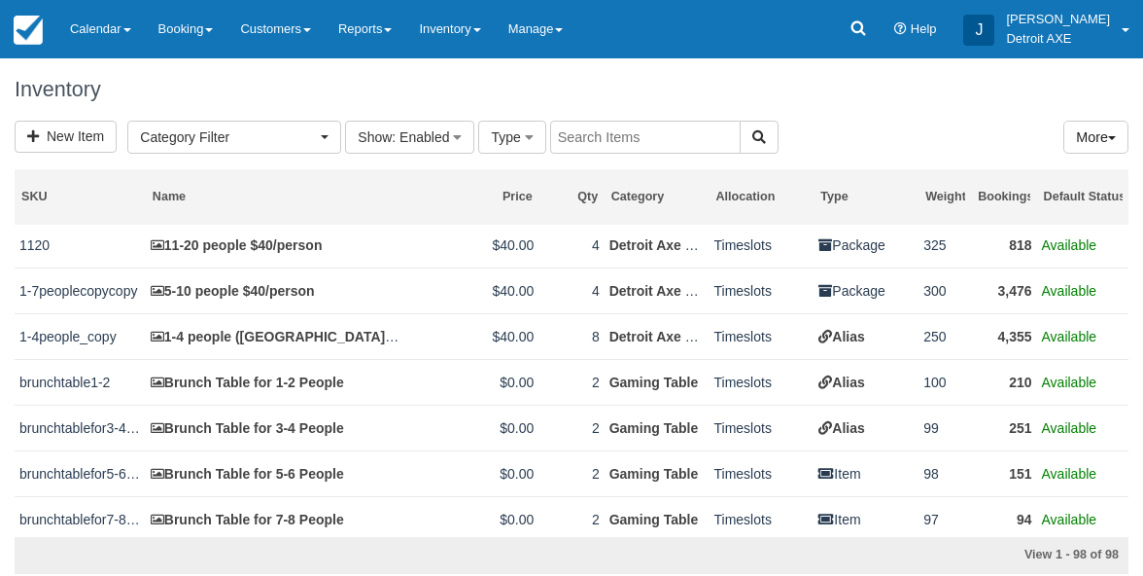
click at [593, 142] on input "text" at bounding box center [645, 137] width 191 height 33
type input "Detroit Axe food package"
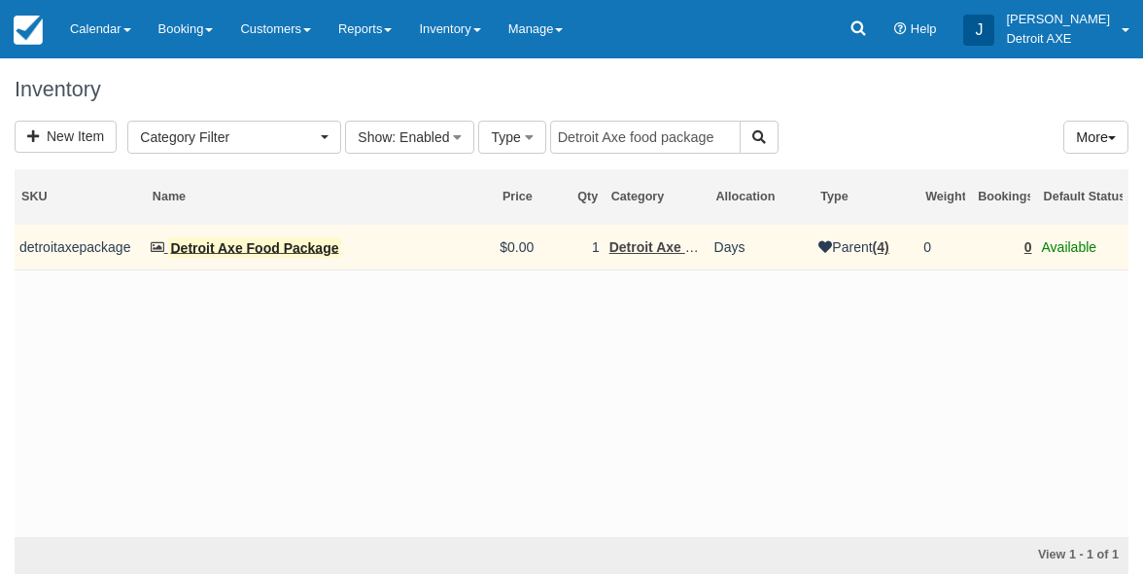
click at [253, 245] on mark "Detroit Axe Food Package" at bounding box center [255, 247] width 174 height 21
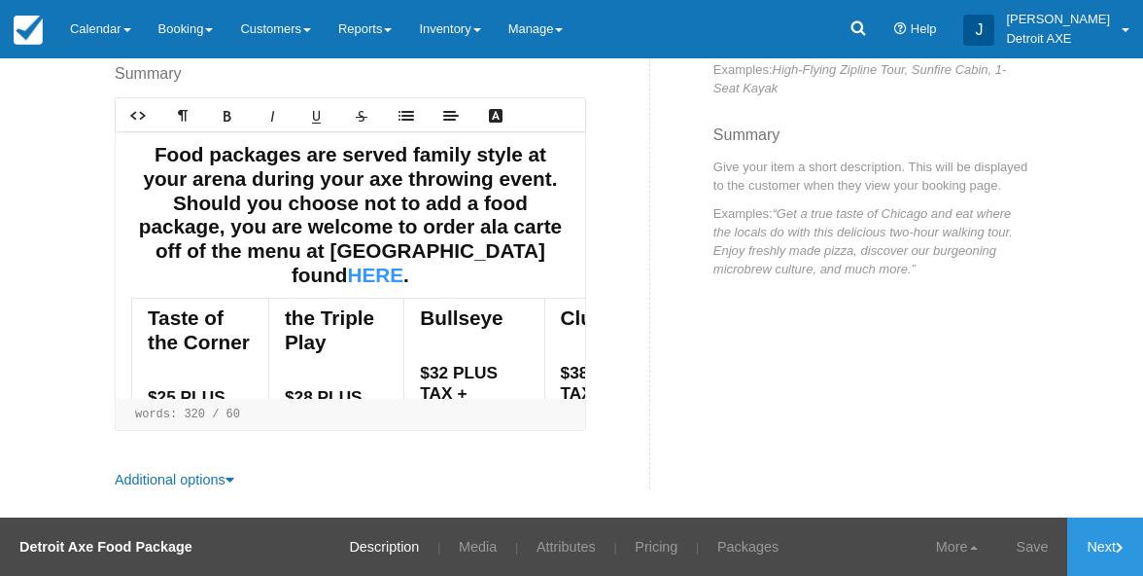
scroll to position [375, 0]
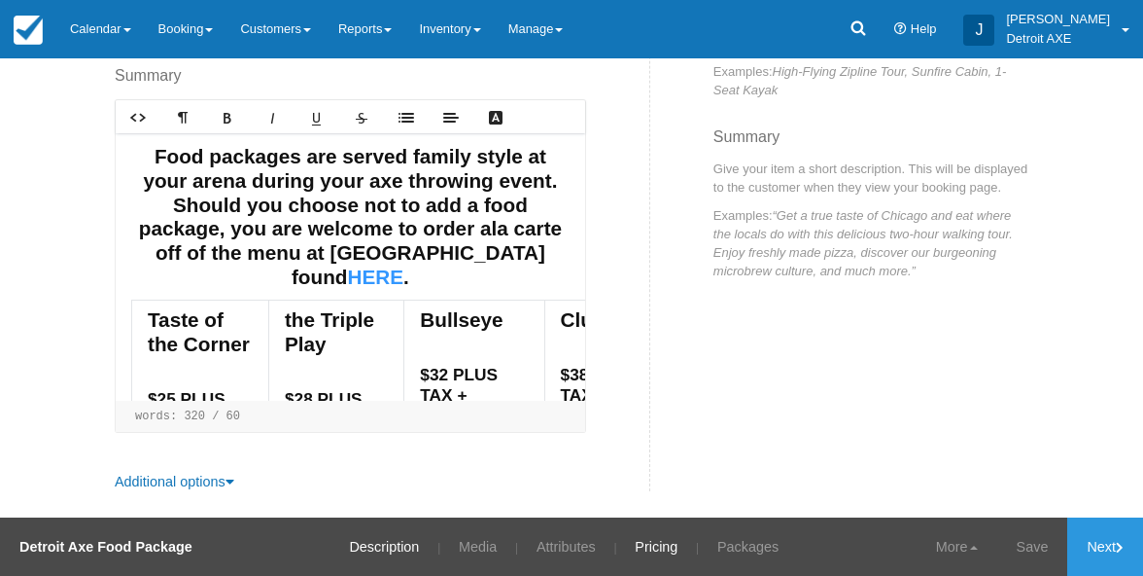
click at [634, 549] on link "Pricing" at bounding box center [656, 546] width 72 height 58
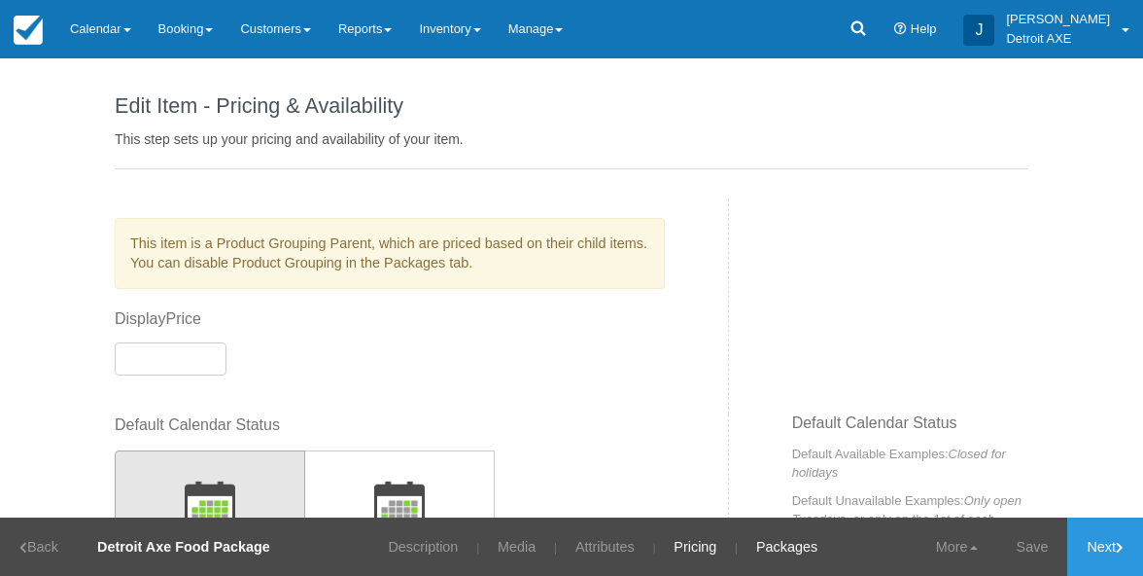
click at [785, 538] on link "Packages" at bounding box center [787, 546] width 90 height 58
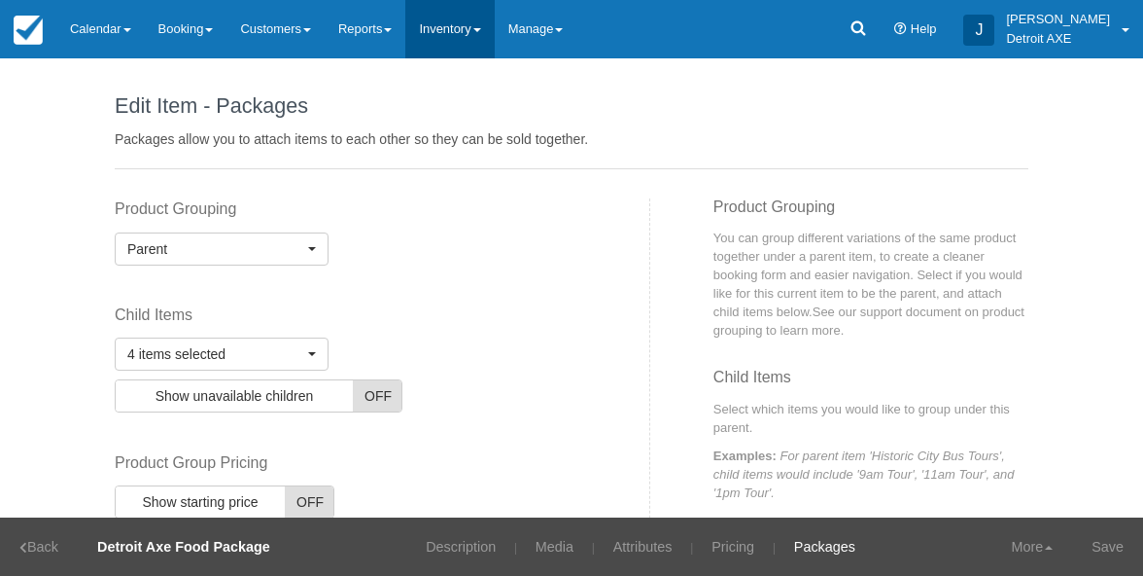
click at [494, 35] on link "Inventory" at bounding box center [449, 29] width 88 height 58
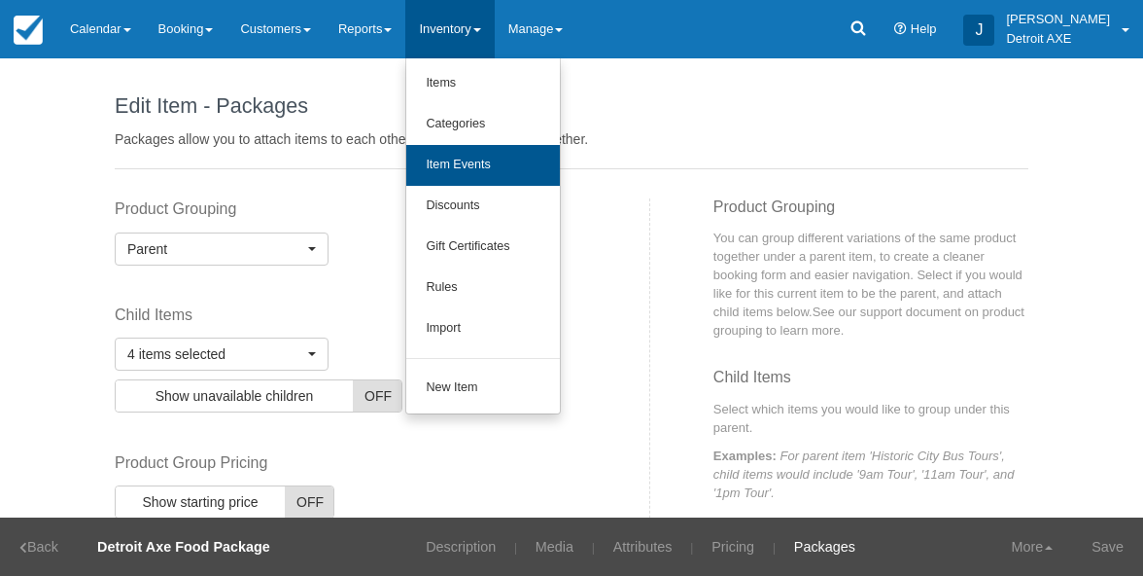
click at [493, 173] on link "Item Events" at bounding box center [483, 165] width 154 height 41
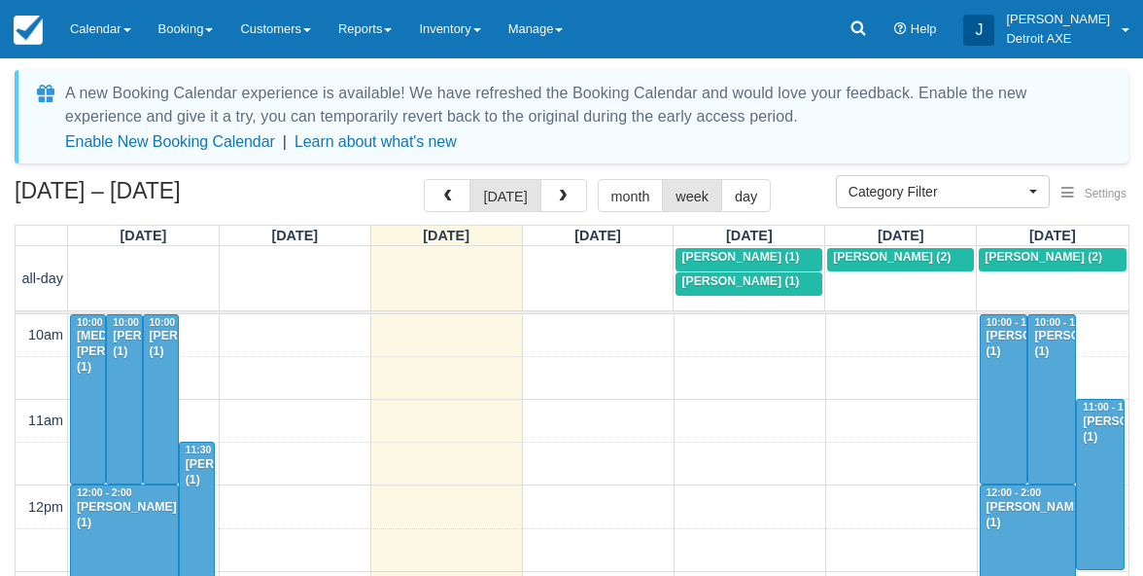
select select
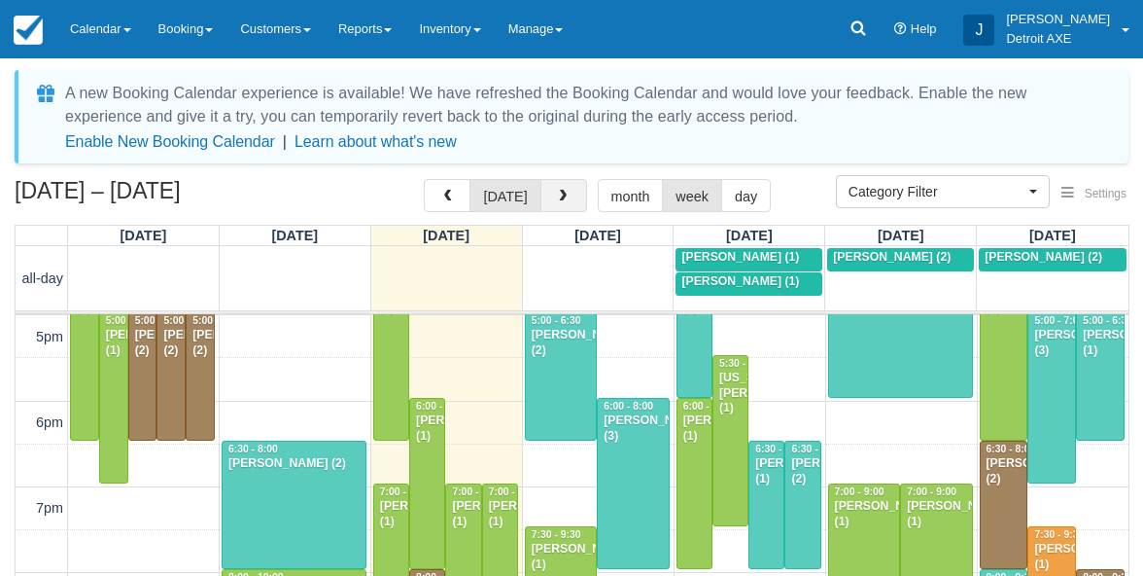
click at [560, 198] on span "button" at bounding box center [563, 197] width 14 height 14
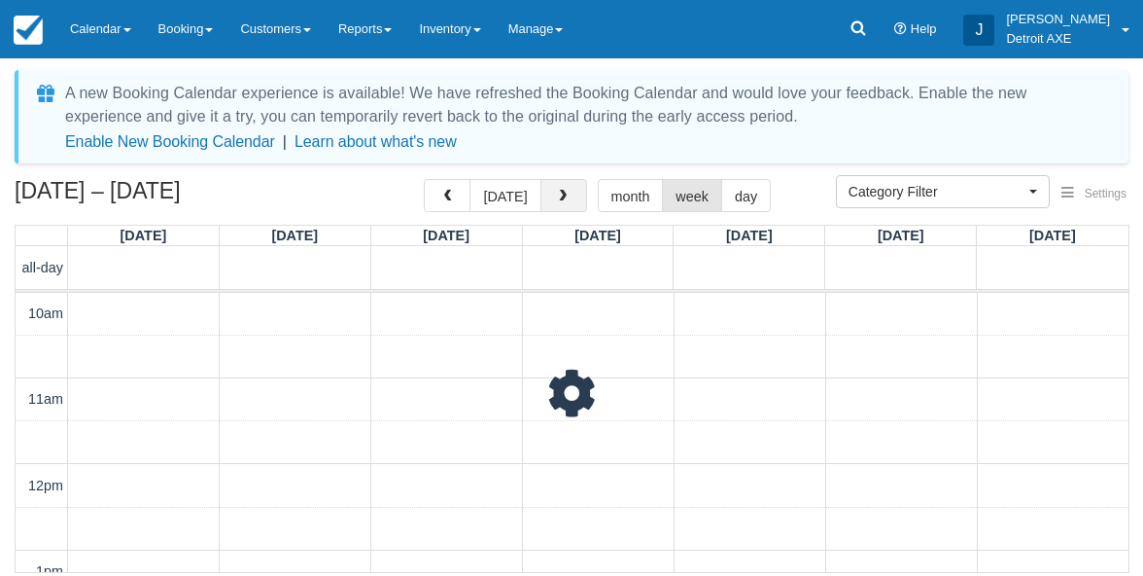
scroll to position [600, 0]
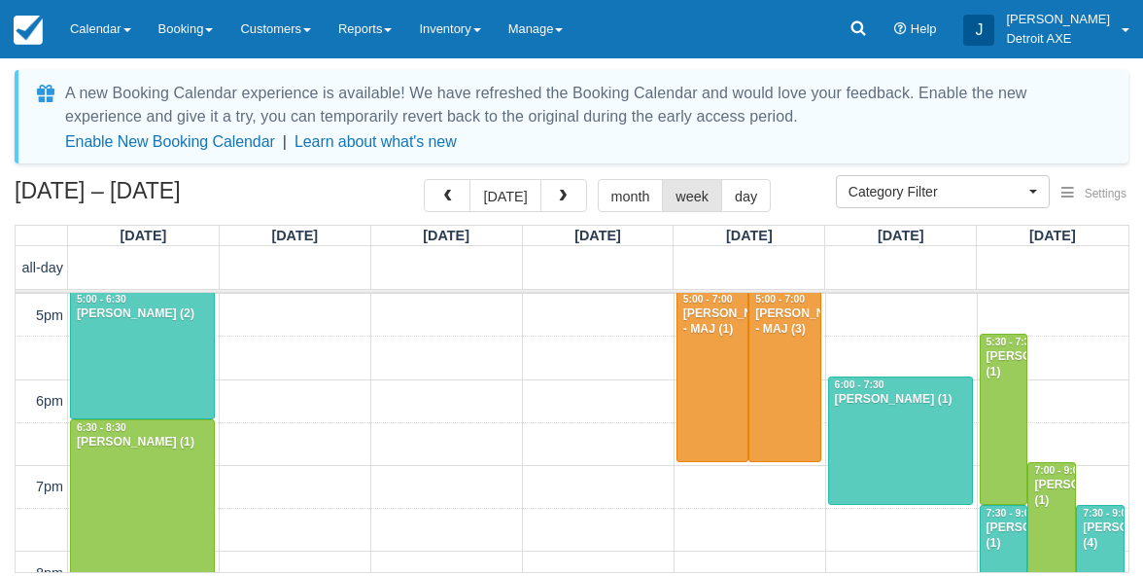
click at [910, 445] on div at bounding box center [900, 440] width 143 height 126
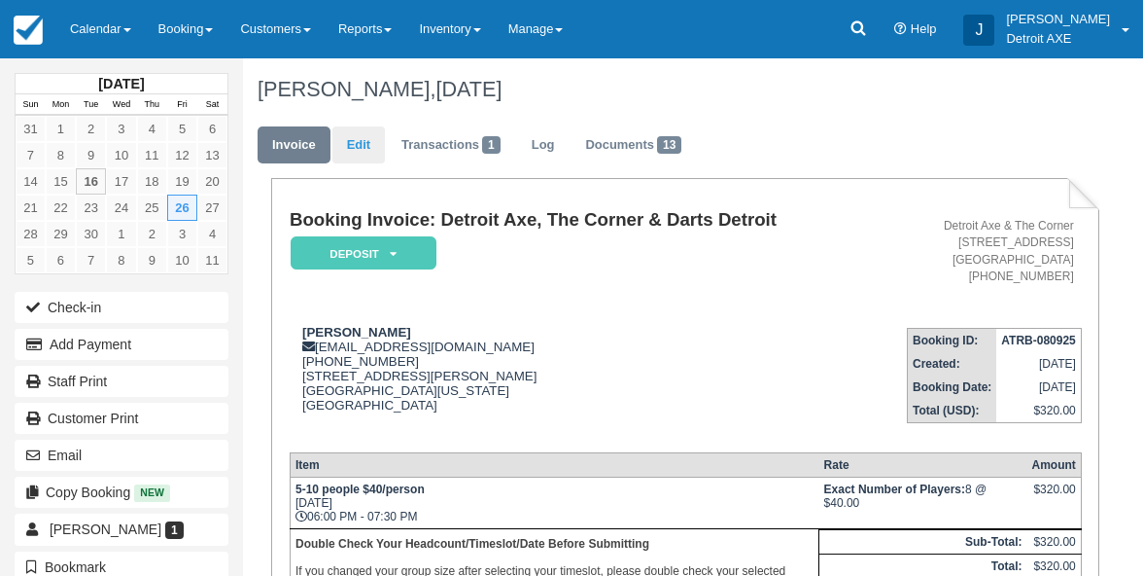
click at [364, 135] on link "Edit" at bounding box center [359, 145] width 53 height 38
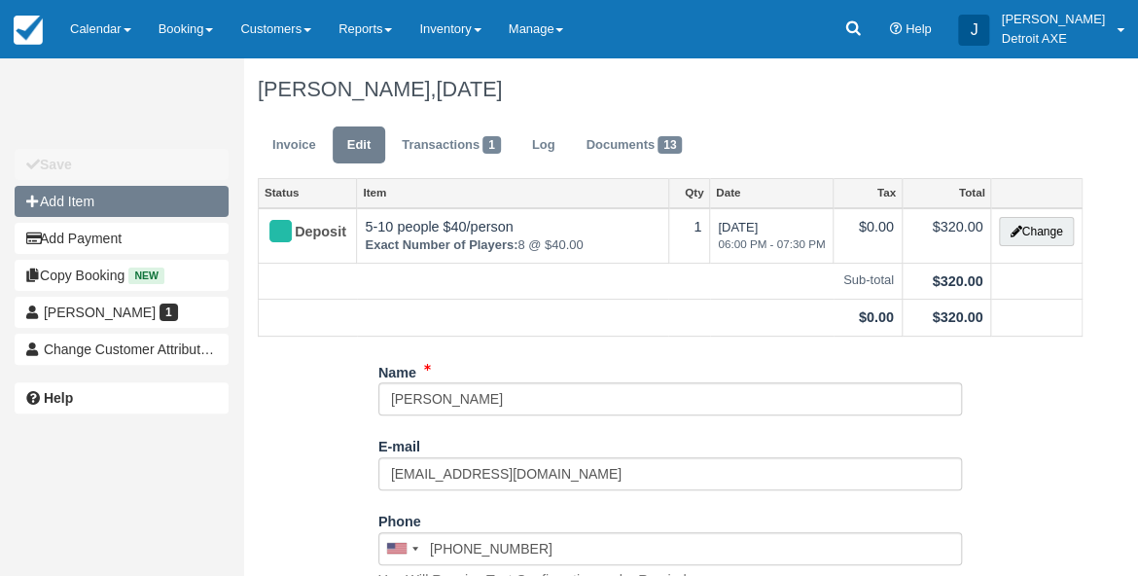
click at [145, 193] on button "Add Item" at bounding box center [122, 201] width 214 height 31
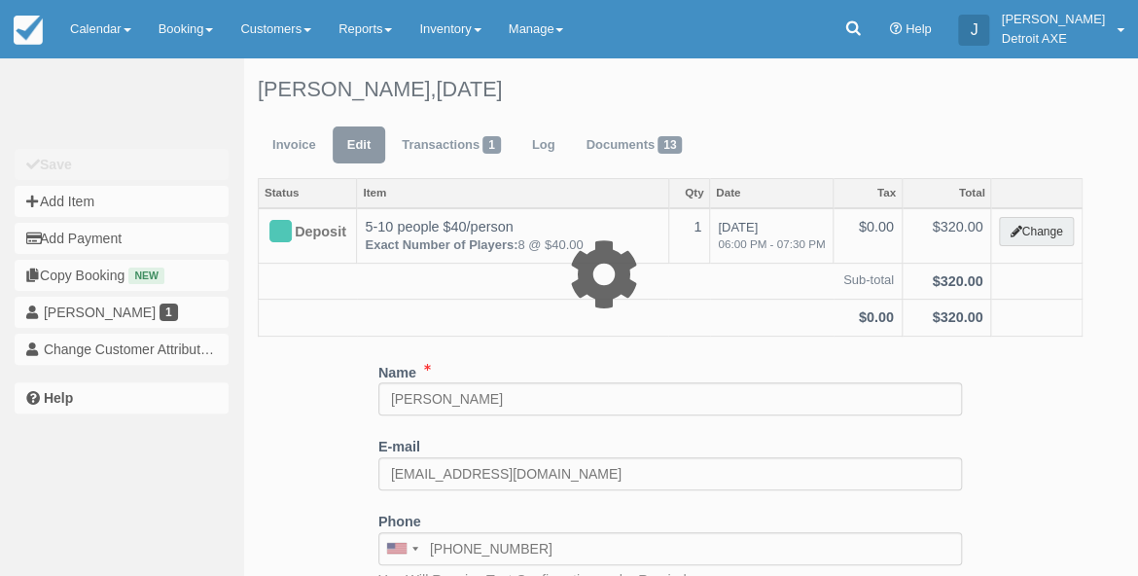
type input "0.00"
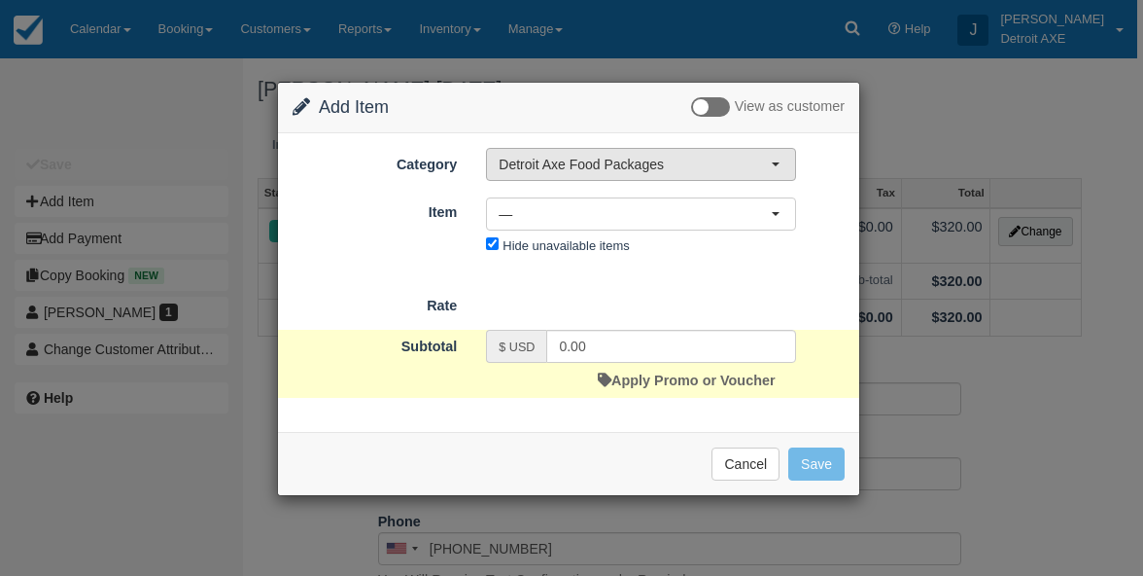
click at [632, 151] on button "Detroit Axe Food Packages" at bounding box center [641, 164] width 310 height 33
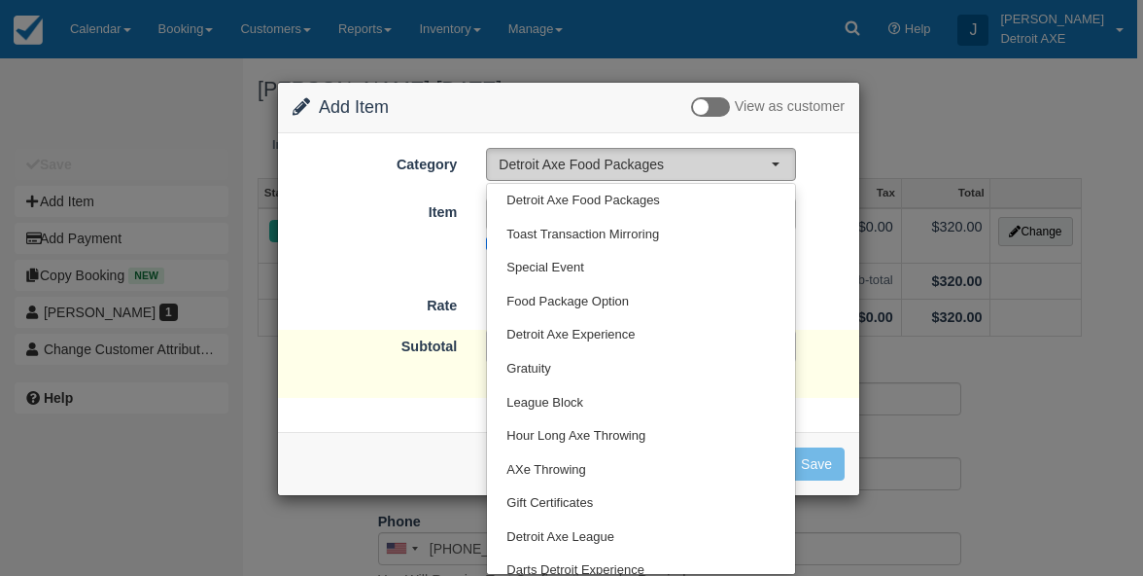
click at [632, 151] on button "Detroit Axe Food Packages" at bounding box center [641, 164] width 310 height 33
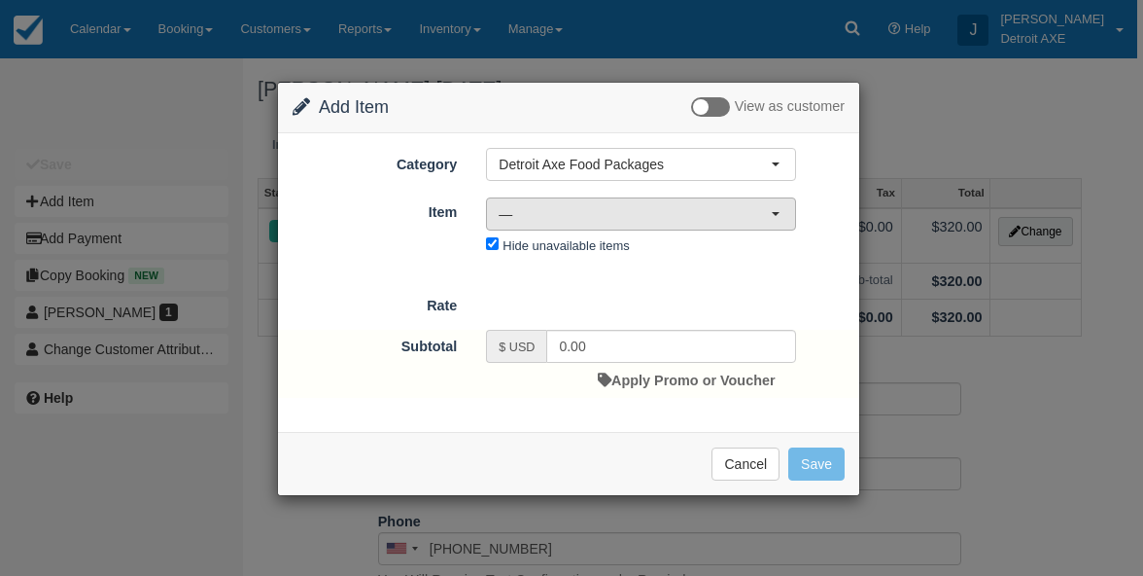
click at [615, 214] on span "—" at bounding box center [635, 213] width 272 height 19
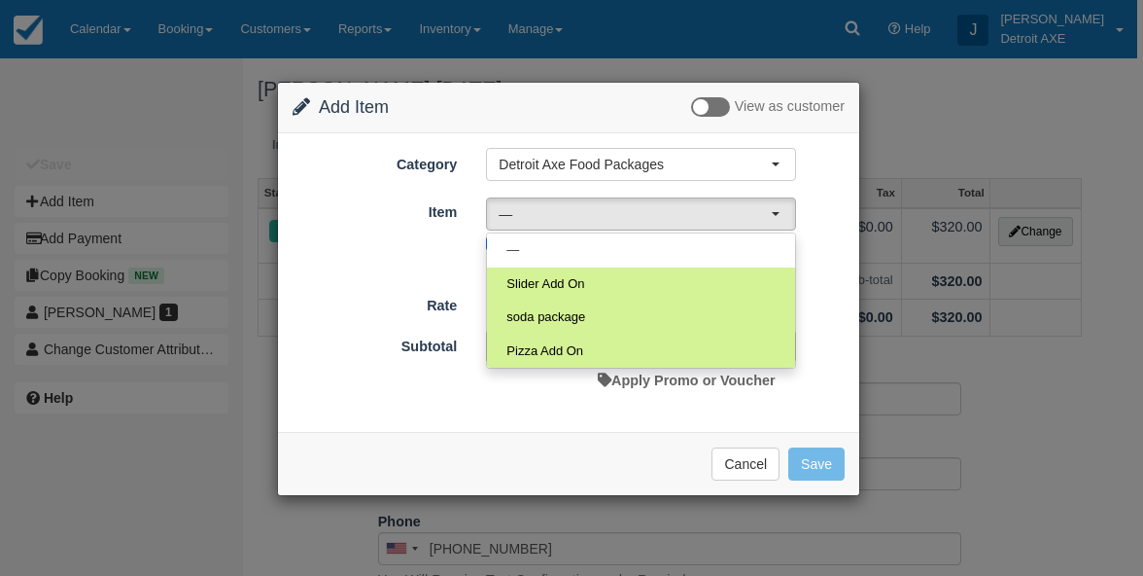
click at [482, 455] on div "Cancel Save" at bounding box center [569, 463] width 552 height 33
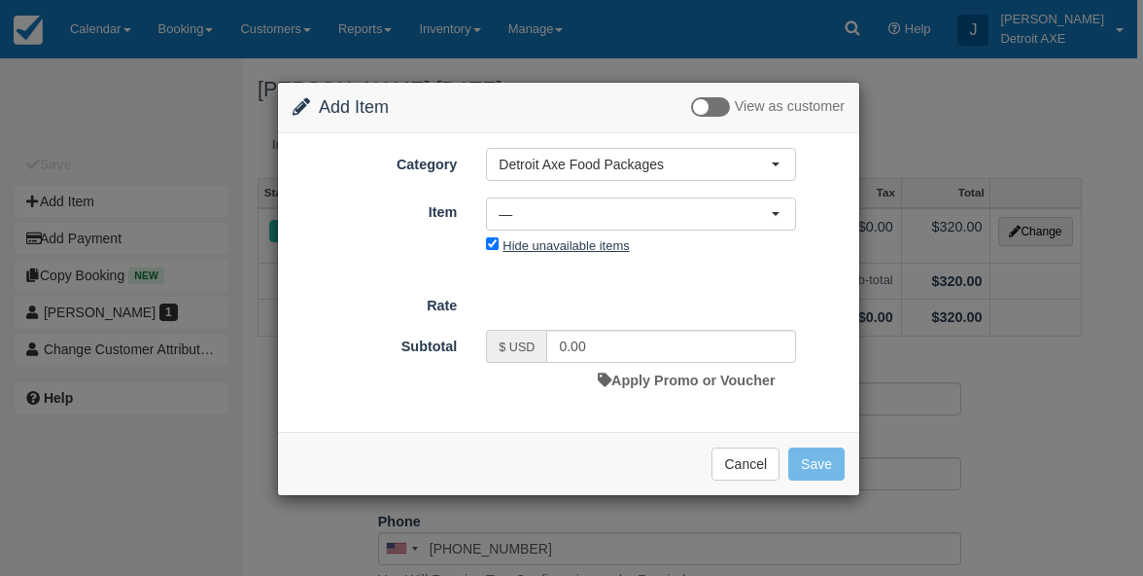
click at [572, 249] on label "Hide unavailable items" at bounding box center [566, 245] width 126 height 15
click at [499, 249] on input "Hide unavailable items" at bounding box center [492, 243] width 13 height 13
checkbox input "false"
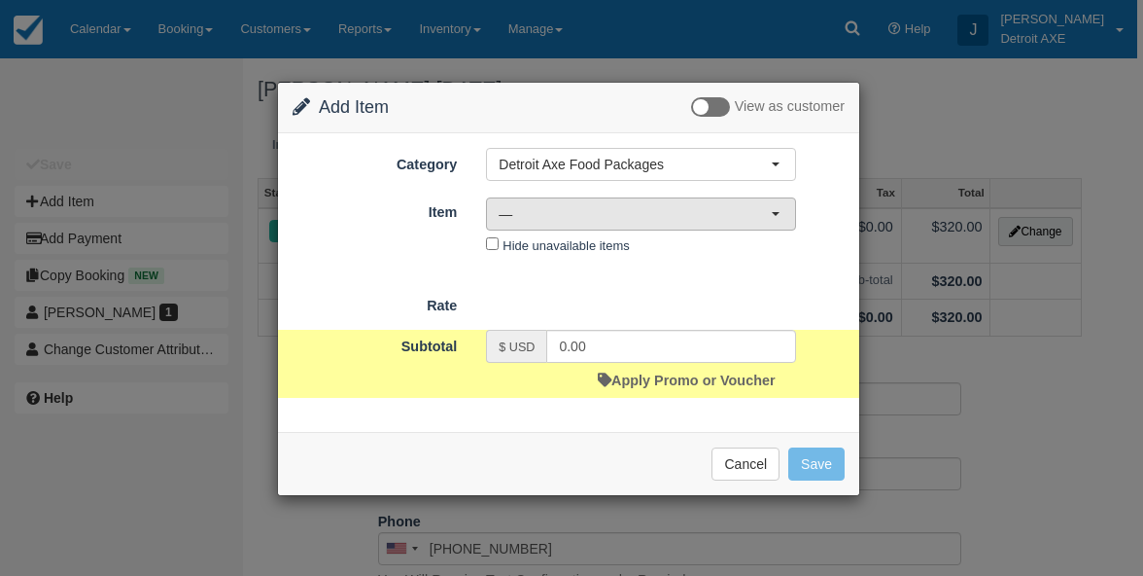
click at [601, 204] on span "—" at bounding box center [635, 213] width 272 height 19
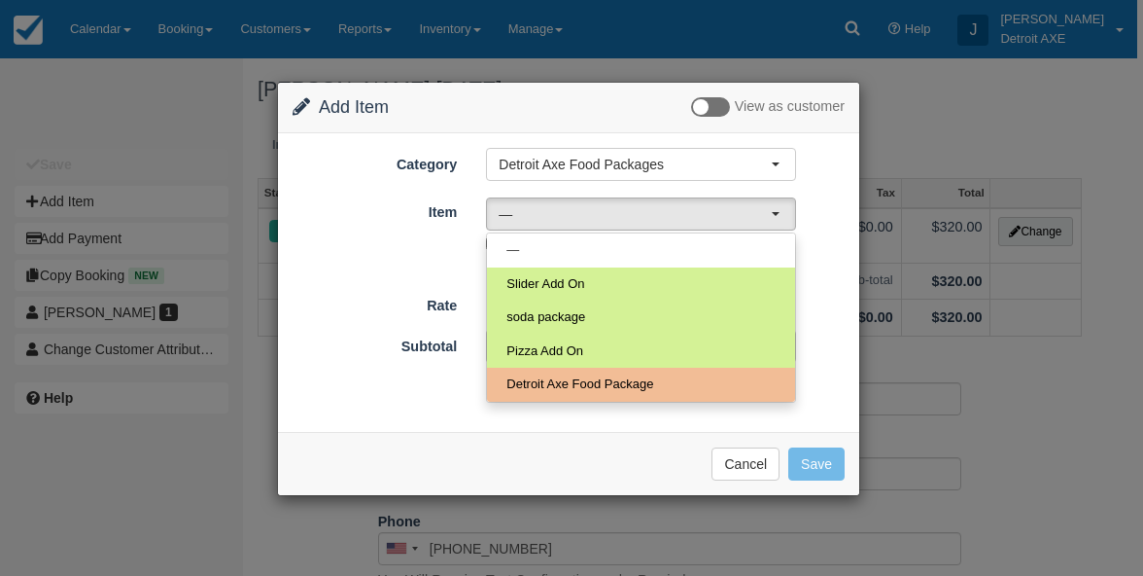
click at [713, 109] on label at bounding box center [710, 106] width 39 height 19
click at [691, 109] on input "checkbox" at bounding box center [691, 109] width 0 height 0
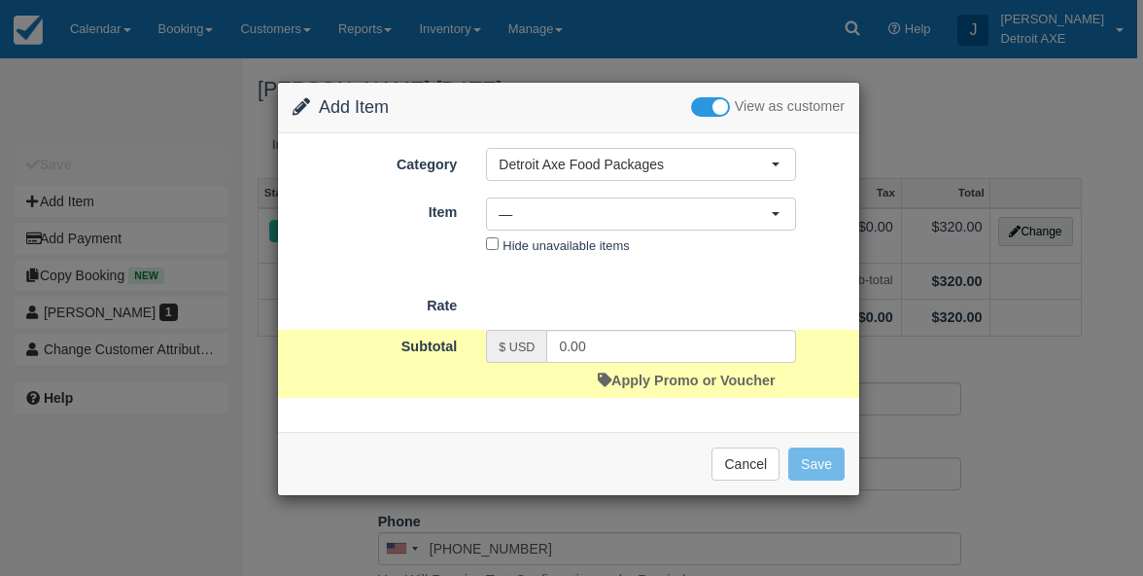
click at [717, 109] on label at bounding box center [710, 106] width 39 height 19
click at [691, 109] on input "checkbox" at bounding box center [691, 109] width 0 height 0
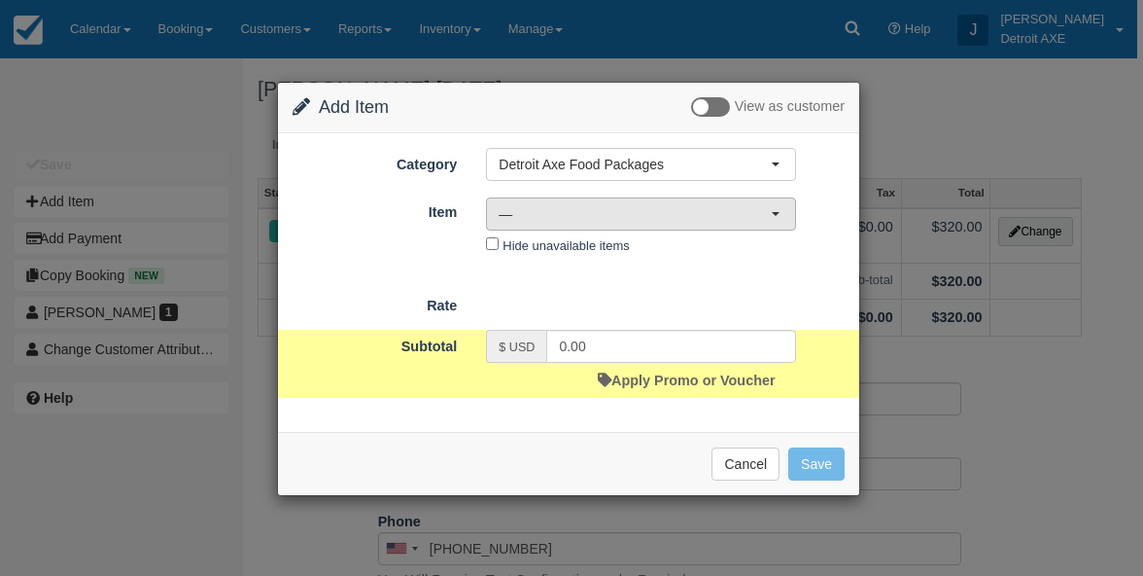
click at [636, 210] on span "—" at bounding box center [635, 213] width 272 height 19
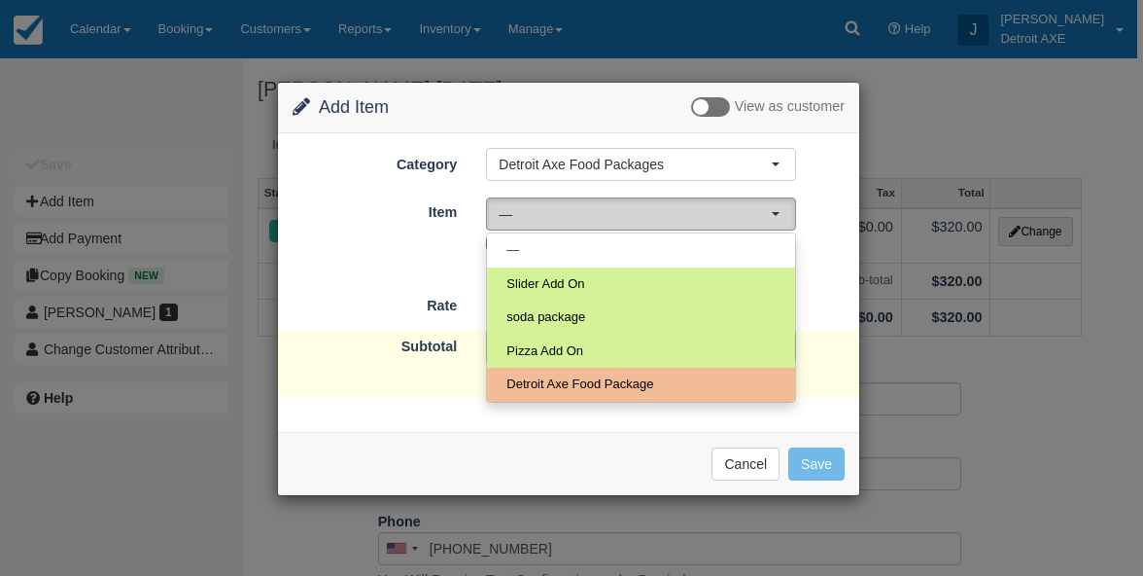
click at [636, 210] on span "—" at bounding box center [635, 213] width 272 height 19
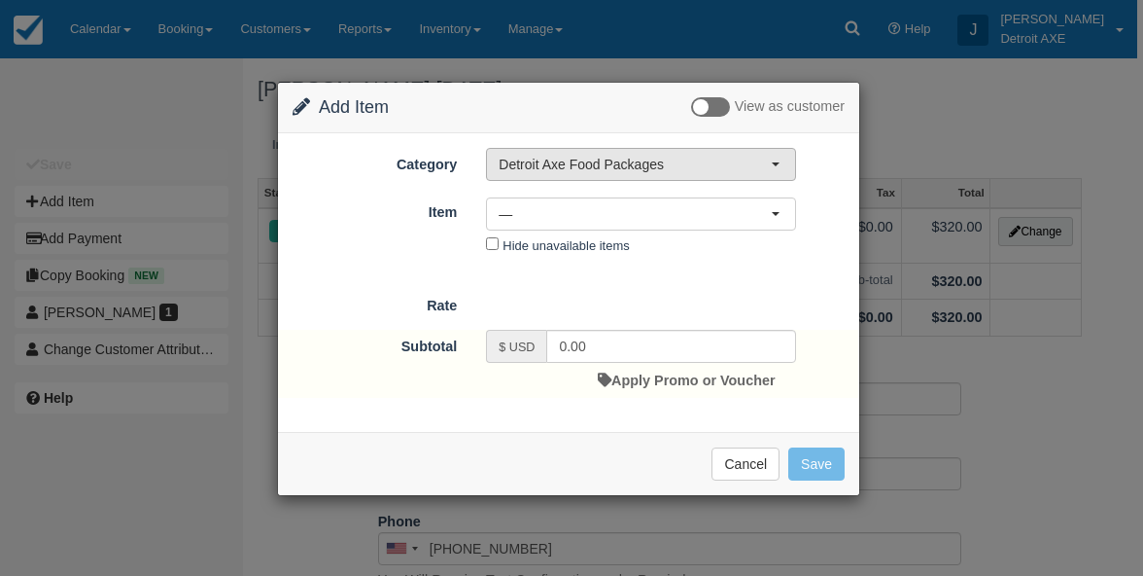
click at [646, 179] on button "Detroit Axe Food Packages" at bounding box center [641, 164] width 310 height 33
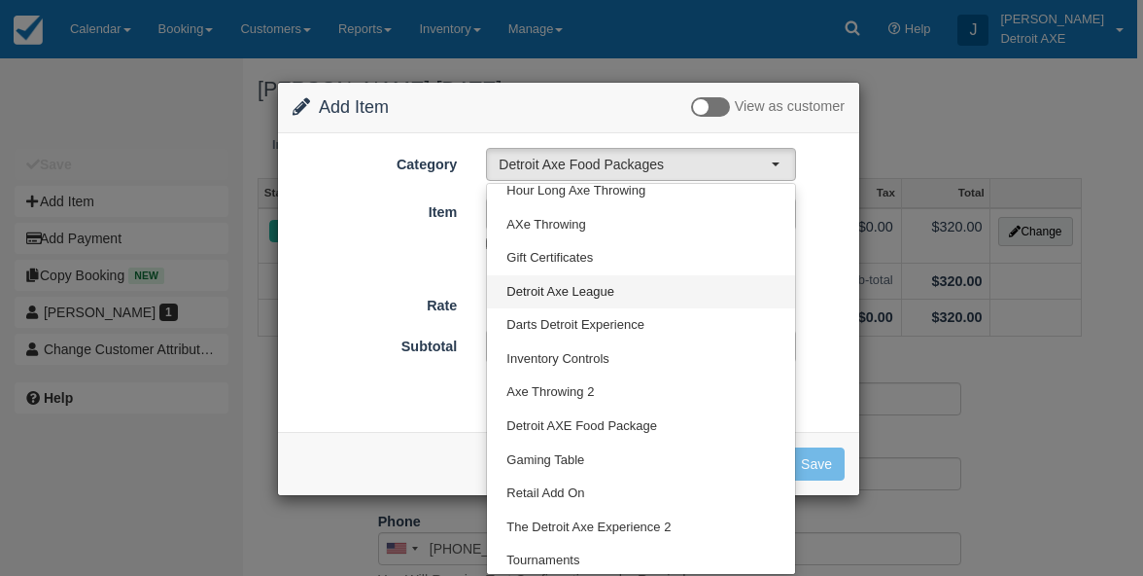
scroll to position [244, 0]
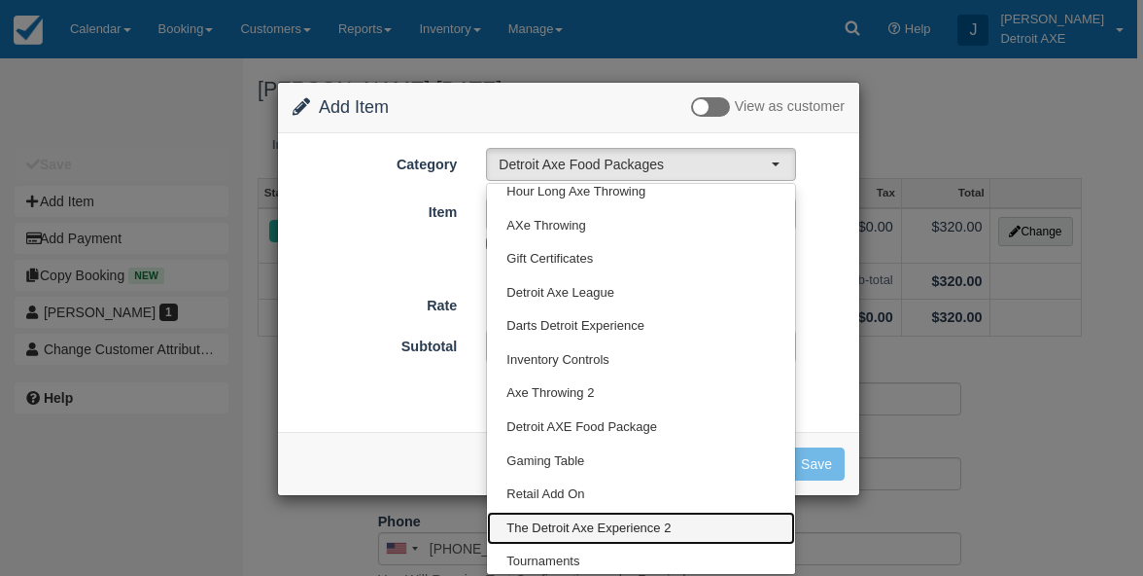
click at [594, 529] on span "The Detroit Axe Experience 2" at bounding box center [589, 528] width 164 height 18
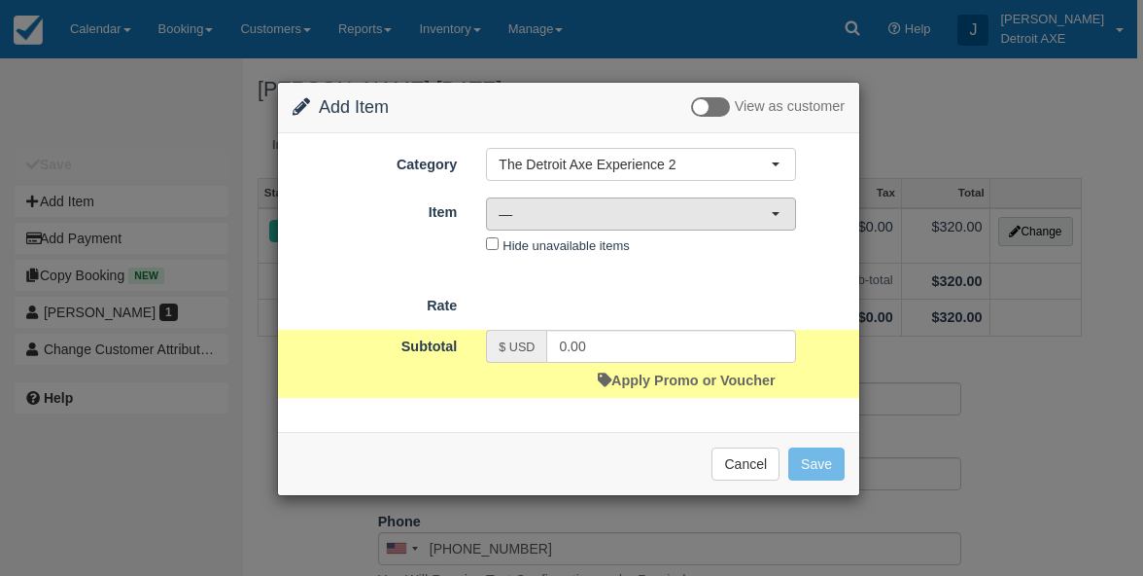
click at [607, 226] on button "—" at bounding box center [641, 213] width 310 height 33
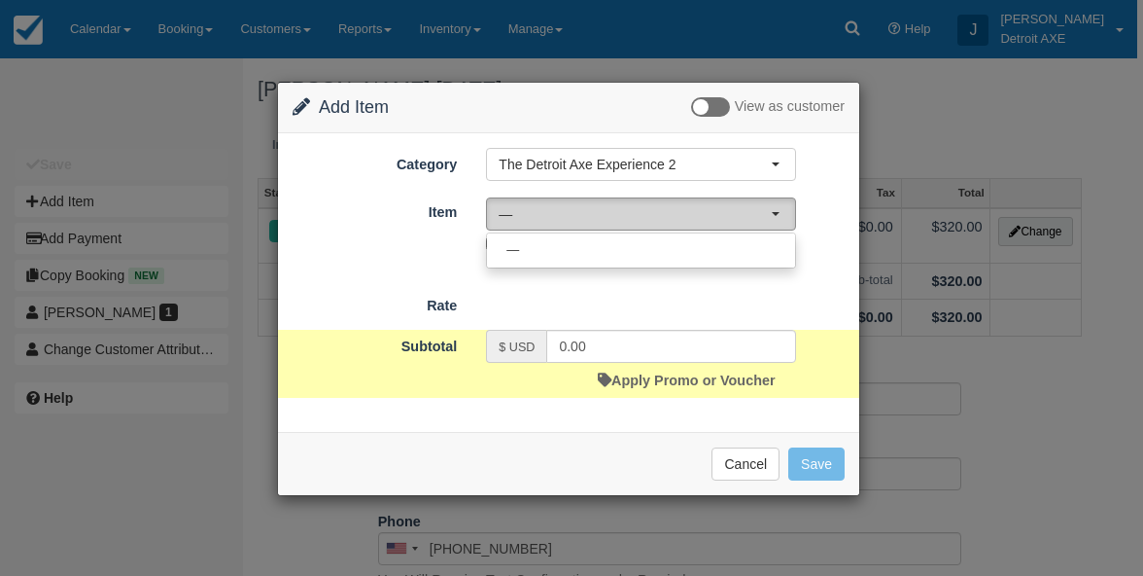
click at [607, 226] on button "—" at bounding box center [641, 213] width 310 height 33
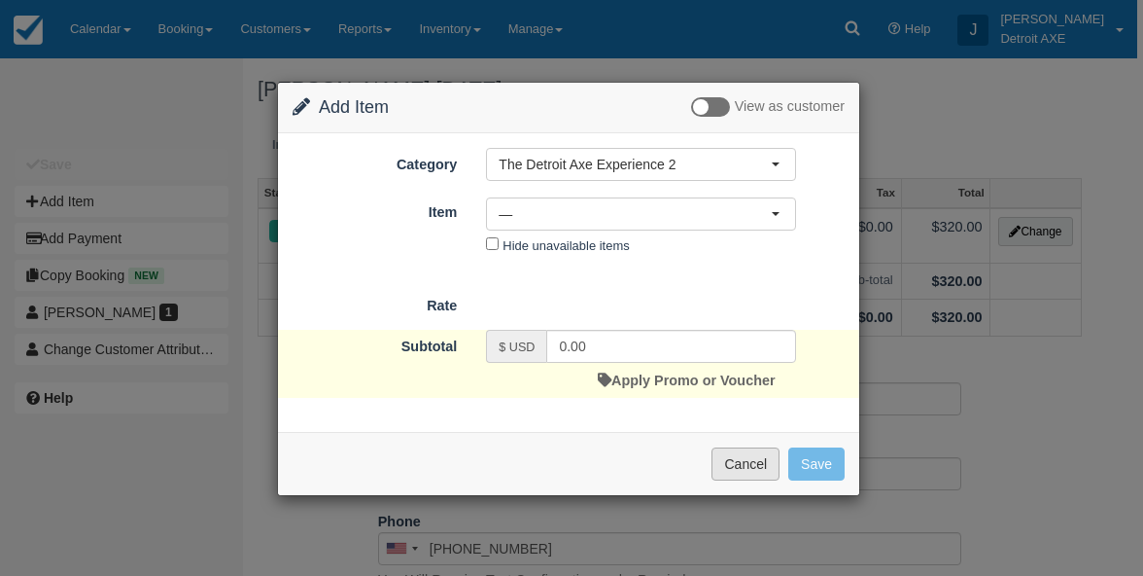
click at [731, 463] on button "Cancel" at bounding box center [746, 463] width 68 height 33
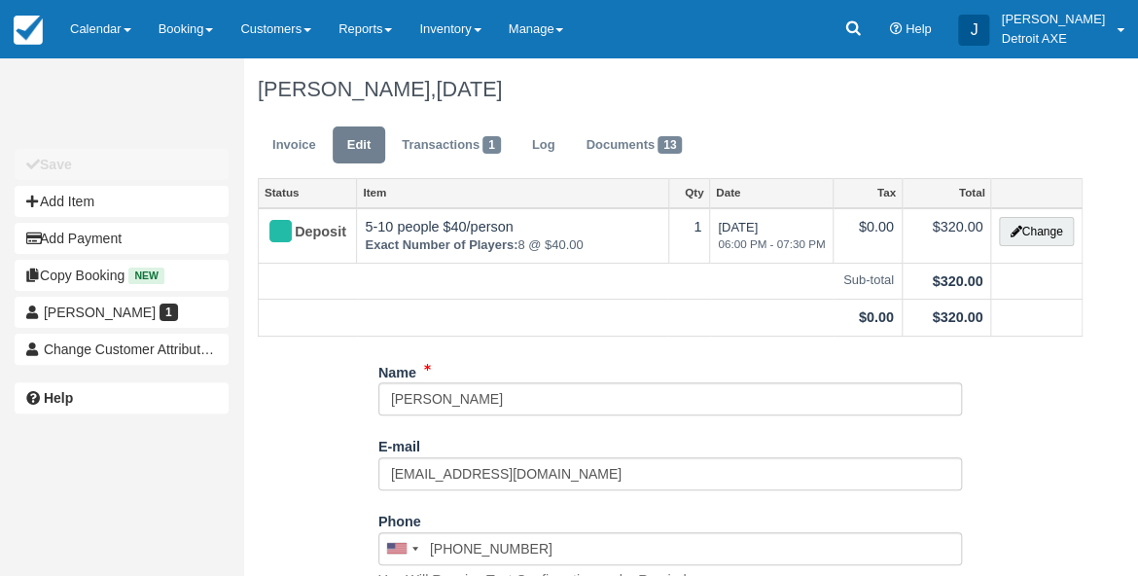
click at [364, 148] on link "Edit" at bounding box center [359, 145] width 53 height 38
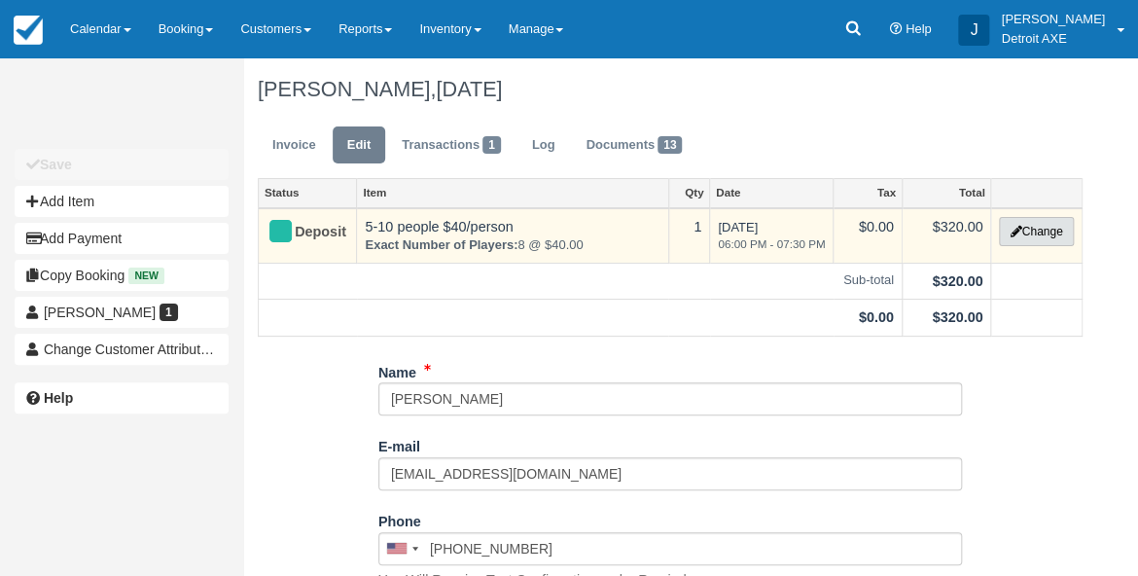
click at [1036, 222] on button "Change" at bounding box center [1036, 231] width 74 height 29
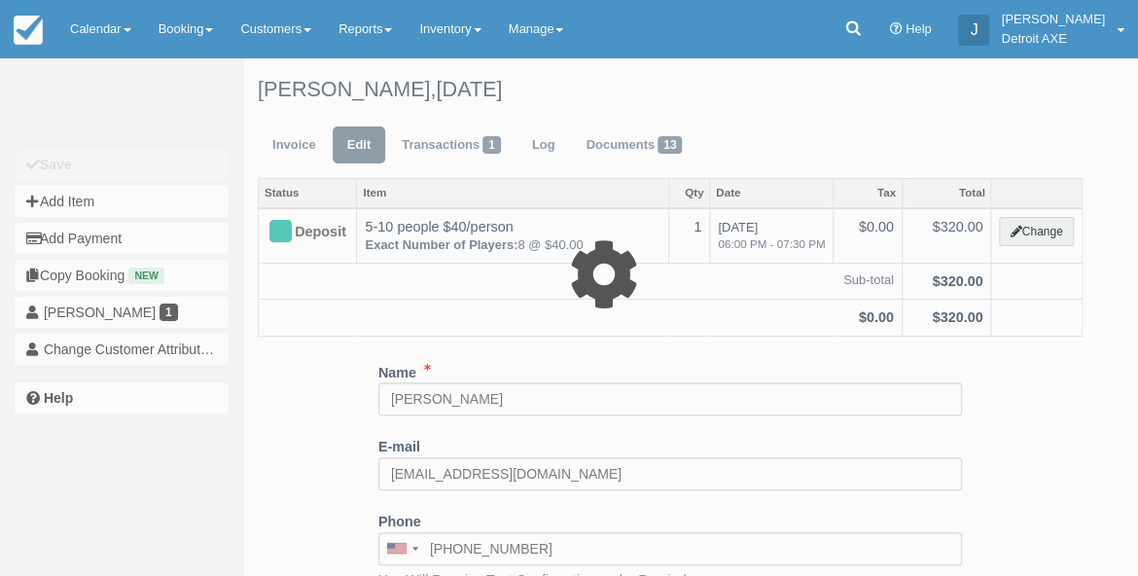
select select "14"
type input "320.00"
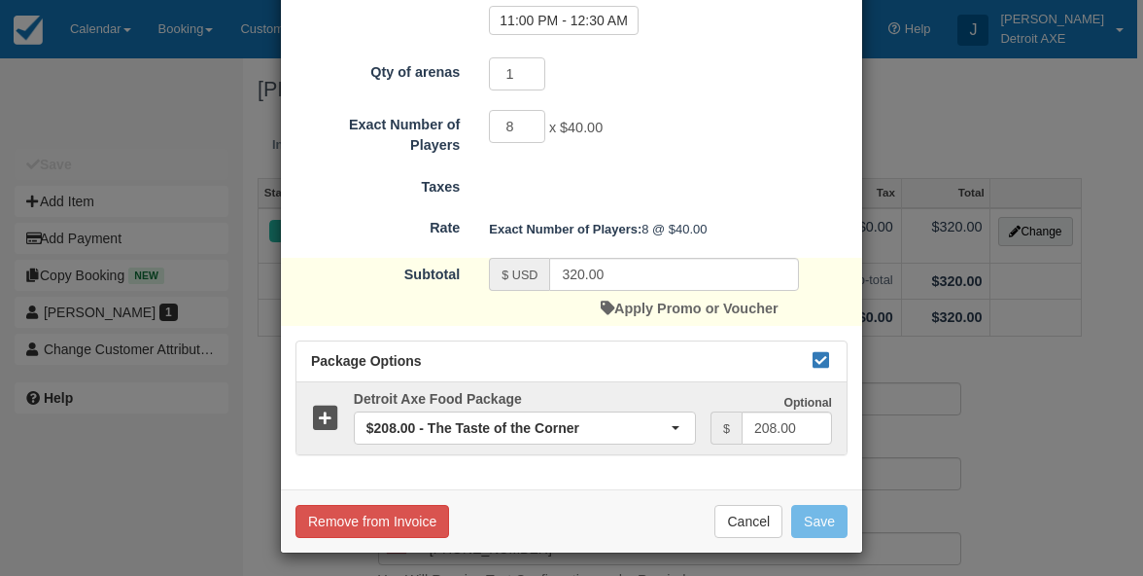
scroll to position [511, 0]
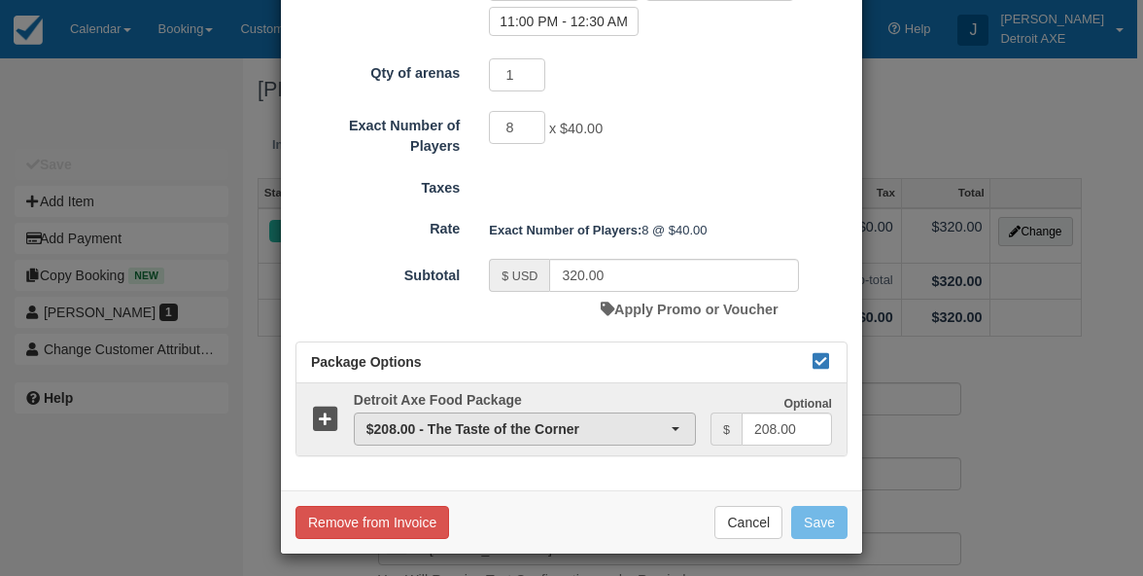
click at [532, 427] on span "$208.00 - The Taste of the Corner" at bounding box center [519, 428] width 304 height 19
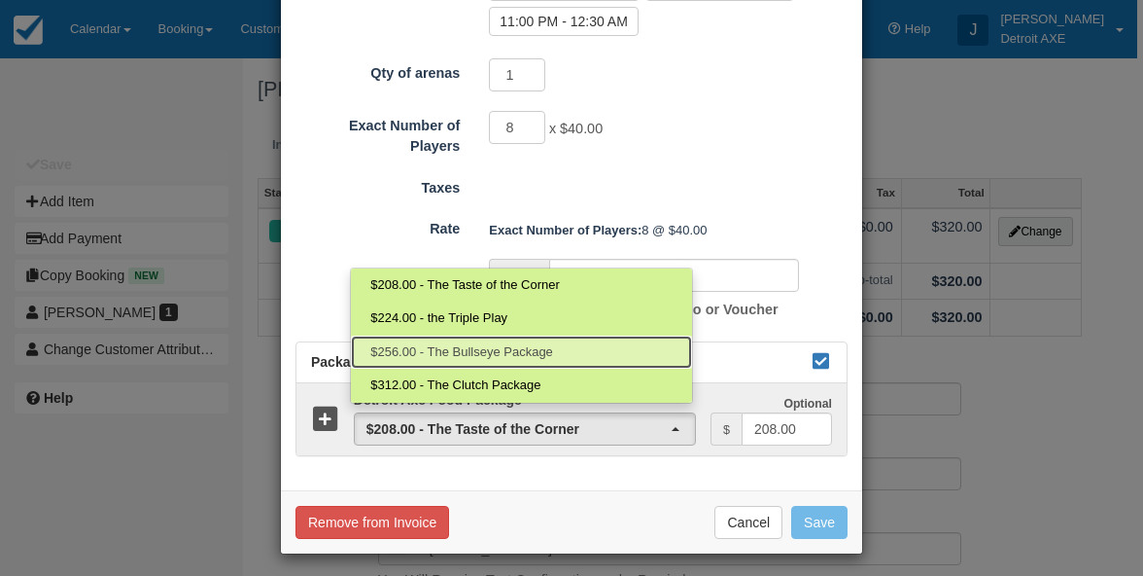
click at [508, 361] on span "$256.00 - The Bullseye Package" at bounding box center [461, 352] width 183 height 18
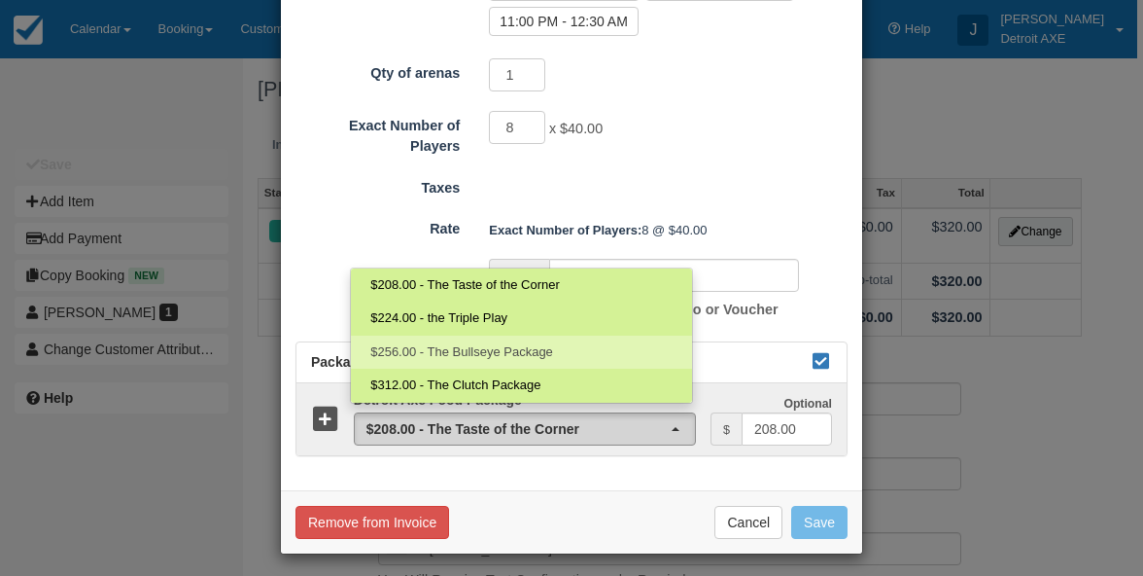
select select "41"
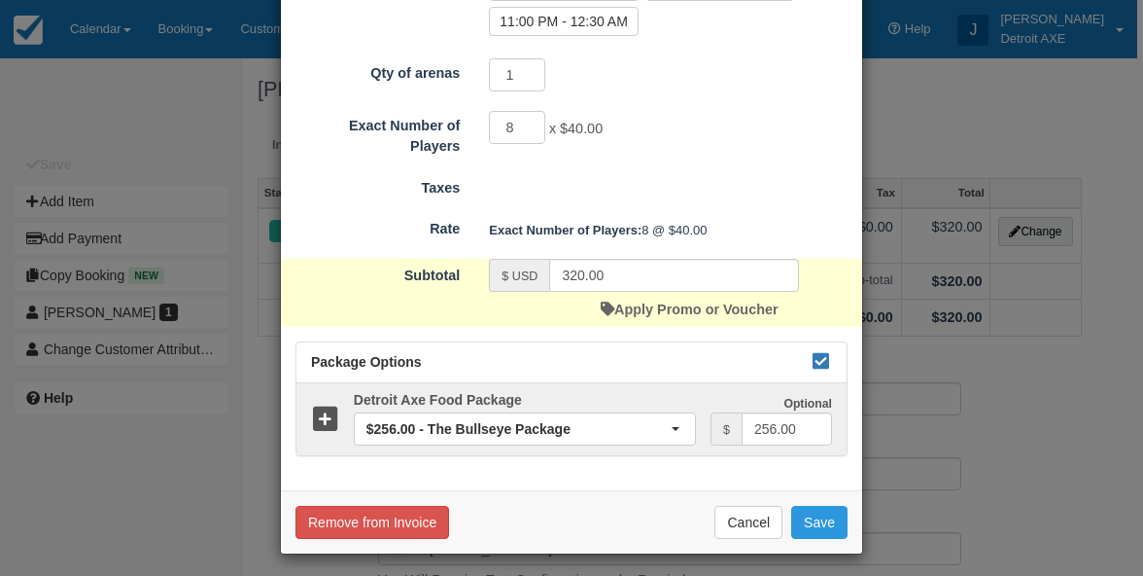
click at [430, 419] on span "$256.00 - The Bullseye Package" at bounding box center [519, 428] width 304 height 19
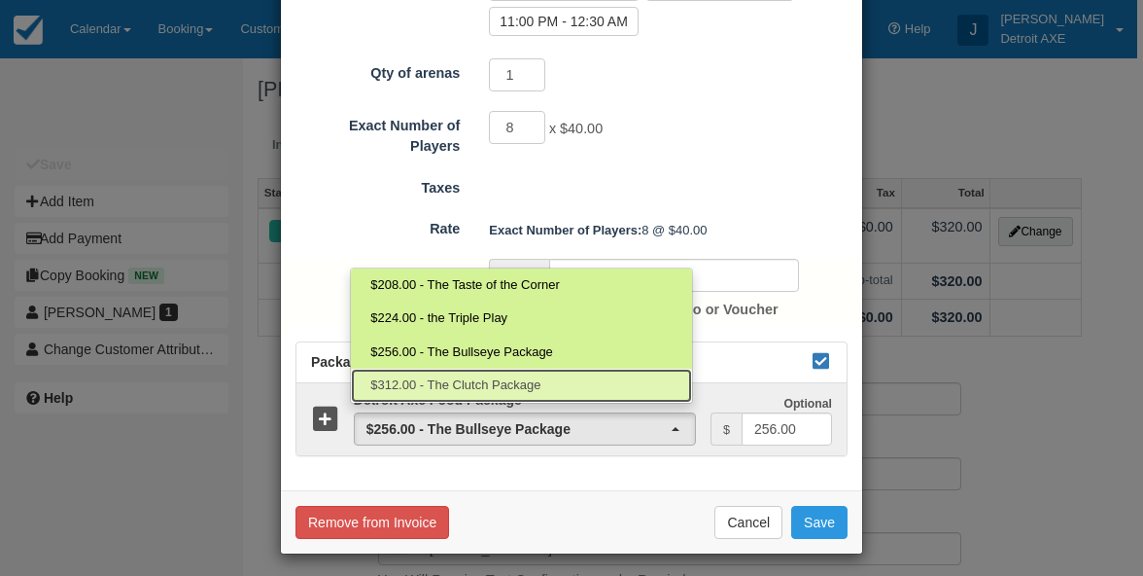
click at [460, 385] on span "$312.00 - The Clutch Package" at bounding box center [455, 385] width 170 height 18
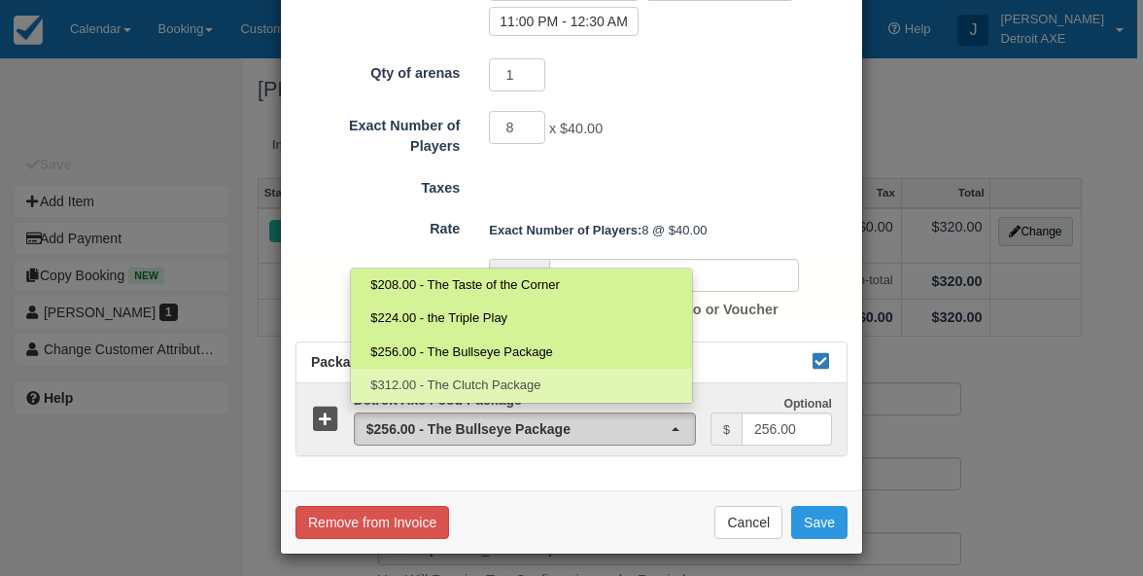
select select "46"
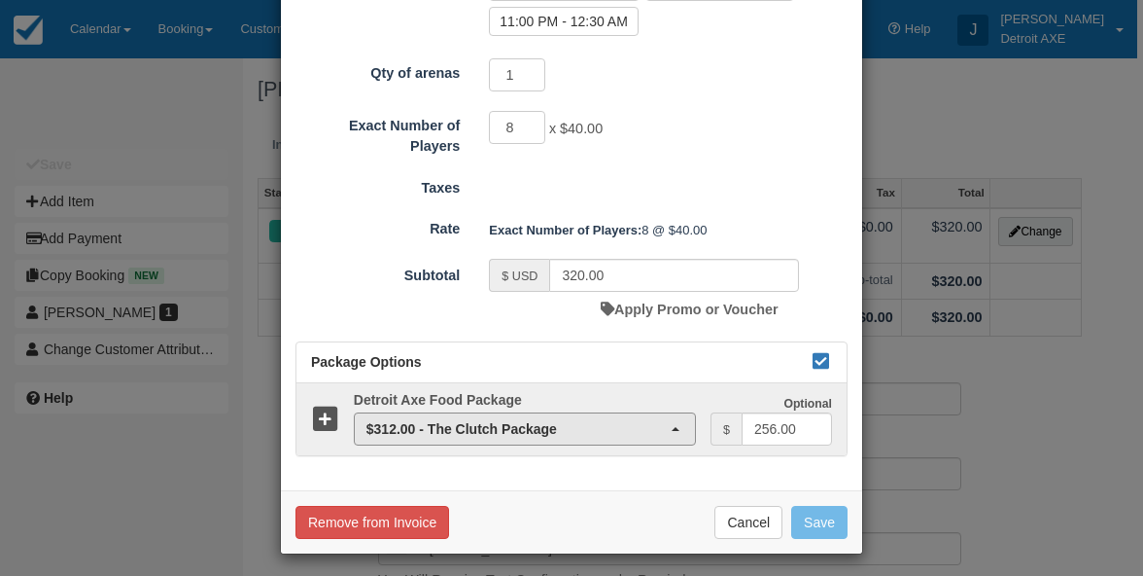
scroll to position [493, 0]
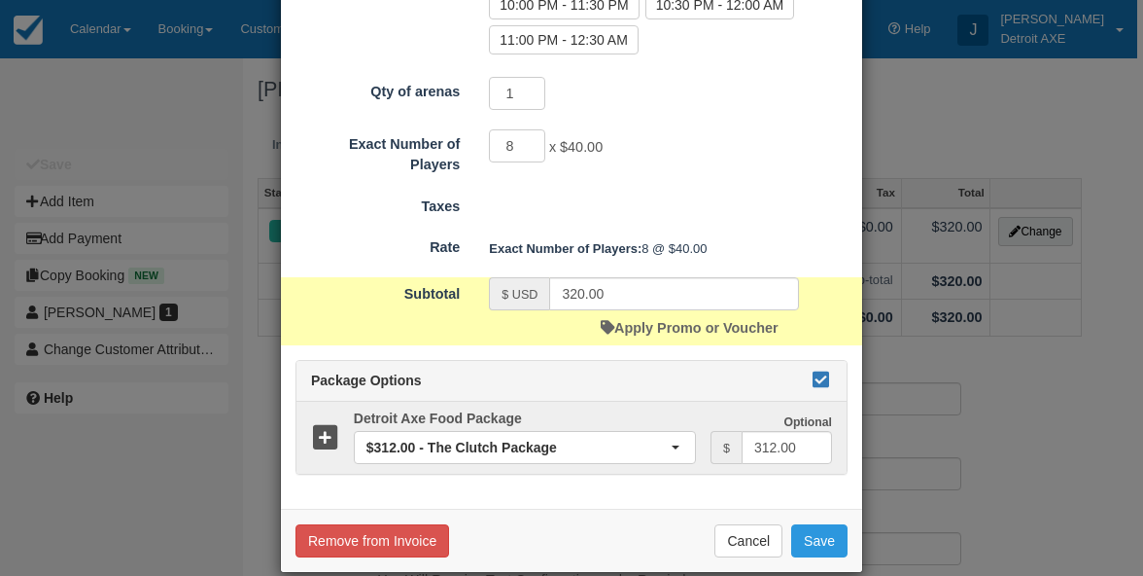
click at [820, 372] on icon at bounding box center [820, 379] width 23 height 14
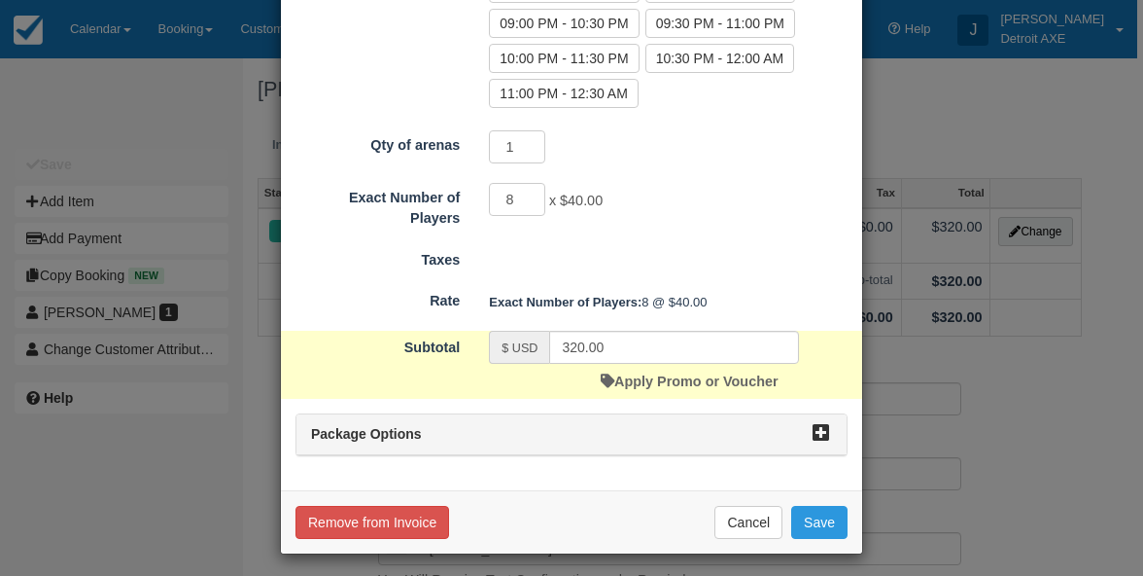
scroll to position [439, 0]
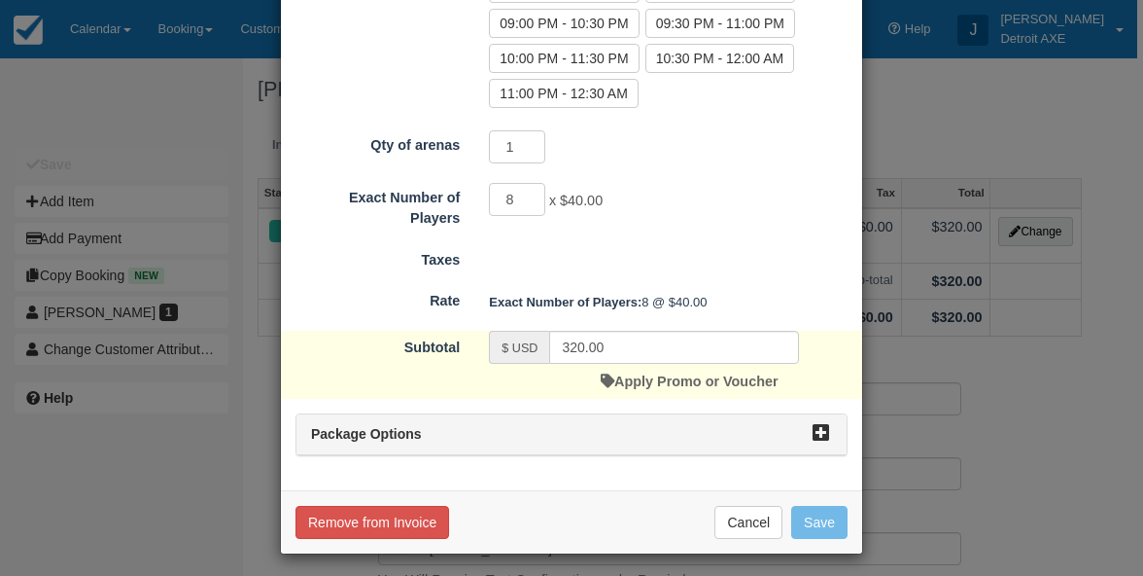
click at [817, 428] on icon at bounding box center [820, 433] width 23 height 14
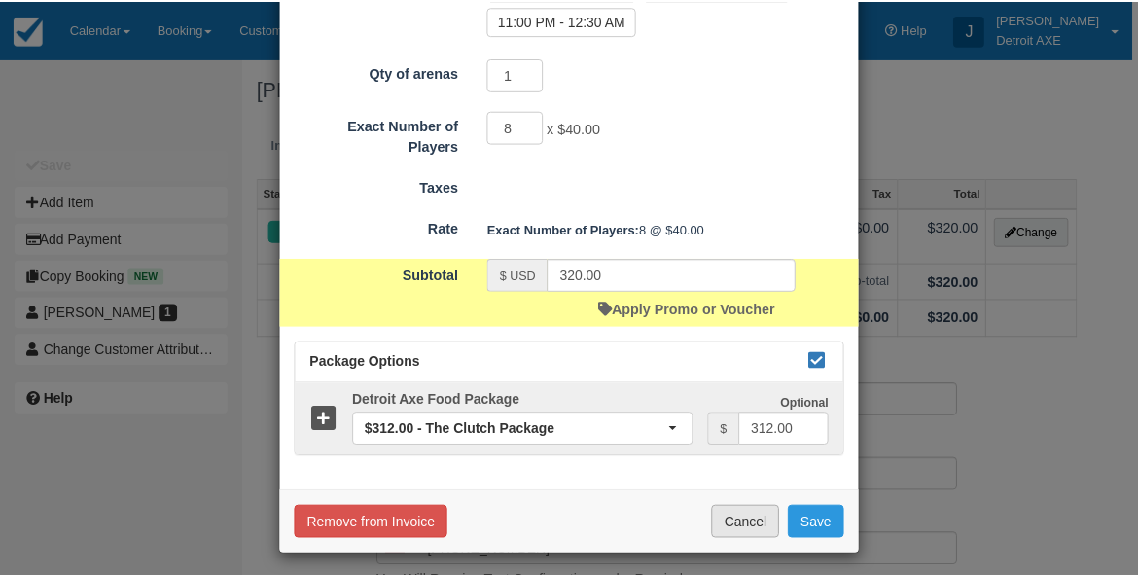
scroll to position [511, 0]
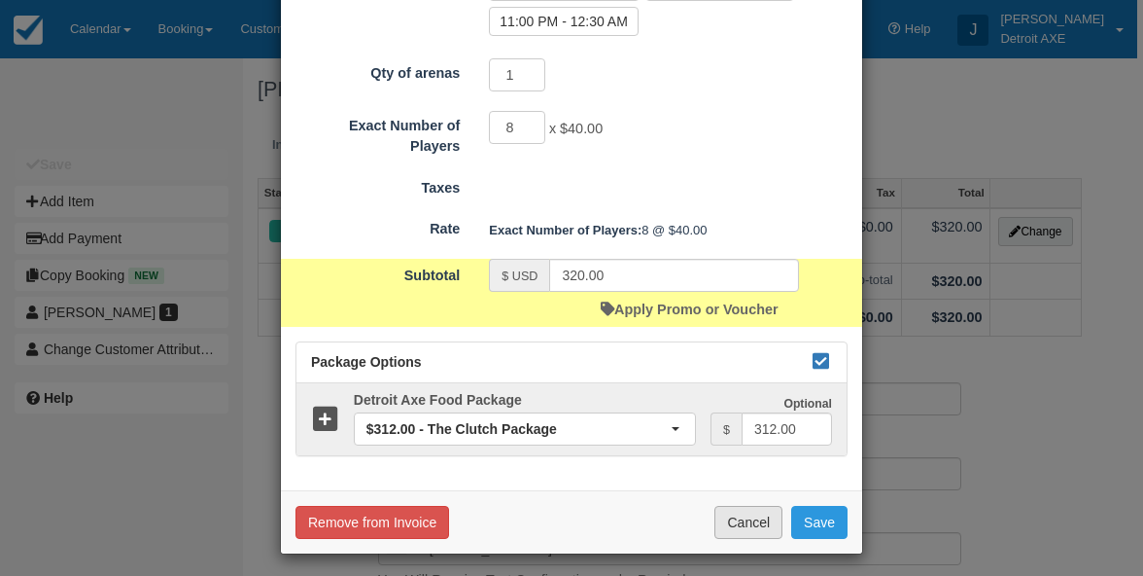
click at [739, 506] on button "Cancel" at bounding box center [749, 522] width 68 height 33
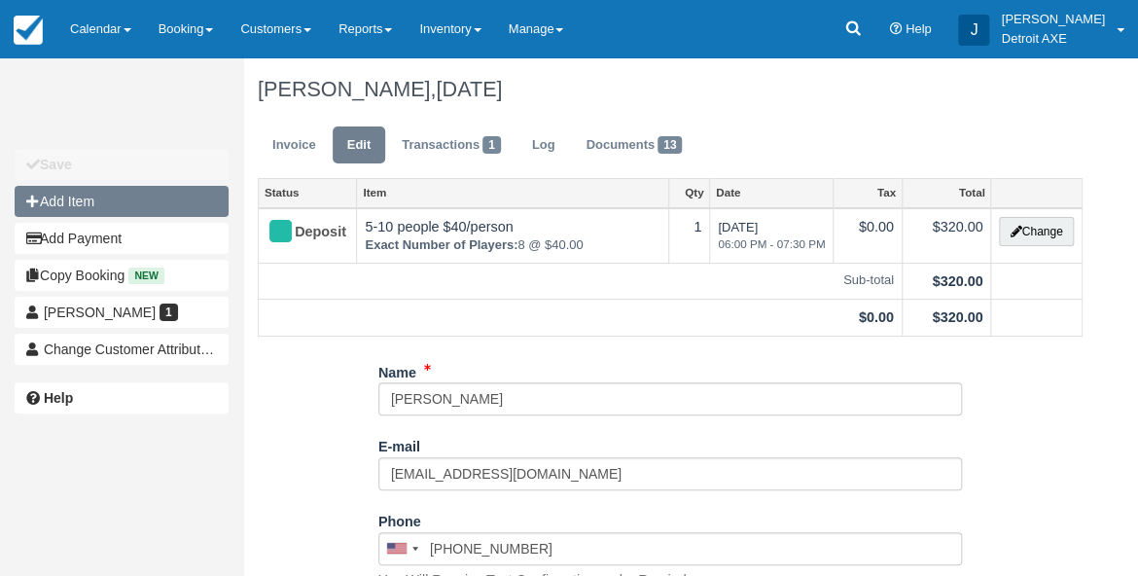
click at [92, 208] on button "Add Item" at bounding box center [122, 201] width 214 height 31
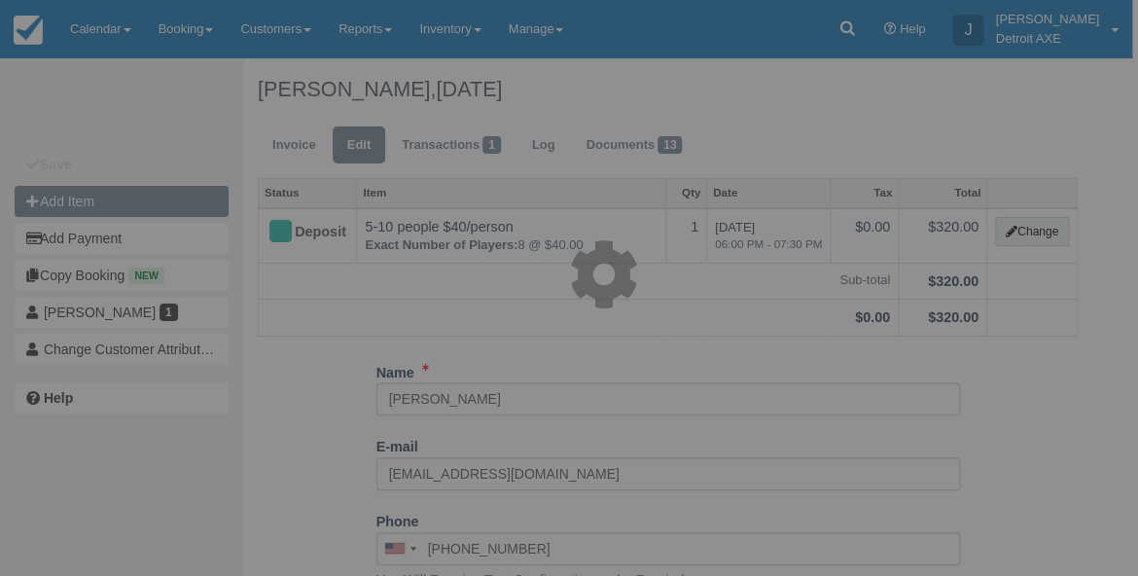
scroll to position [0, 0]
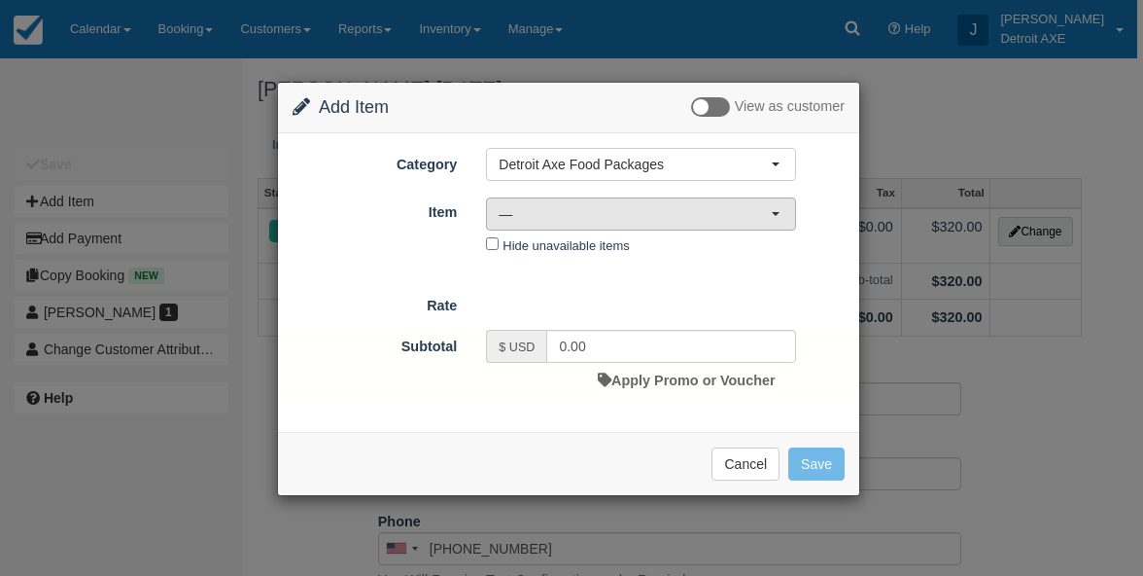
click at [666, 226] on button "—" at bounding box center [641, 213] width 310 height 33
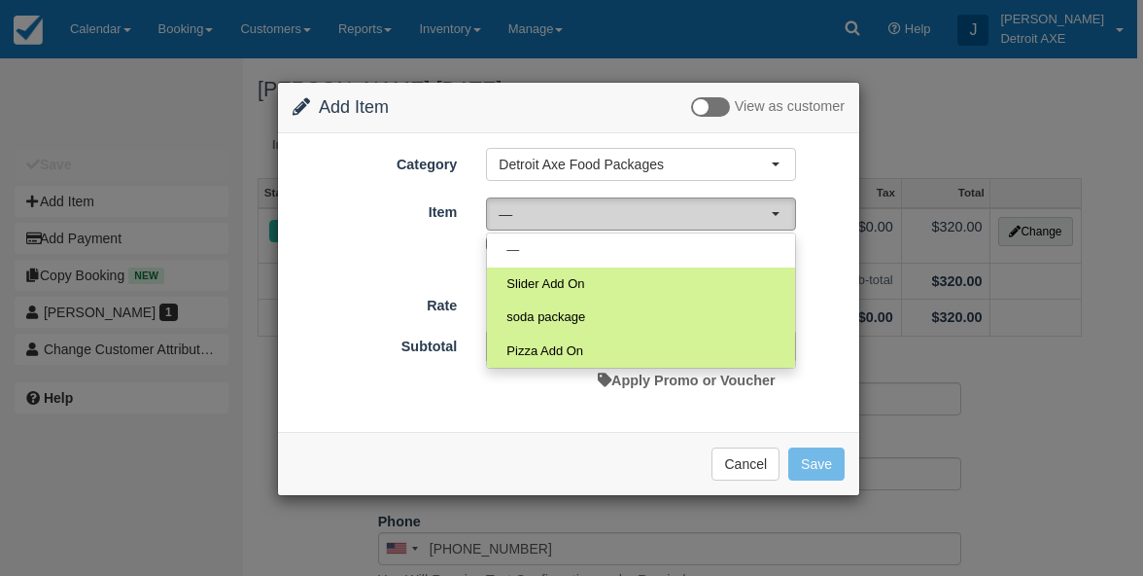
click at [686, 211] on span "—" at bounding box center [635, 213] width 272 height 19
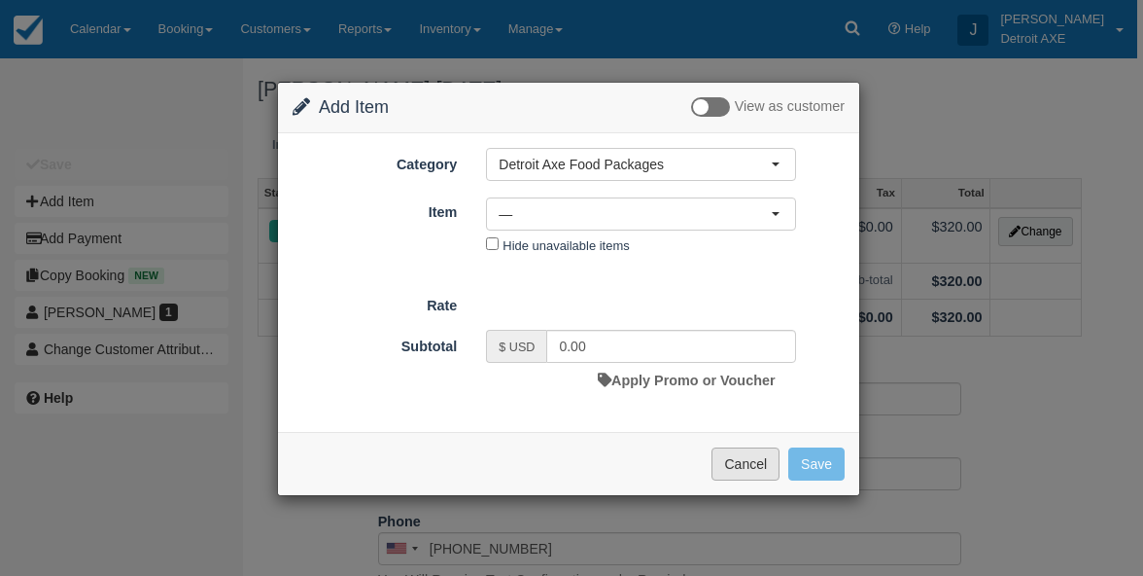
click at [756, 463] on button "Cancel" at bounding box center [746, 463] width 68 height 33
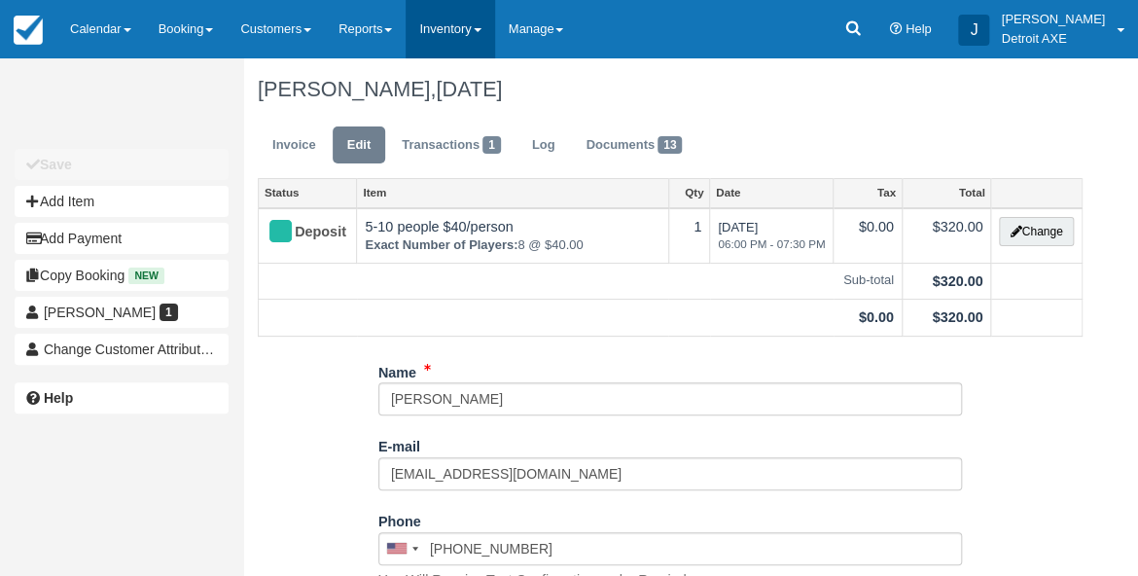
click at [478, 41] on link "Inventory" at bounding box center [449, 29] width 88 height 58
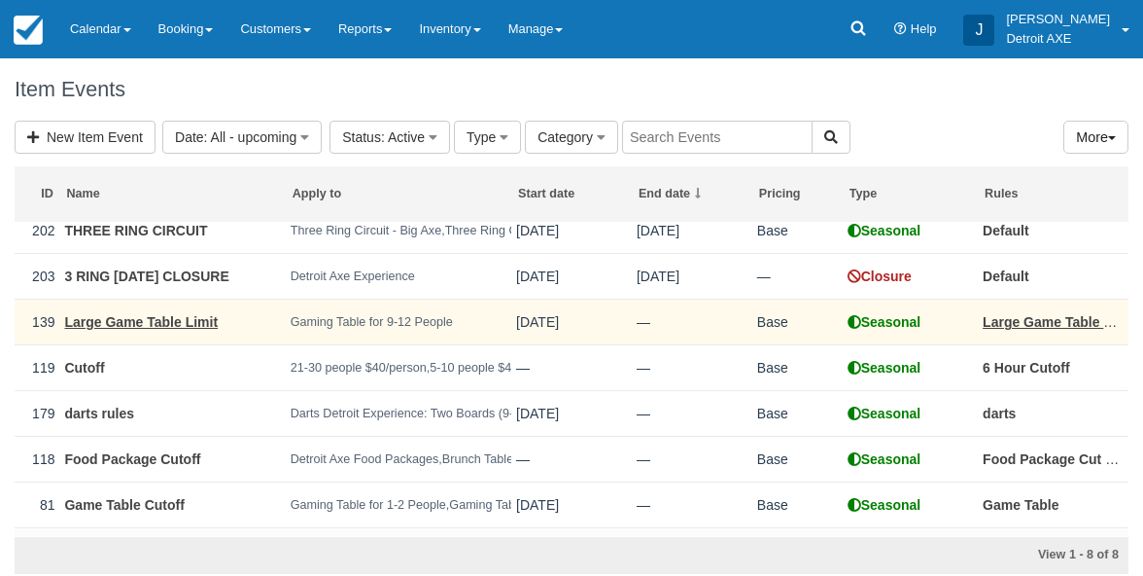
scroll to position [62, 0]
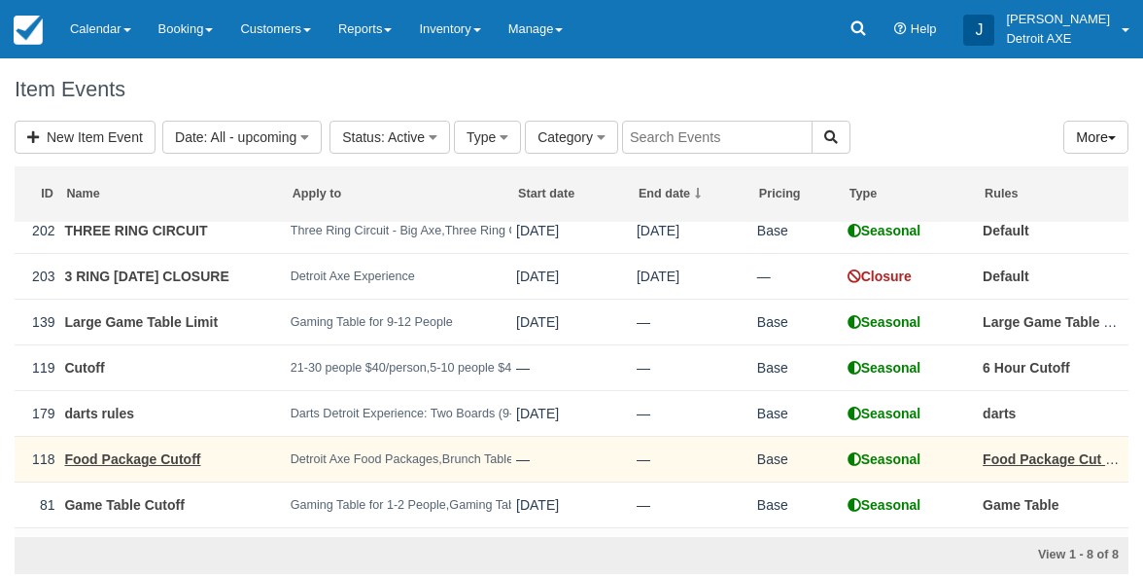
click at [191, 464] on link "Food Package Cutoff" at bounding box center [132, 459] width 136 height 16
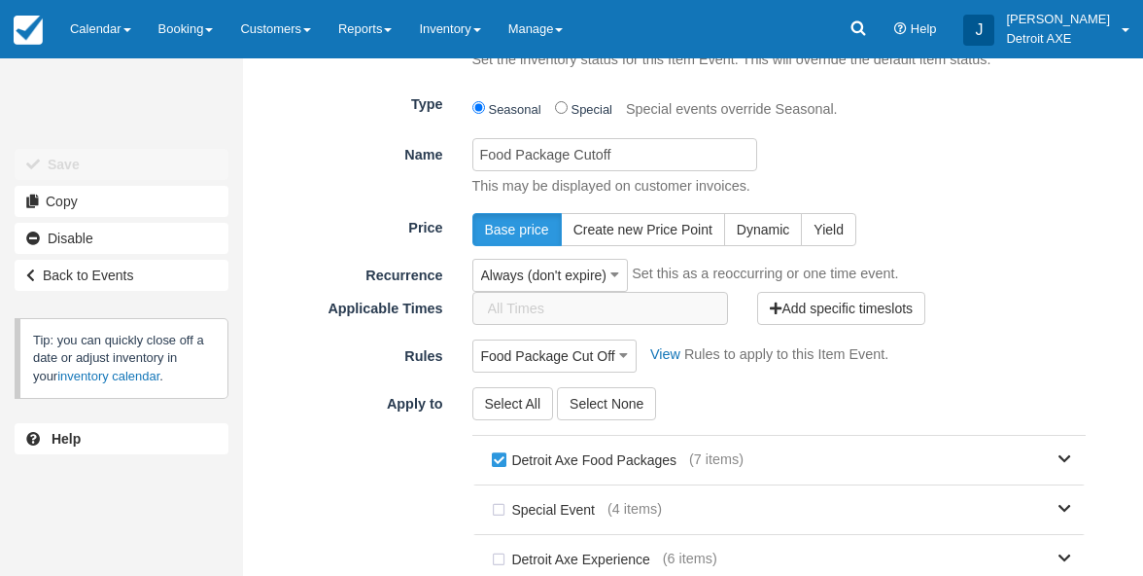
scroll to position [457, 0]
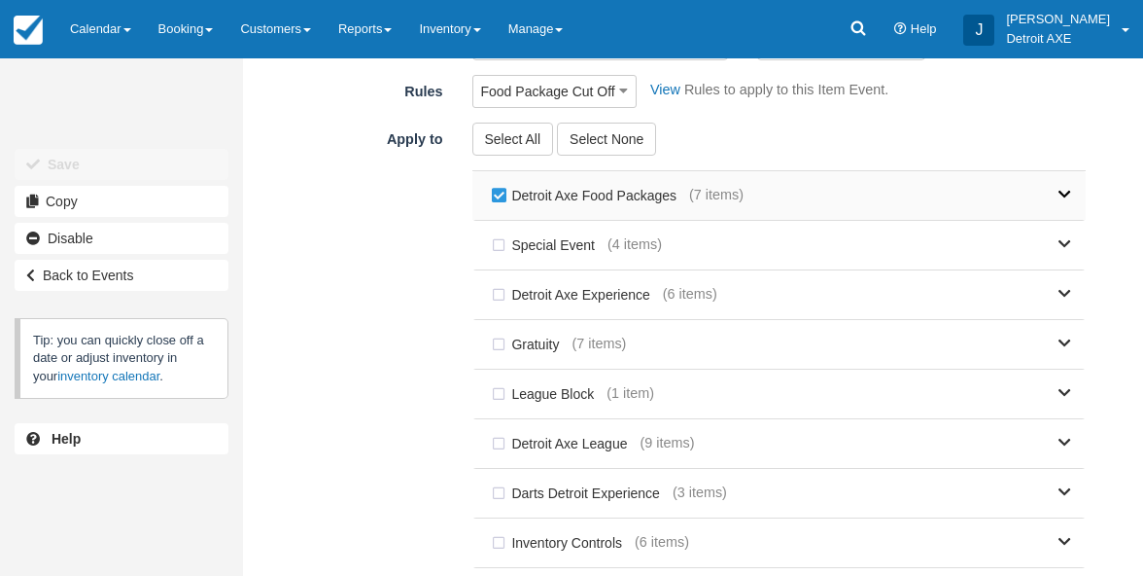
click at [1046, 194] on link at bounding box center [908, 195] width 328 height 49
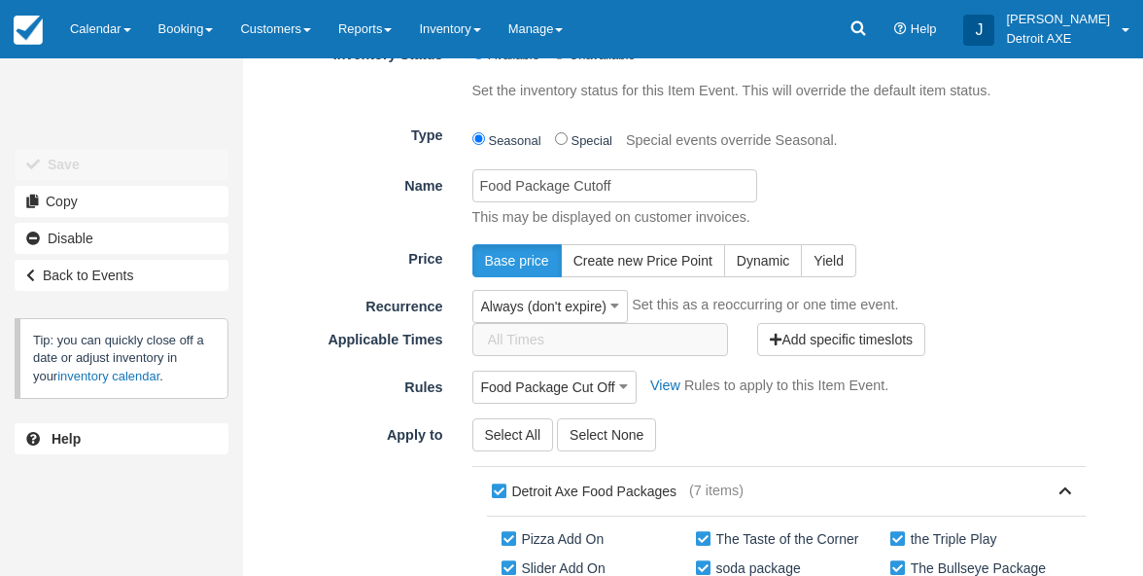
scroll to position [160, 0]
click at [660, 380] on link "View" at bounding box center [661, 386] width 40 height 16
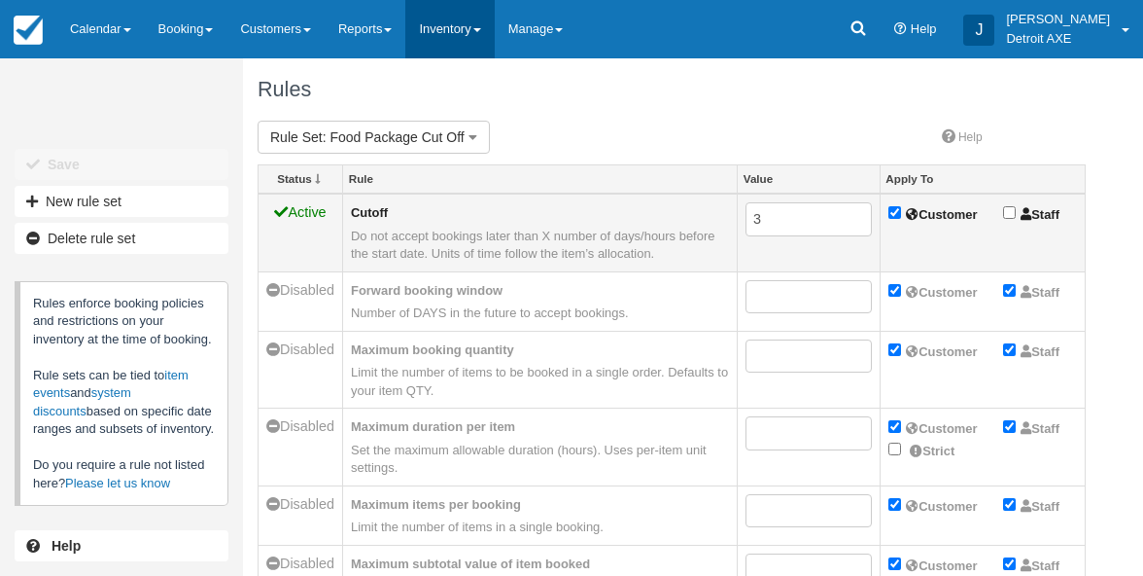
click at [481, 31] on span at bounding box center [477, 30] width 8 height 4
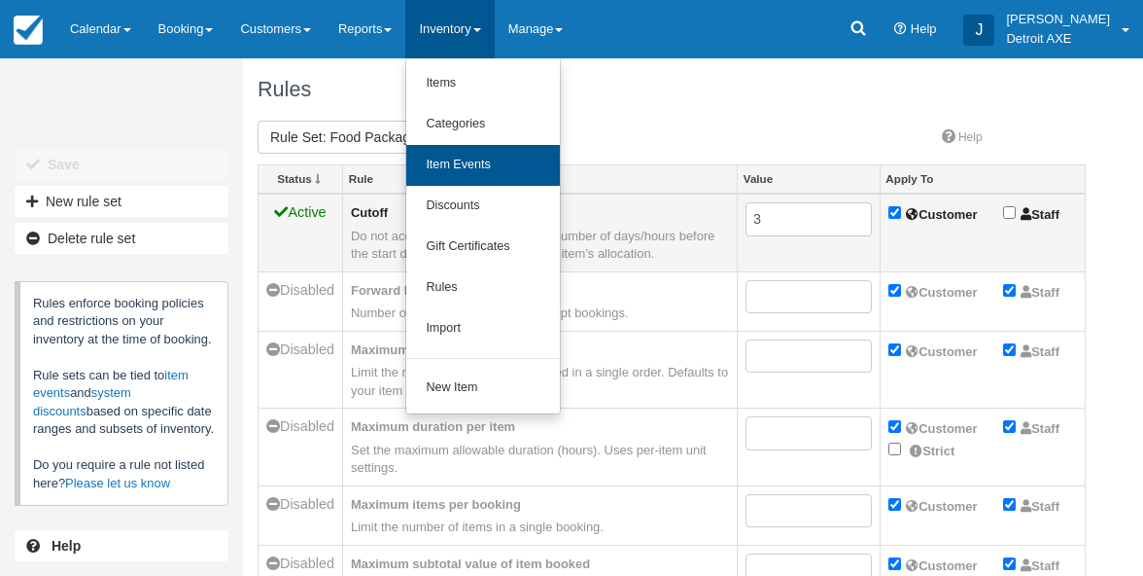
click at [487, 175] on link "Item Events" at bounding box center [483, 165] width 154 height 41
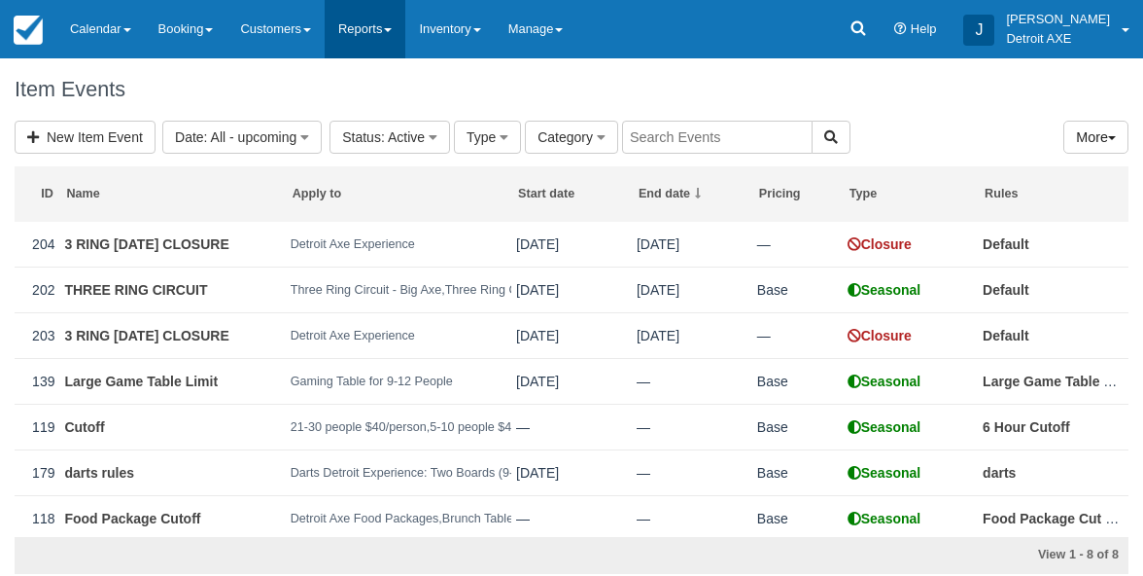
click at [397, 39] on link "Reports" at bounding box center [365, 29] width 81 height 58
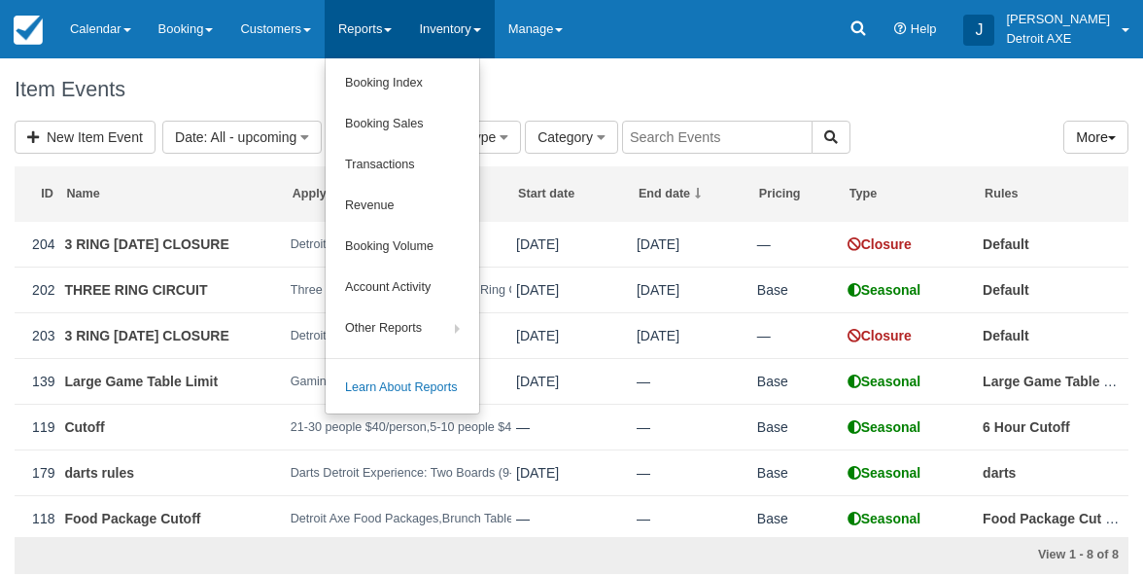
click at [482, 35] on link "Inventory" at bounding box center [449, 29] width 88 height 58
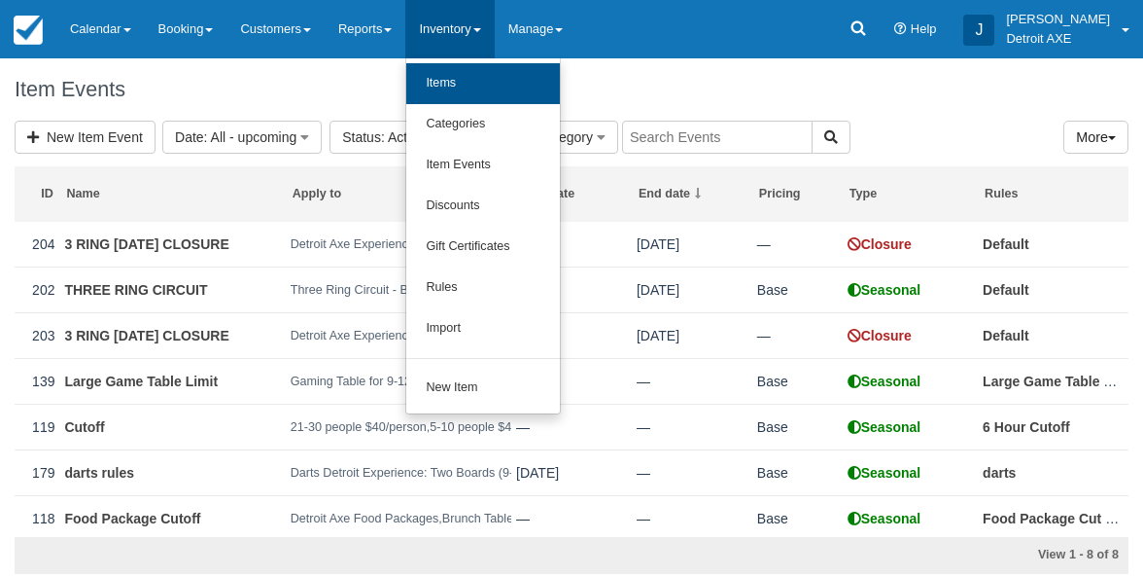
click at [474, 91] on link "Items" at bounding box center [483, 83] width 154 height 41
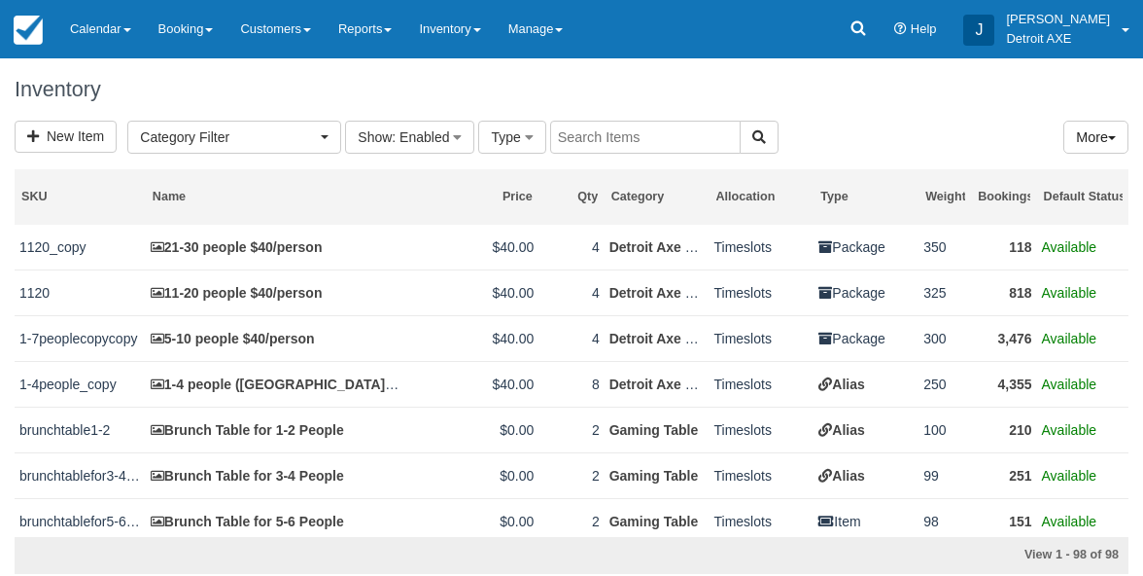
select select
click at [663, 137] on input "text" at bounding box center [645, 137] width 191 height 33
type input "clutch"
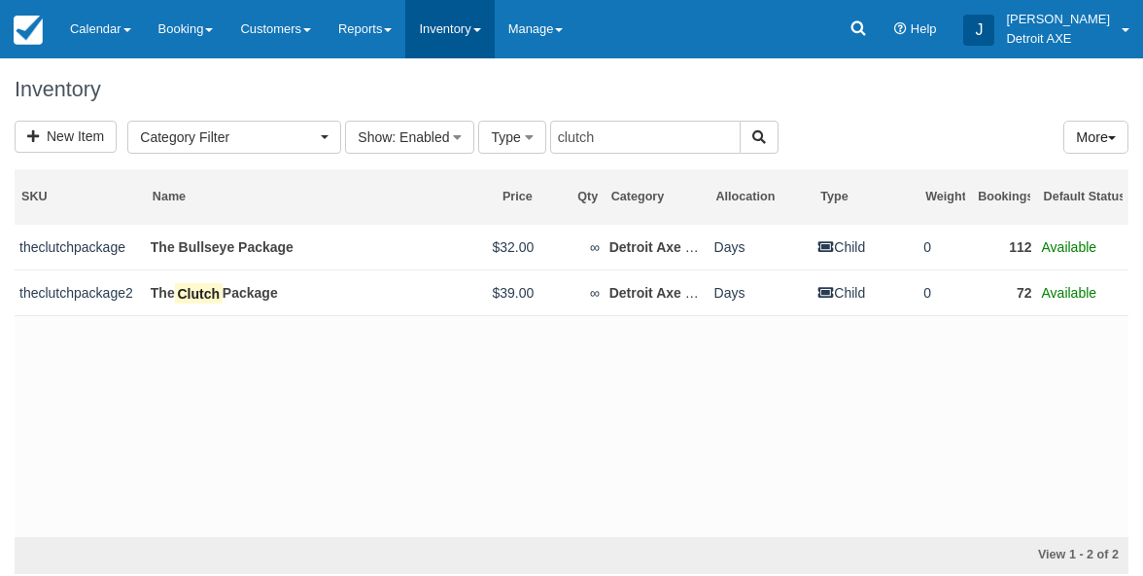
click at [463, 36] on link "Inventory" at bounding box center [449, 29] width 88 height 58
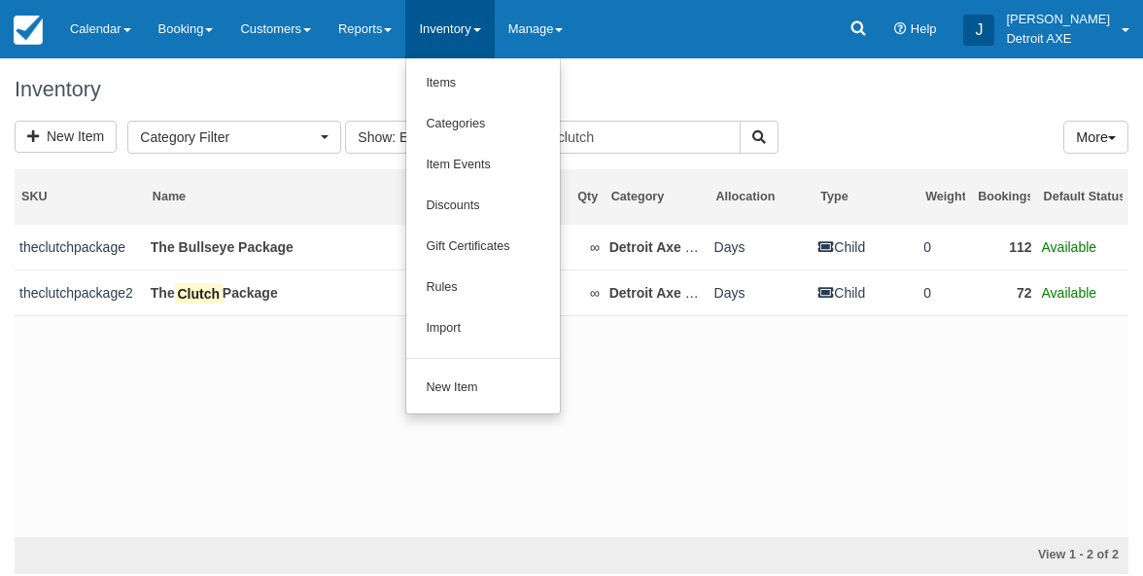
click at [363, 462] on div "theclutchpackage The Bullseye Package $32.00 ∞ Detroit Axe Food Packages Days C…" at bounding box center [572, 380] width 1114 height 311
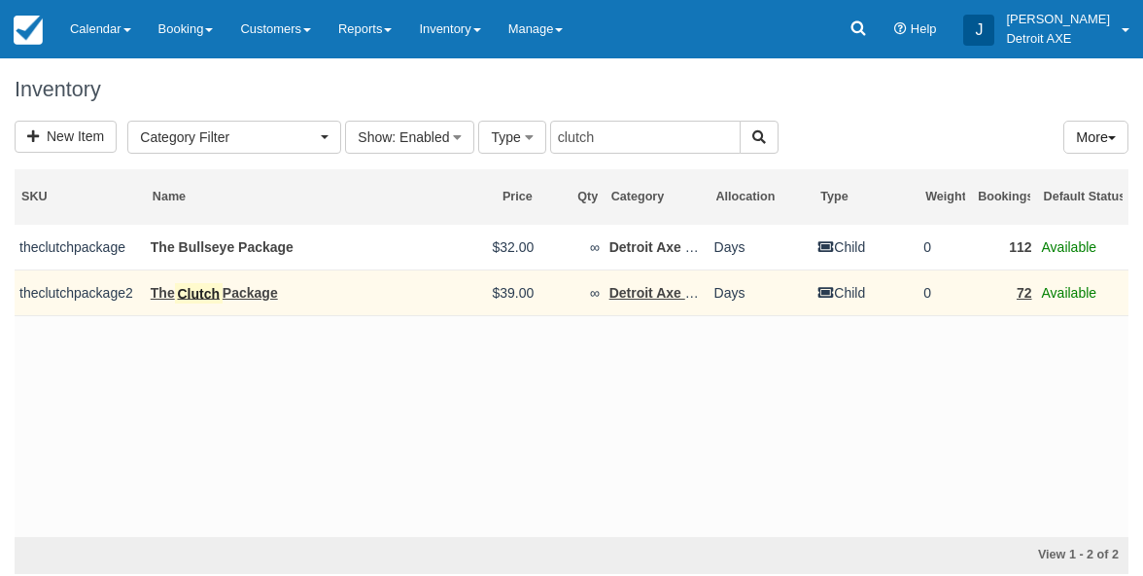
click at [206, 292] on mark "Clutch" at bounding box center [199, 293] width 48 height 21
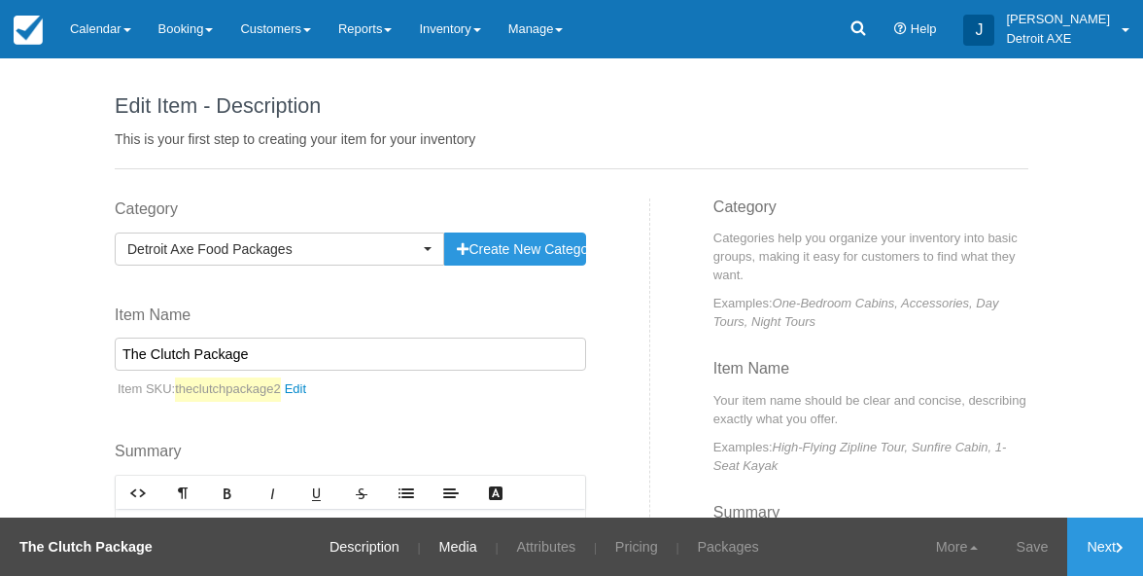
click at [459, 544] on link "Media" at bounding box center [458, 546] width 67 height 58
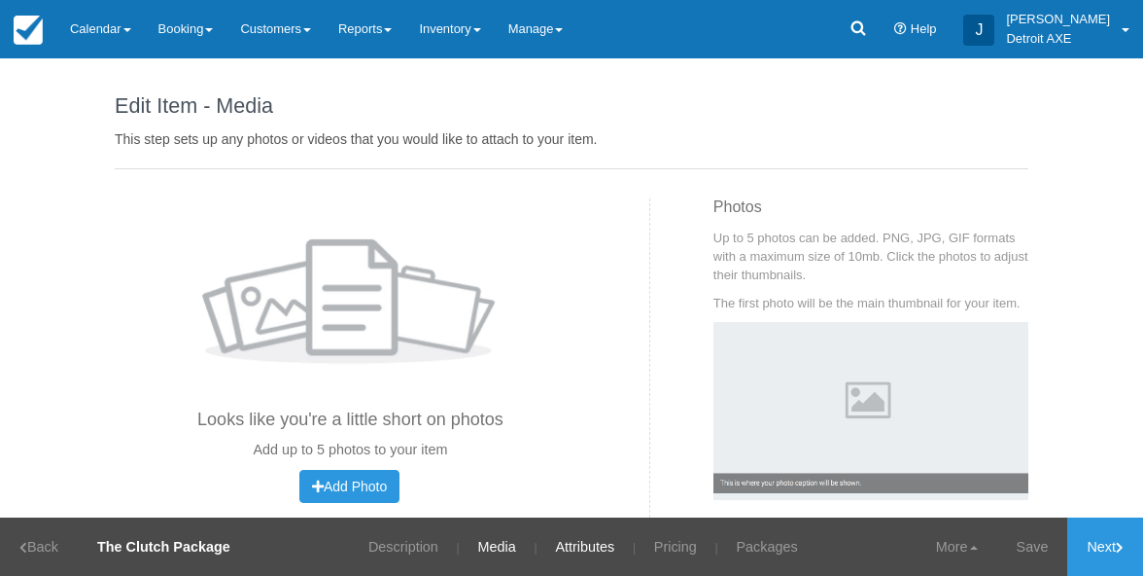
click at [548, 544] on link "Attributes" at bounding box center [585, 546] width 88 height 58
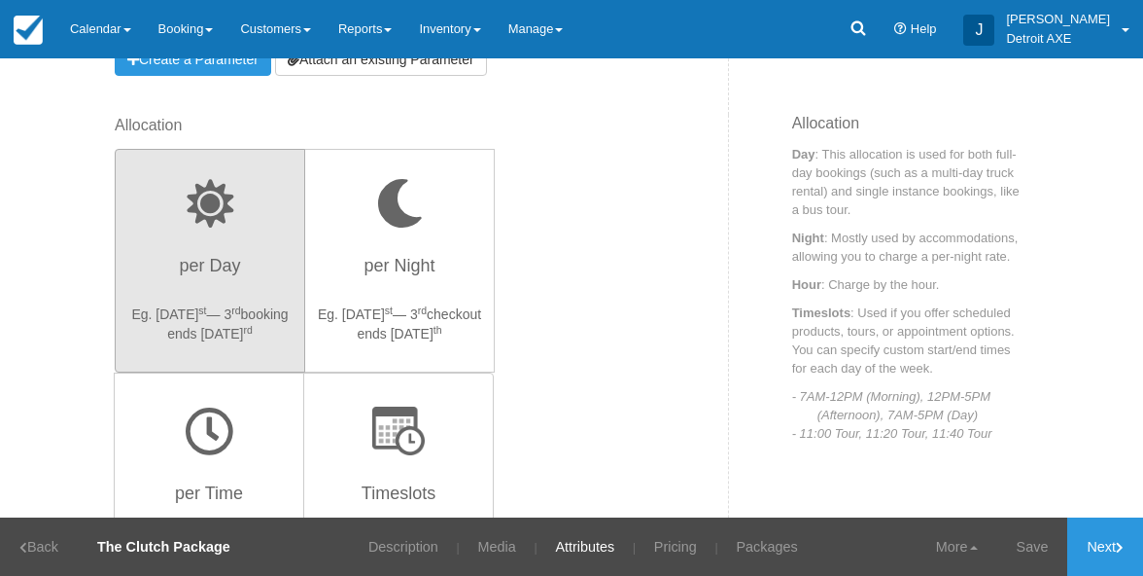
scroll to position [675, 0]
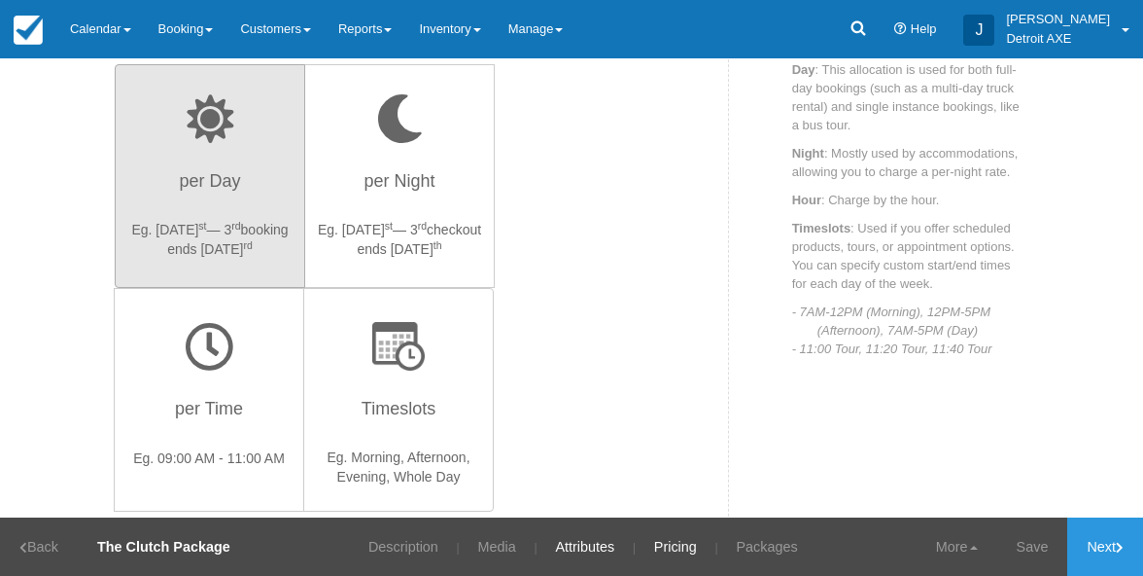
click at [680, 559] on link "Pricing" at bounding box center [676, 546] width 72 height 58
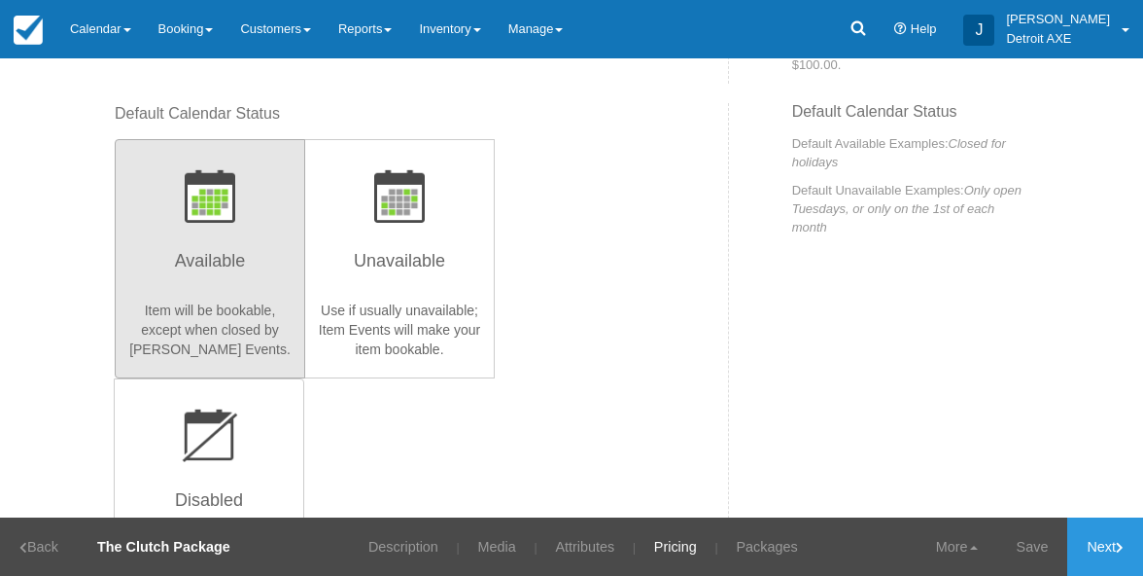
scroll to position [517, 0]
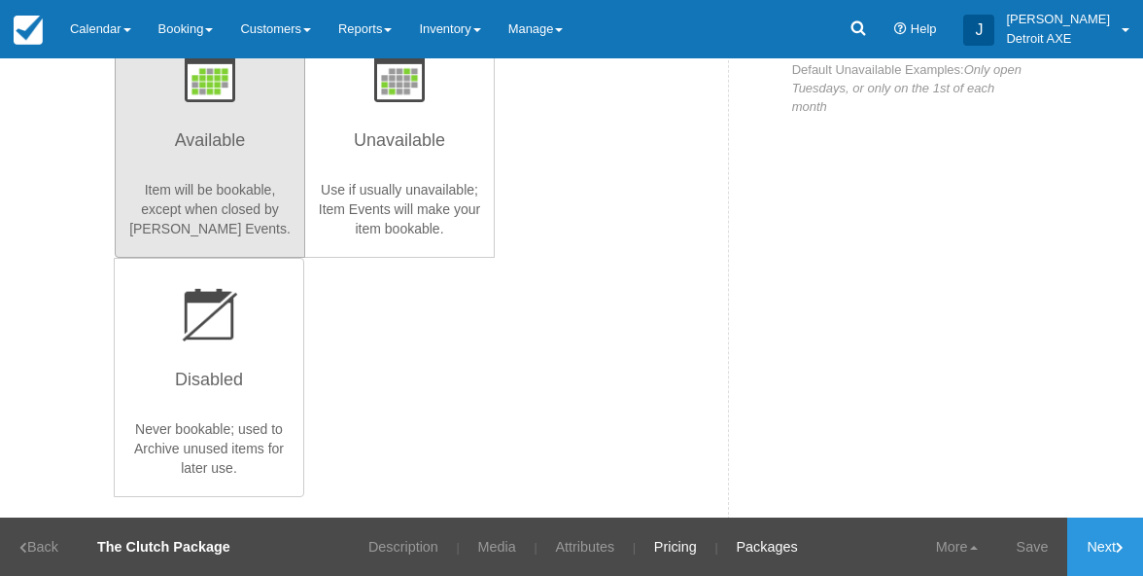
click at [758, 530] on link "Packages" at bounding box center [766, 546] width 90 height 58
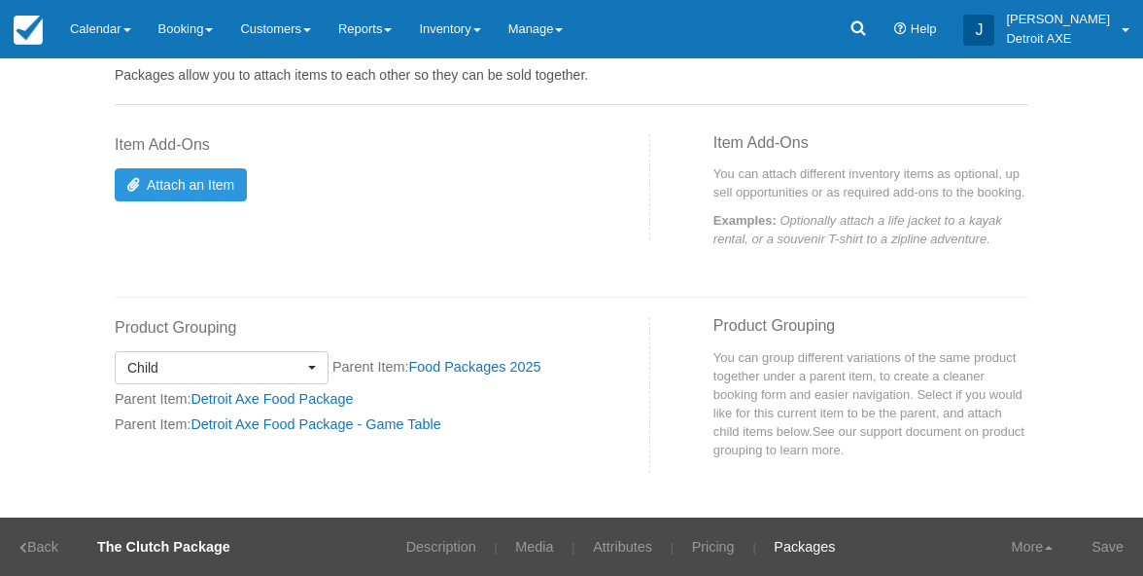
scroll to position [77, 0]
click at [353, 431] on link "Detroit Axe Food Package - Game Table" at bounding box center [316, 424] width 250 height 16
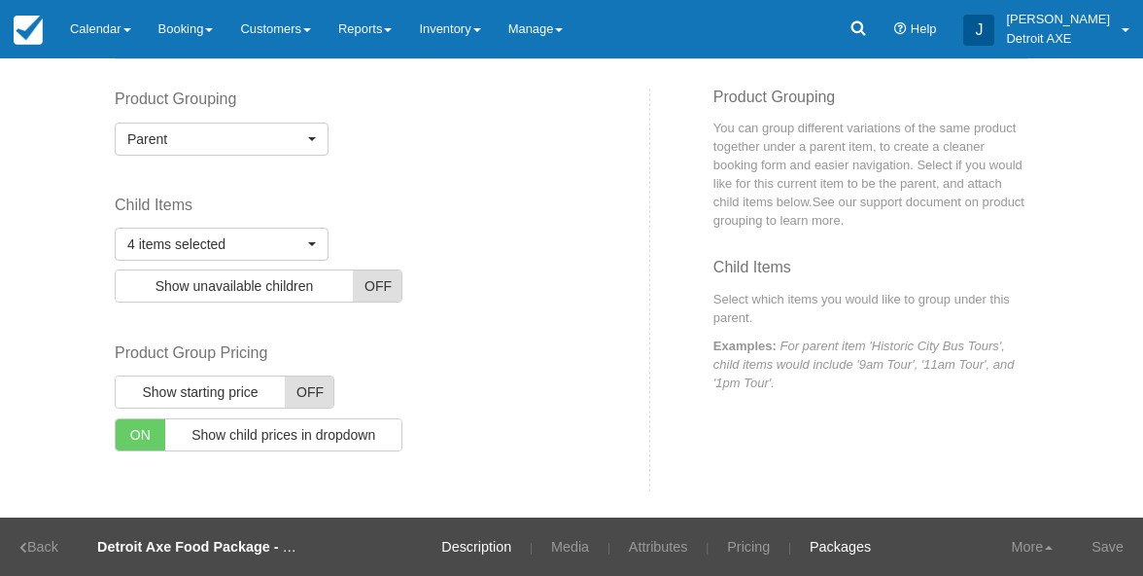
scroll to position [109, 0]
click at [488, 564] on link "Description" at bounding box center [476, 546] width 99 height 58
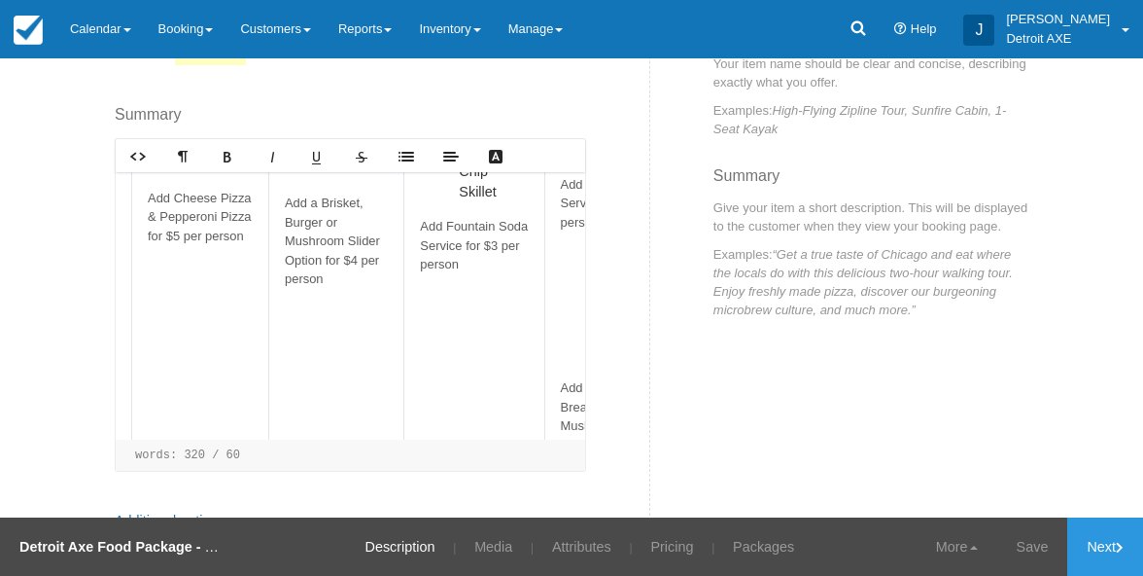
scroll to position [945, 0]
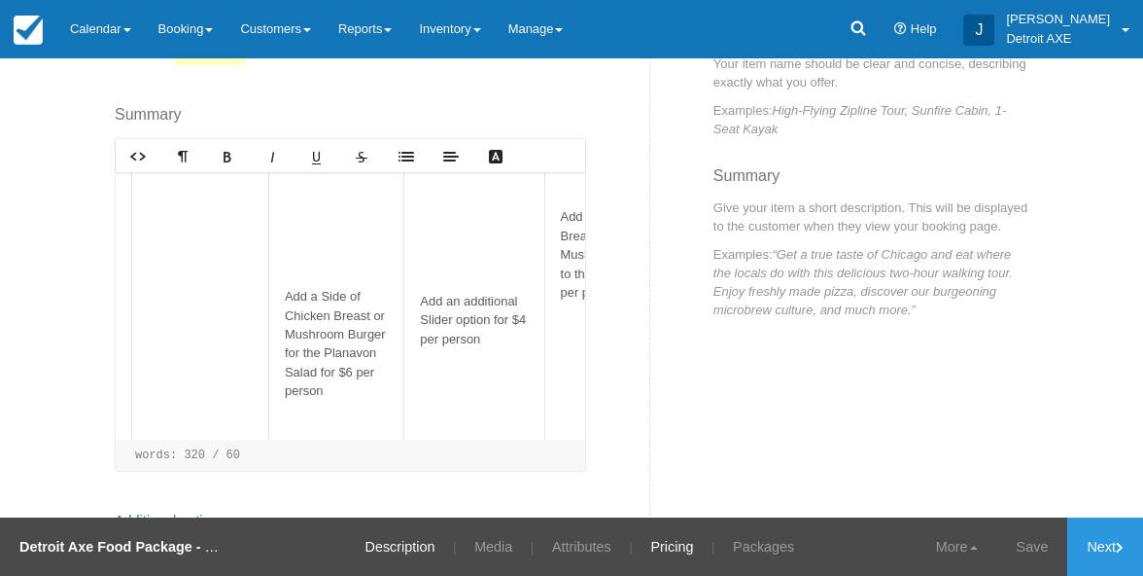
click at [684, 560] on link "Pricing" at bounding box center [672, 546] width 72 height 58
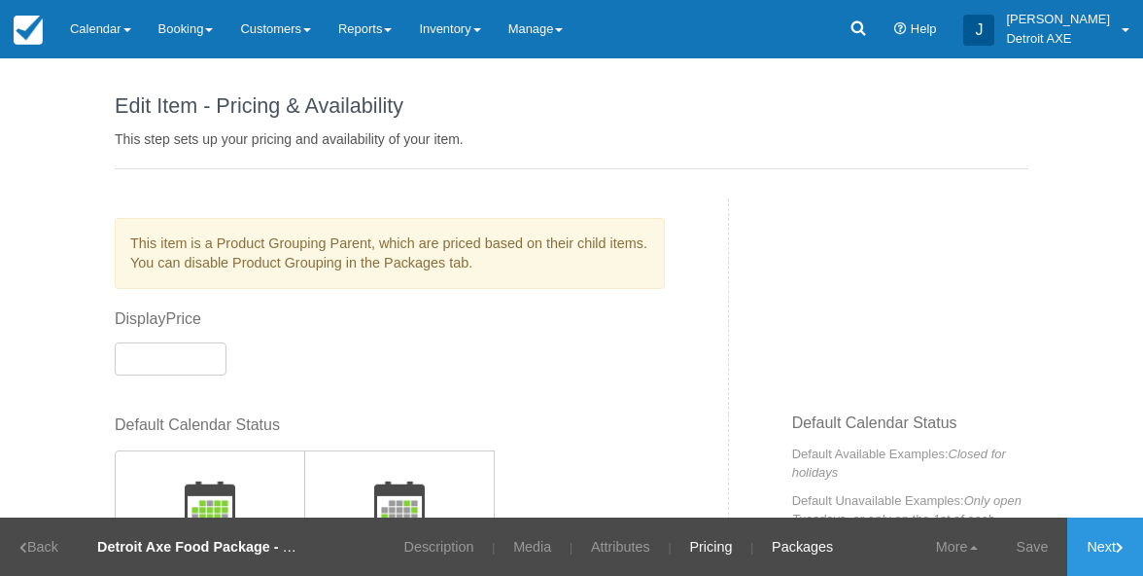
click at [779, 545] on link "Packages" at bounding box center [802, 546] width 90 height 58
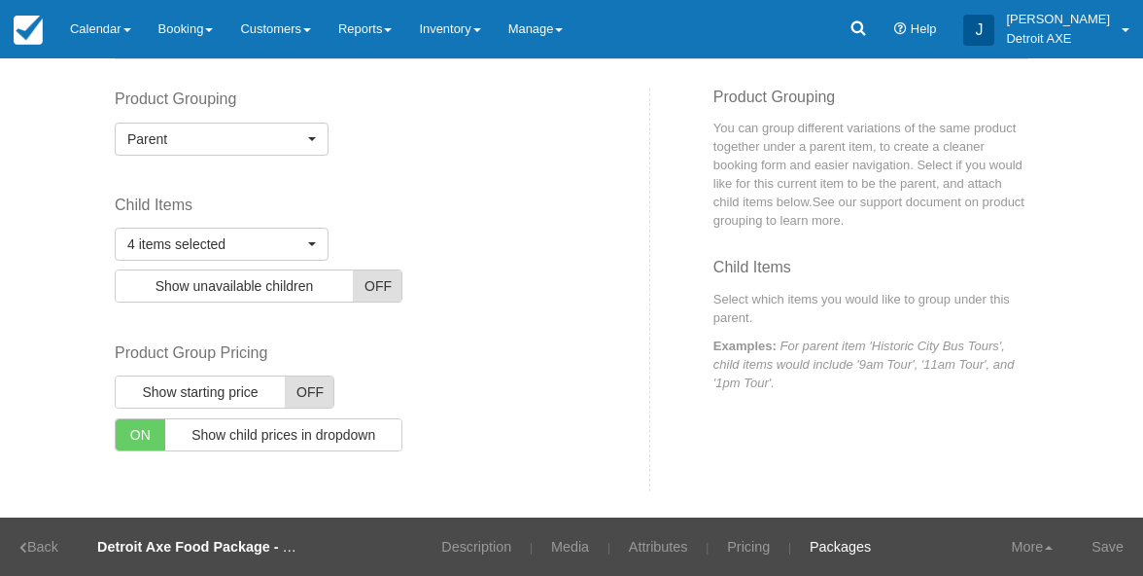
scroll to position [109, 0]
click at [481, 28] on span at bounding box center [477, 30] width 8 height 4
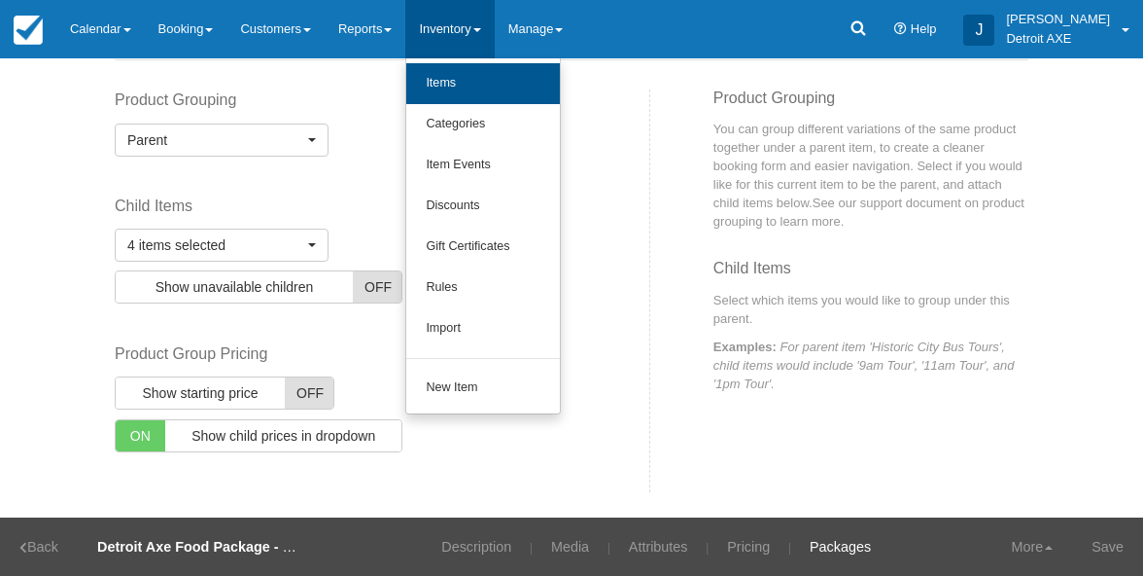
click at [471, 73] on link "Items" at bounding box center [483, 83] width 154 height 41
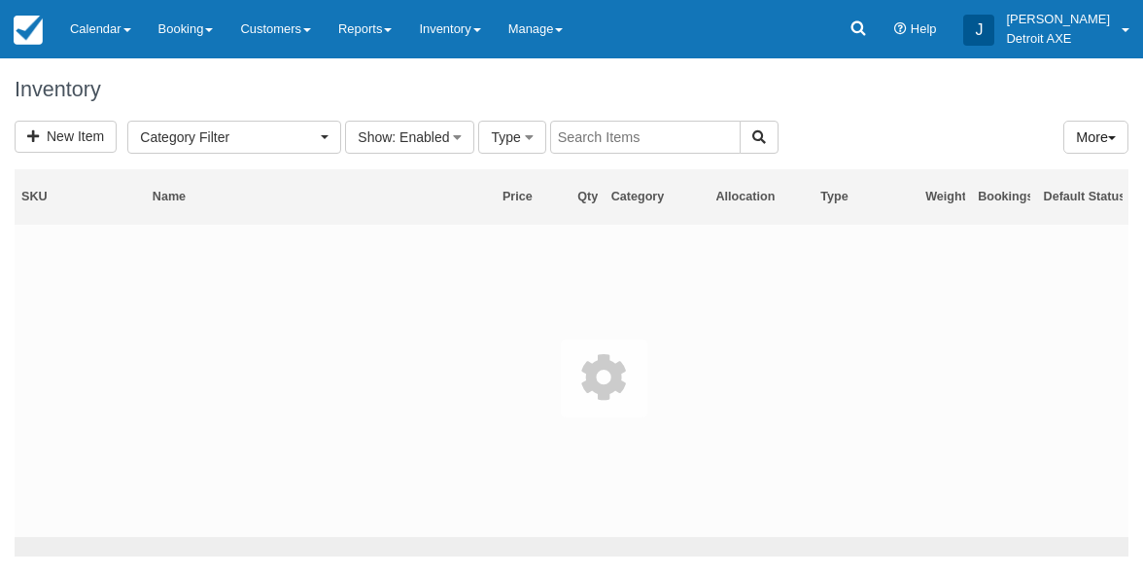
select select
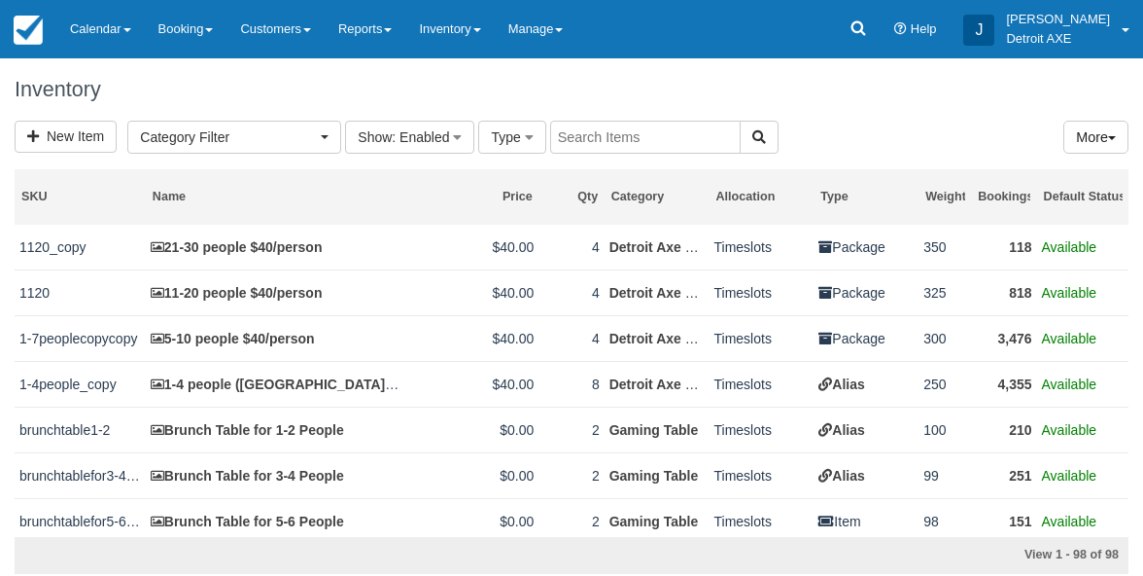
click at [649, 138] on input "text" at bounding box center [645, 137] width 191 height 33
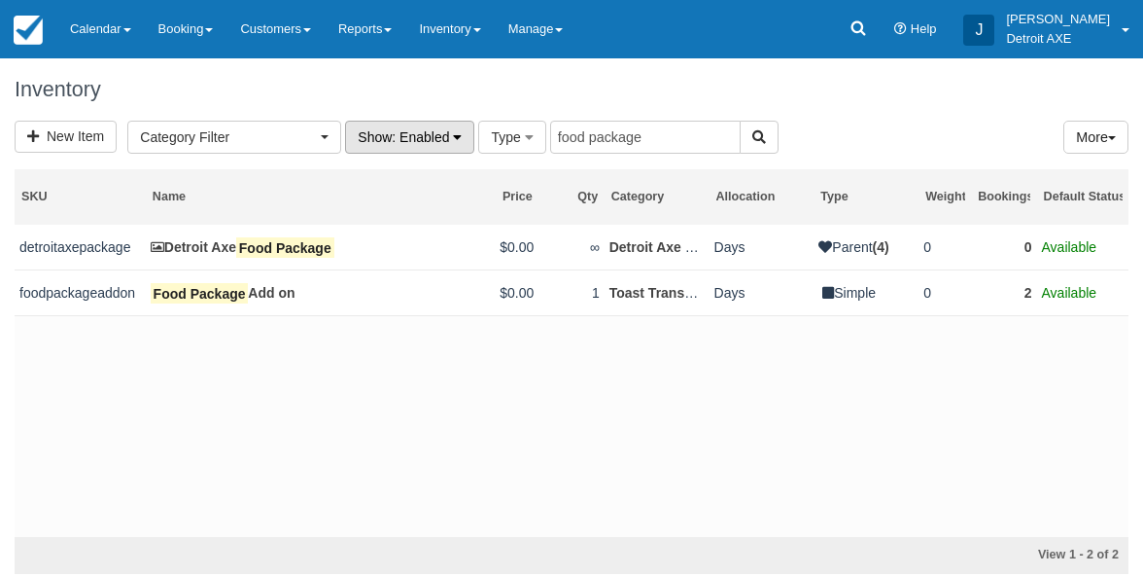
click at [435, 129] on span ": Enabled" at bounding box center [420, 137] width 57 height 16
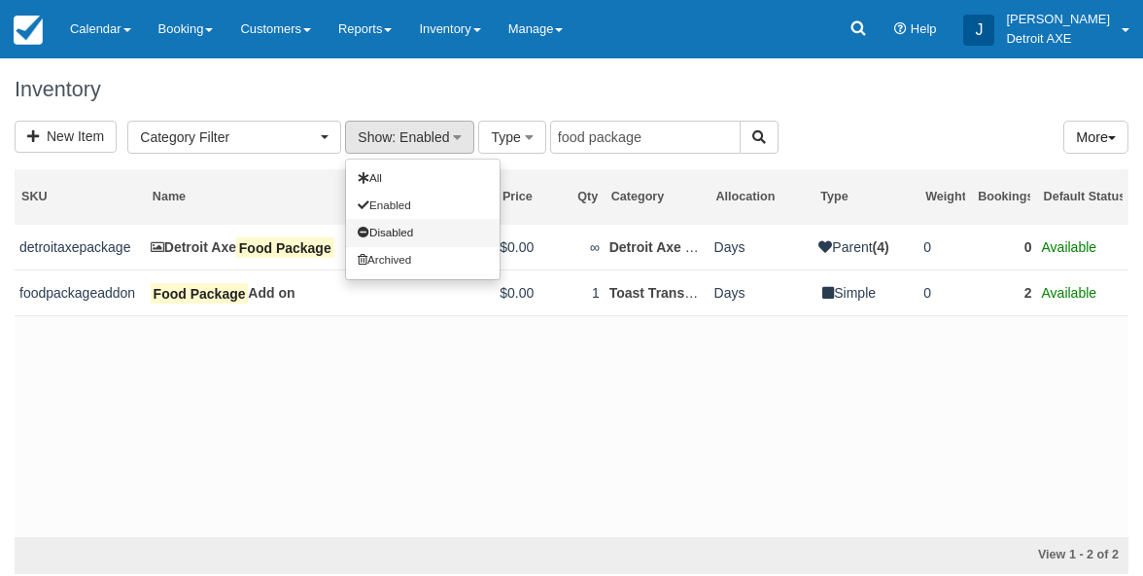
click at [408, 232] on link "Disabled" at bounding box center [423, 232] width 154 height 27
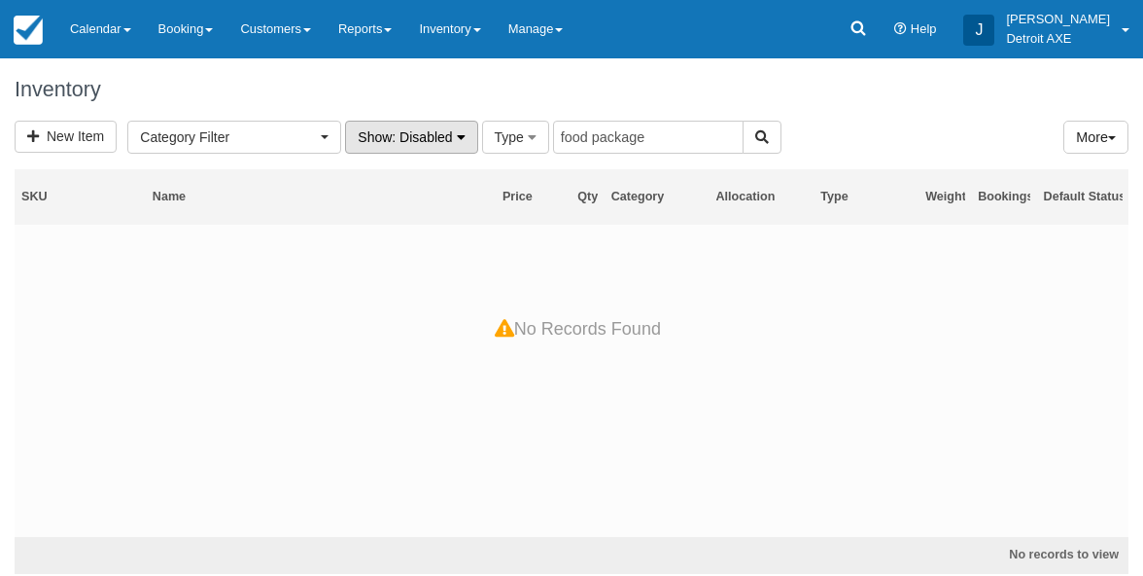
click at [426, 145] on button "Show : Disabled" at bounding box center [411, 137] width 132 height 33
click at [411, 182] on link "All" at bounding box center [423, 177] width 154 height 27
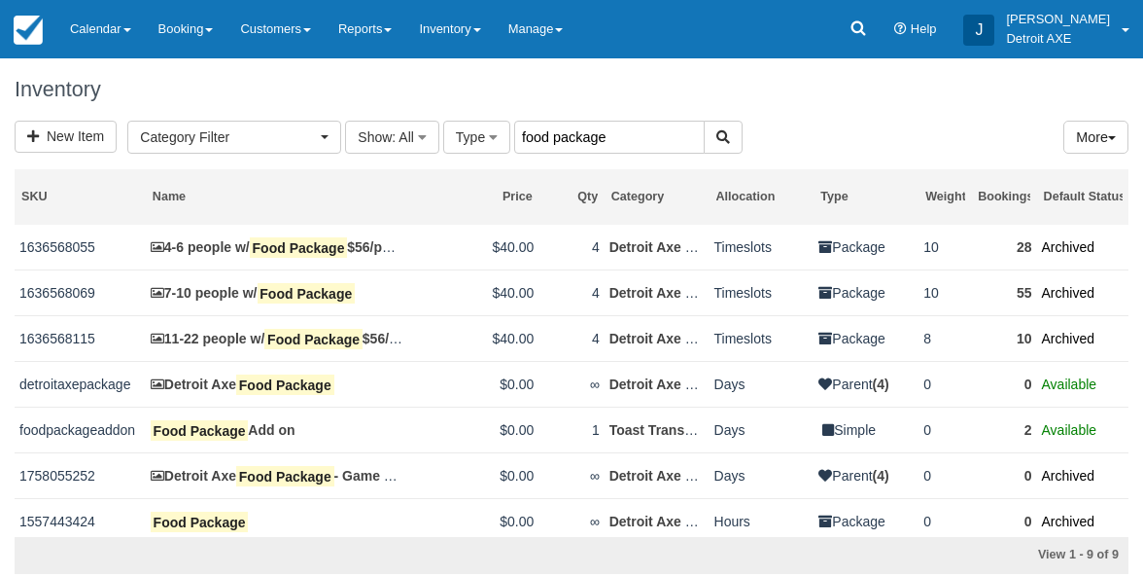
click at [582, 129] on input "food package" at bounding box center [609, 137] width 191 height 33
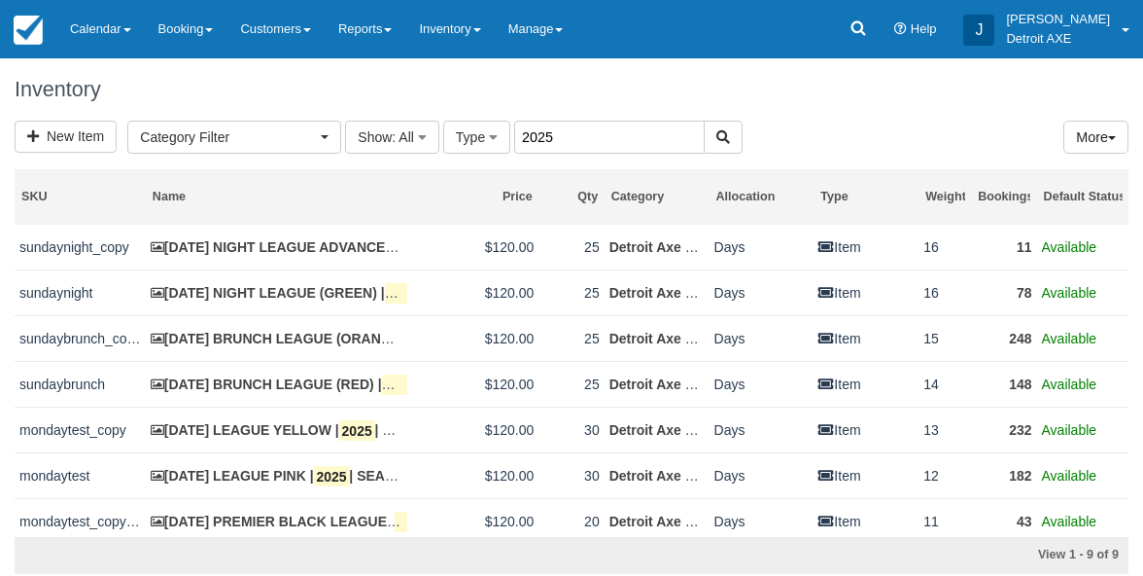
click at [569, 143] on input "2025" at bounding box center [609, 137] width 191 height 33
click at [568, 143] on input "2025" at bounding box center [609, 137] width 191 height 33
type input "clutch"
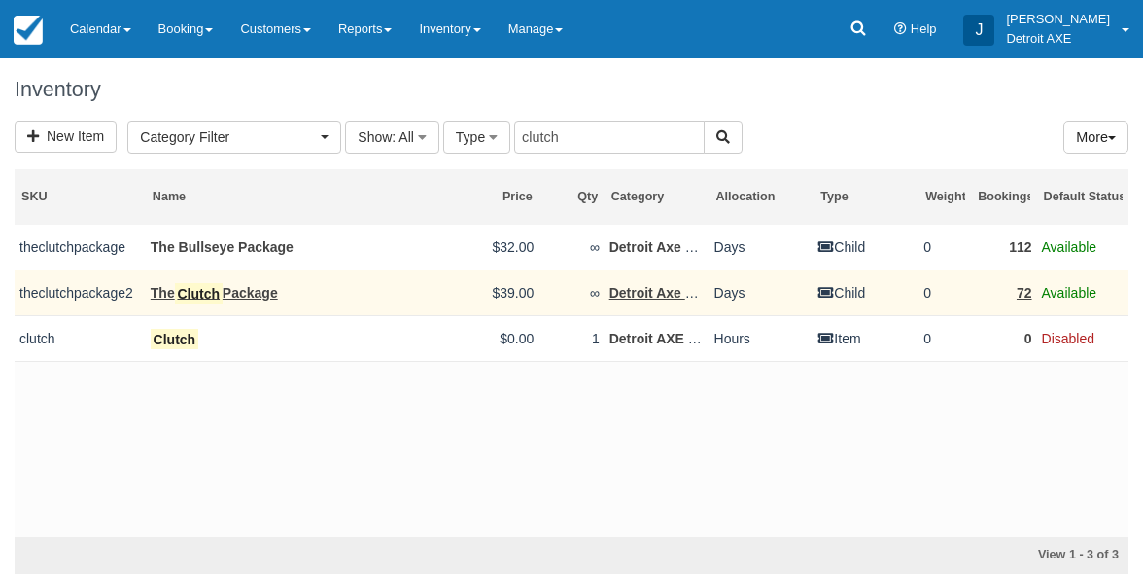
click at [255, 288] on link "The Clutch Package" at bounding box center [214, 293] width 127 height 21
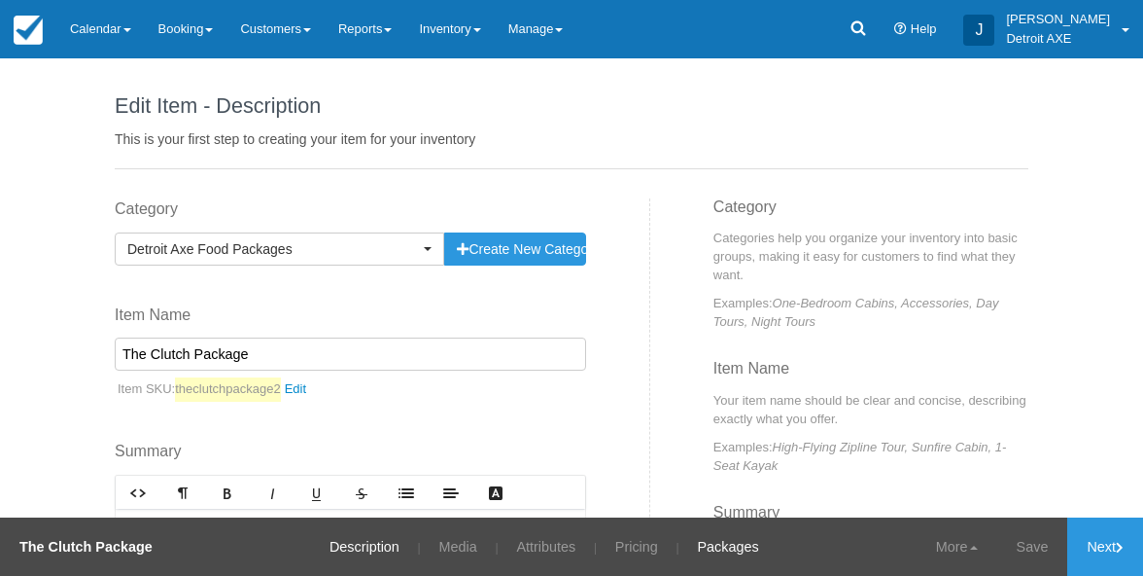
click at [706, 556] on link "Packages" at bounding box center [728, 546] width 90 height 58
